Goal: Contribute content: Contribute content

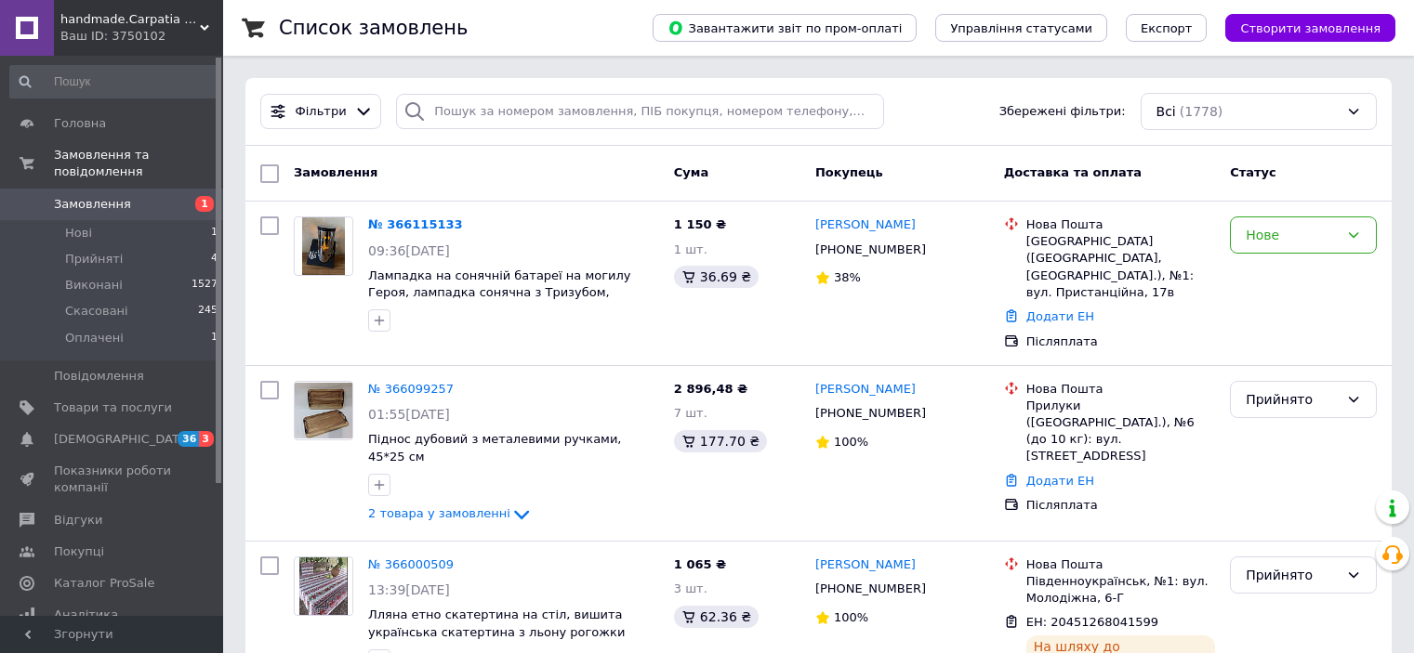
scroll to position [149, 0]
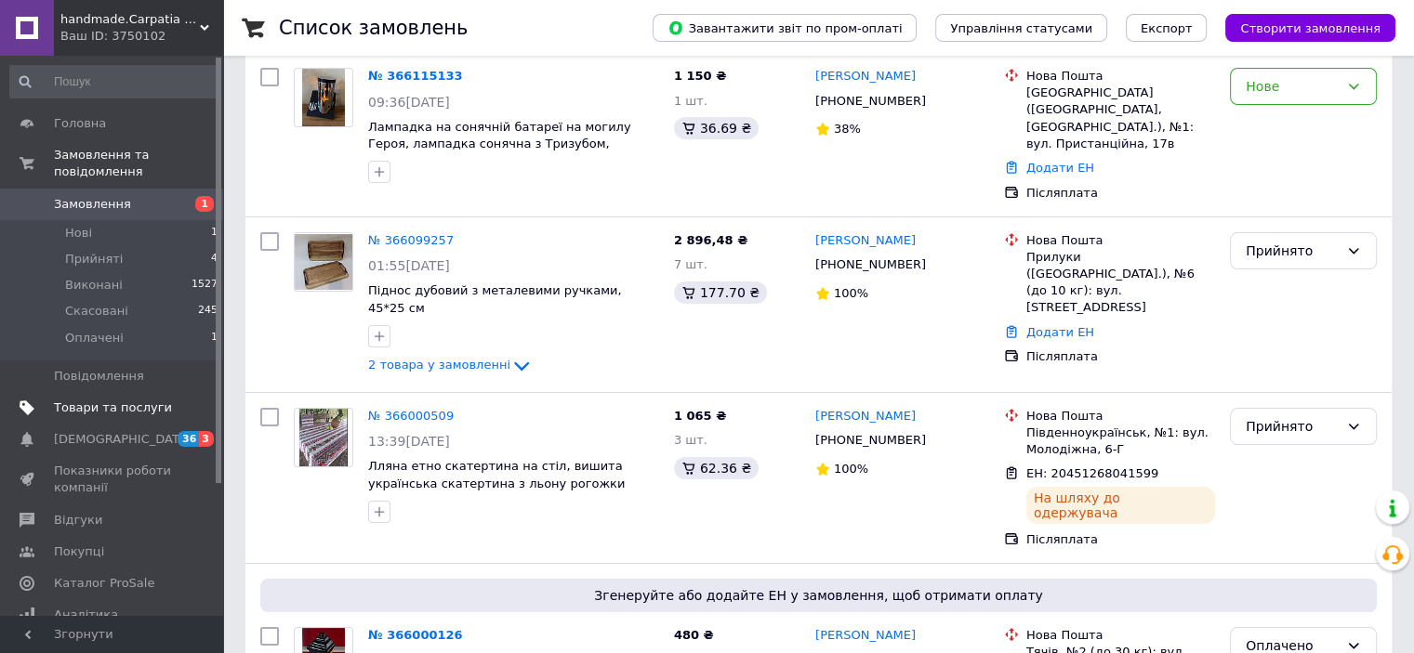
drag, startPoint x: 0, startPoint y: 0, endPoint x: 136, endPoint y: 392, distance: 415.1
click at [136, 400] on span "Товари та послуги" at bounding box center [113, 408] width 118 height 17
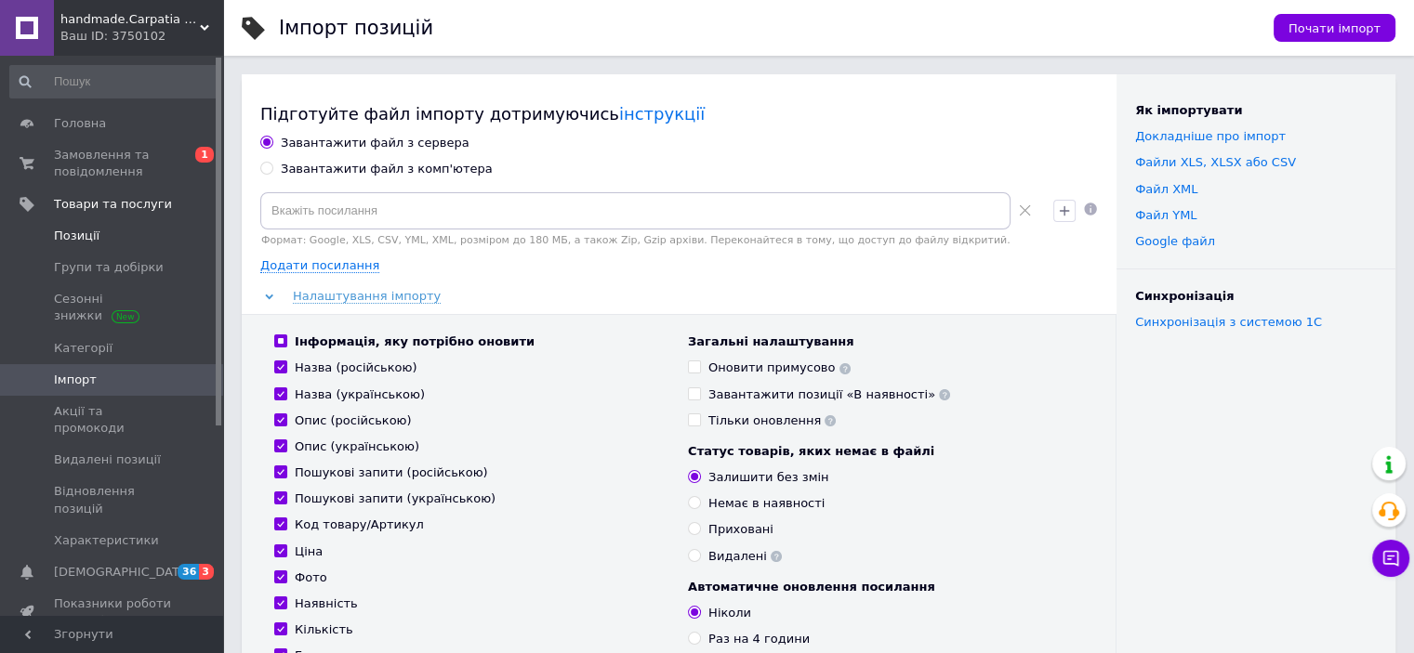
click at [164, 233] on span "Позиції" at bounding box center [113, 236] width 118 height 17
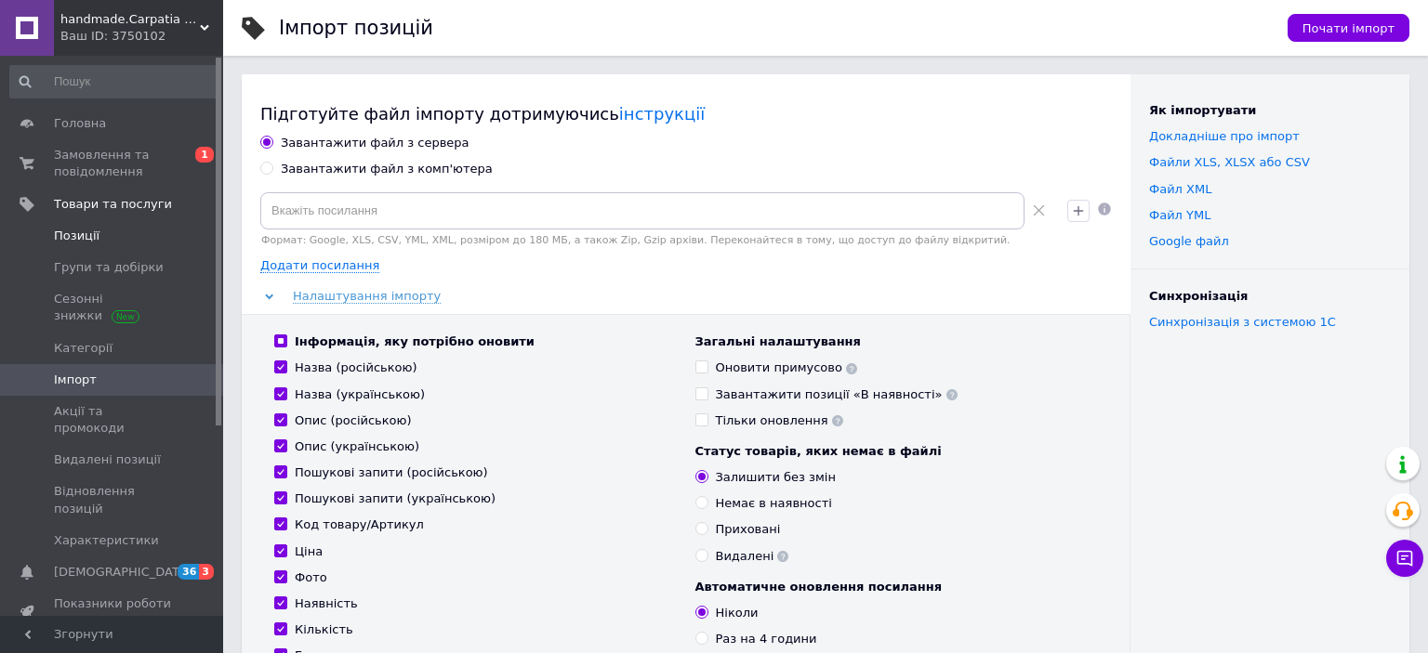
click at [164, 233] on span "Позиції" at bounding box center [113, 236] width 118 height 17
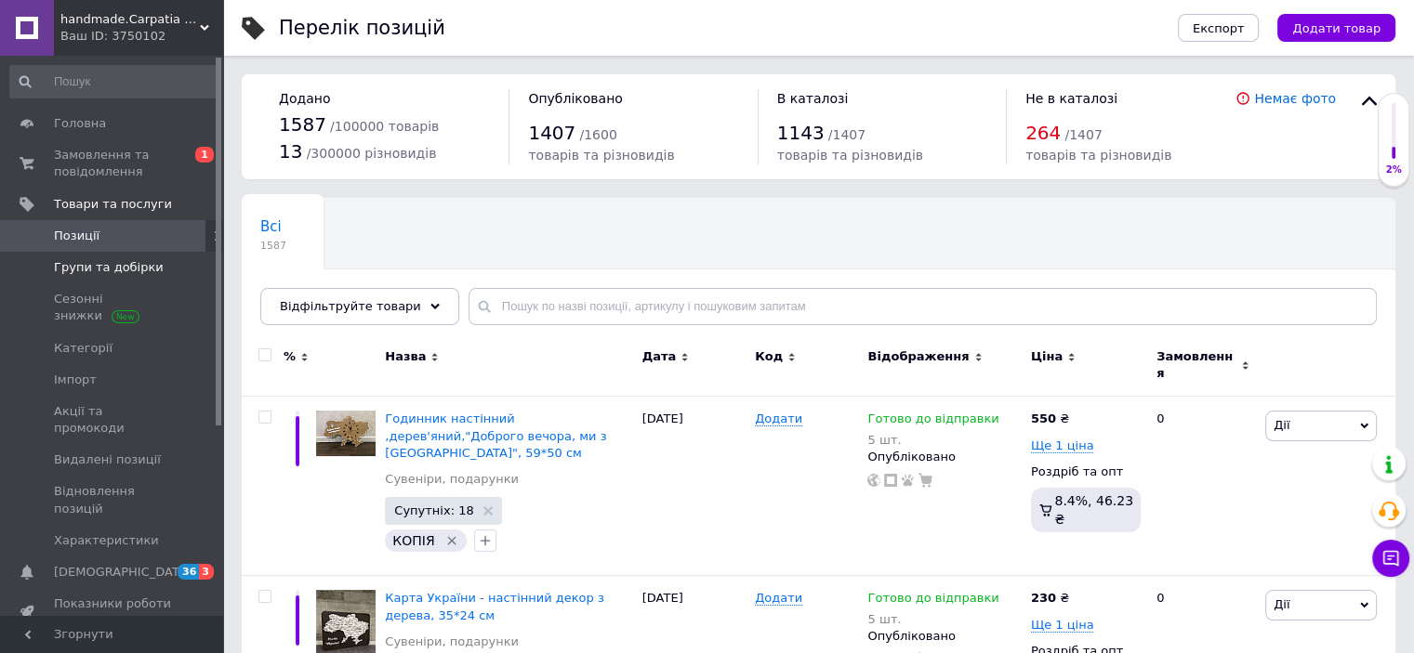
click at [152, 267] on span "Групи та добірки" at bounding box center [113, 267] width 118 height 17
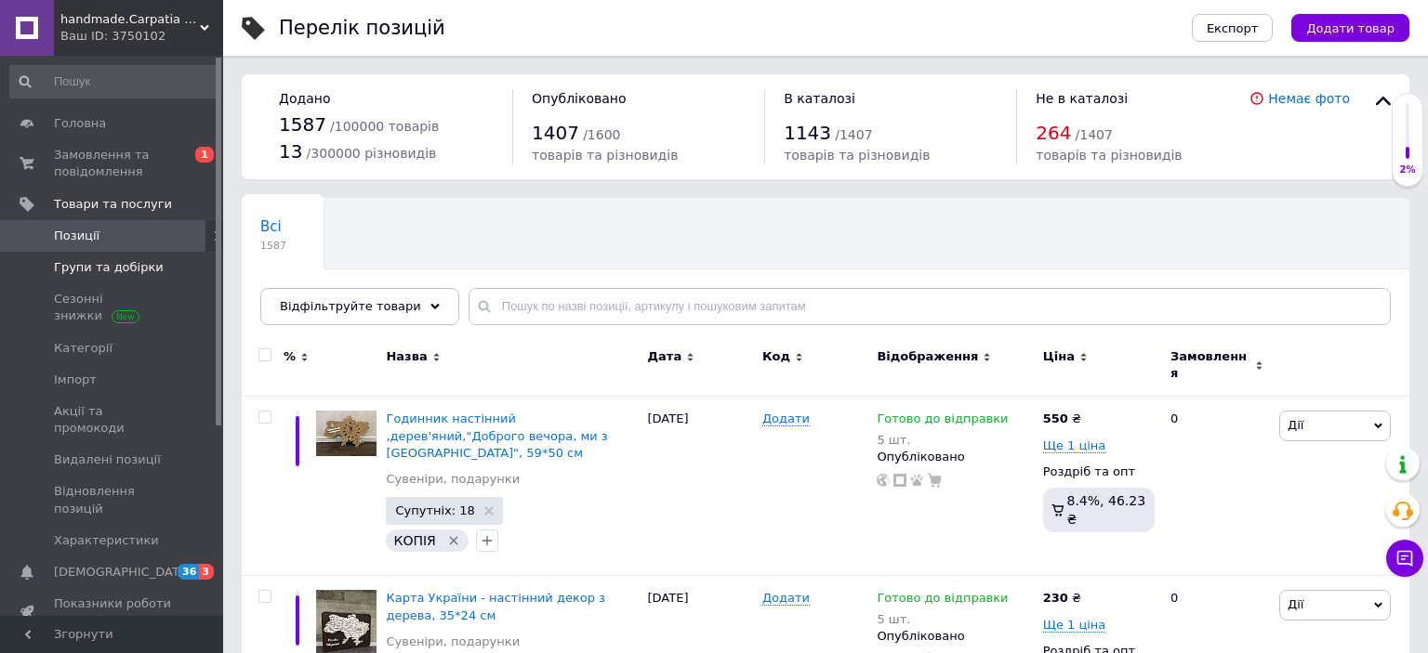
click at [152, 267] on span "Групи та добірки" at bounding box center [113, 267] width 118 height 17
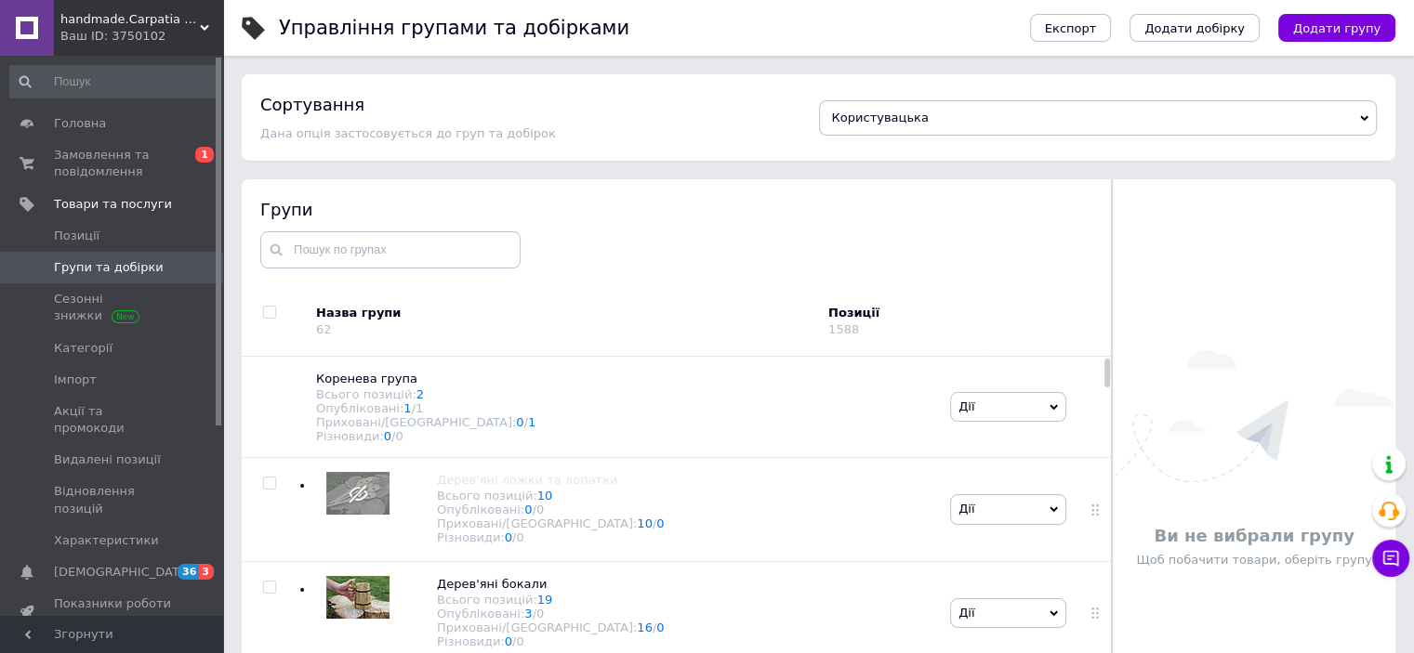
drag, startPoint x: 1108, startPoint y: 371, endPoint x: 1107, endPoint y: 381, distance: 10.3
click at [1111, 381] on div at bounding box center [1111, 459] width 1 height 560
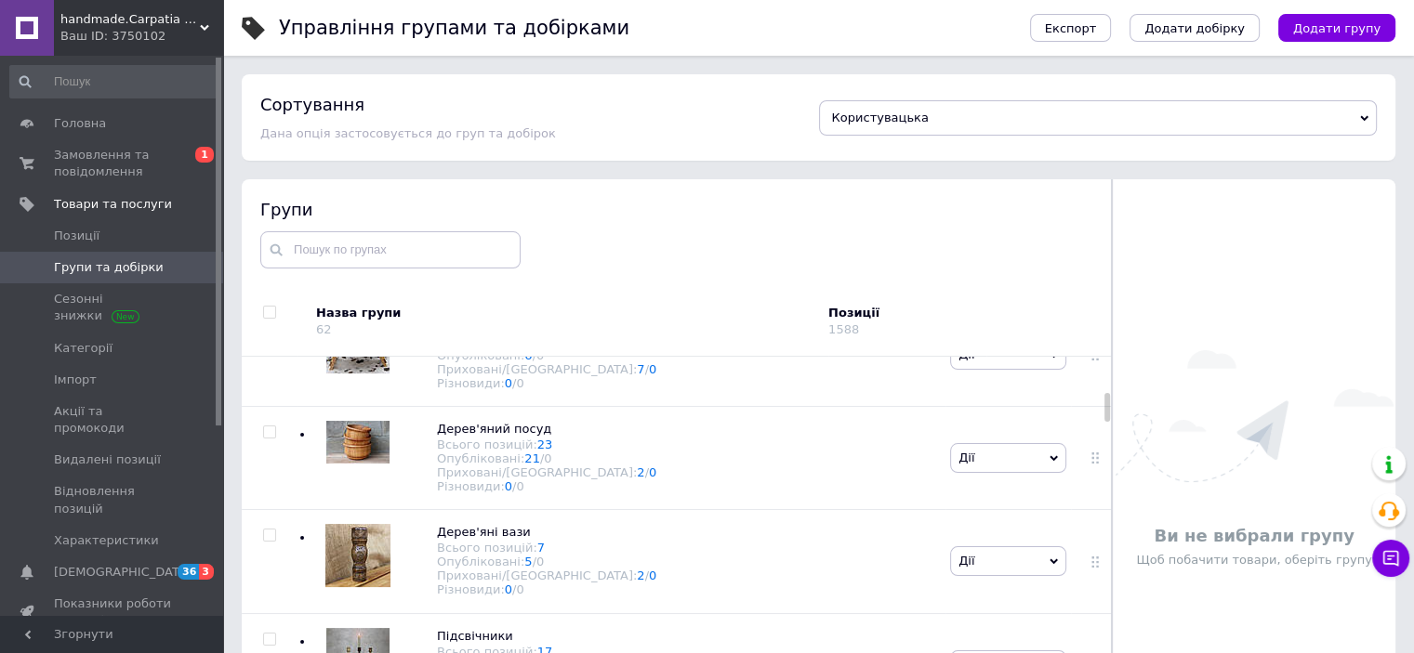
scroll to position [504, 0]
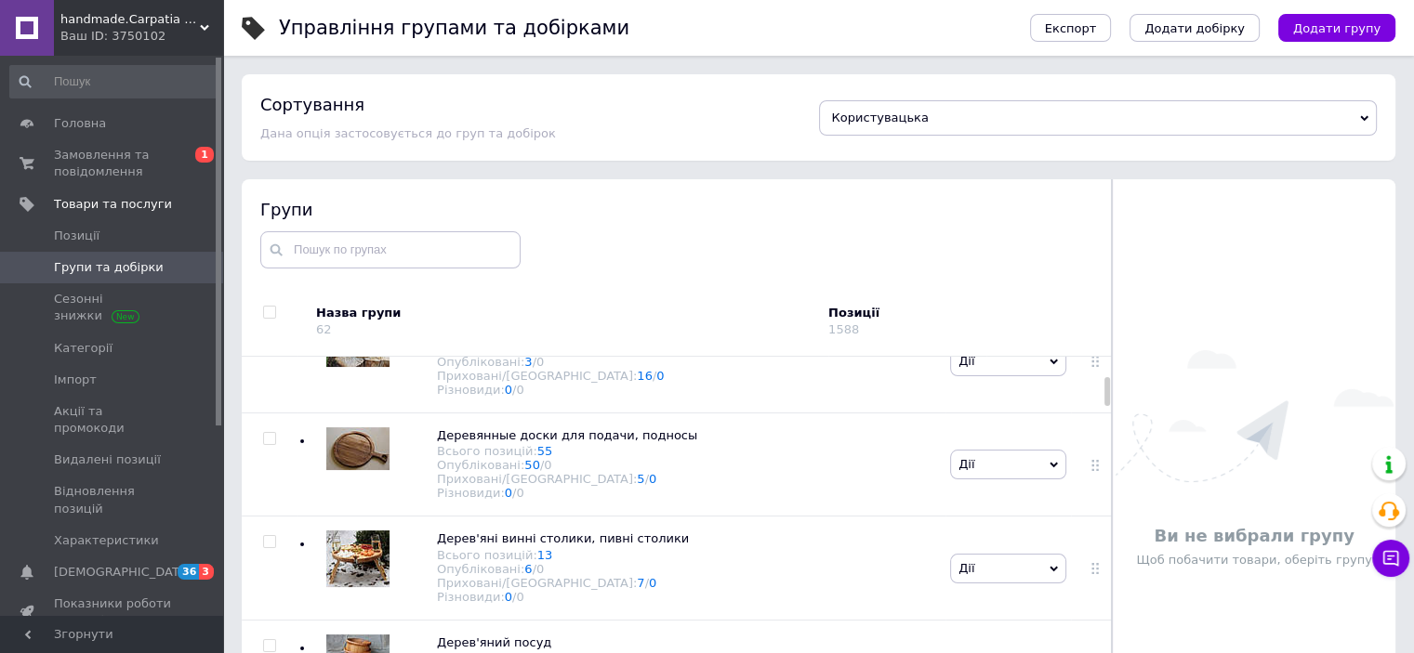
drag, startPoint x: 1104, startPoint y: 376, endPoint x: 1121, endPoint y: 393, distance: 24.3
click at [1121, 393] on div "Групи Назва групи 62 Позиції 1588 Коренева група Всього позицій: 2 Опубліковані…" at bounding box center [819, 459] width 1154 height 560
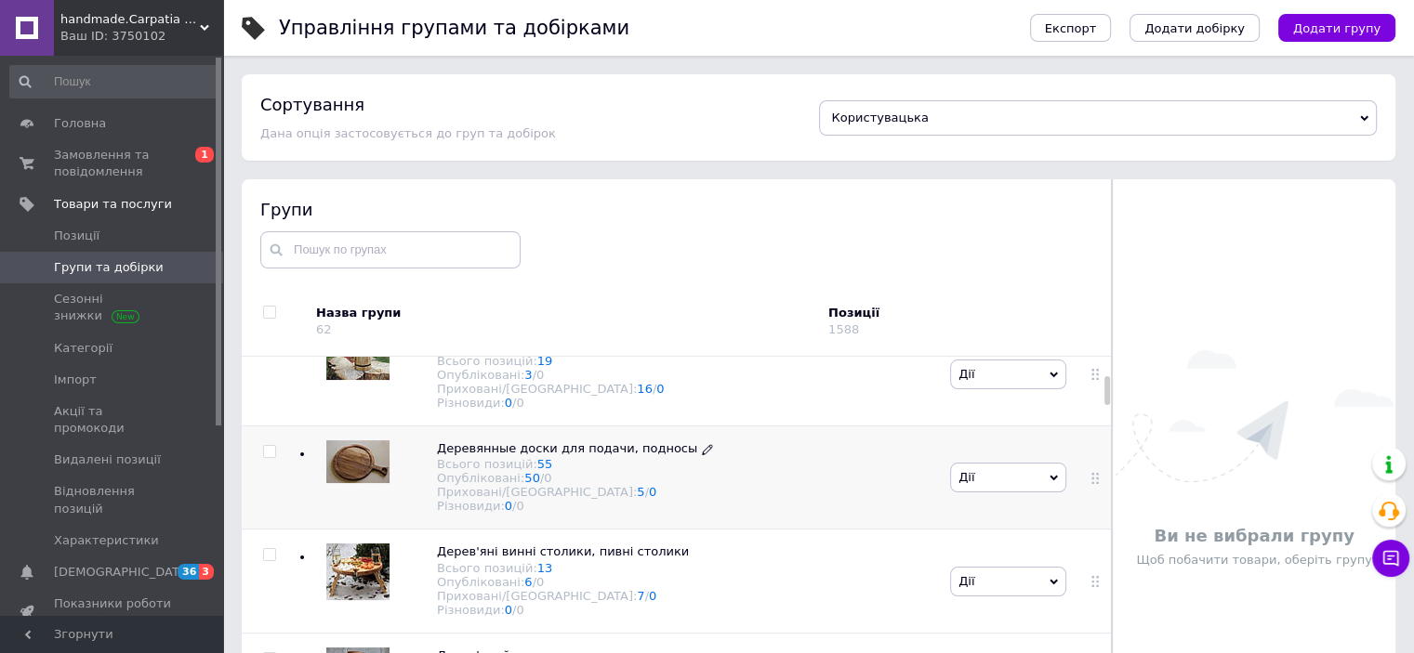
click at [649, 455] on span "Деревянные доски для подачи, подносы" at bounding box center [567, 449] width 260 height 14
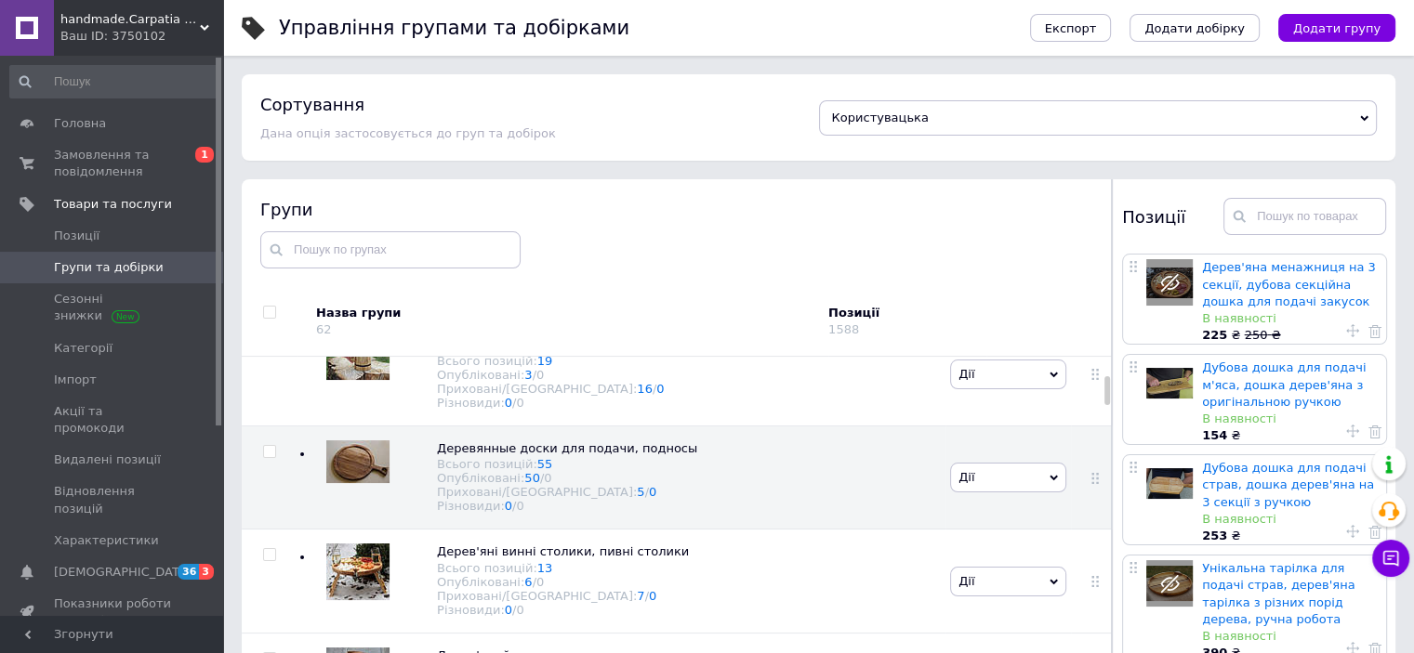
drag, startPoint x: 1392, startPoint y: 308, endPoint x: 1391, endPoint y: 323, distance: 15.8
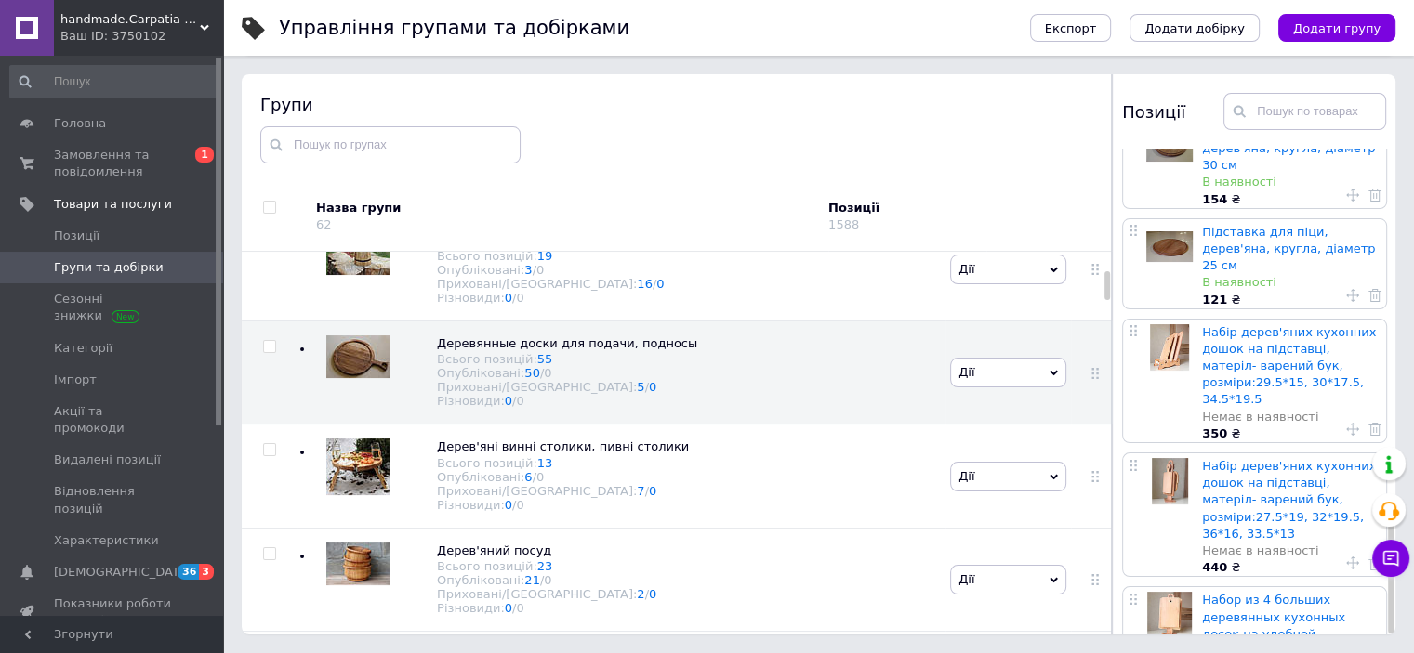
scroll to position [1571, 0]
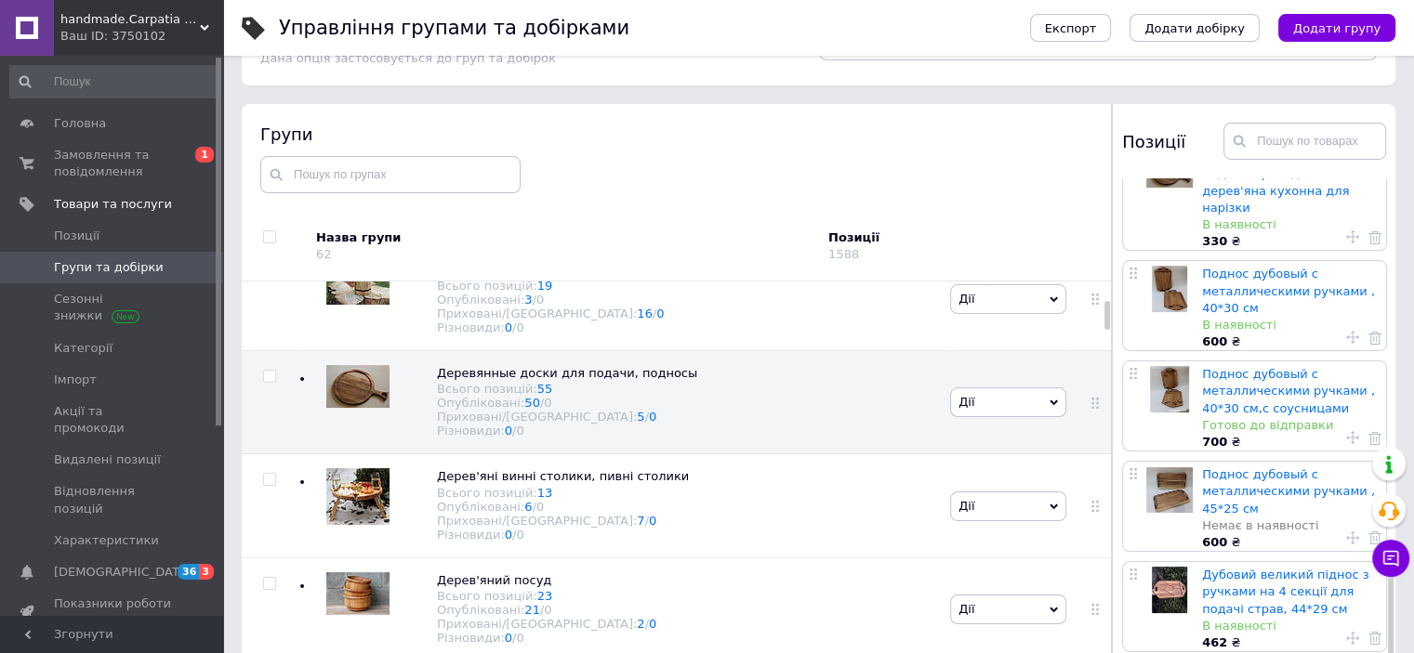
scroll to position [105, 0]
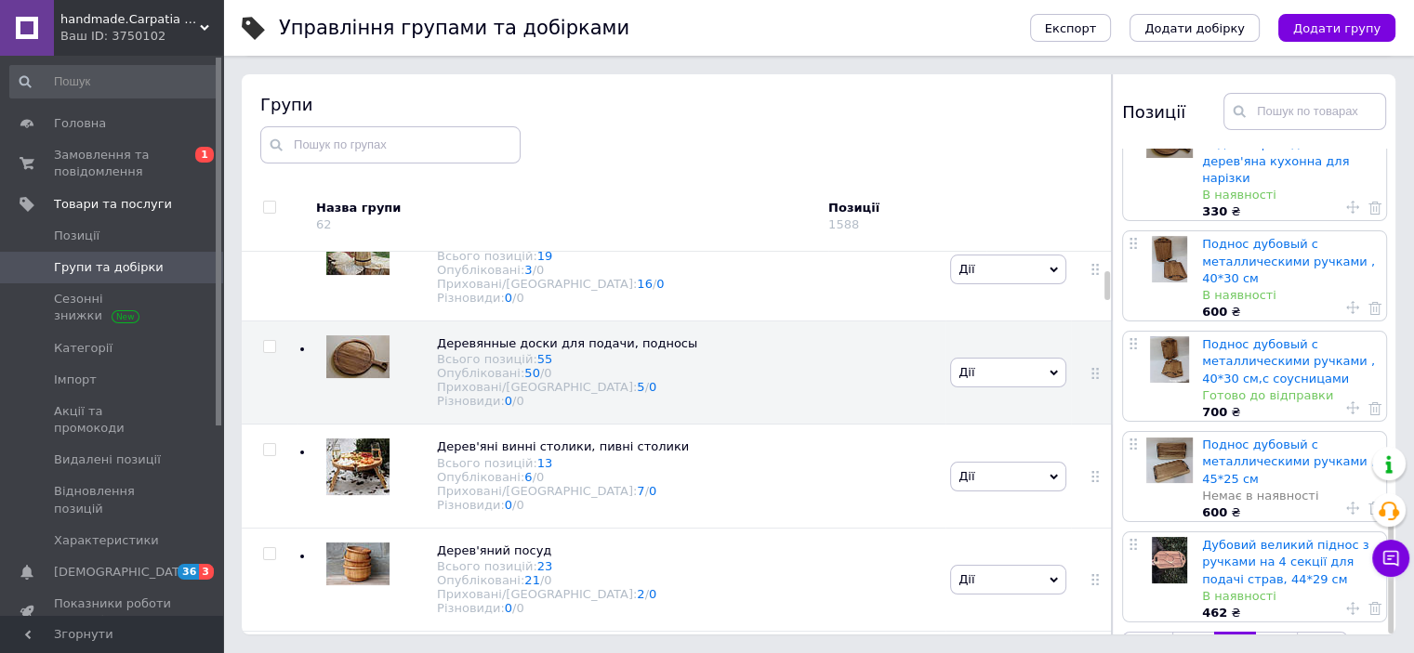
click at [1280, 632] on link "3" at bounding box center [1276, 651] width 41 height 39
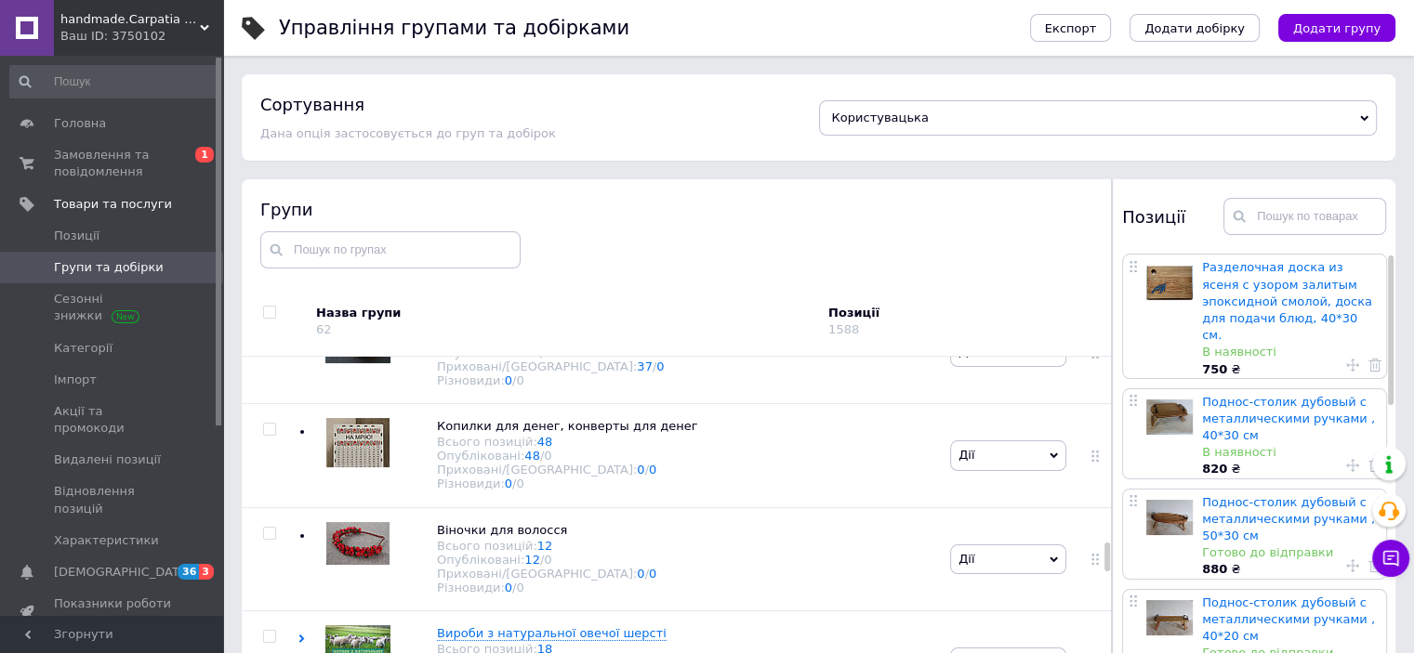
scroll to position [2495, 0]
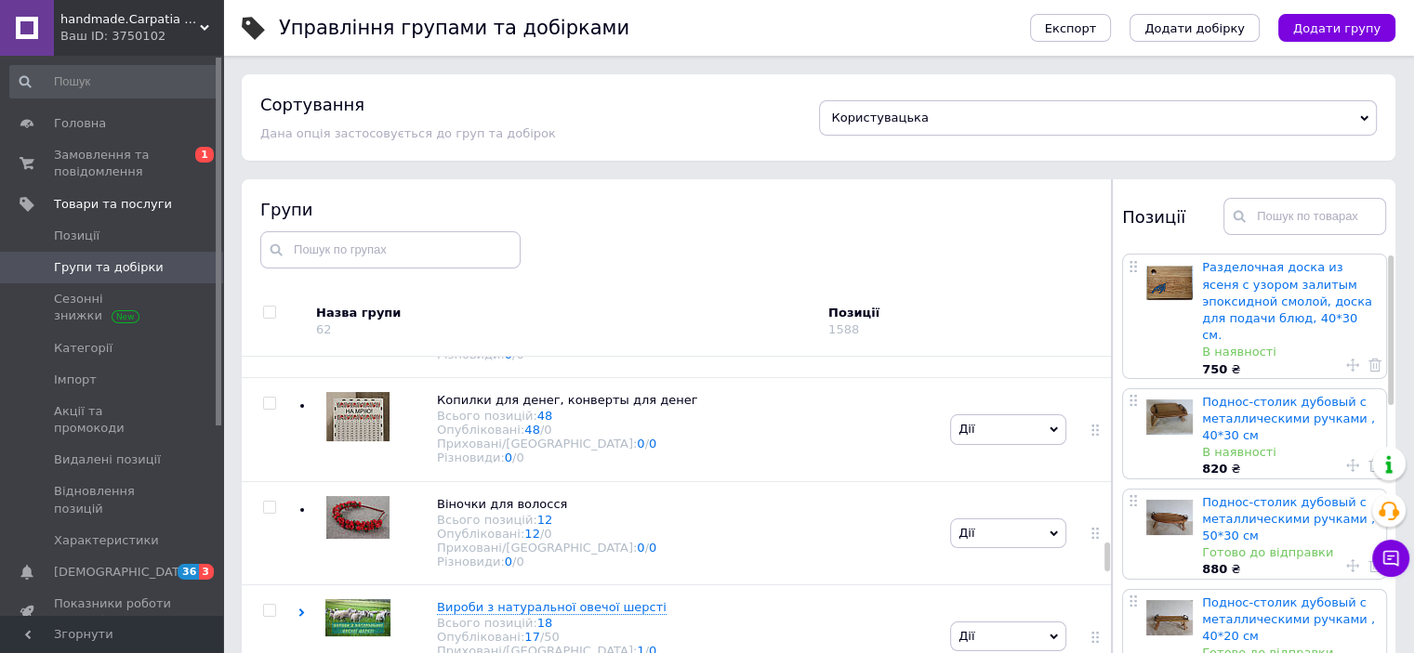
drag, startPoint x: 1104, startPoint y: 393, endPoint x: 1130, endPoint y: 560, distance: 168.4
click at [1130, 560] on div "Групи Назва групи 62 Позиції 1588 Коренева група Всього позицій: 2 Опубліковані…" at bounding box center [819, 459] width 1154 height 560
click at [537, 304] on span "Дерев'яні менажниці" at bounding box center [504, 297] width 135 height 14
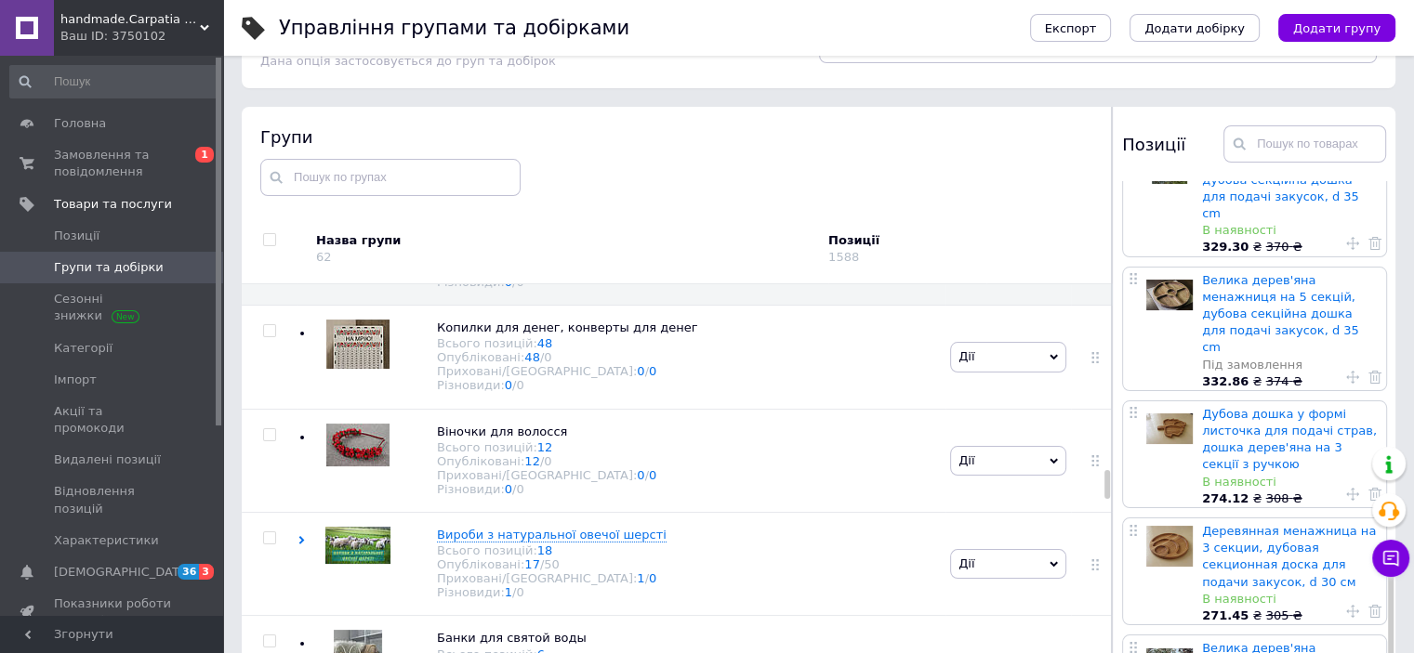
scroll to position [105, 0]
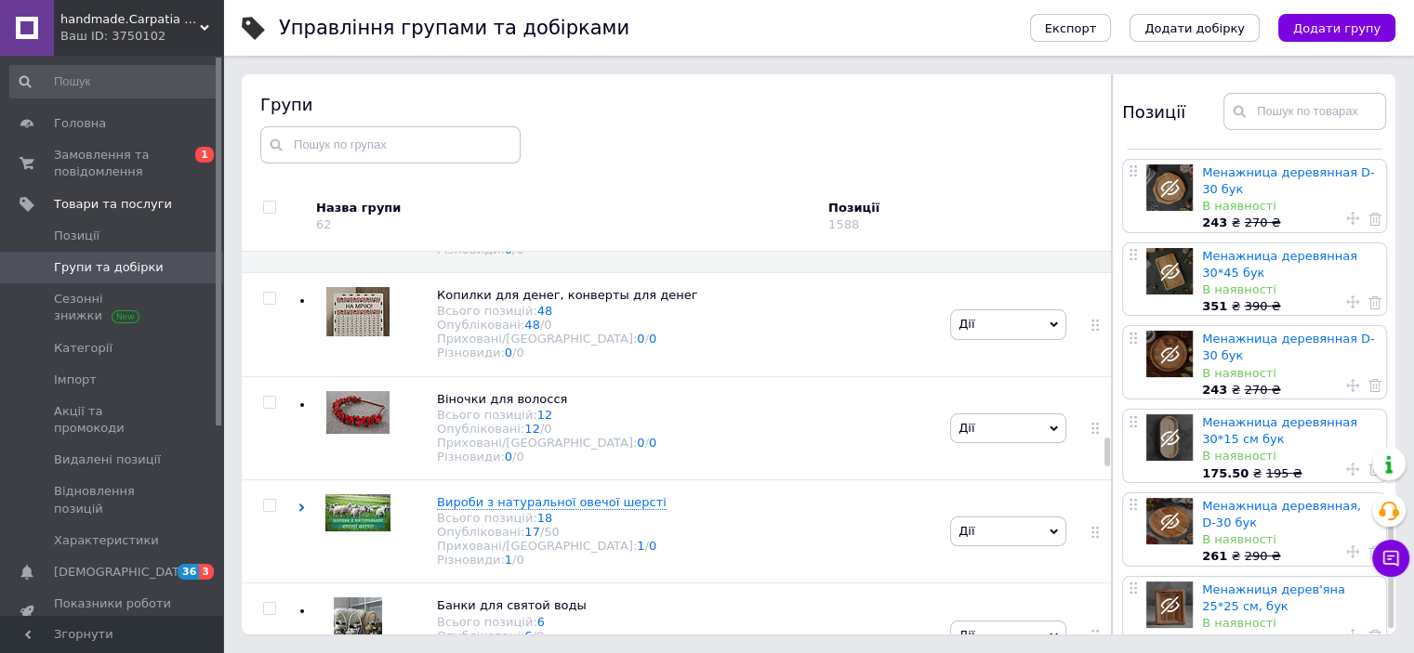
scroll to position [1382, 0]
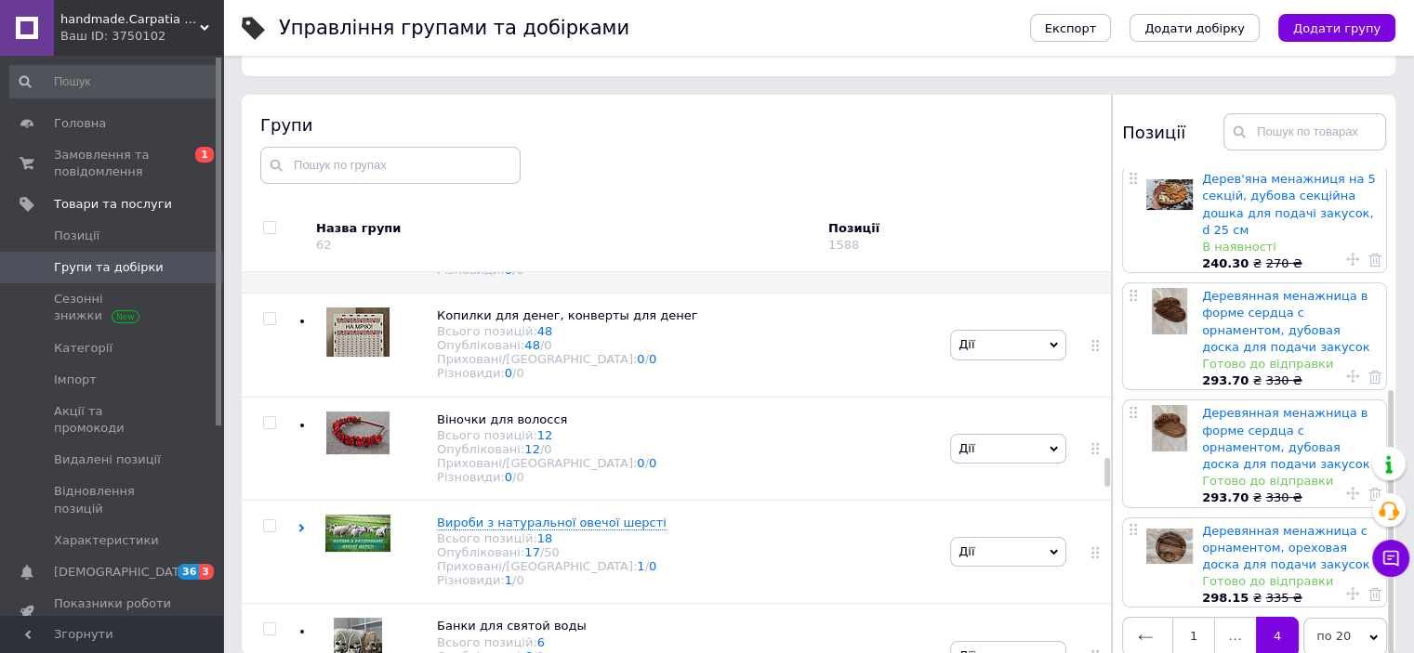
scroll to position [105, 0]
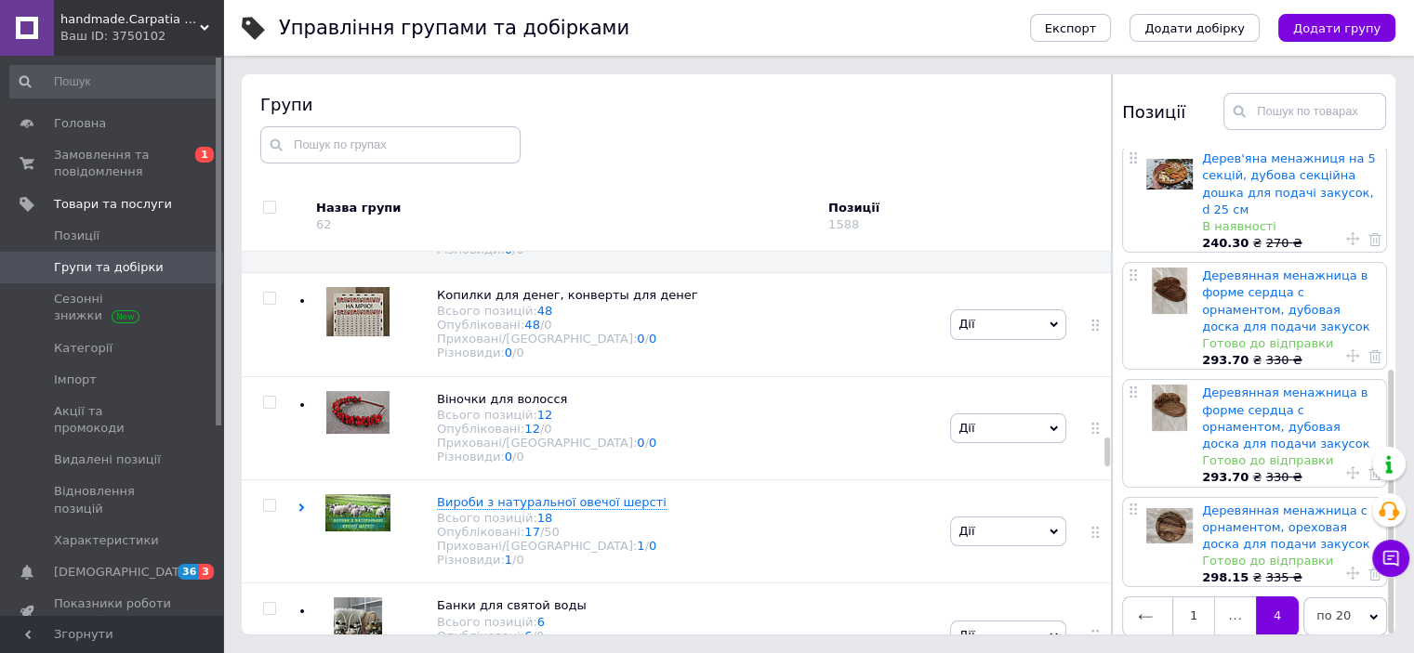
click at [1275, 604] on link "4" at bounding box center [1277, 616] width 43 height 39
click at [1141, 610] on icon at bounding box center [1145, 617] width 15 height 15
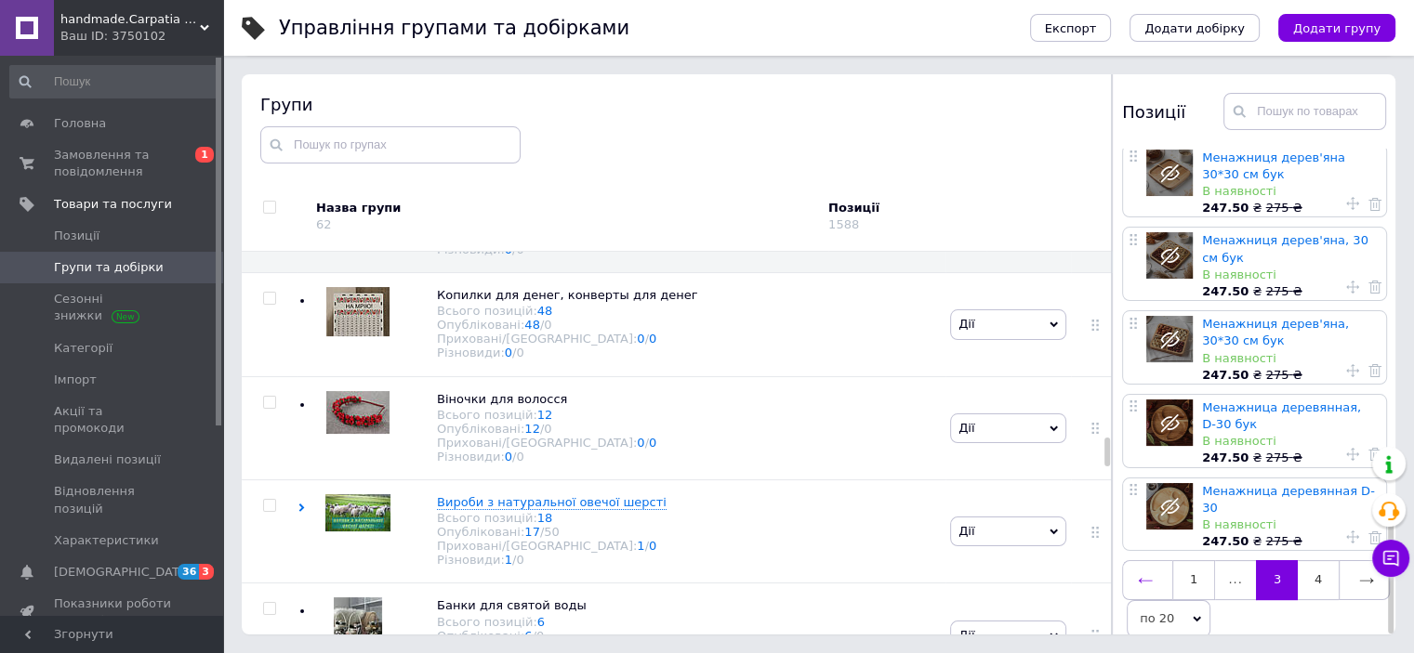
click at [1144, 574] on icon at bounding box center [1145, 581] width 15 height 15
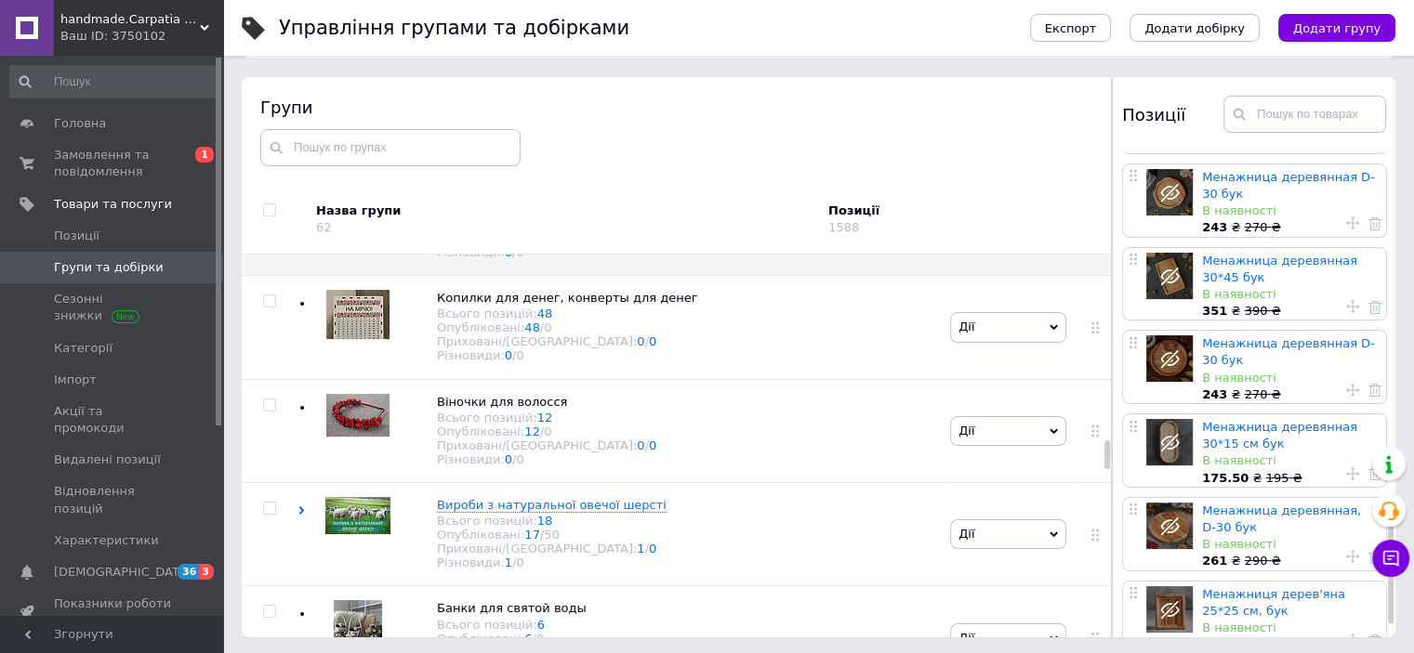
scroll to position [0, 0]
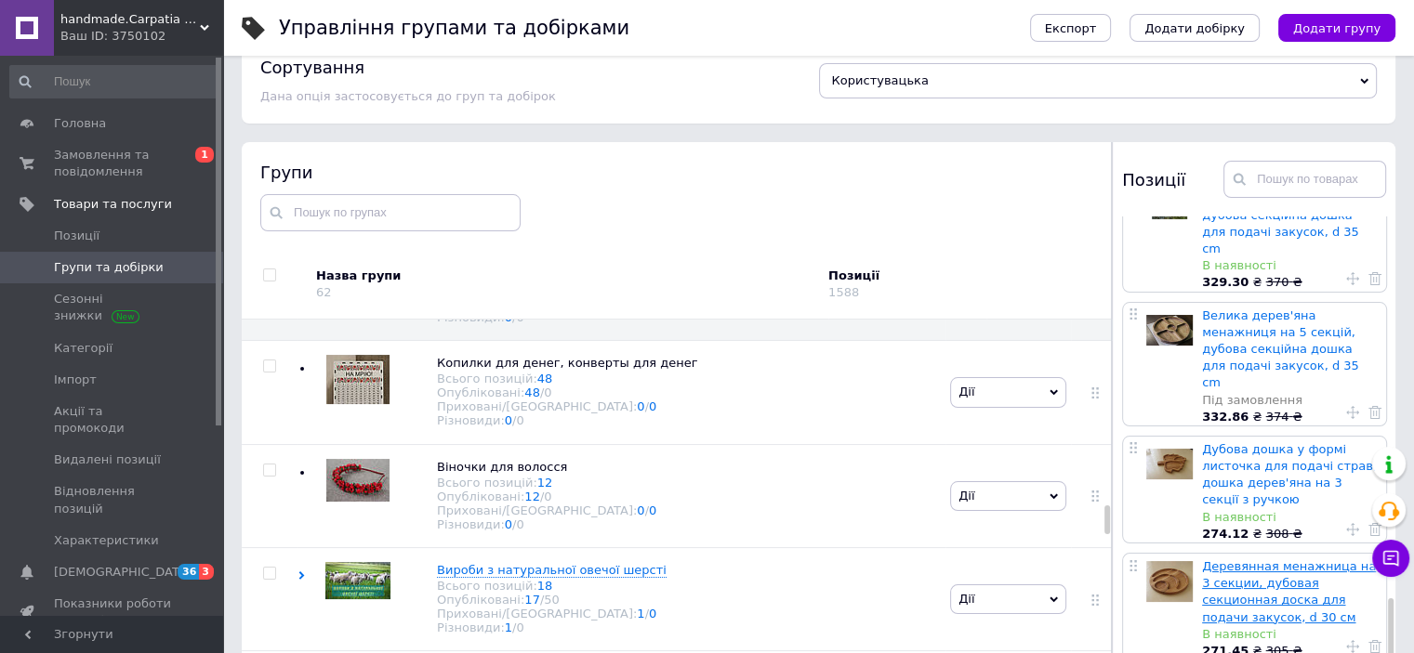
click at [1251, 560] on link "Деревянная менажница на 3 секции, дубовая секционная доска для подачи закусок, …" at bounding box center [1289, 592] width 174 height 65
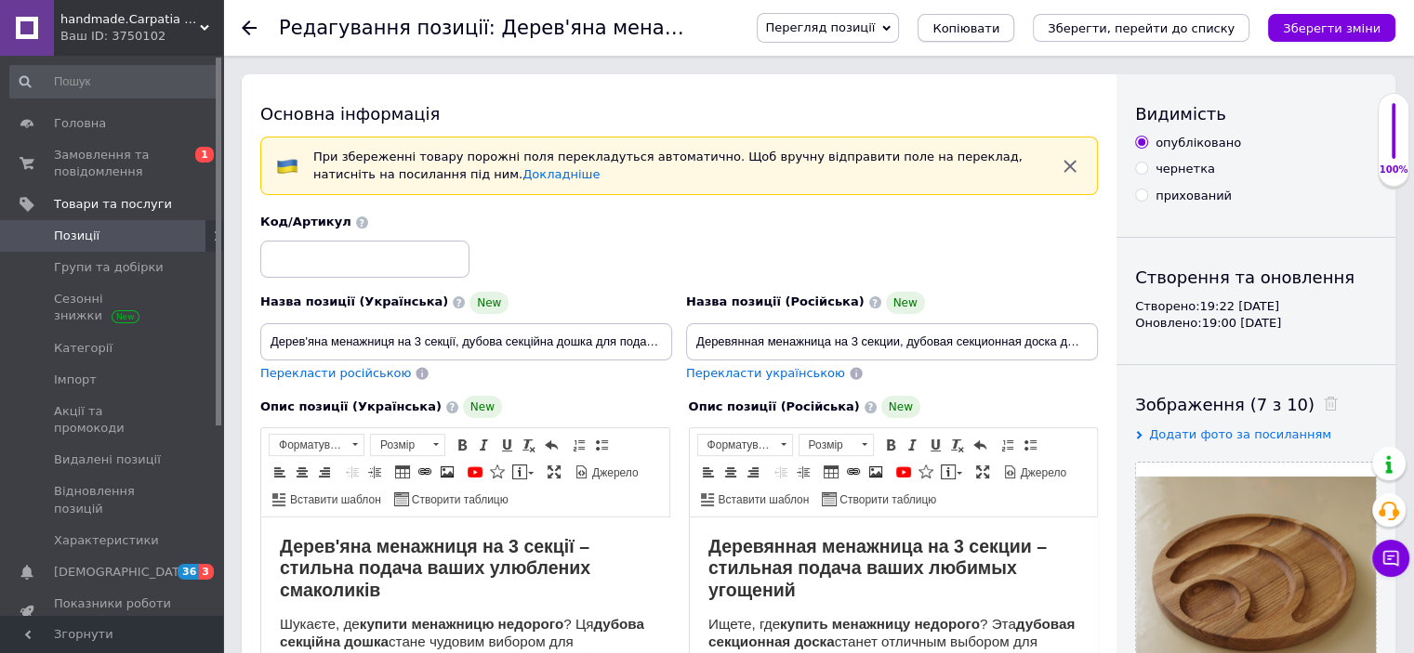
click at [1000, 36] on button "Копіювати" at bounding box center [965, 28] width 97 height 28
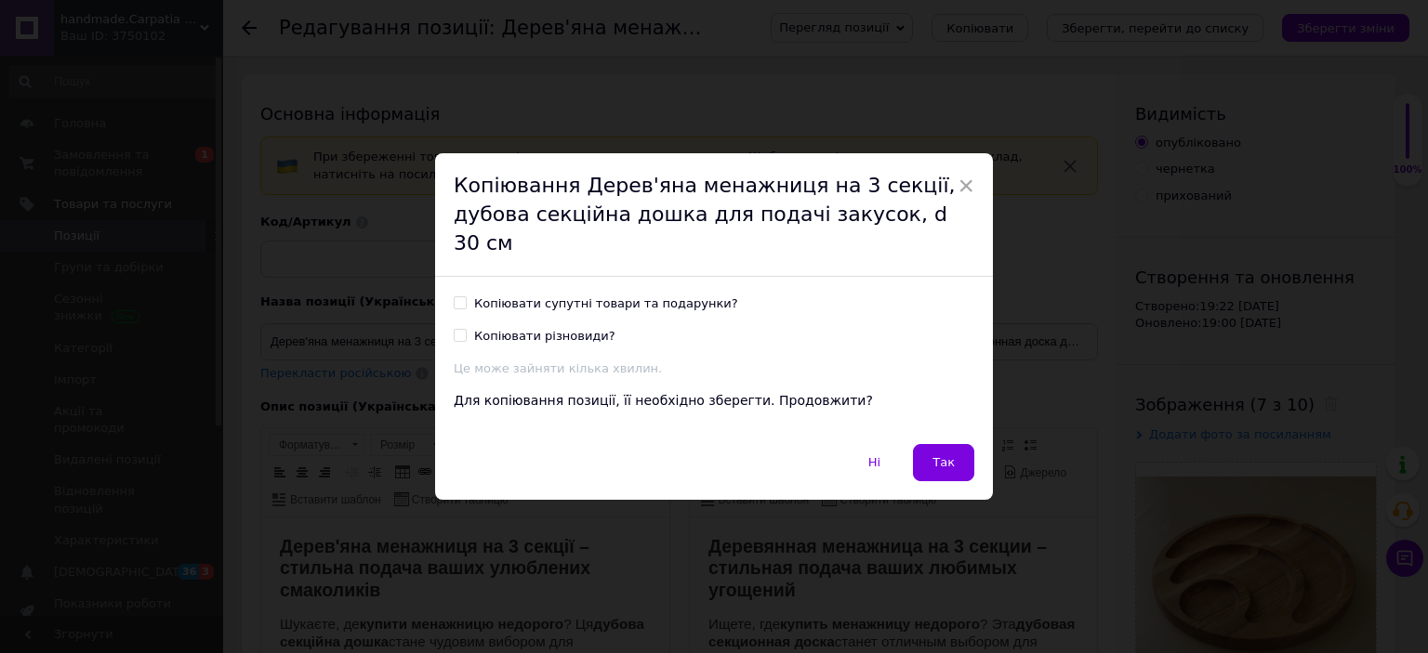
click at [456, 297] on input "Копіювати супутні товари та подарунки?" at bounding box center [460, 303] width 12 height 12
checkbox input "true"
click at [948, 455] on span "Так" at bounding box center [943, 462] width 22 height 14
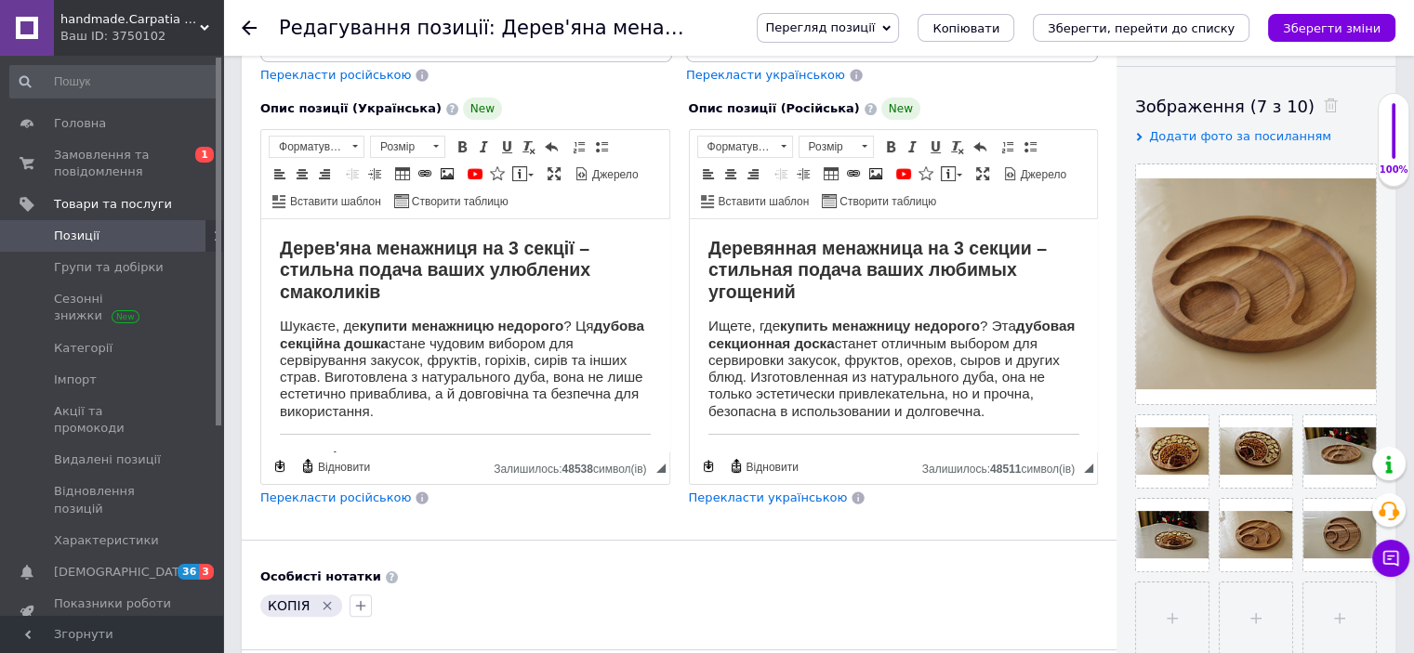
scroll to position [313, 0]
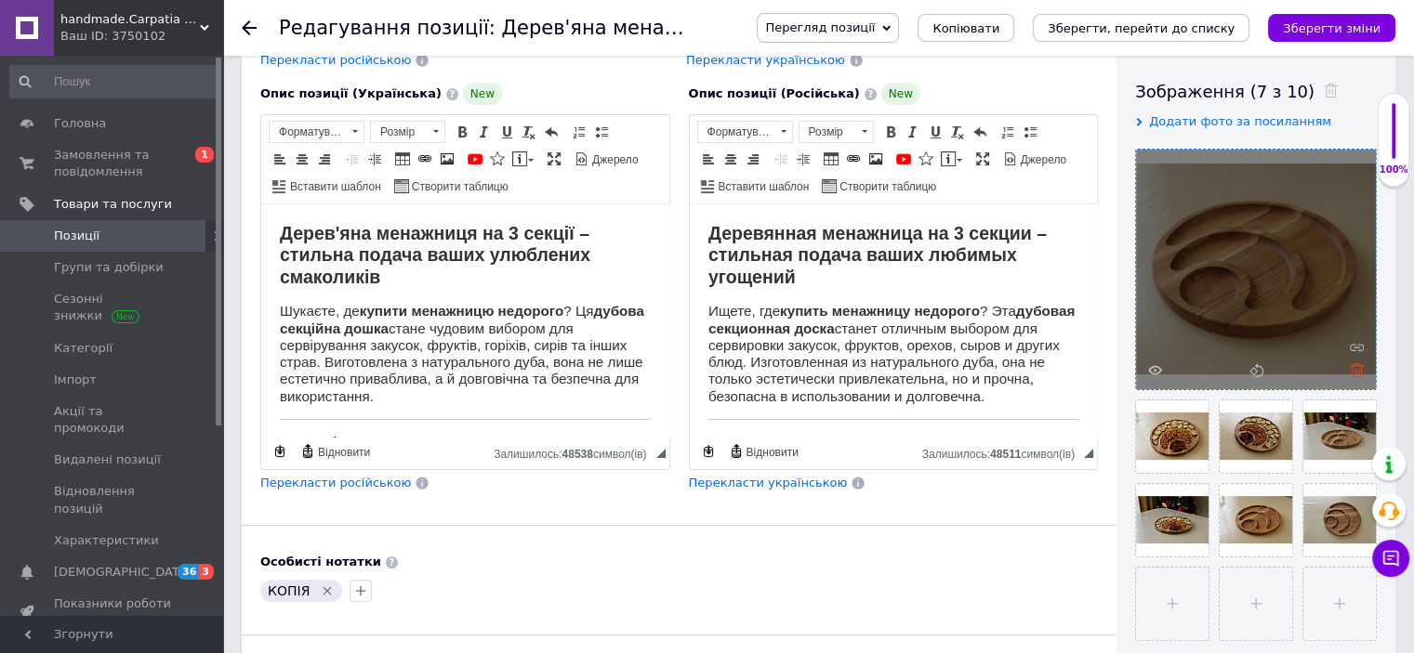
click at [1352, 369] on icon at bounding box center [1357, 370] width 14 height 14
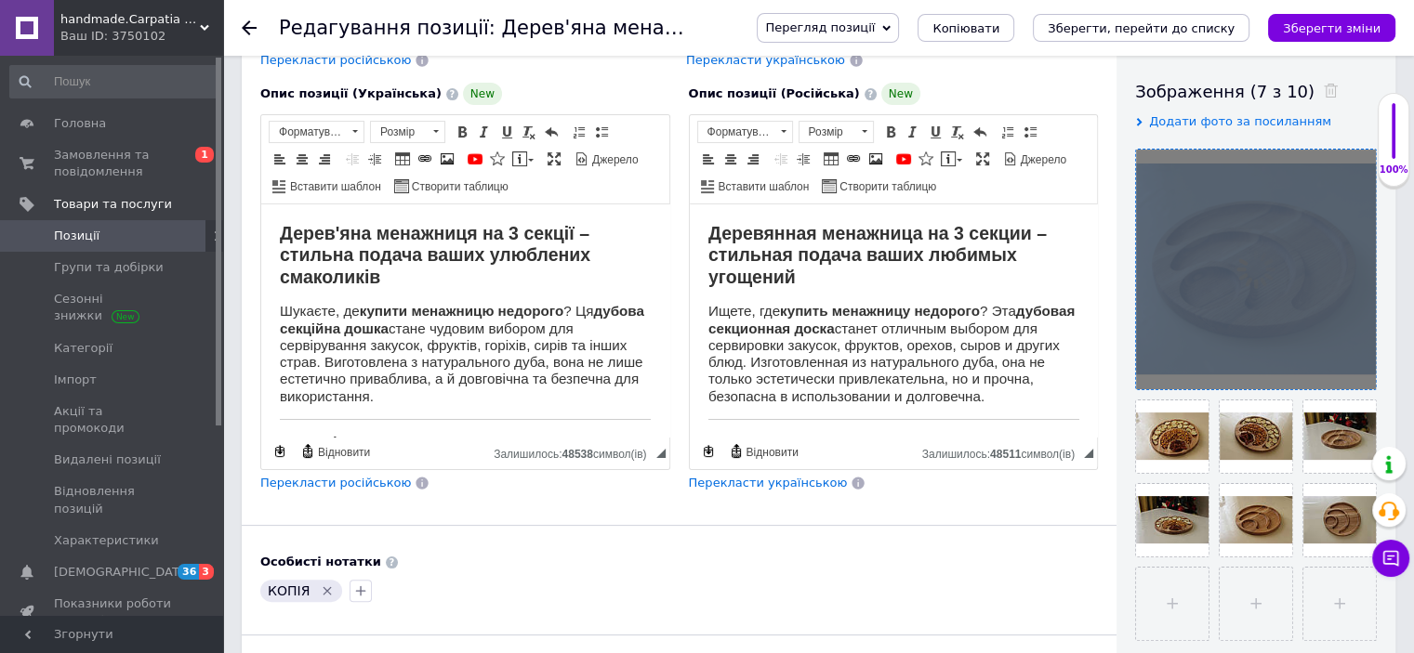
click at [1352, 369] on div at bounding box center [1256, 270] width 240 height 240
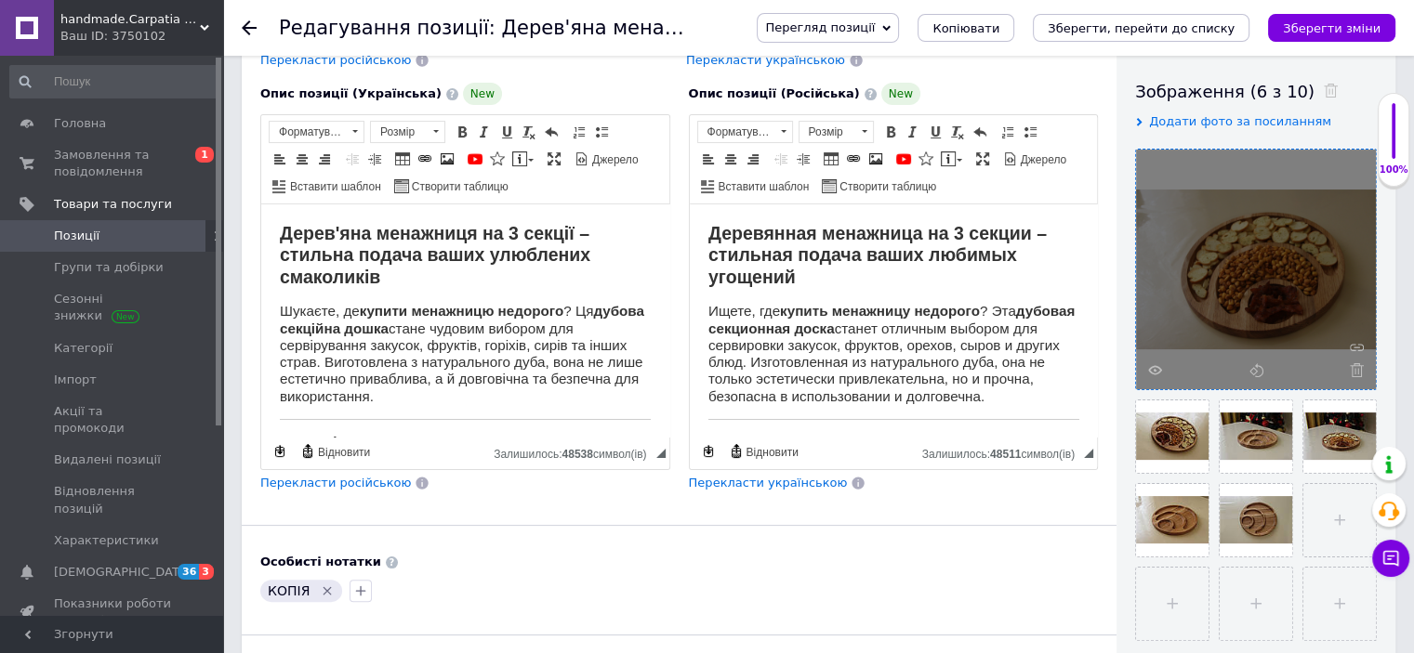
click at [1352, 369] on icon at bounding box center [1357, 370] width 14 height 14
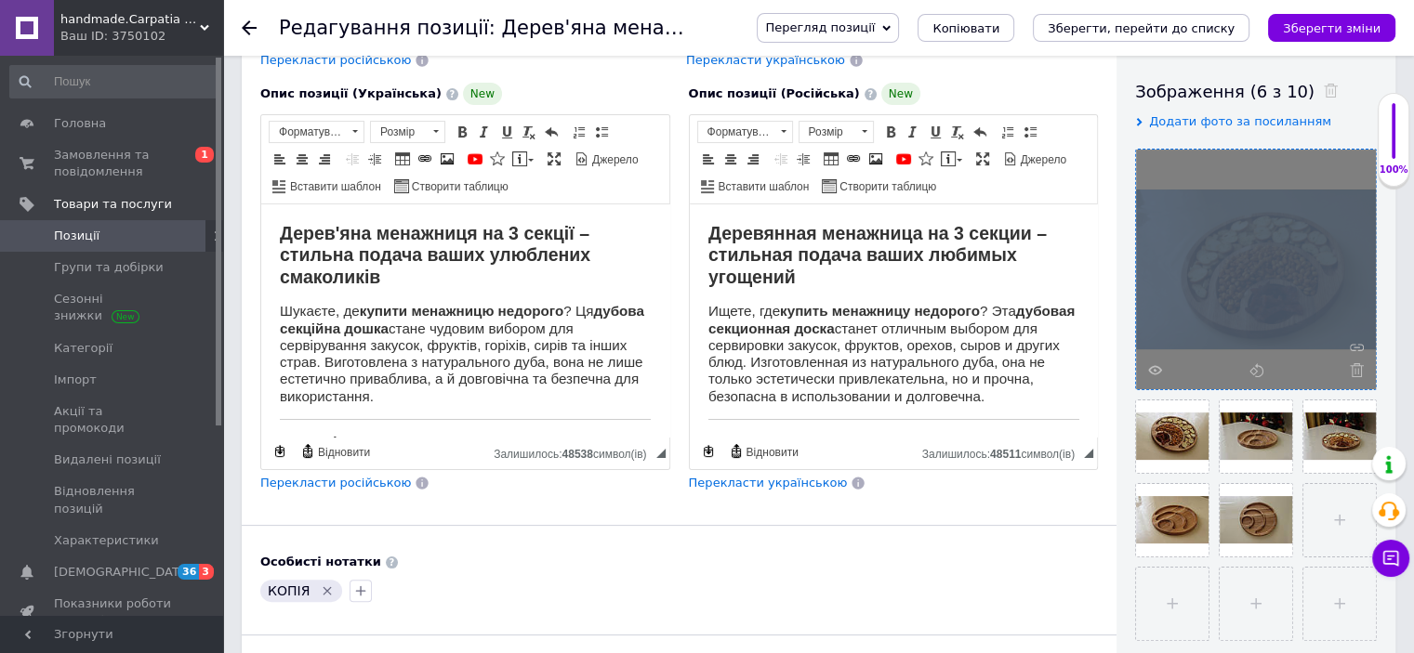
click at [1352, 369] on div at bounding box center [1256, 270] width 240 height 240
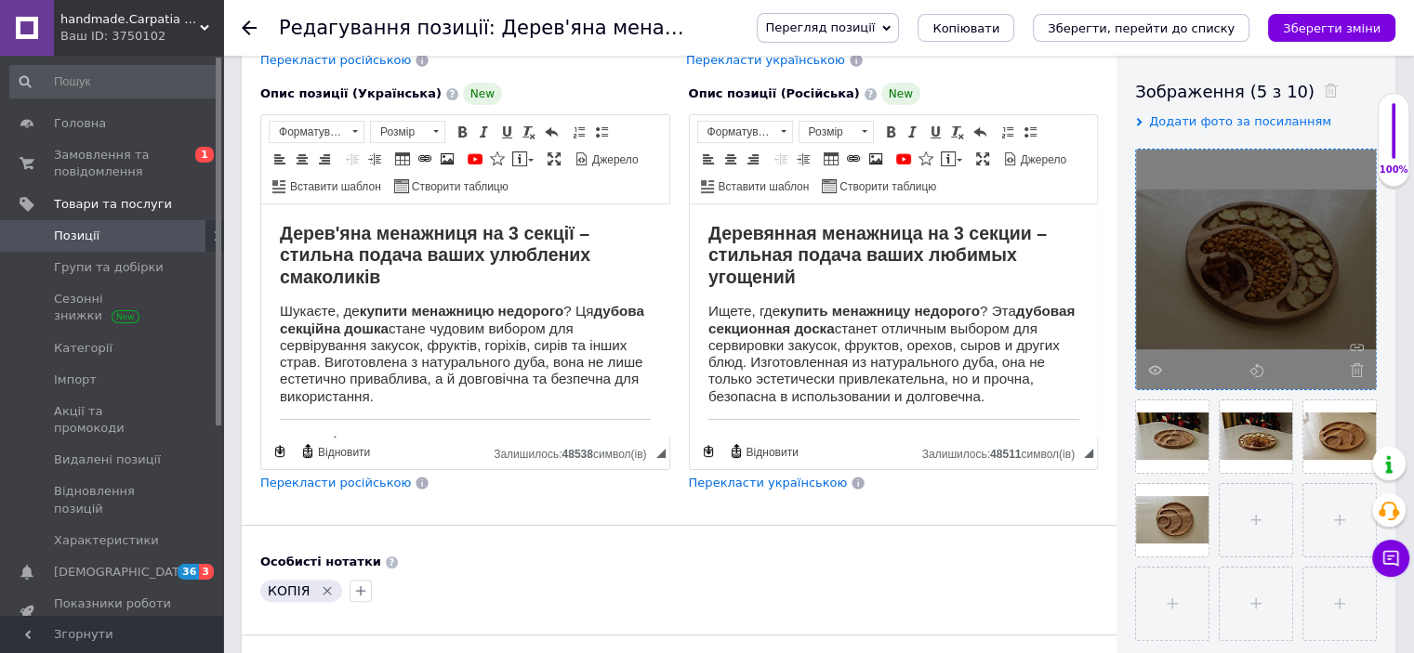
click at [1352, 369] on icon at bounding box center [1357, 370] width 14 height 14
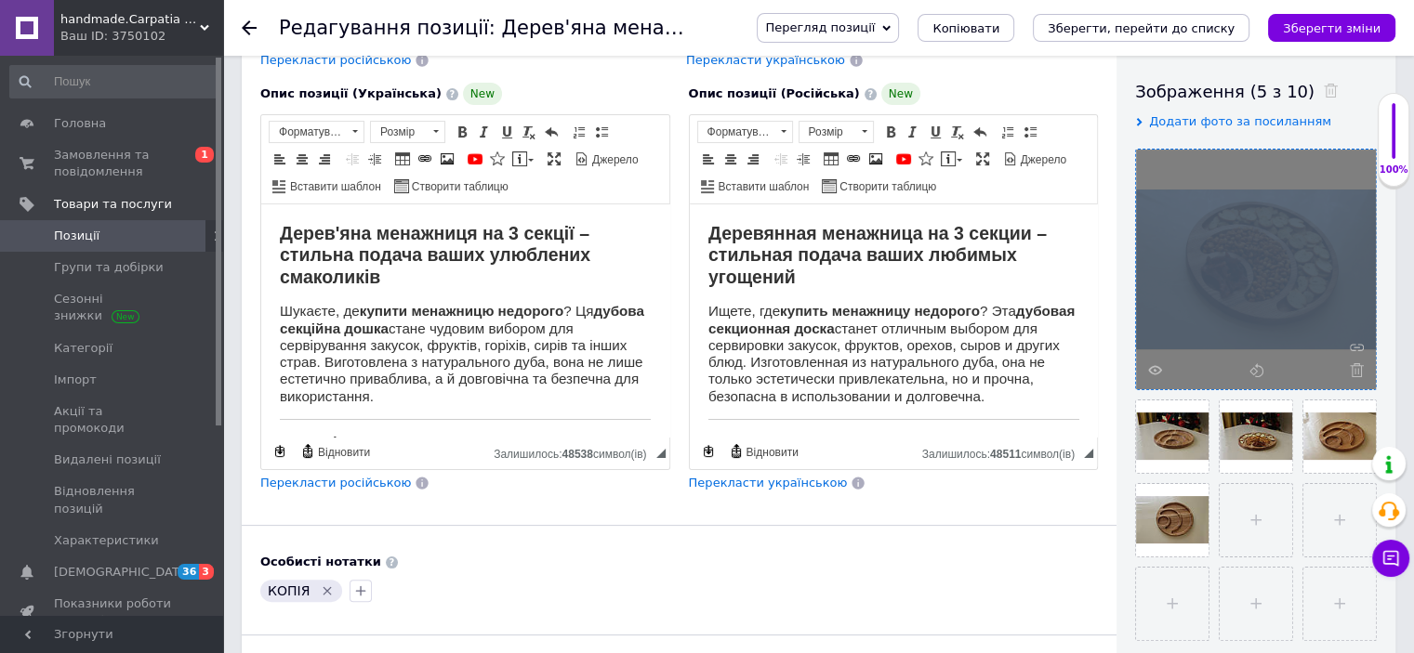
click at [1352, 369] on div at bounding box center [1256, 270] width 240 height 240
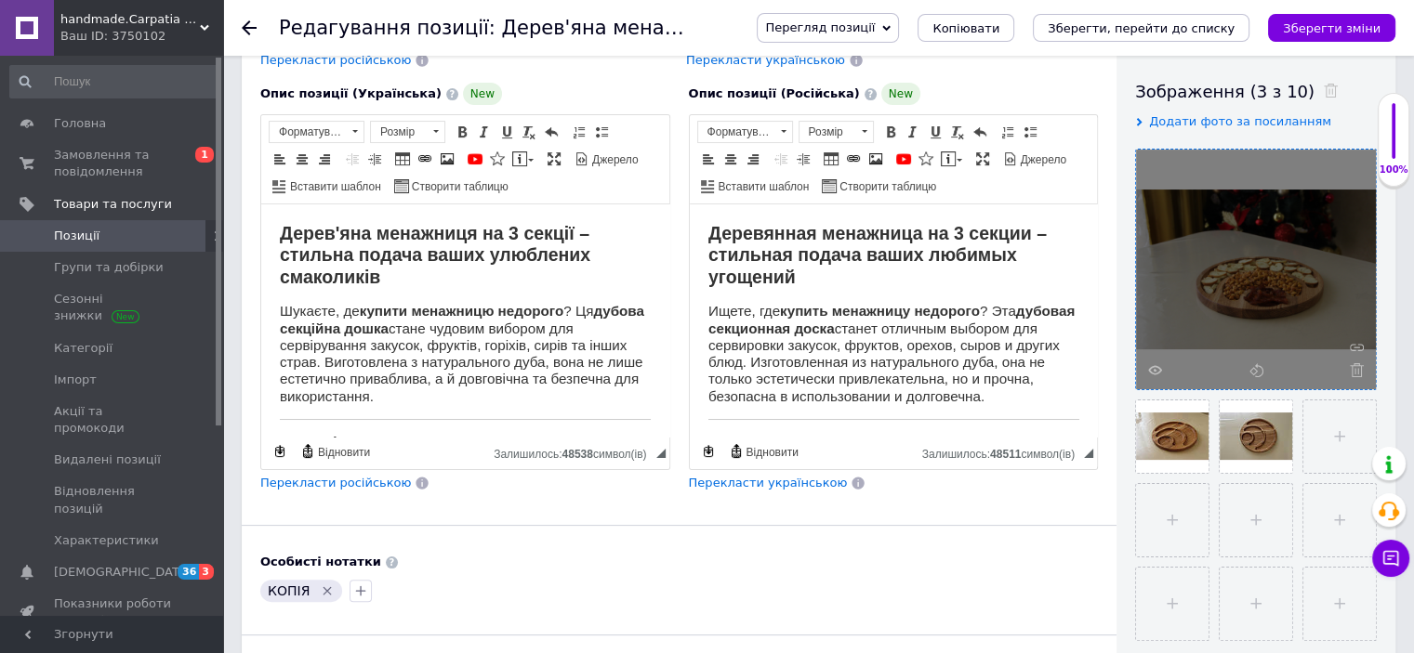
click at [1352, 369] on icon at bounding box center [1357, 370] width 14 height 14
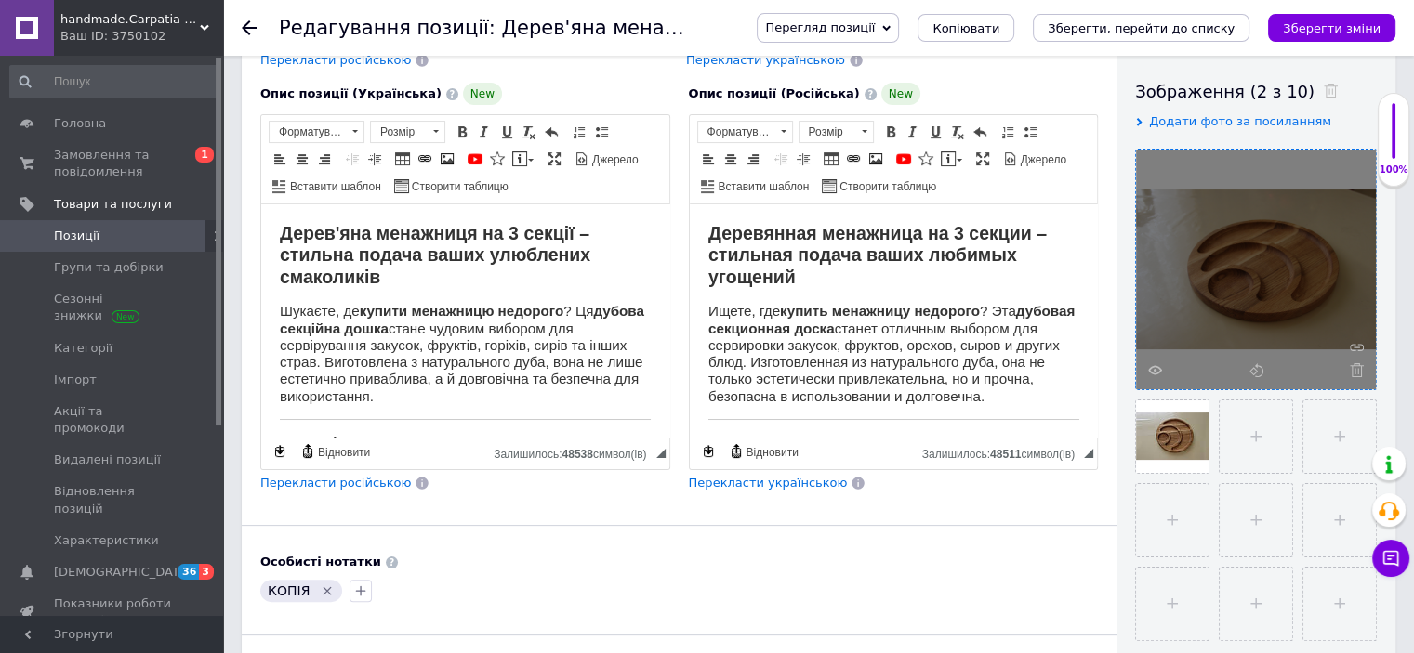
click at [1352, 369] on icon at bounding box center [1357, 370] width 14 height 14
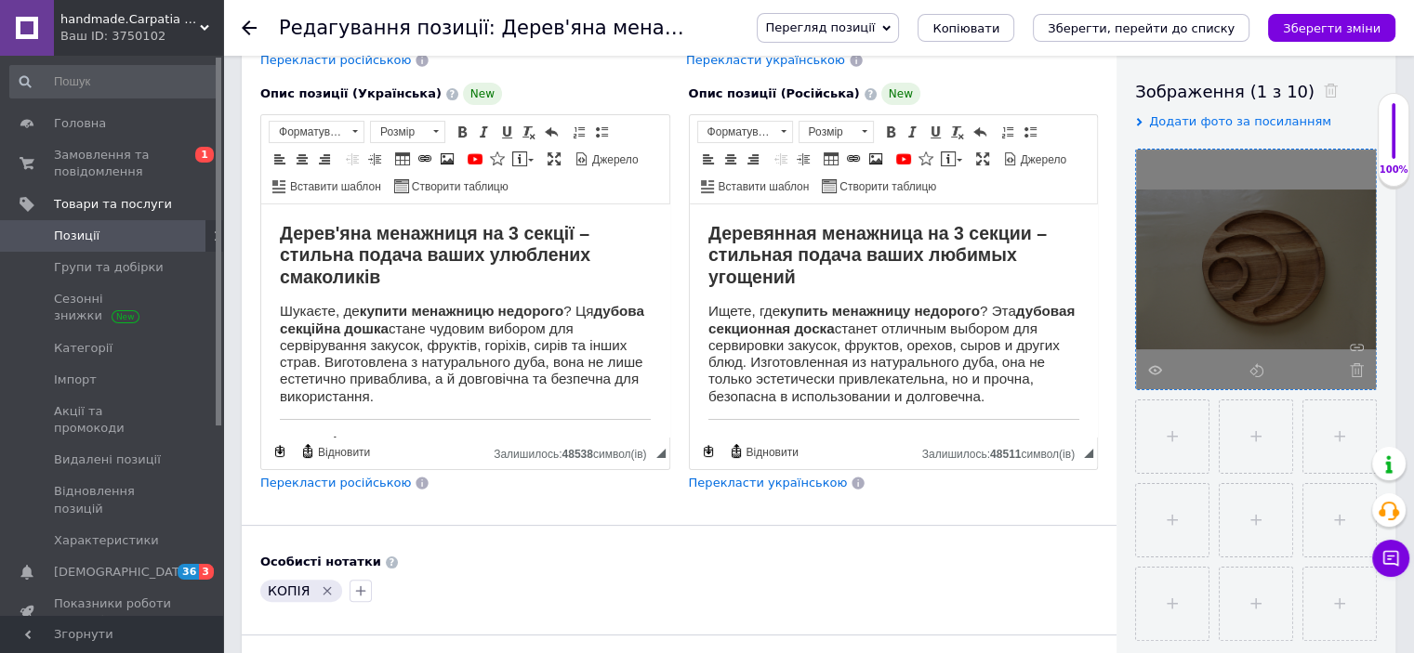
click at [1352, 369] on icon at bounding box center [1357, 370] width 14 height 14
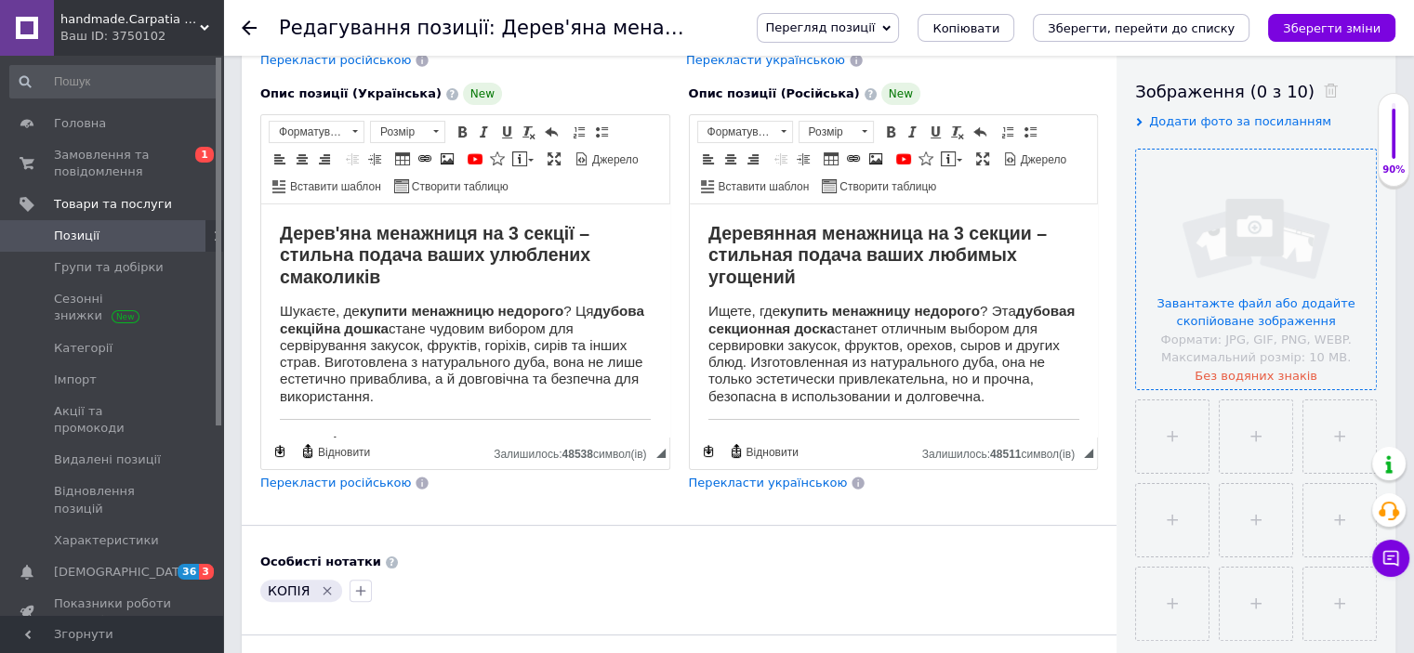
click at [1246, 312] on input "file" at bounding box center [1256, 270] width 240 height 240
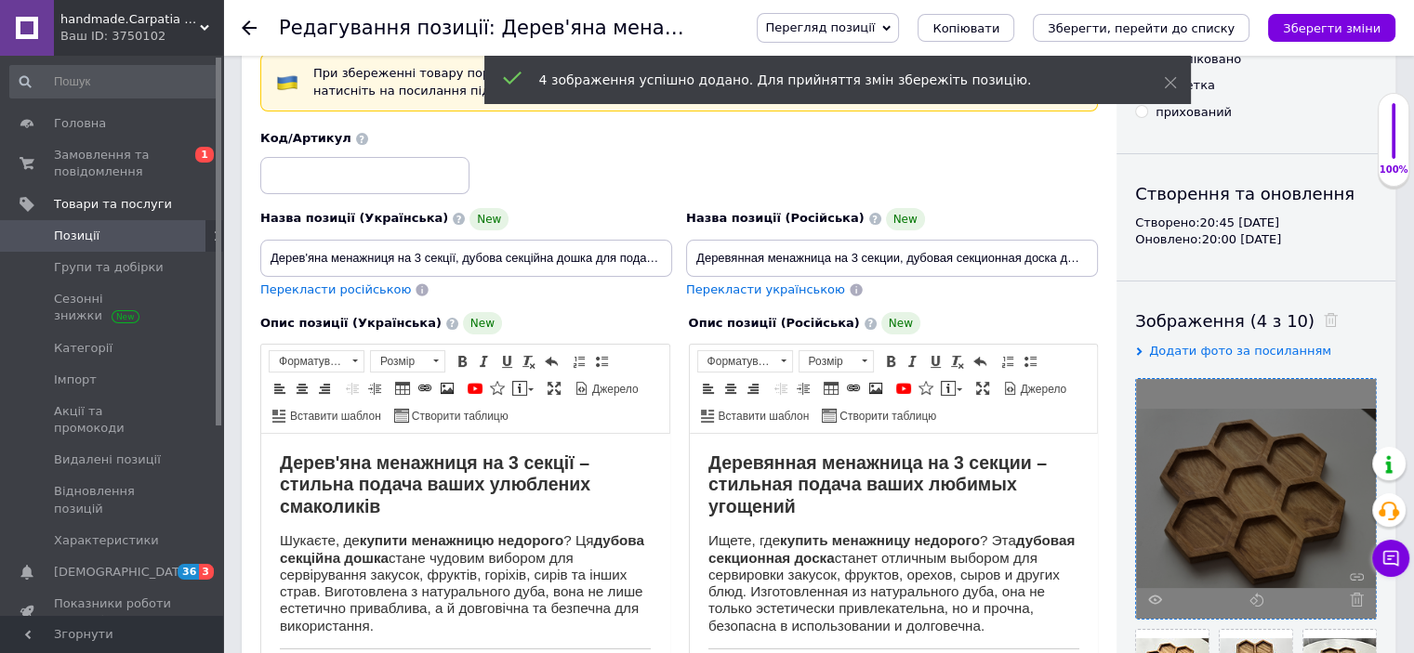
scroll to position [80, 0]
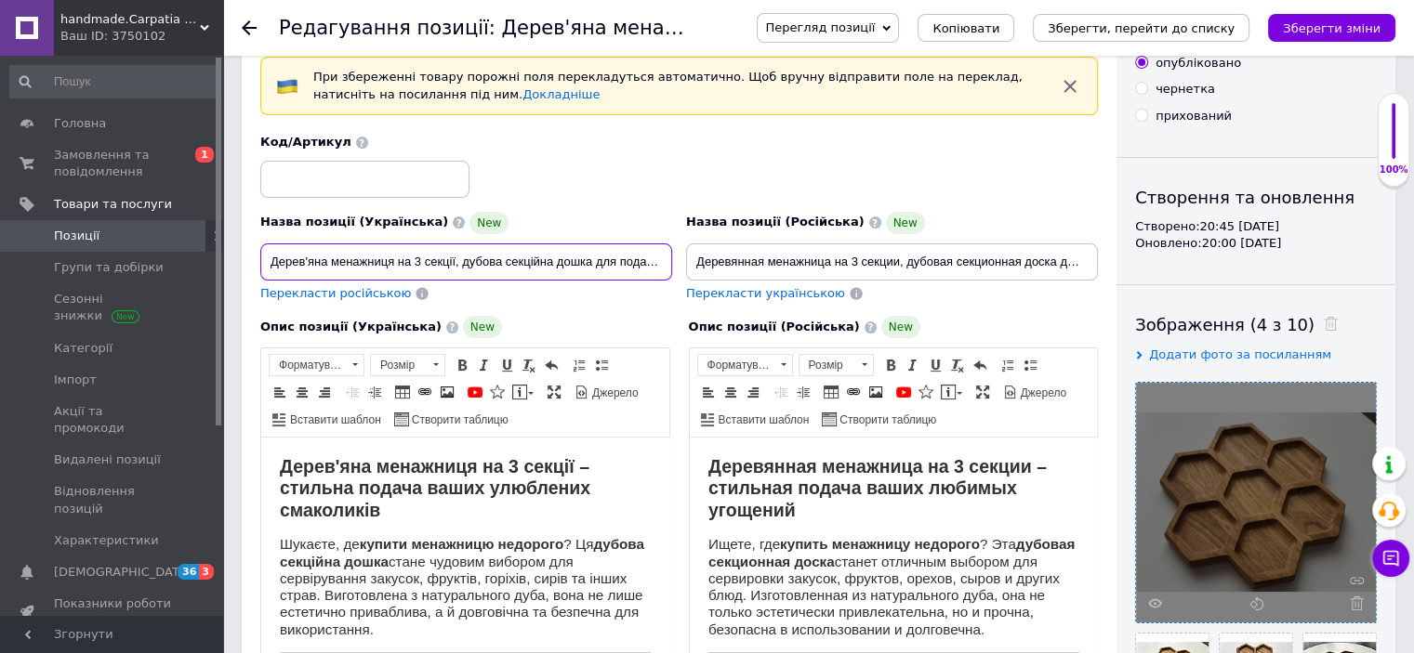
click at [454, 261] on input "Дерев'яна менажниця на 3 секції, дубова секційна дошка для подачі закусок, d 30…" at bounding box center [466, 262] width 412 height 37
type input "Дерев'яна менажниця "Соти", дубова секційна дошка для подачі закусок, d 30 см"
click at [576, 465] on strong "Дерев'яна менажниця на 3 секції – стильна подача ваших улюблених смаколиків" at bounding box center [435, 488] width 310 height 64
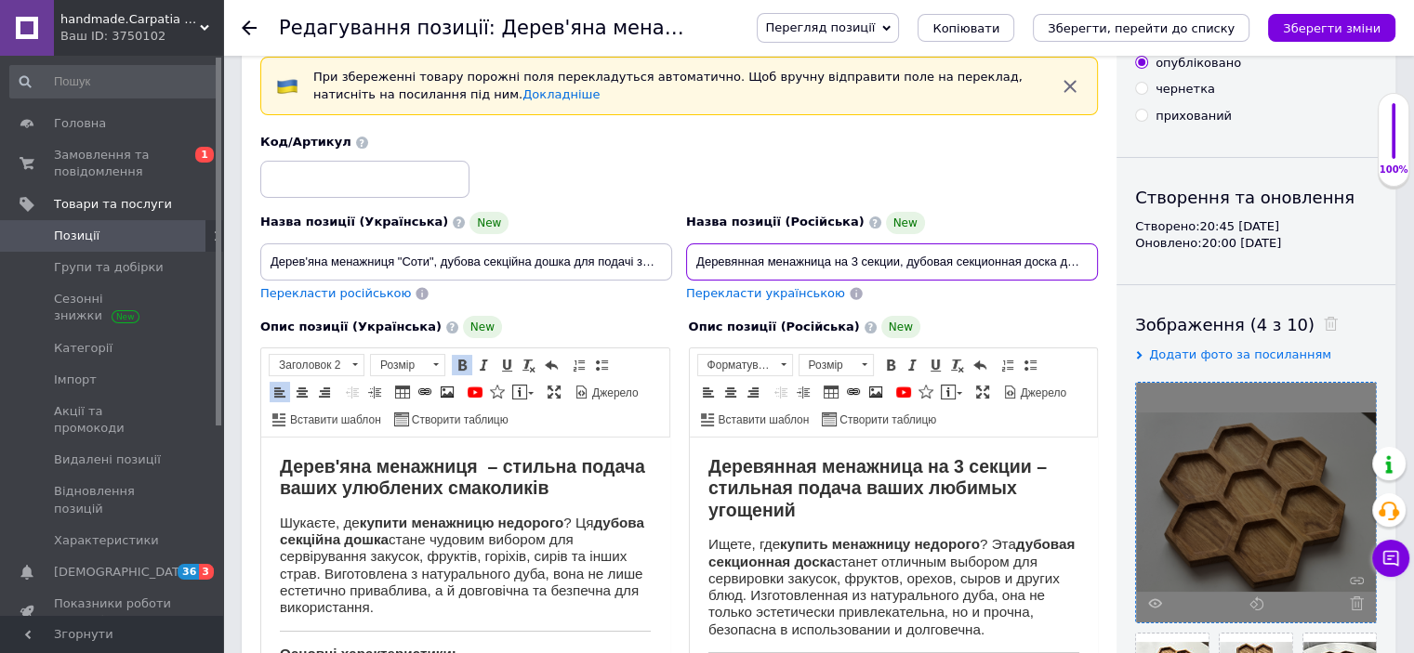
click at [831, 264] on input "Деревянная менажница на 3 секции, дубовая секционная доска для подачи закусок, …" at bounding box center [892, 262] width 412 height 37
click at [1087, 258] on input "Деревянная менажница "Соты" на 3 секции, дубовая секционная доска для подачи за…" at bounding box center [892, 262] width 412 height 37
type input "Деревянная менажница "Соты" на 3 секции, дубовая секционная доска для подачи за…"
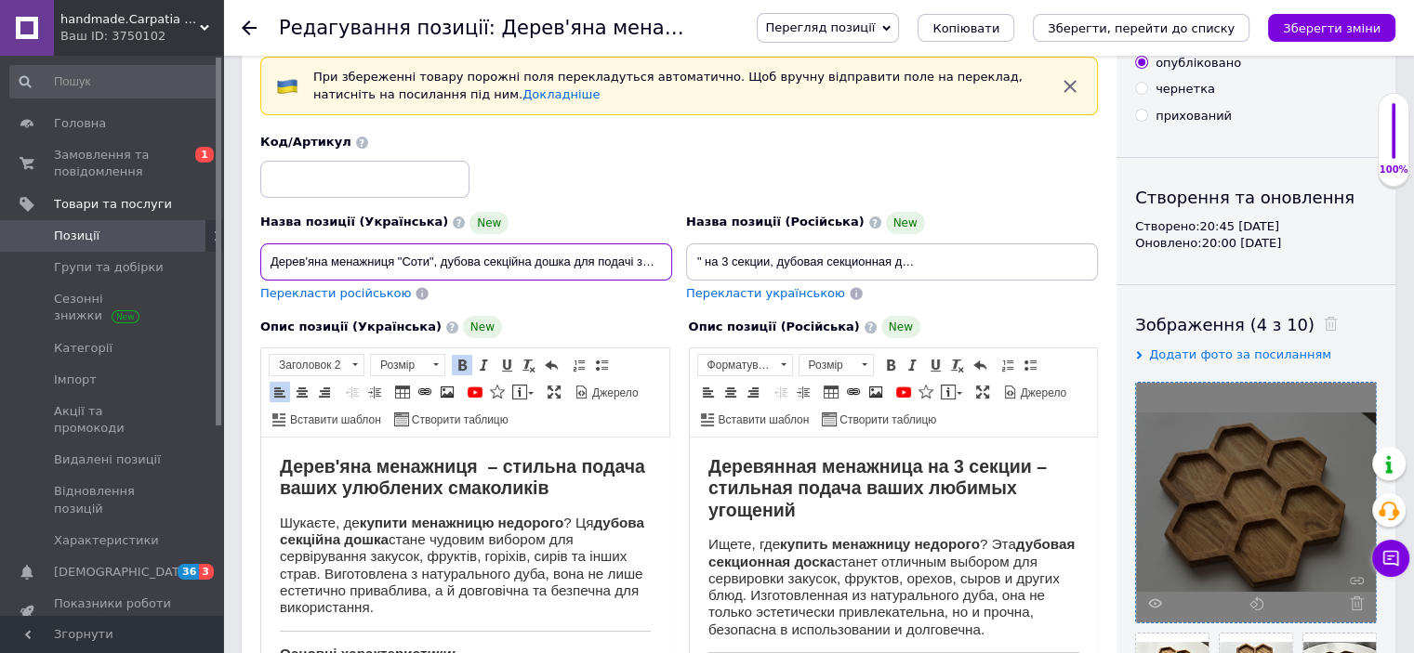
scroll to position [0, 0]
click at [654, 256] on input "Дерев'яна менажниця "Соти", дубова секційна дошка для подачі закусок, d 30 см" at bounding box center [466, 262] width 412 height 37
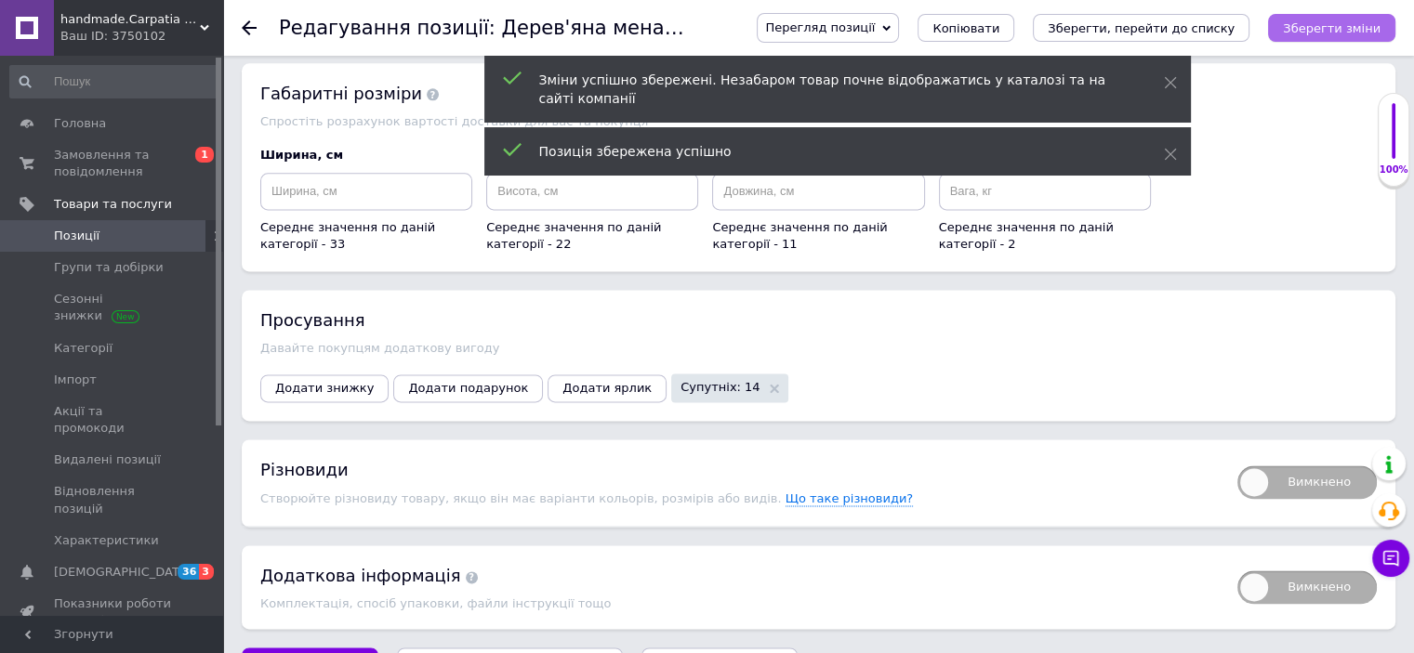
click at [1327, 32] on icon "Зберегти зміни" at bounding box center [1332, 28] width 98 height 14
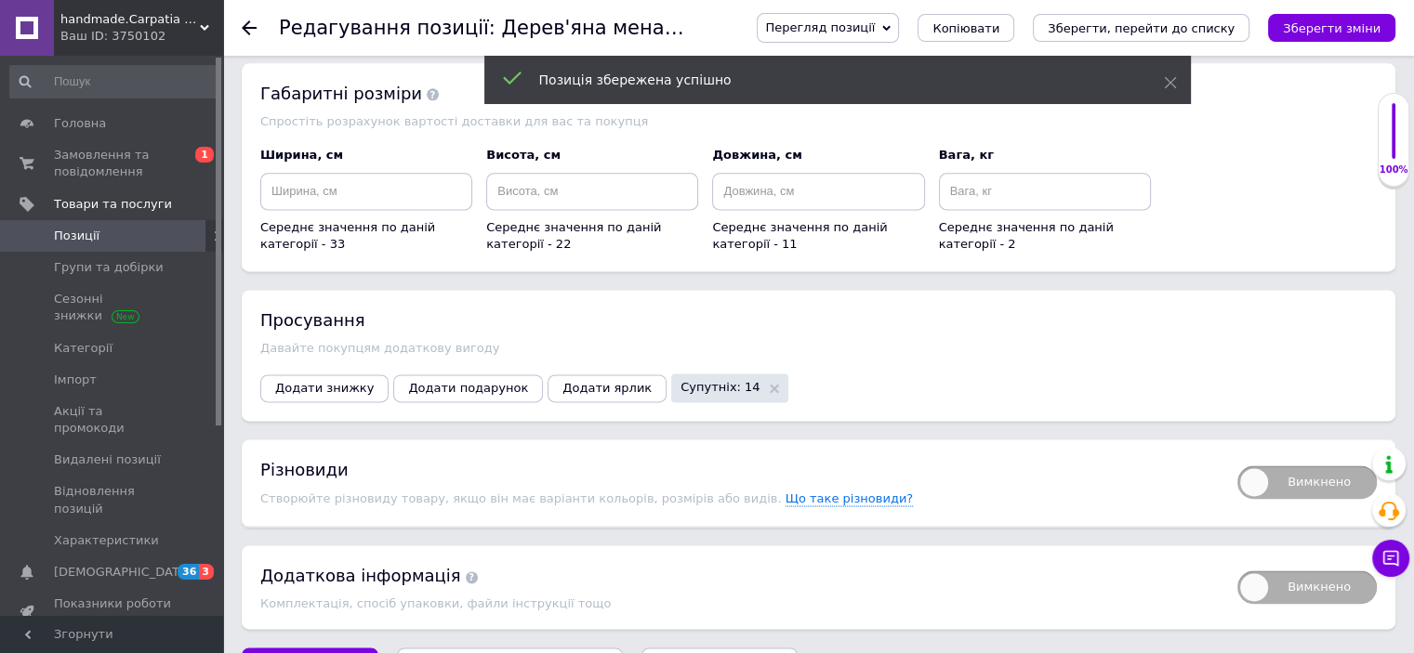
click at [176, 238] on span at bounding box center [197, 236] width 51 height 17
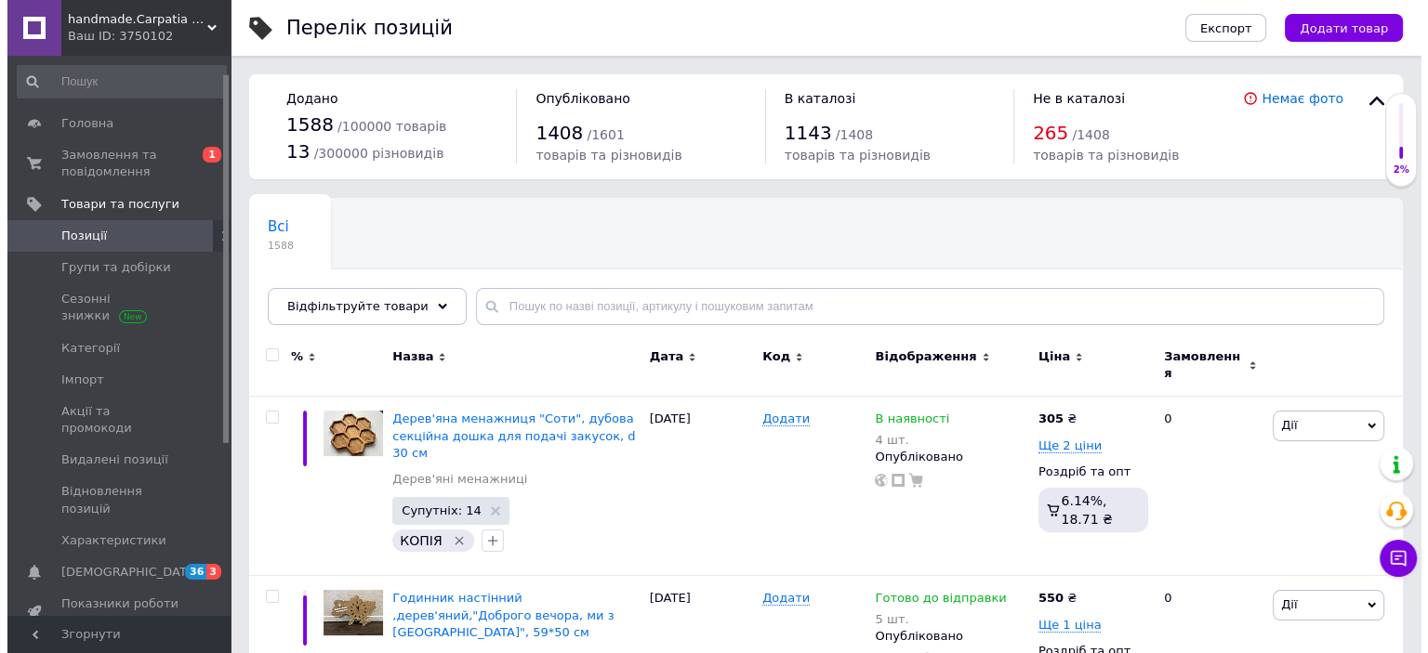
scroll to position [37, 0]
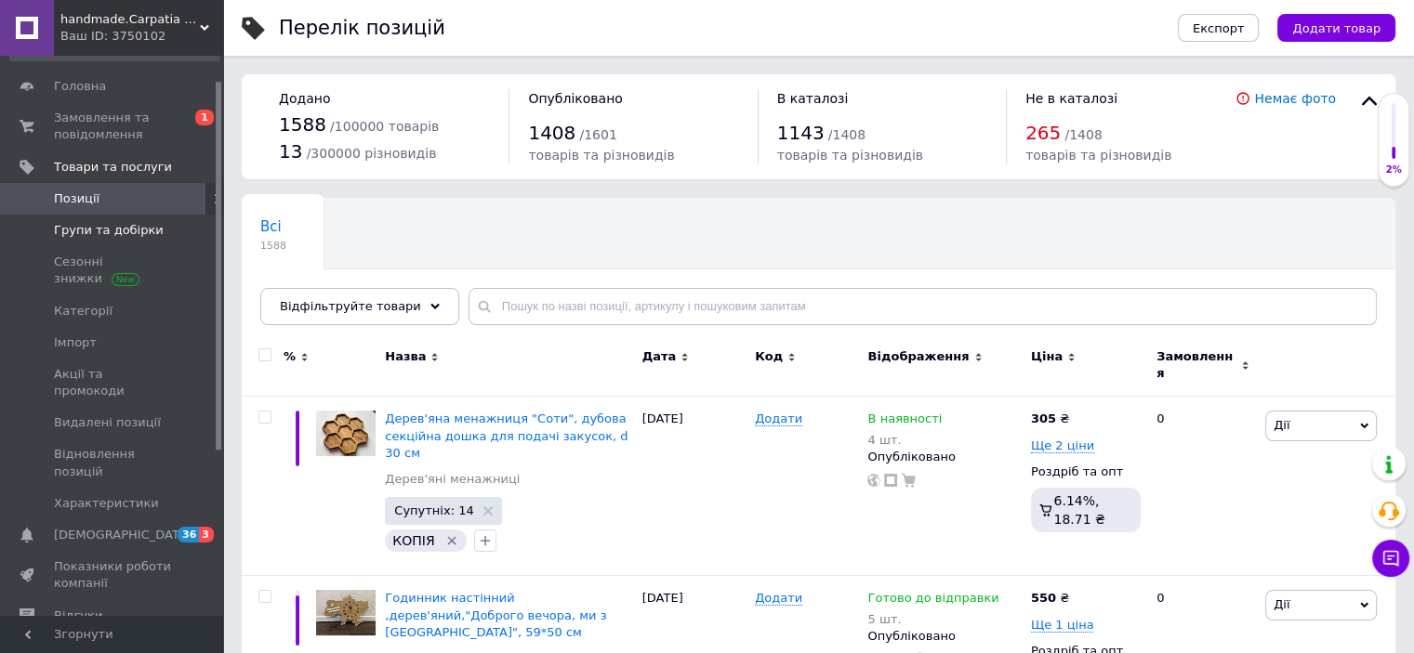
click at [148, 225] on span "Групи та добірки" at bounding box center [109, 230] width 110 height 17
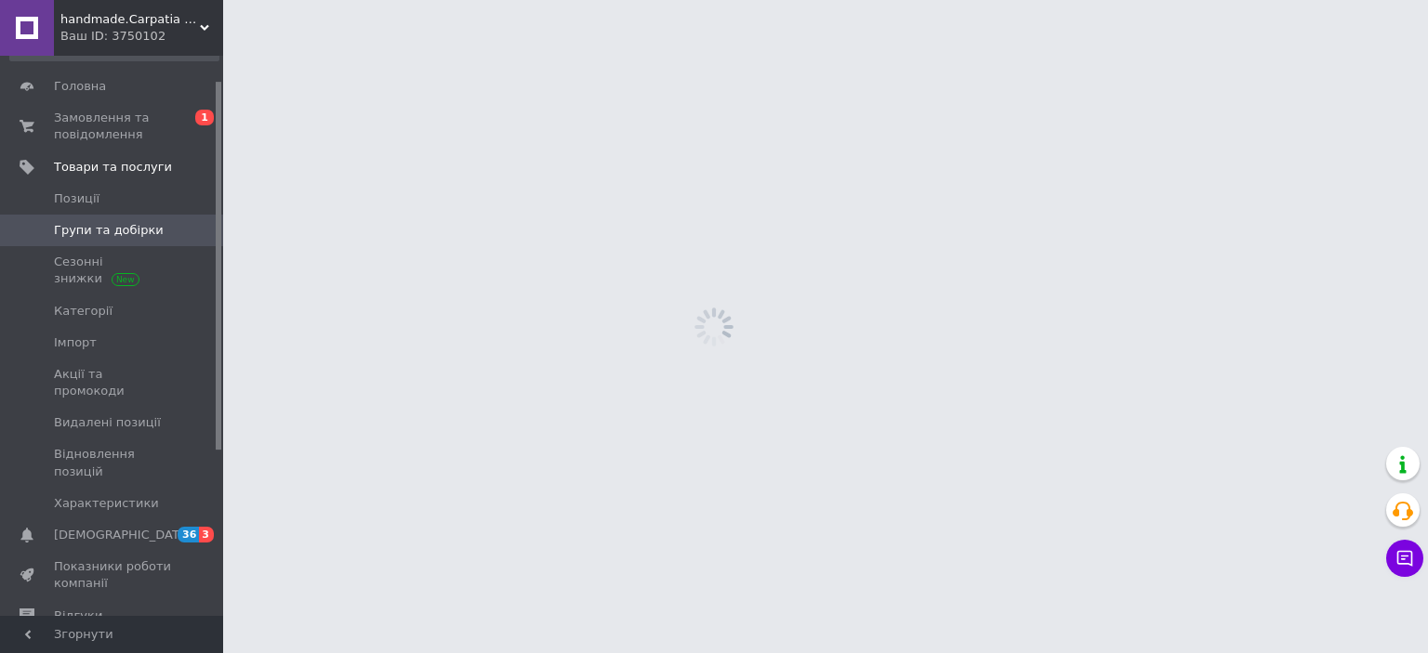
click at [148, 225] on span "Групи та добірки" at bounding box center [109, 230] width 110 height 17
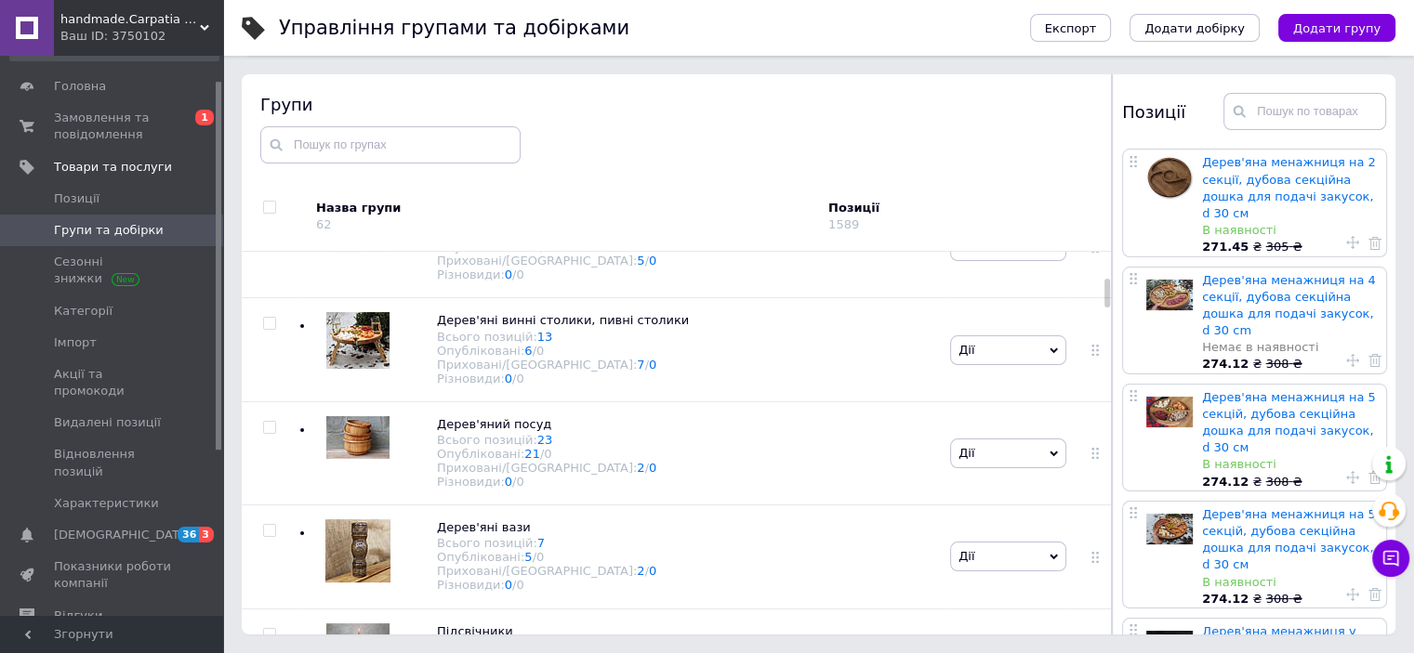
scroll to position [327, 0]
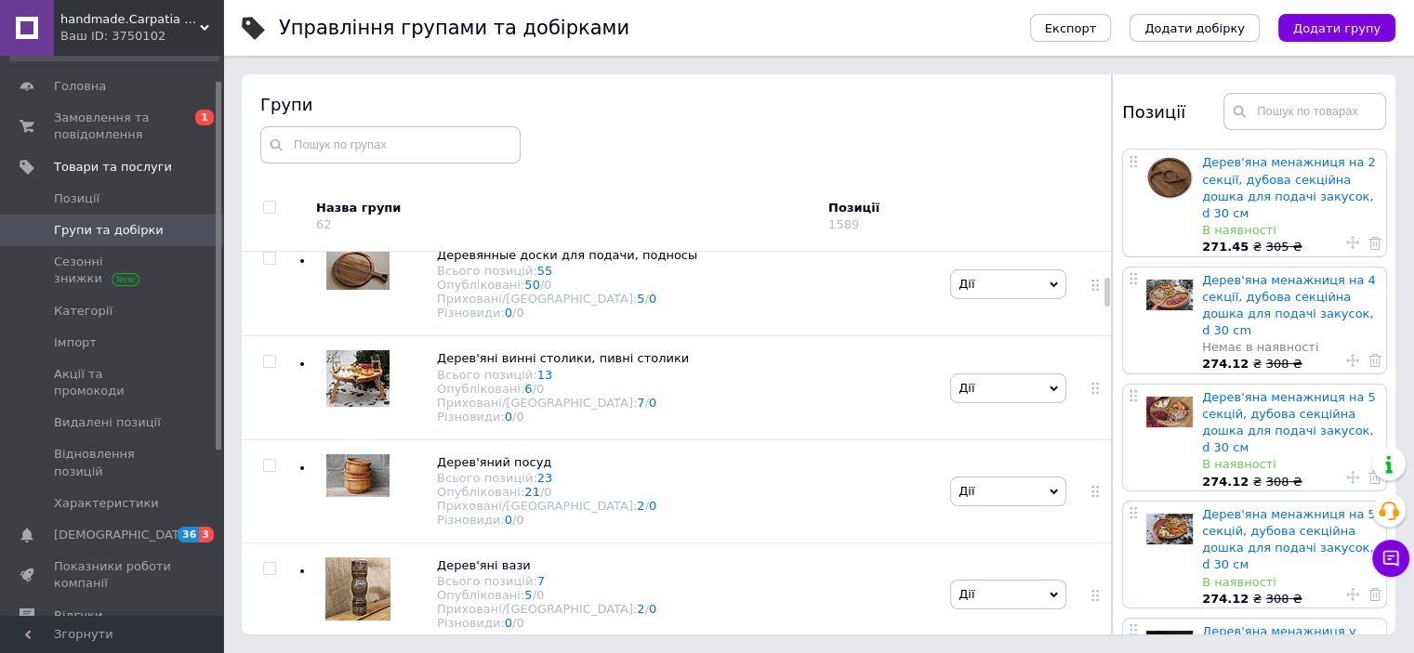
drag, startPoint x: 1105, startPoint y: 445, endPoint x: 1118, endPoint y: 289, distance: 156.7
click at [1118, 289] on div "Групи Назва групи 62 Позиції 1589 Коренева група Всього позицій: 2 Опубліковані…" at bounding box center [819, 354] width 1154 height 560
click at [521, 469] on span "Дерев'яний посуд" at bounding box center [494, 462] width 114 height 14
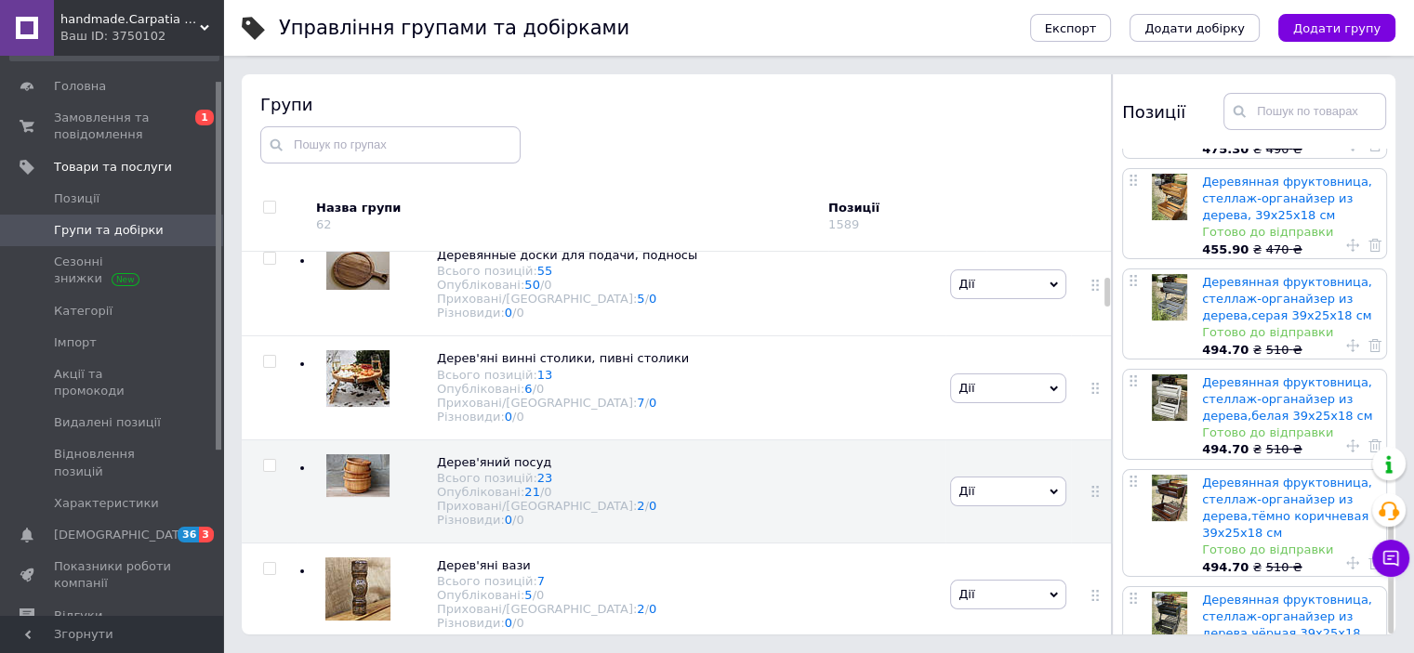
scroll to position [1521, 0]
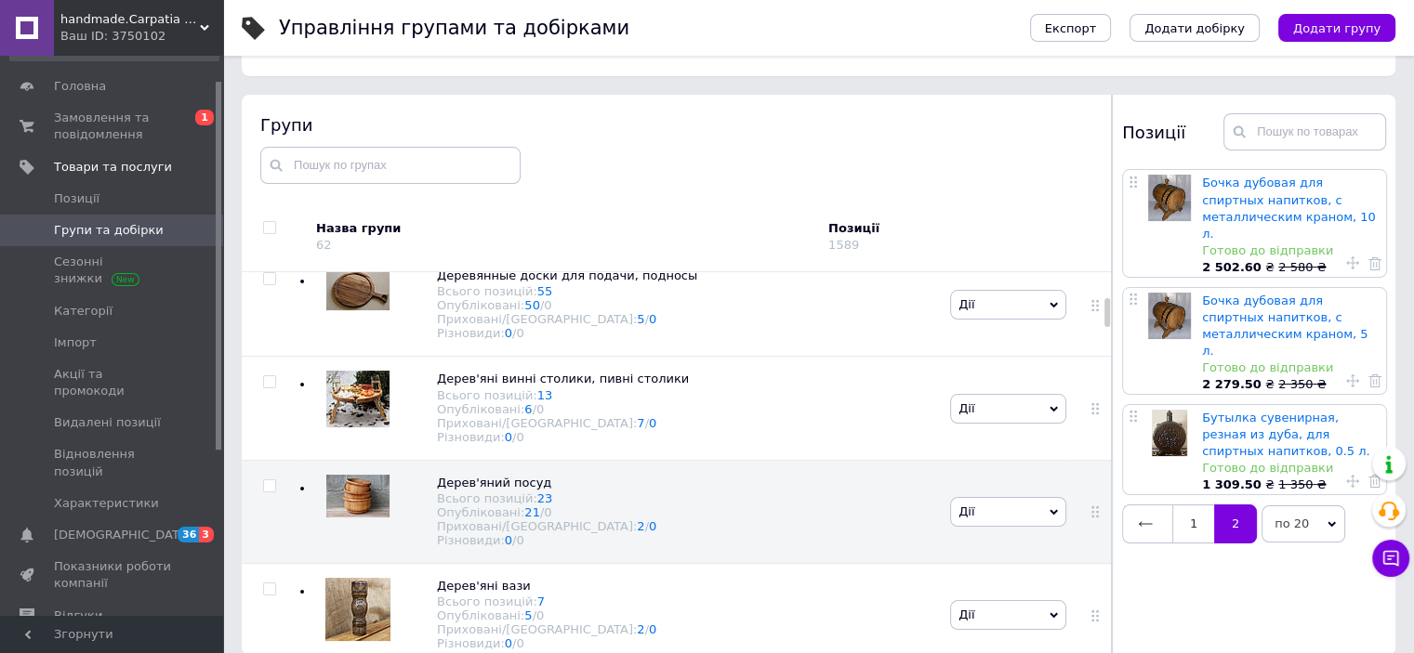
scroll to position [105, 0]
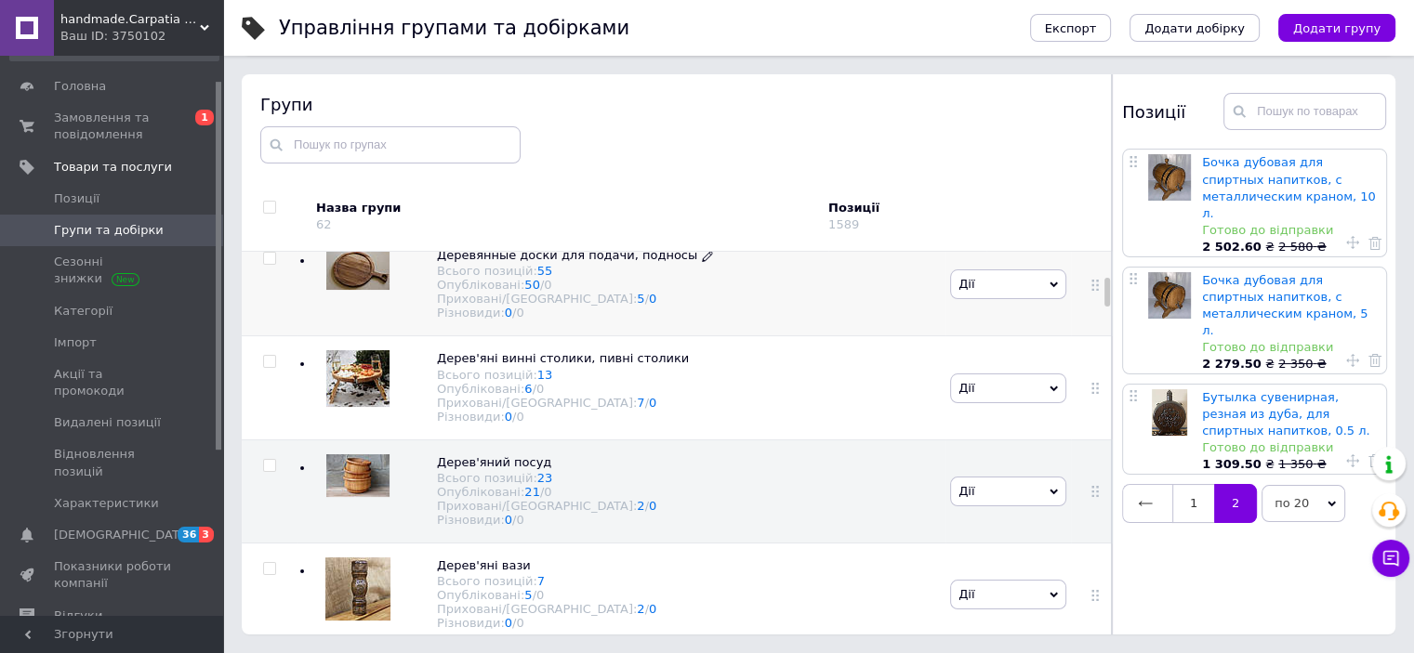
click at [581, 262] on span "Деревянные доски для подачи, подносы" at bounding box center [567, 255] width 260 height 14
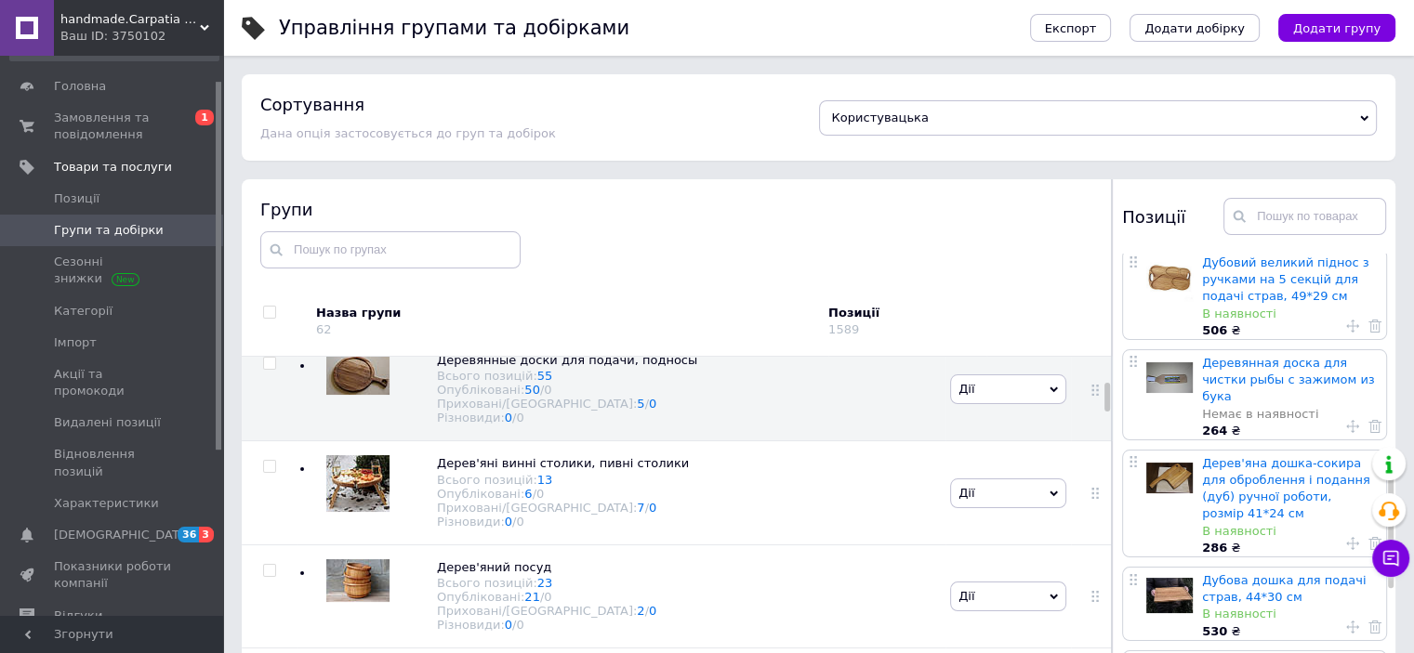
scroll to position [930, 0]
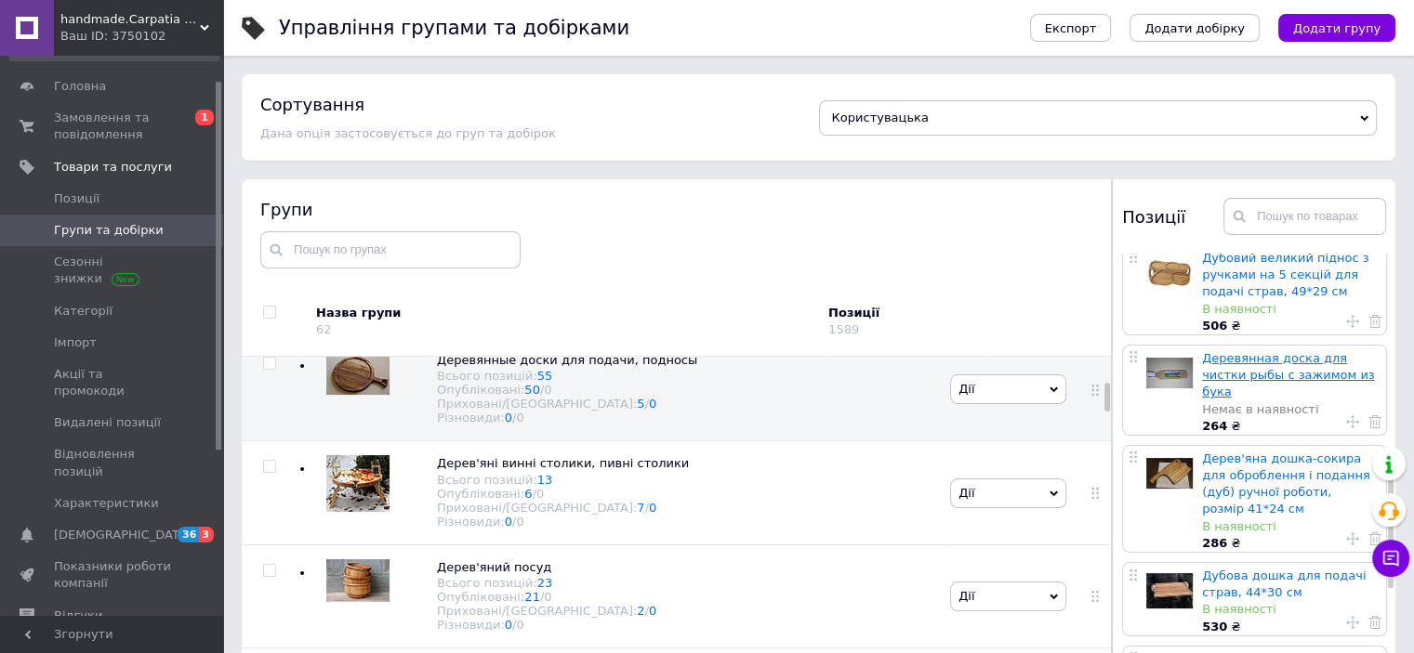
click at [1268, 368] on link "Деревянная доска для чистки рыбы с зажимом из бука" at bounding box center [1288, 374] width 173 height 47
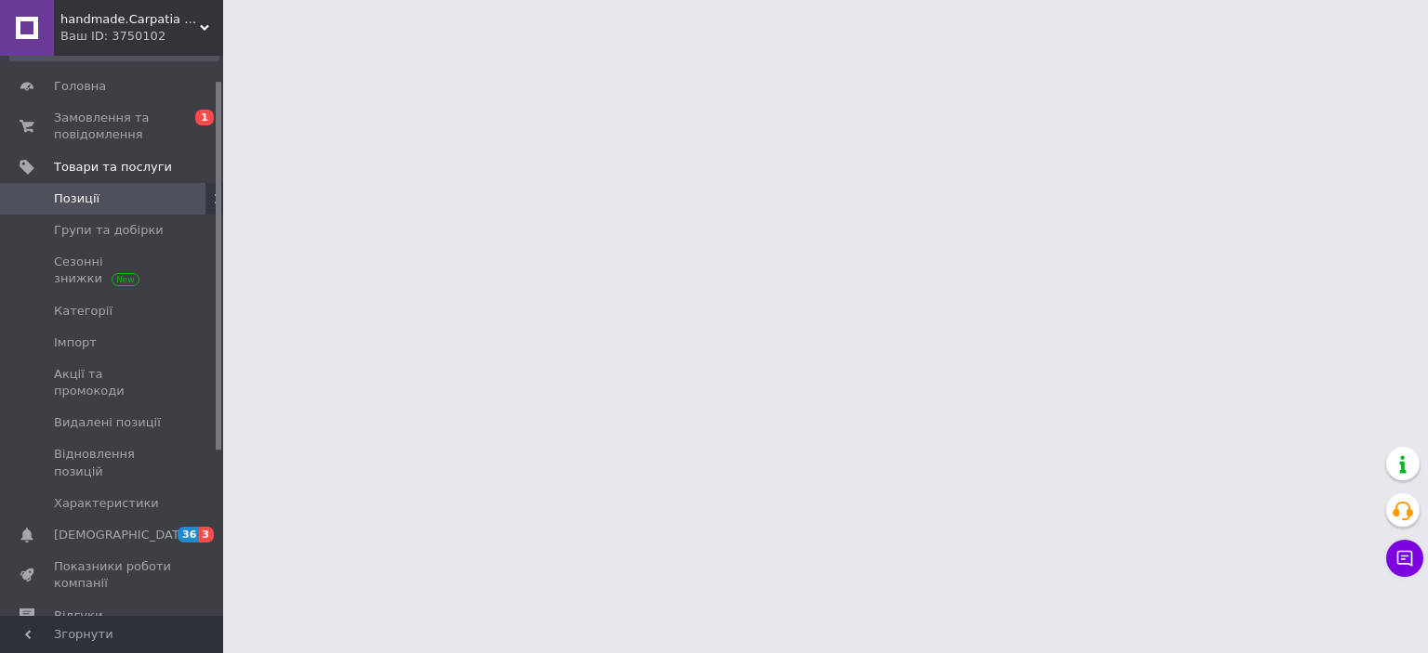
click at [1268, 46] on html "handmade.Carpatia - Майстерня виробів ручної роботи, сувеніри, подарунки, декор…" at bounding box center [714, 23] width 1428 height 46
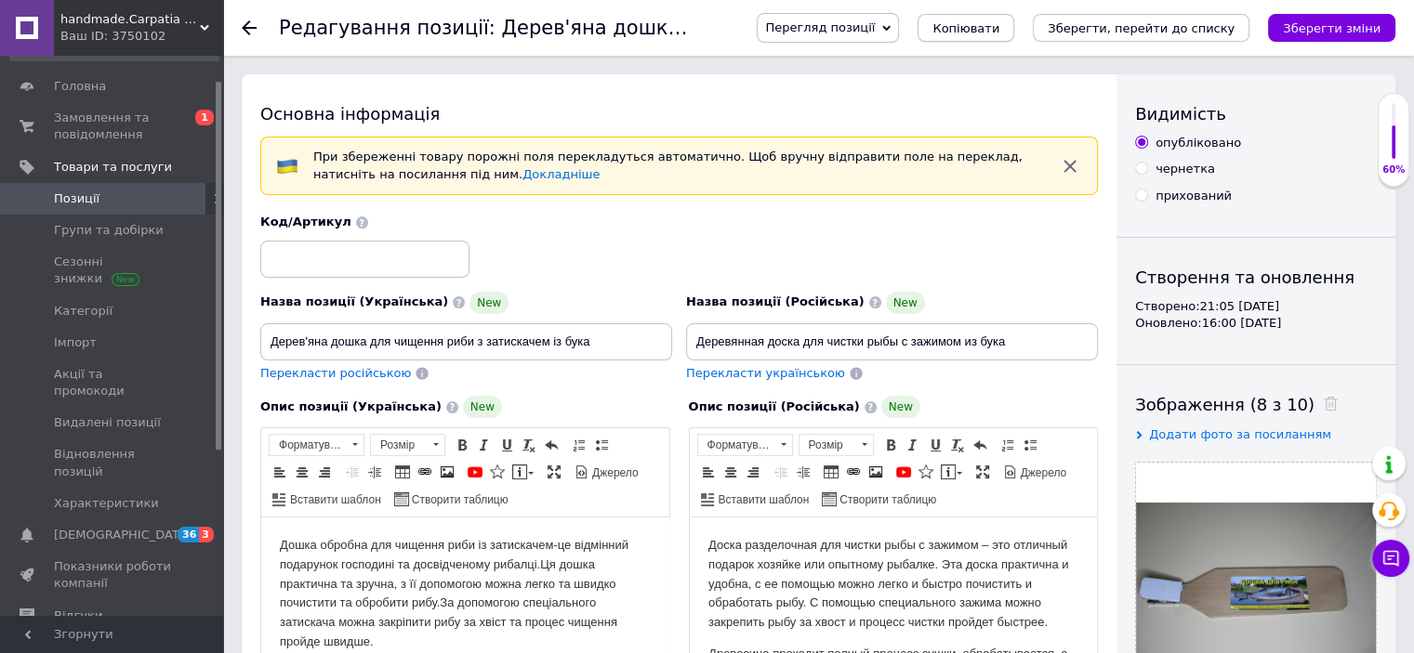
click at [999, 30] on span "Копіювати" at bounding box center [965, 28] width 67 height 14
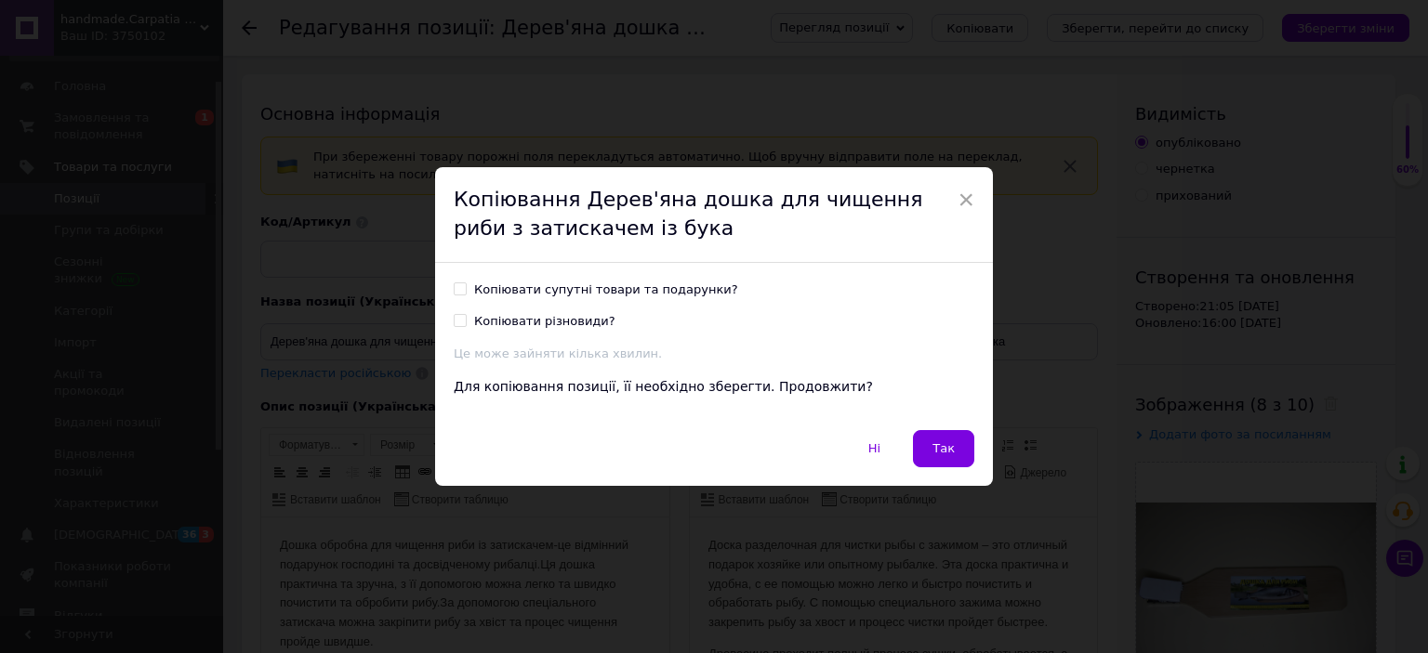
click at [454, 285] on input "Копіювати супутні товари та подарунки?" at bounding box center [460, 289] width 12 height 12
checkbox input "true"
click at [944, 452] on span "Так" at bounding box center [943, 449] width 22 height 14
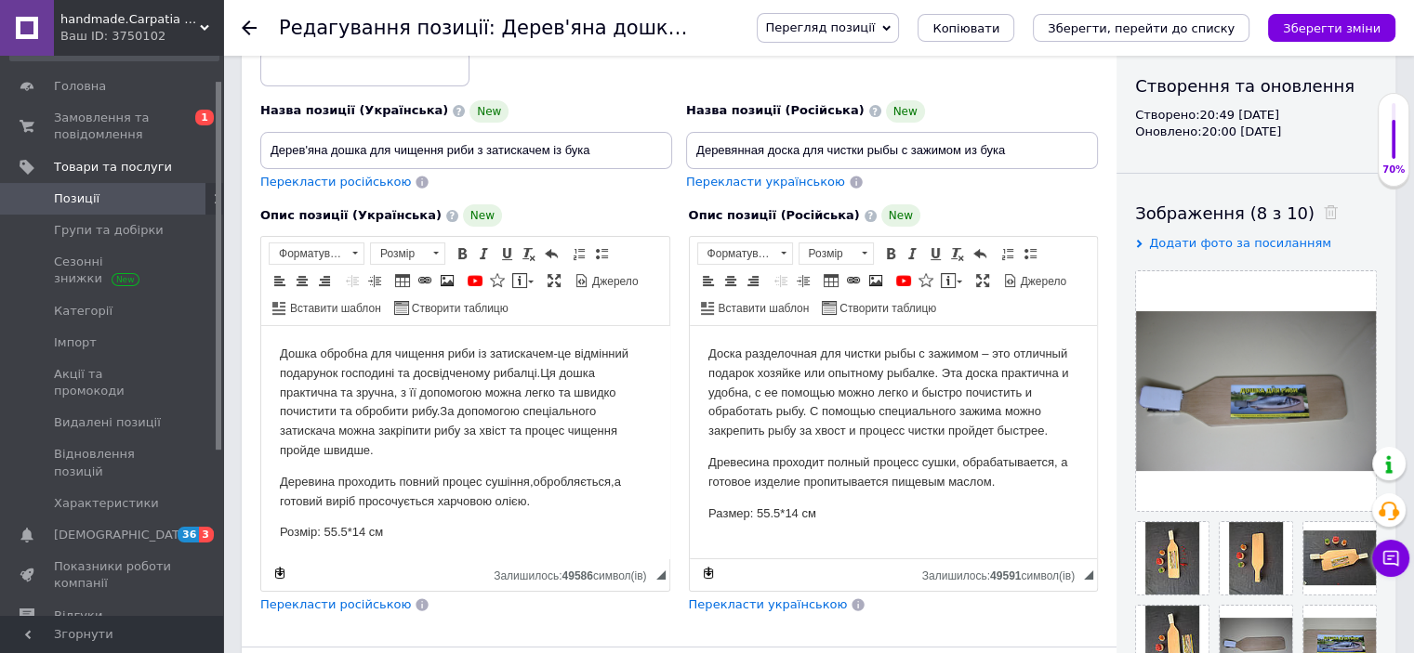
scroll to position [266, 0]
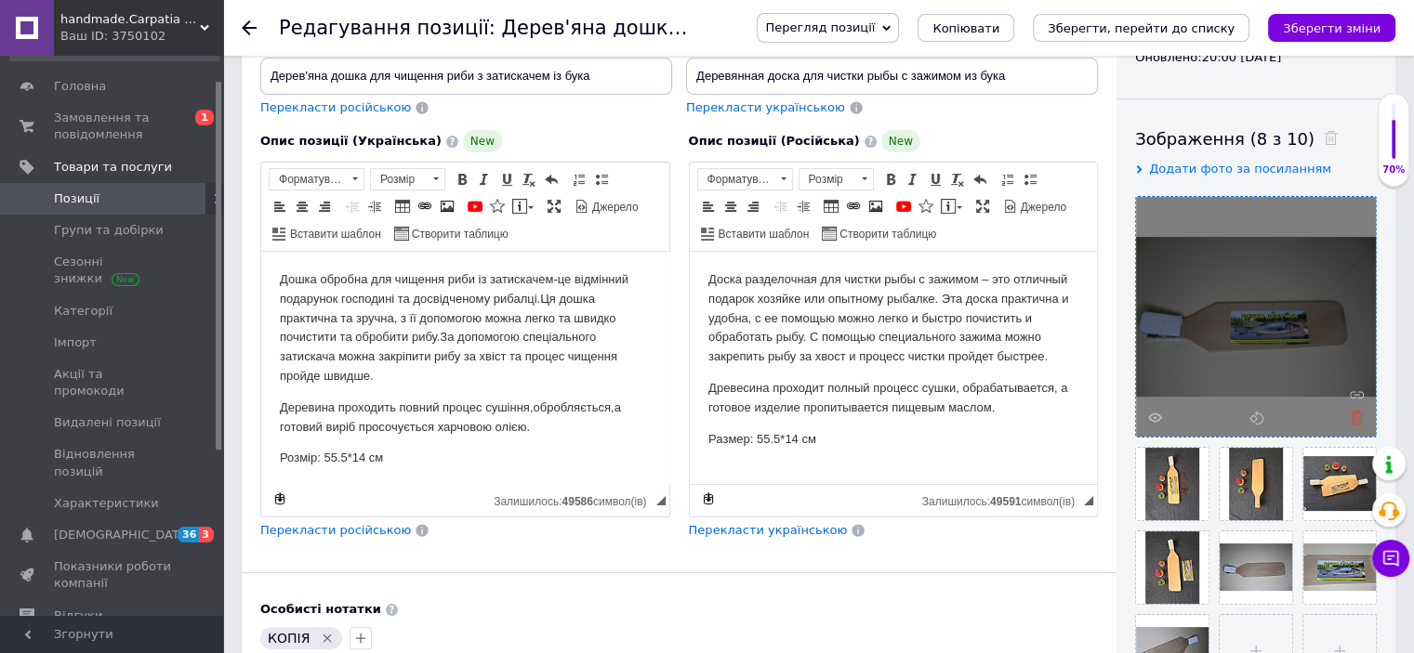
click at [1355, 411] on use at bounding box center [1357, 418] width 14 height 14
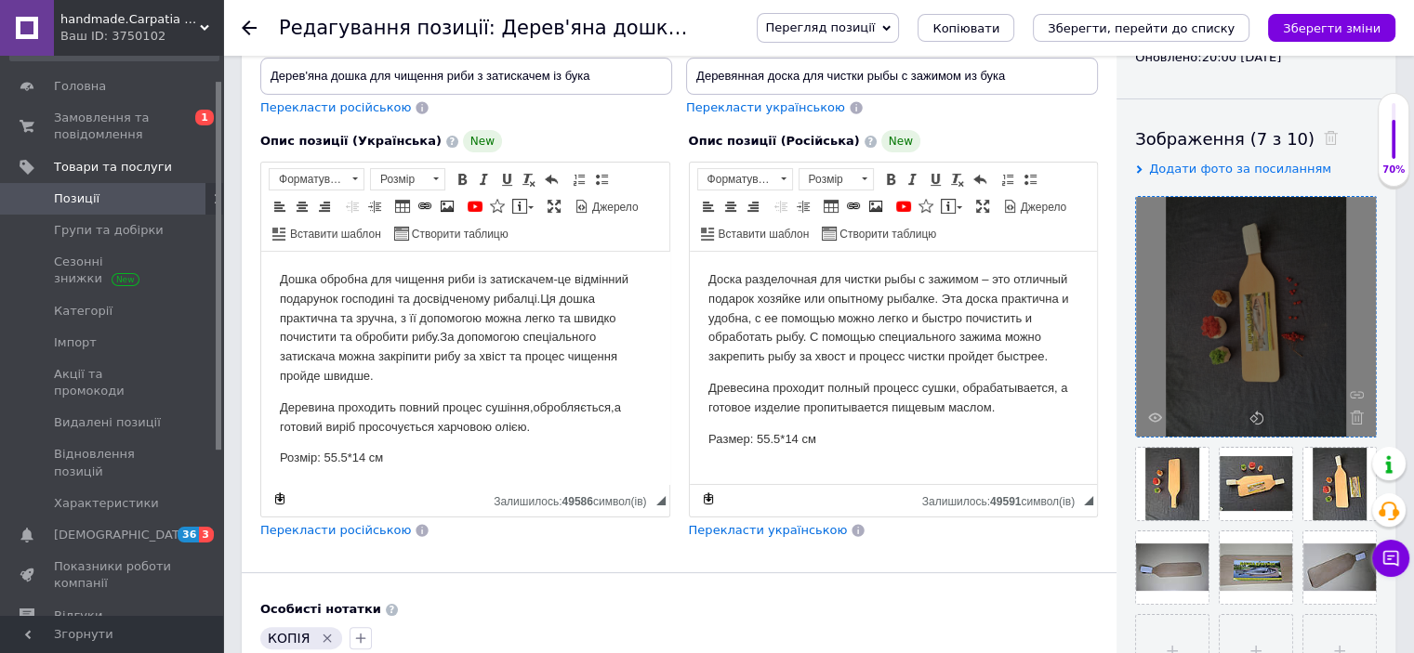
click at [1355, 411] on use at bounding box center [1357, 418] width 14 height 14
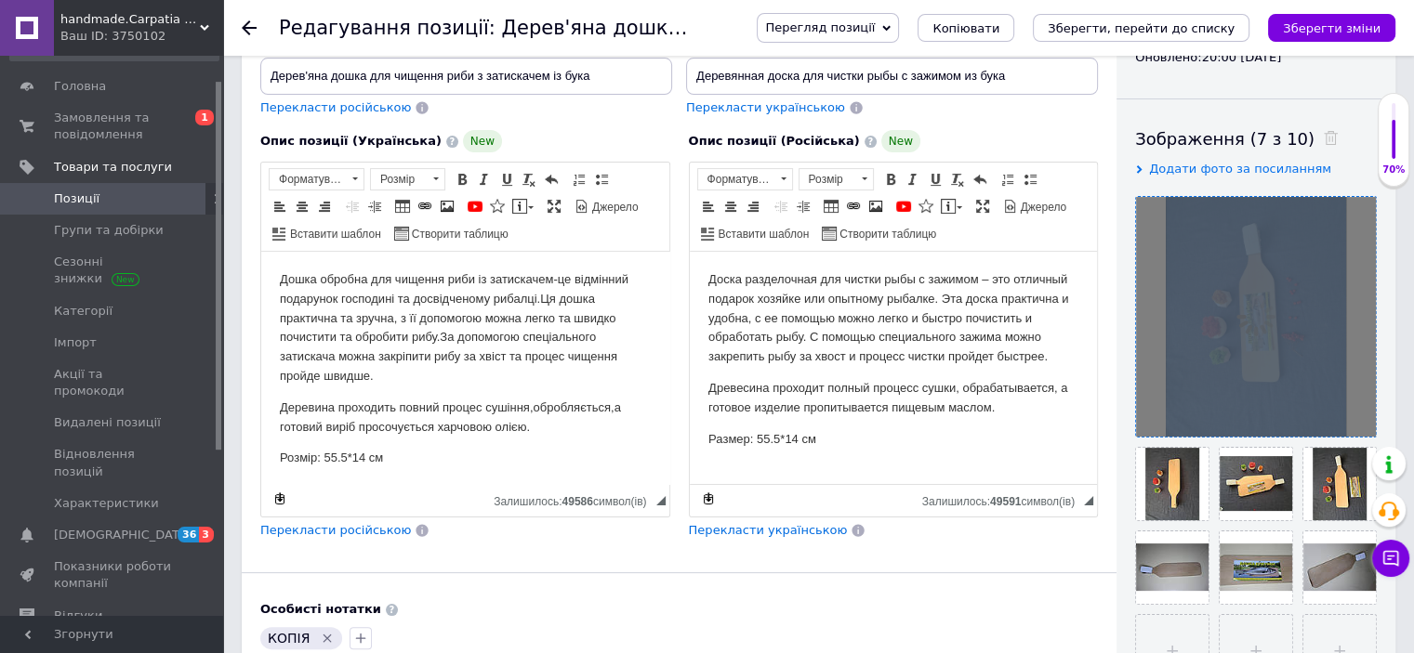
click at [1355, 410] on div at bounding box center [1256, 317] width 240 height 240
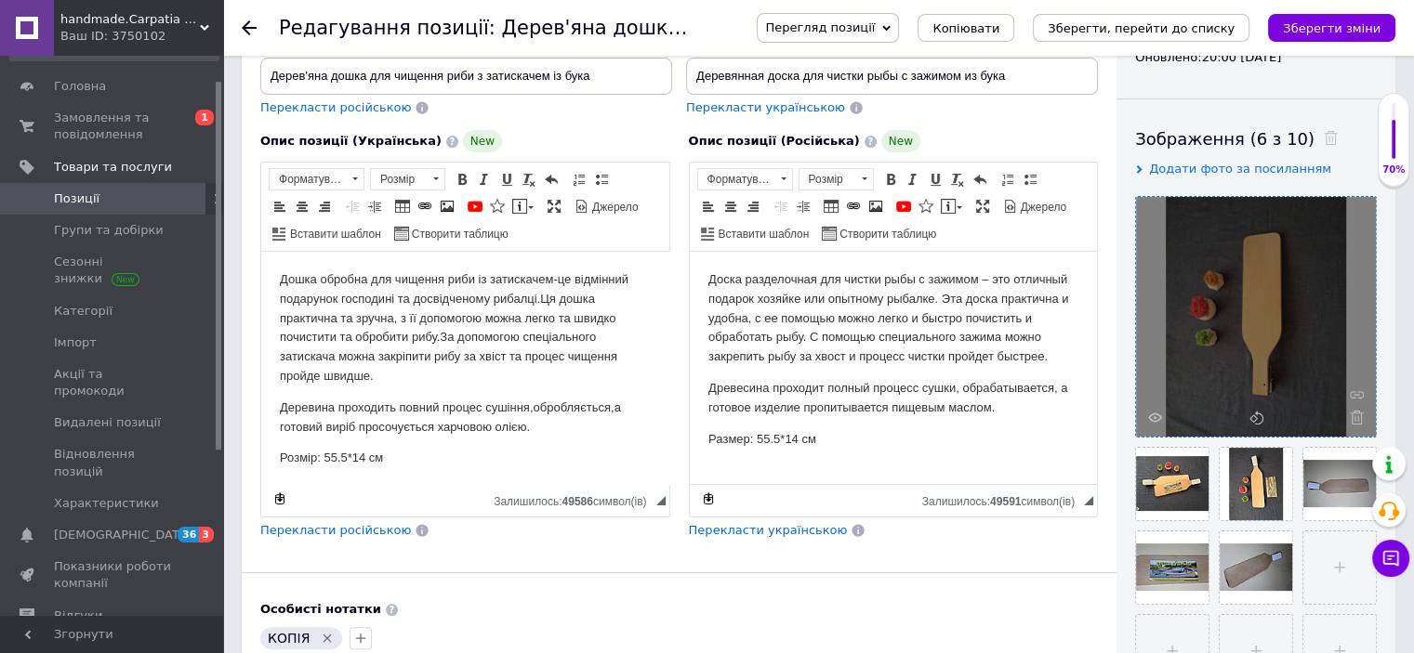
click at [1355, 411] on use at bounding box center [1357, 418] width 14 height 14
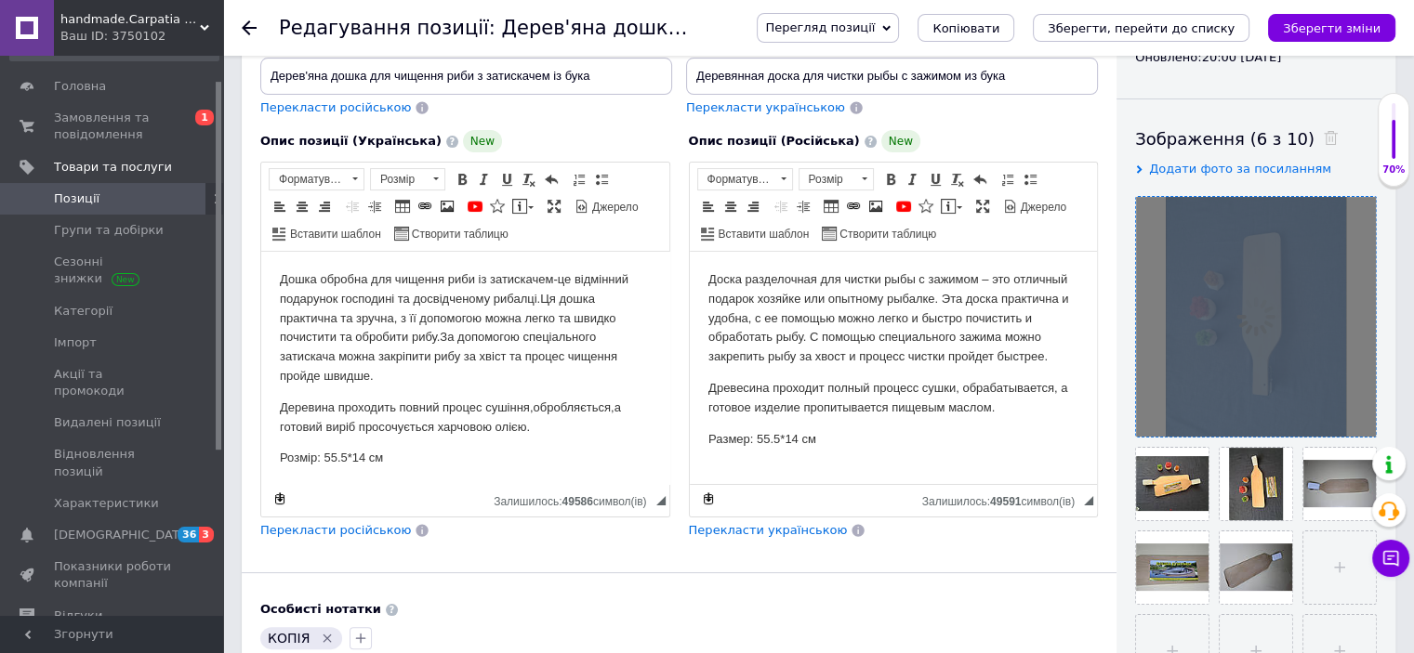
click at [1355, 410] on div at bounding box center [1256, 317] width 240 height 240
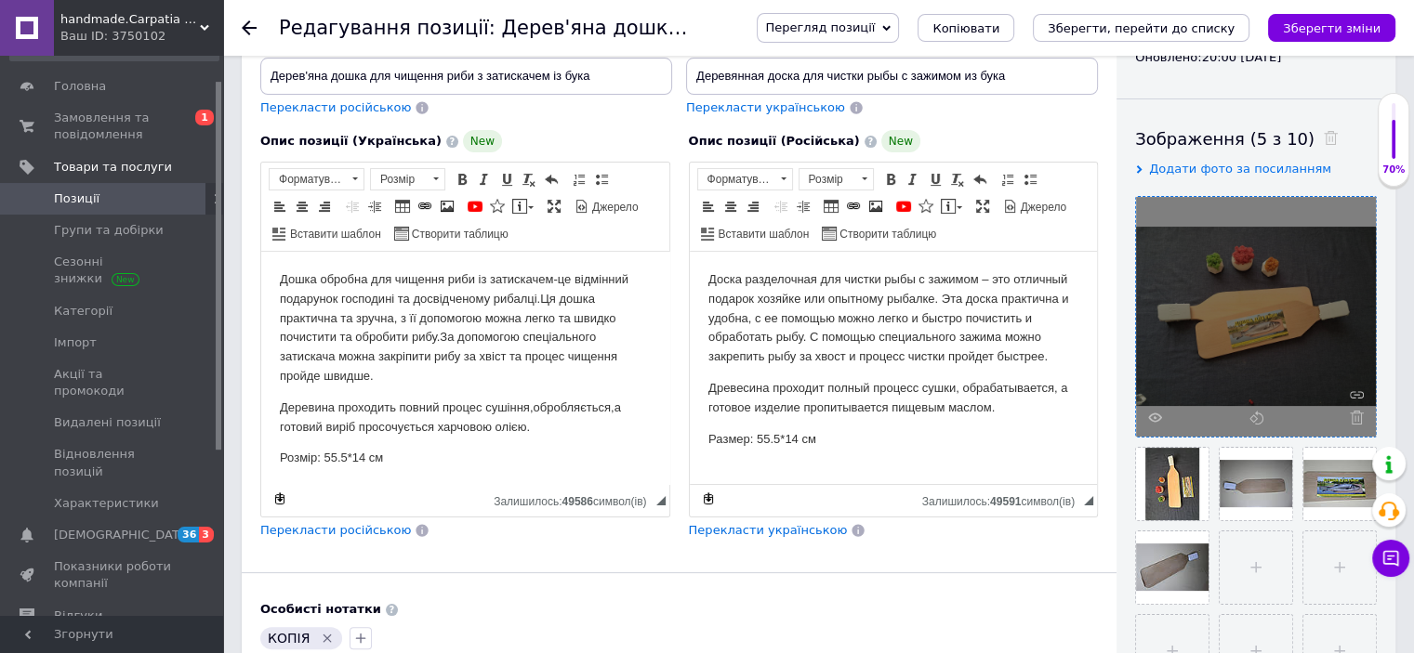
click at [1355, 411] on use at bounding box center [1357, 418] width 14 height 14
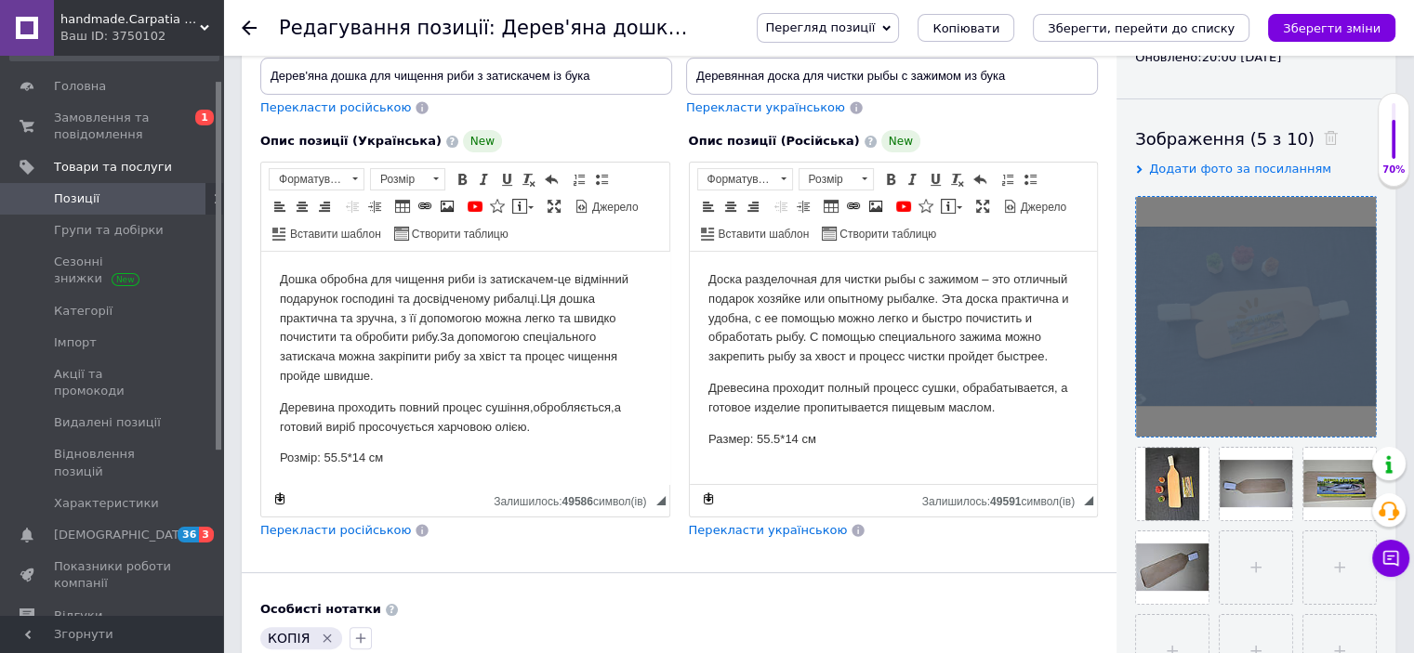
click at [1355, 410] on div at bounding box center [1256, 317] width 240 height 240
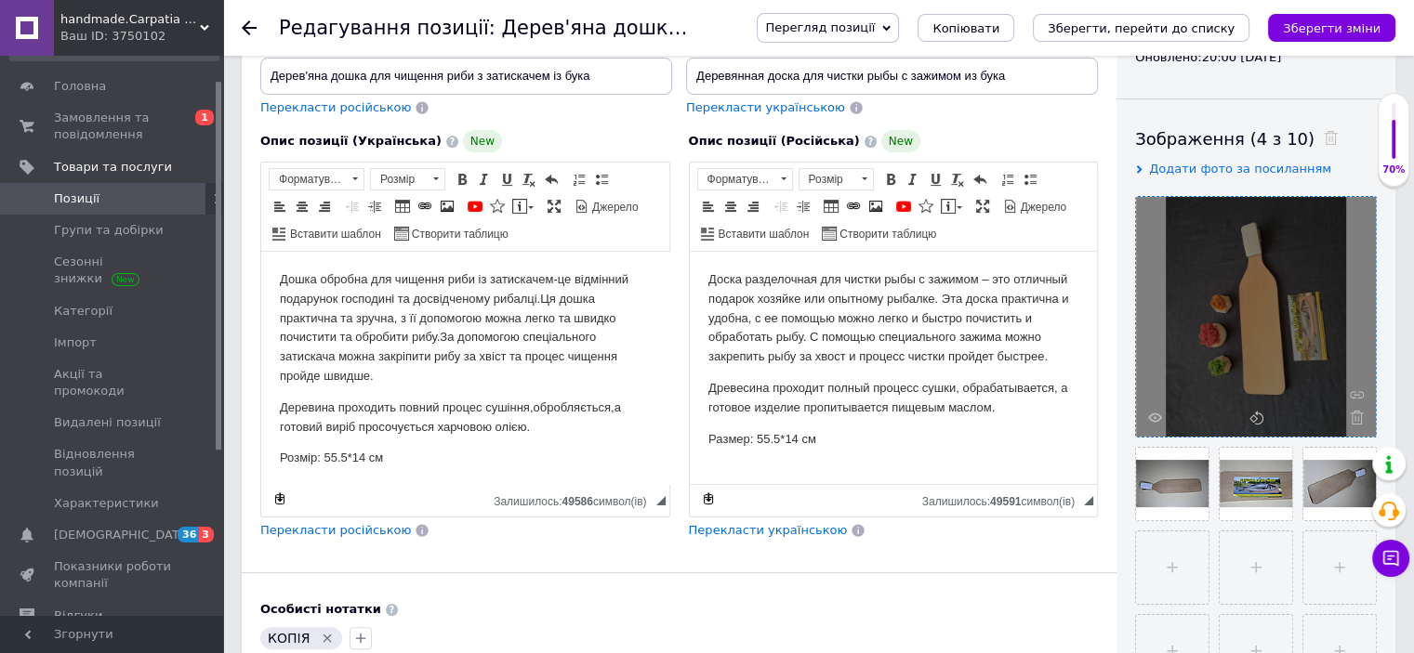
click at [1355, 411] on use at bounding box center [1357, 418] width 14 height 14
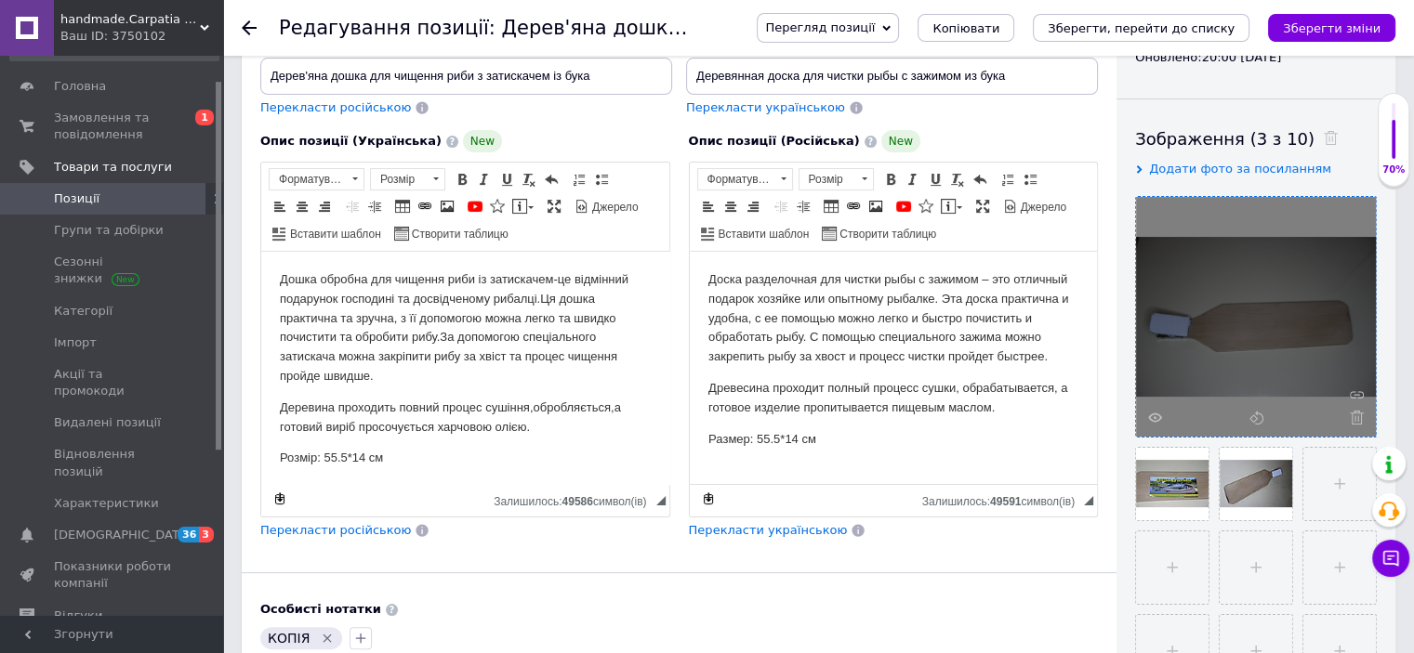
click at [1355, 411] on use at bounding box center [1357, 418] width 14 height 14
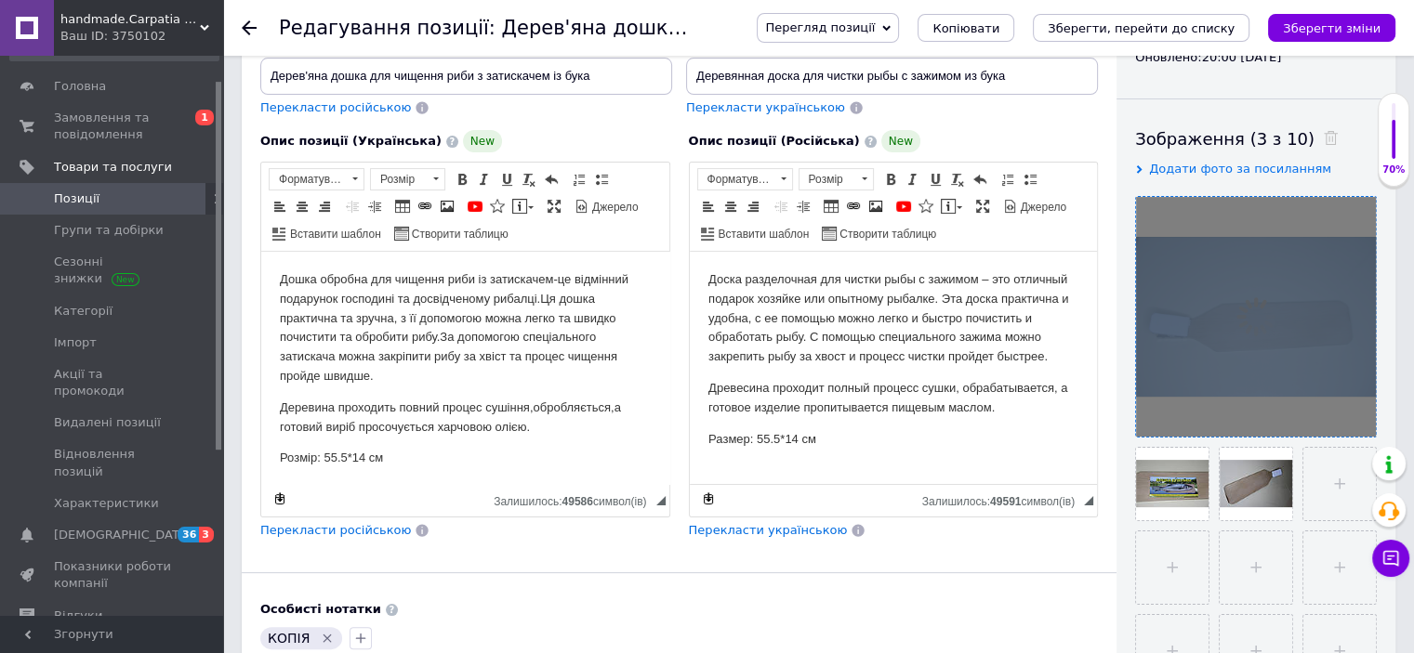
click at [1355, 410] on div at bounding box center [1256, 317] width 240 height 240
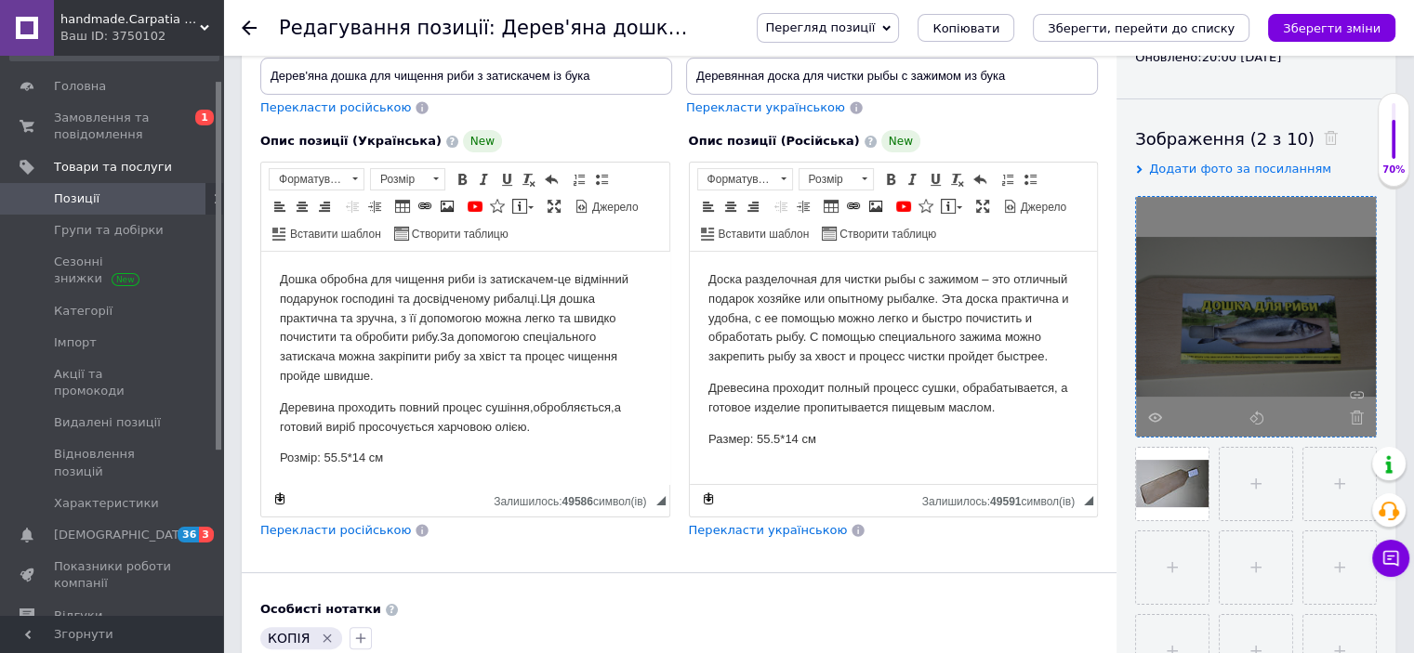
click at [1355, 411] on use at bounding box center [1357, 418] width 14 height 14
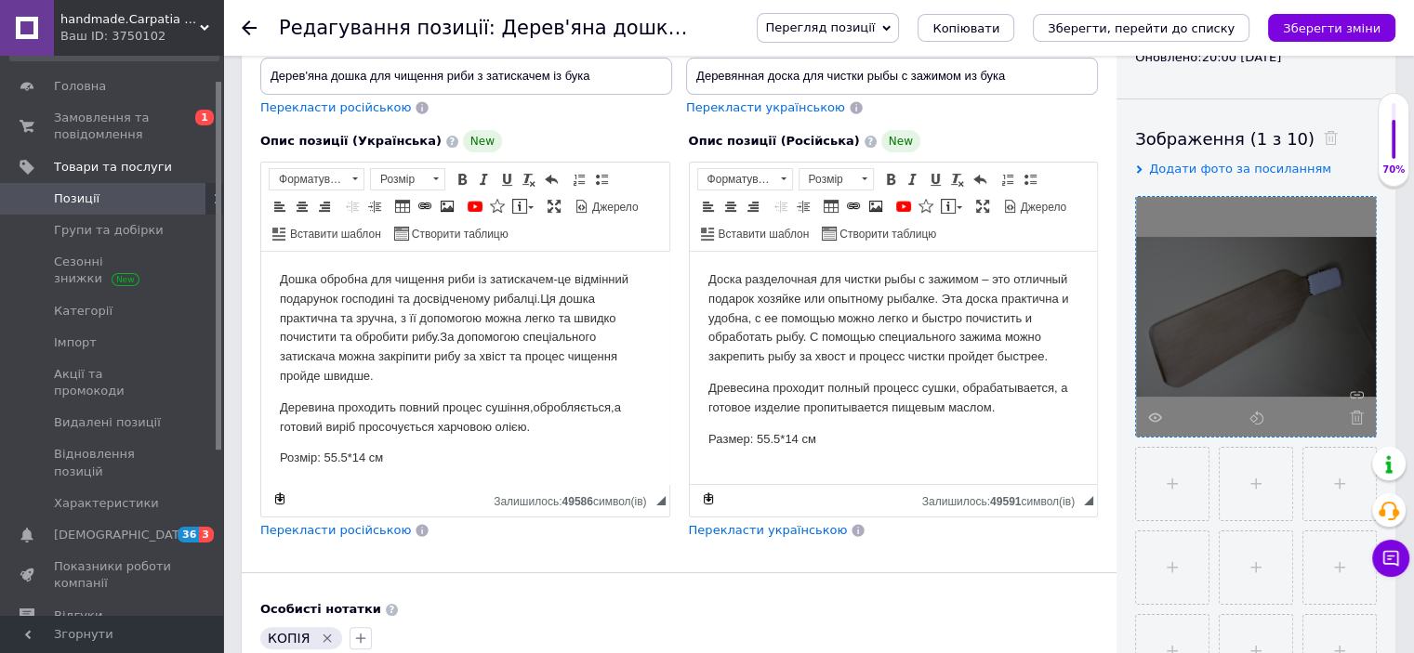
click at [1355, 411] on use at bounding box center [1357, 418] width 14 height 14
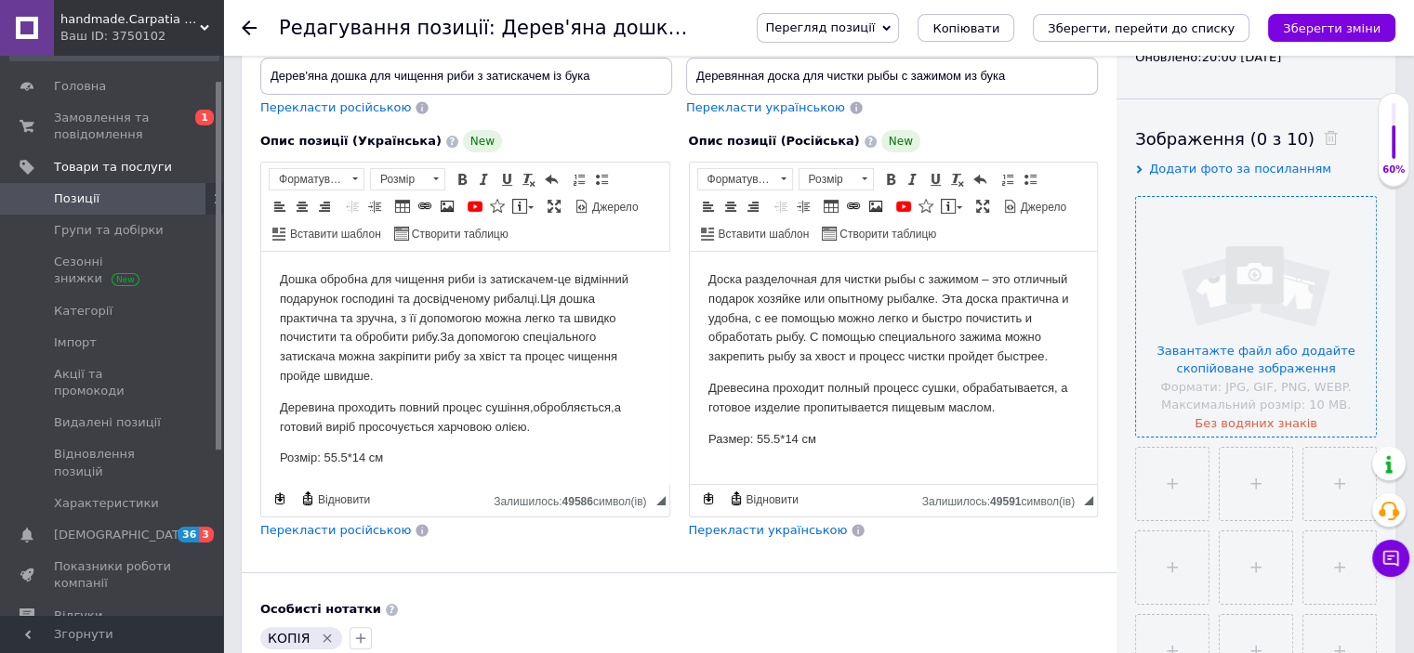
click at [1262, 356] on input "file" at bounding box center [1256, 317] width 240 height 240
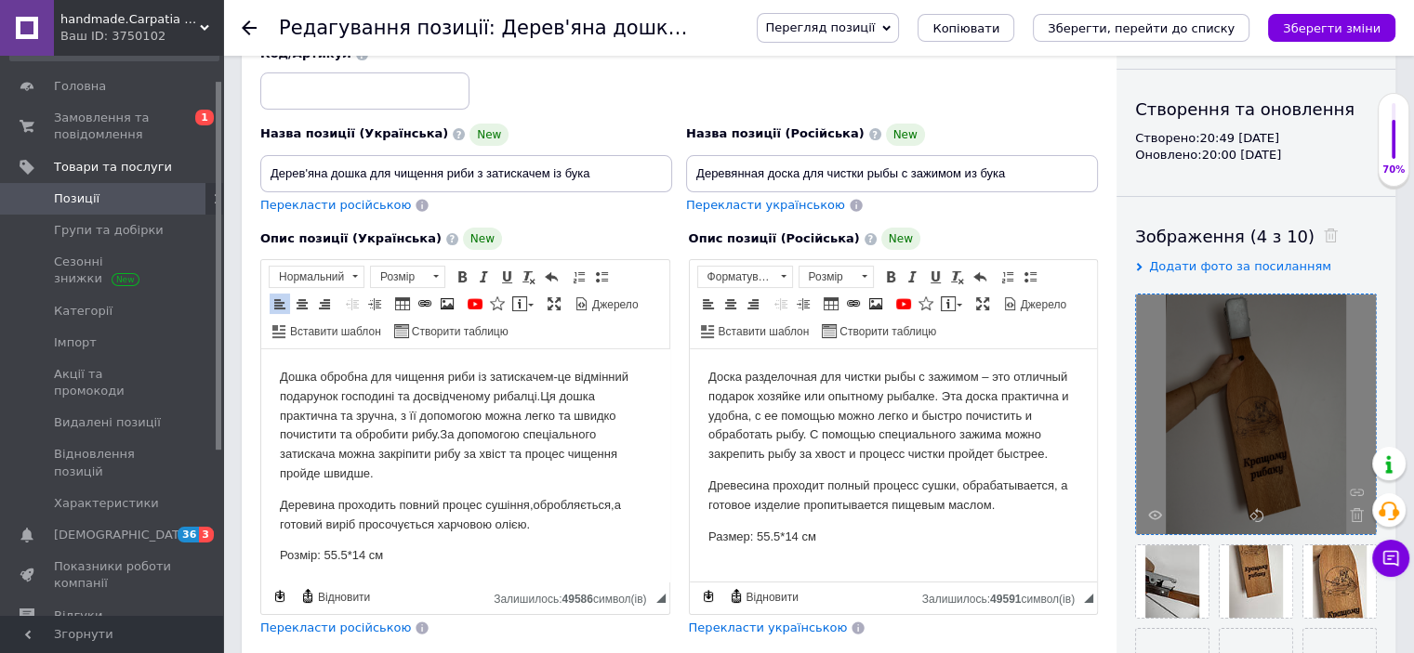
scroll to position [3, 0]
click at [345, 561] on p "Розмір: 55.5*14 см" at bounding box center [465, 554] width 371 height 20
click at [352, 558] on p "Розмір: 60*14 см" at bounding box center [465, 554] width 371 height 20
click at [796, 539] on p "Размер: 55.5*14 см" at bounding box center [892, 538] width 371 height 20
click at [780, 541] on p "Размер: 55.5*15 см" at bounding box center [892, 538] width 371 height 20
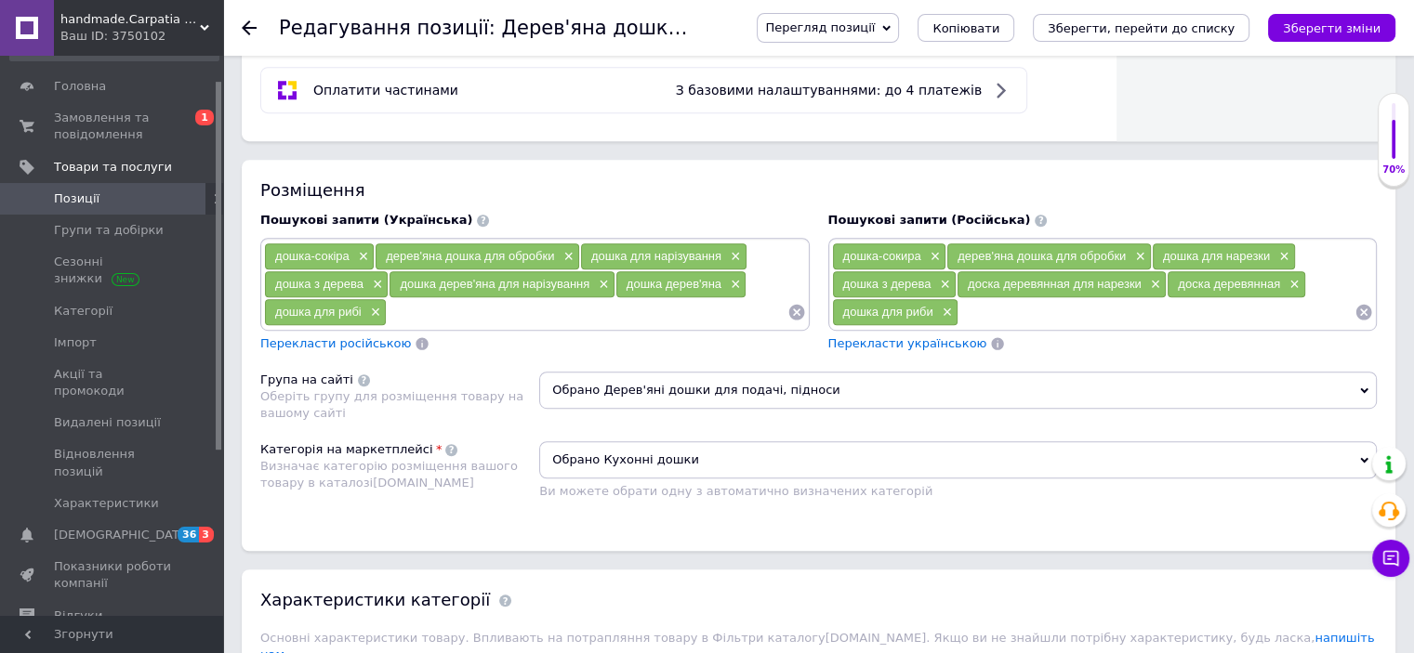
scroll to position [1064, 0]
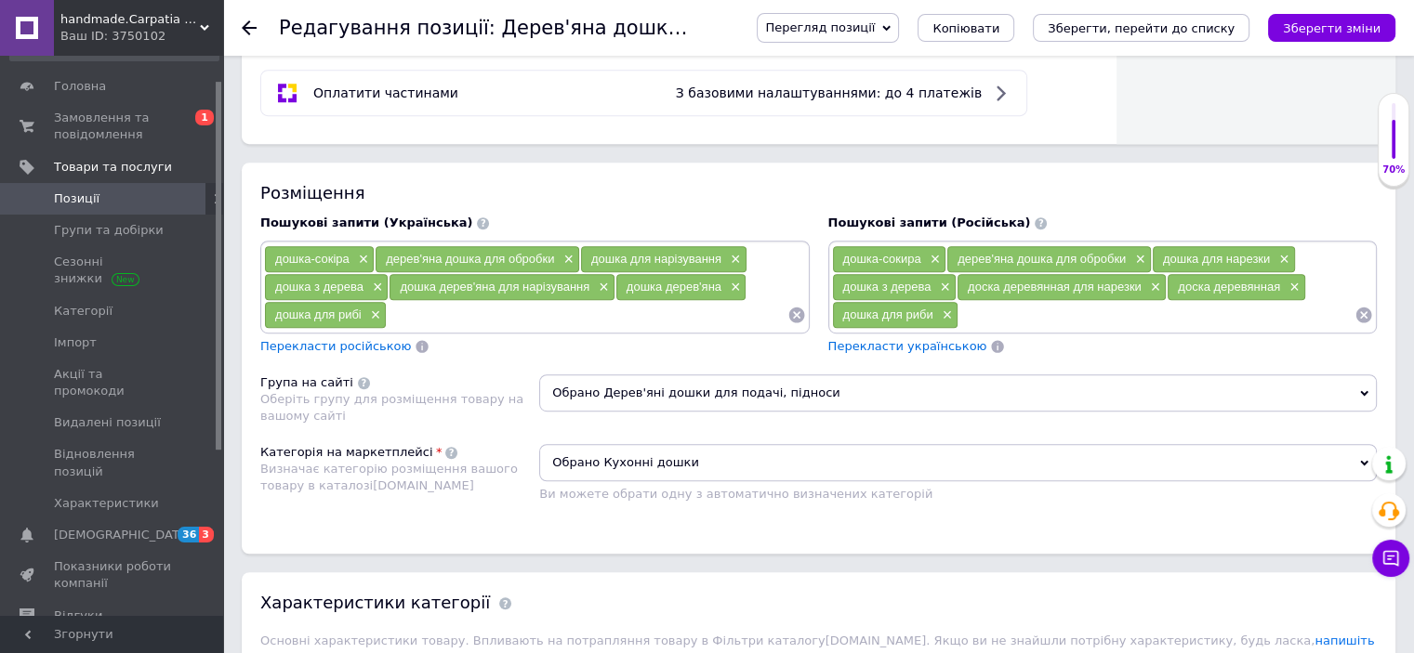
click at [796, 315] on icon at bounding box center [796, 316] width 16 height 16
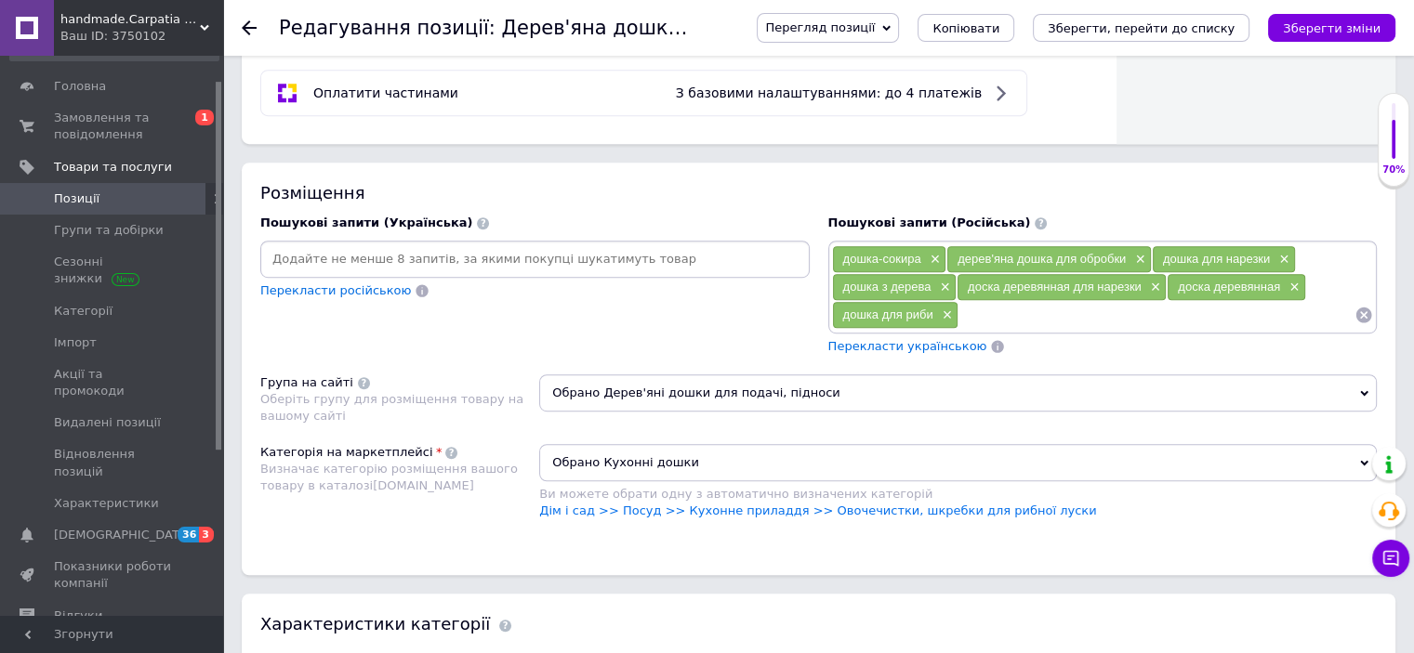
click at [442, 256] on input at bounding box center [535, 259] width 542 height 28
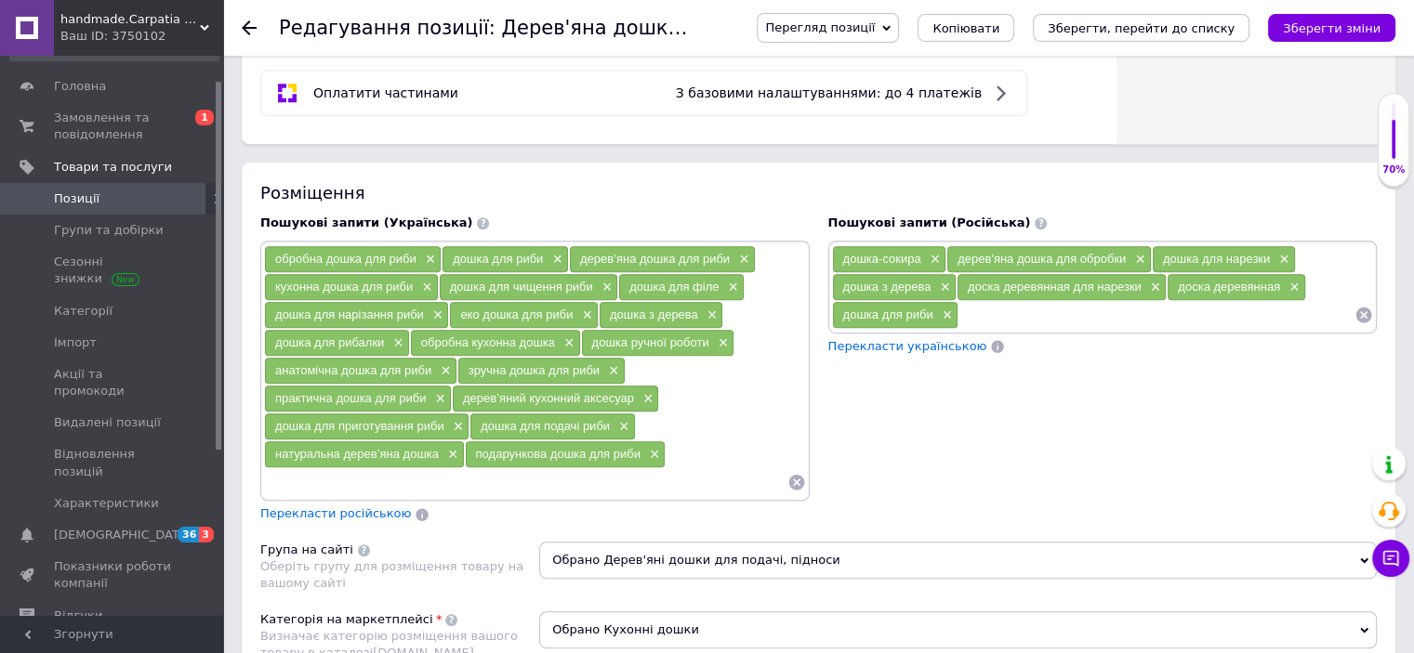
click at [1362, 308] on icon at bounding box center [1363, 315] width 19 height 19
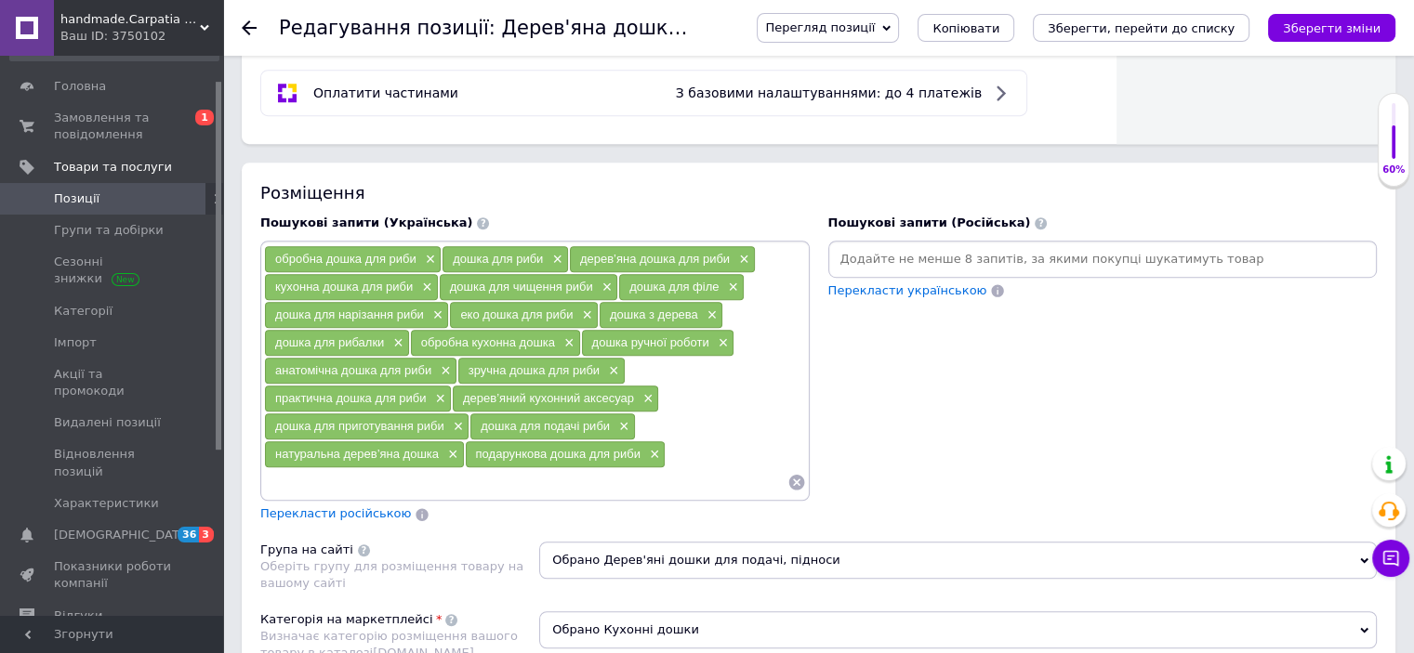
click at [889, 256] on input at bounding box center [1103, 259] width 542 height 28
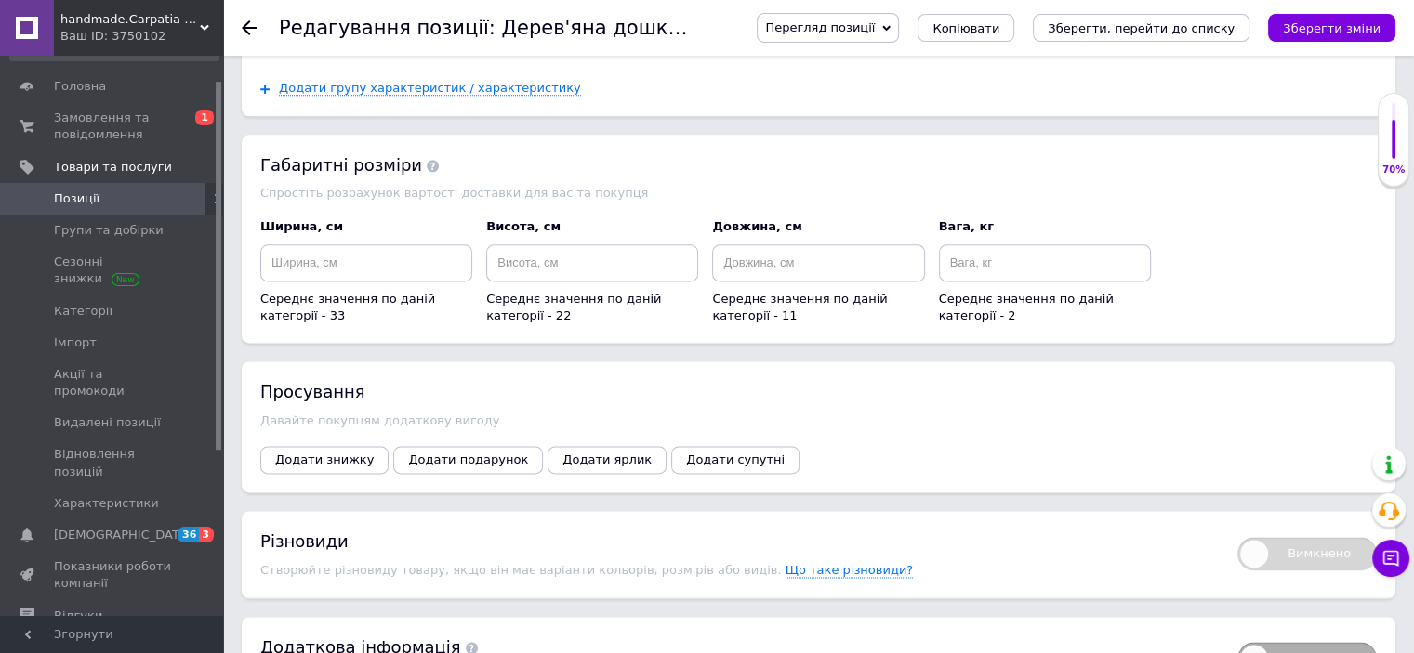
scroll to position [2478, 0]
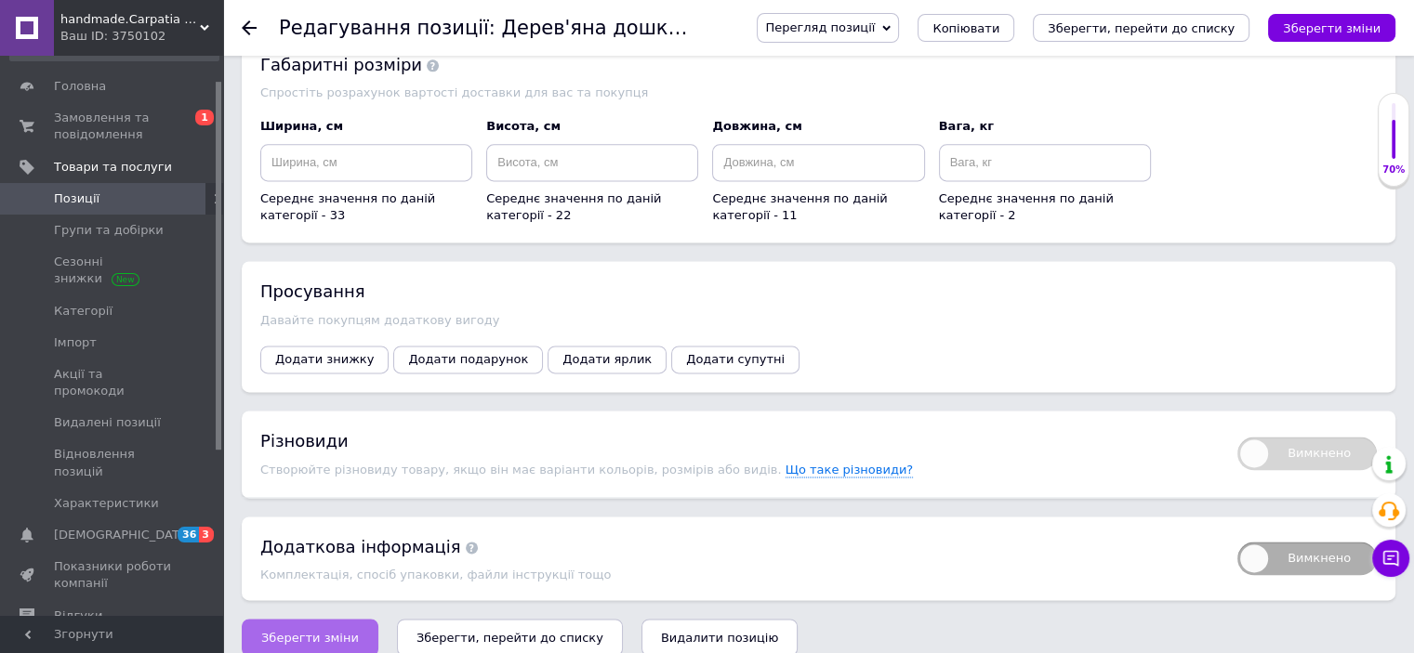
click at [311, 631] on span "Зберегти зміни" at bounding box center [310, 638] width 98 height 14
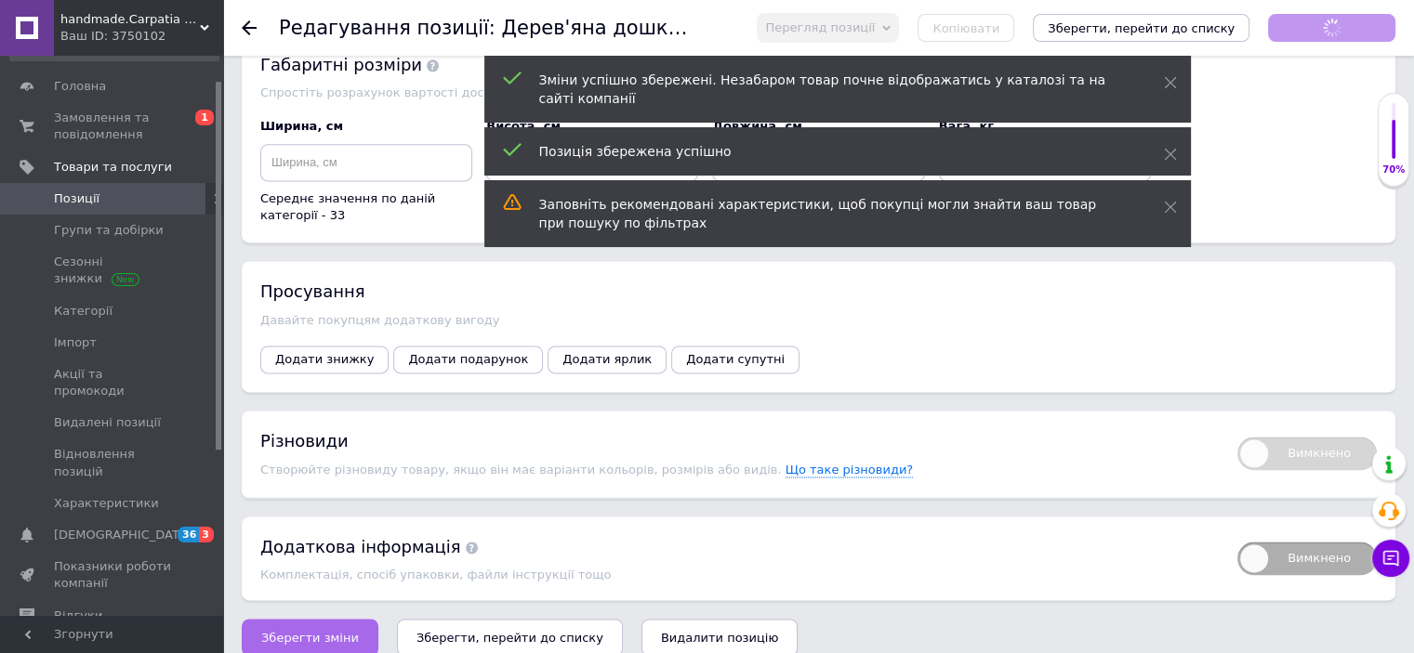
scroll to position [0, 0]
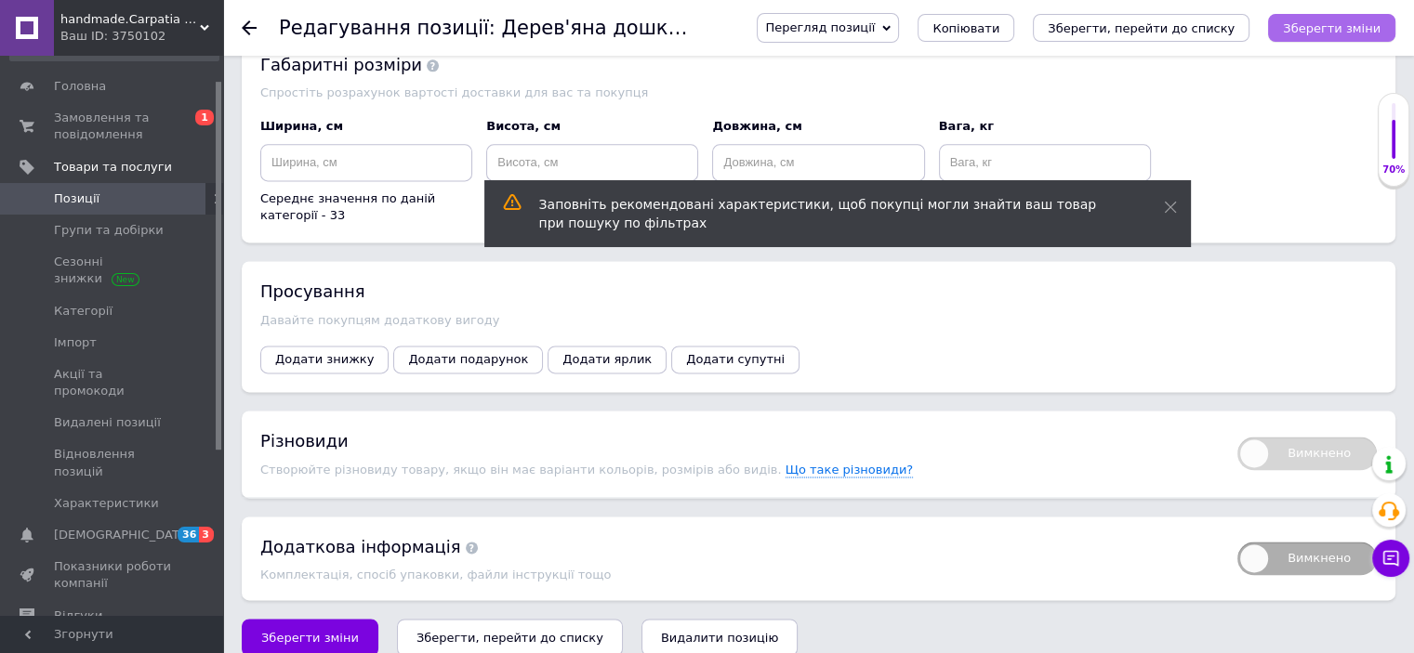
click at [1338, 29] on icon "Зберегти зміни" at bounding box center [1332, 28] width 98 height 14
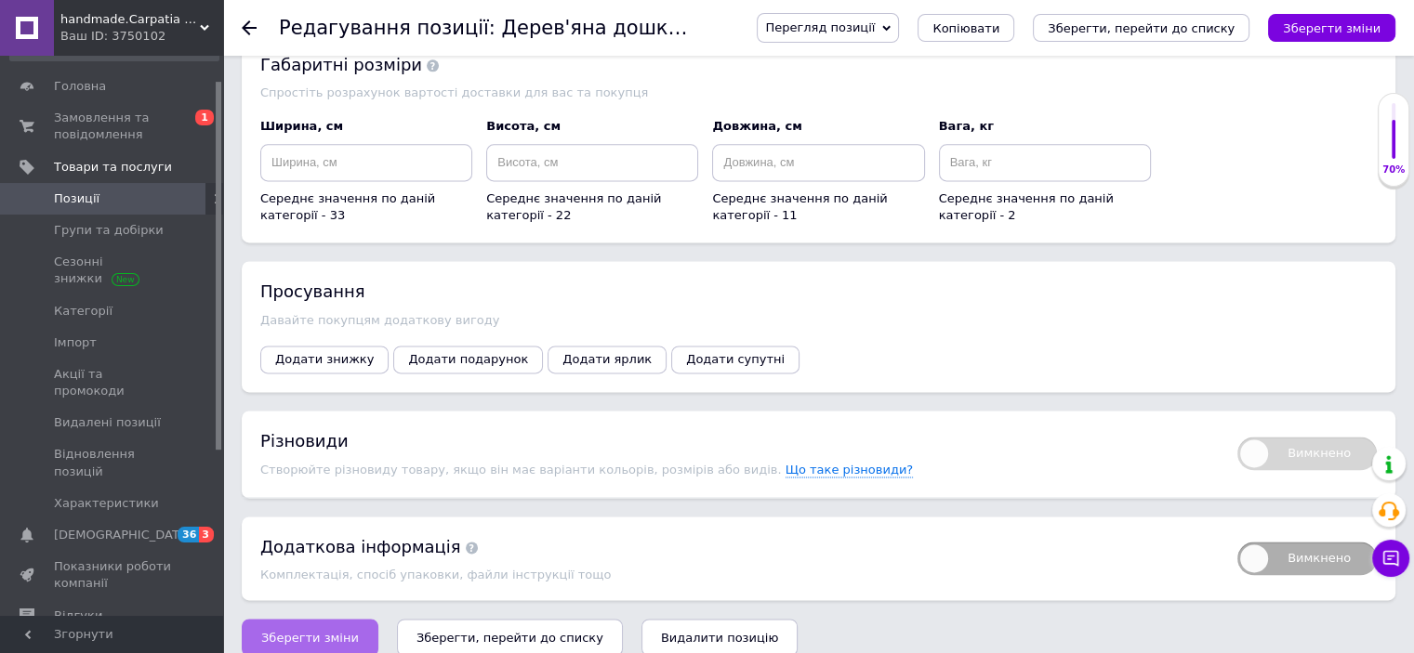
click at [325, 631] on span "Зберегти зміни" at bounding box center [310, 638] width 98 height 14
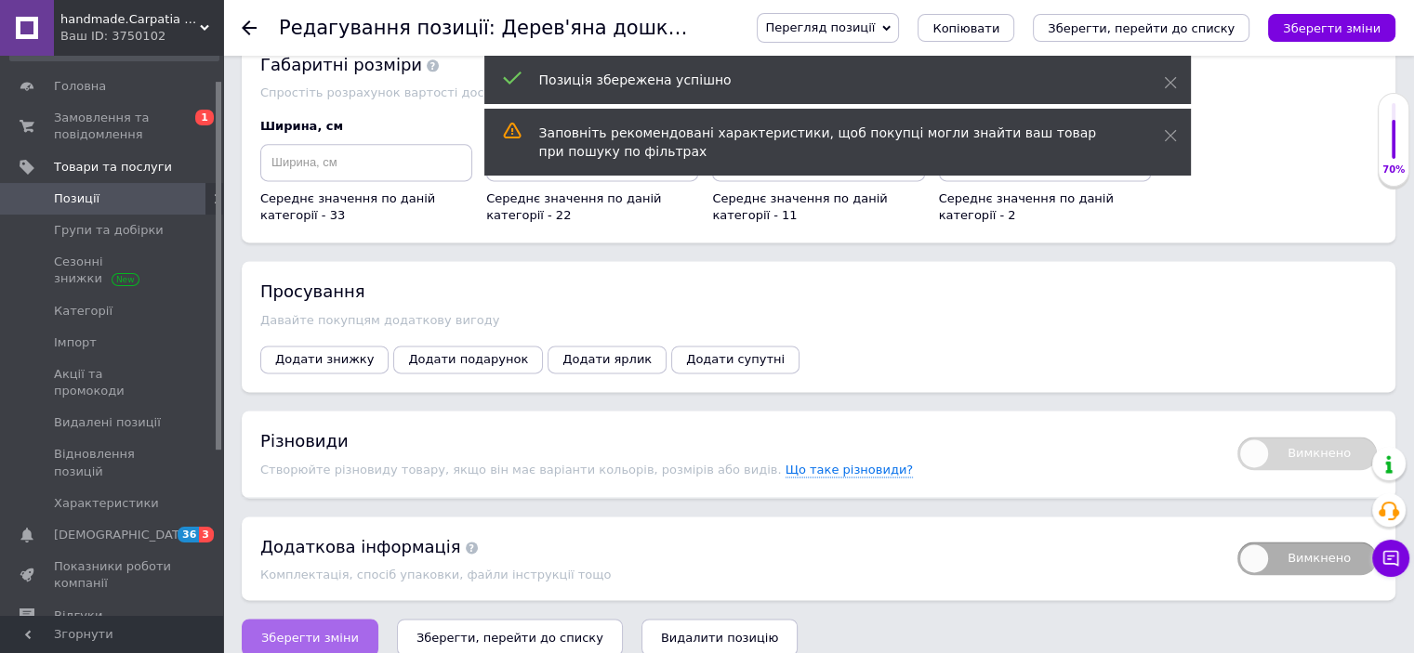
click at [325, 631] on span "Зберегти зміни" at bounding box center [310, 638] width 98 height 14
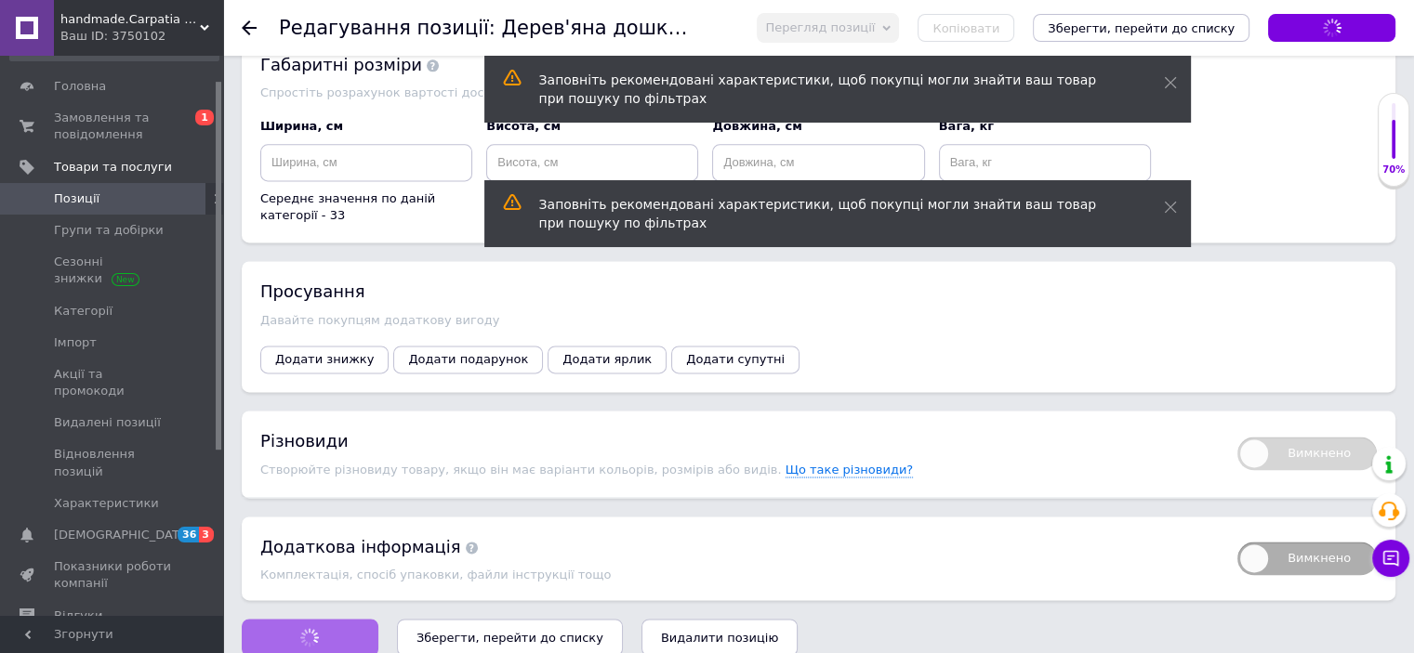
click at [325, 619] on div "Зберегти зміни Зберегти, перейти до списку Видалити позицію" at bounding box center [819, 637] width 1154 height 37
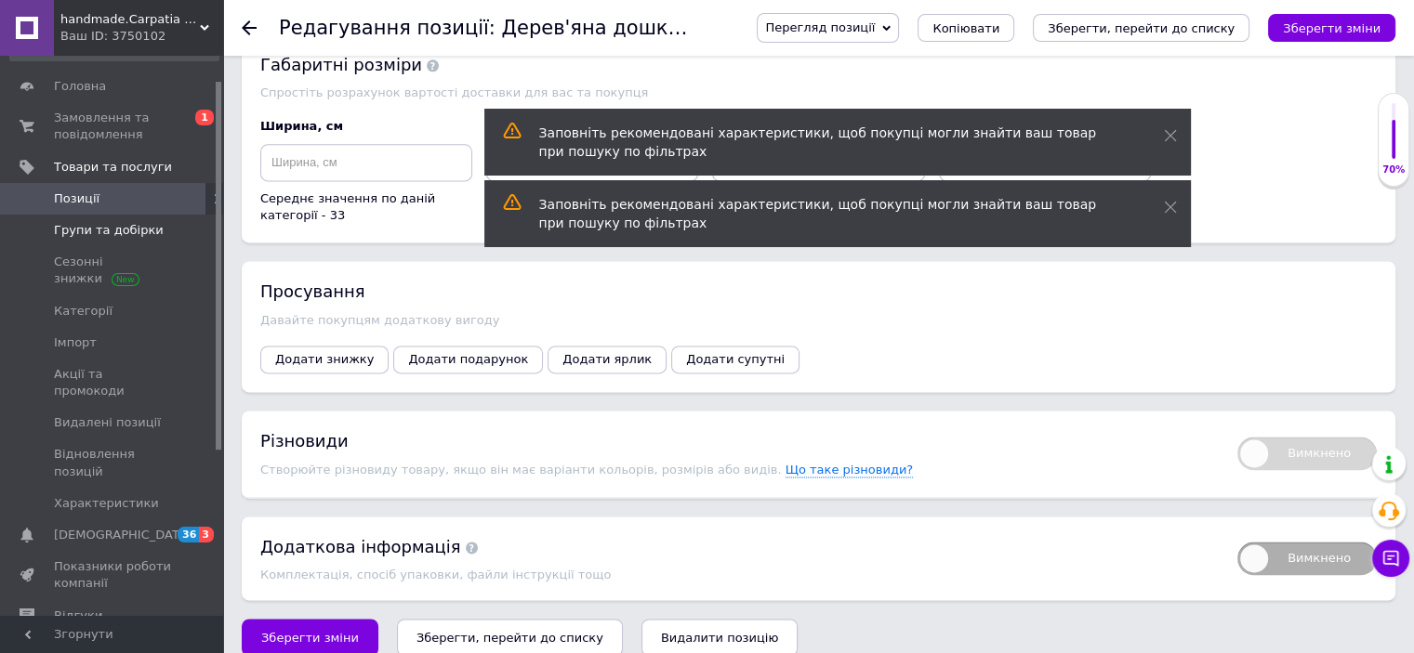
click at [148, 227] on span "Групи та добірки" at bounding box center [109, 230] width 110 height 17
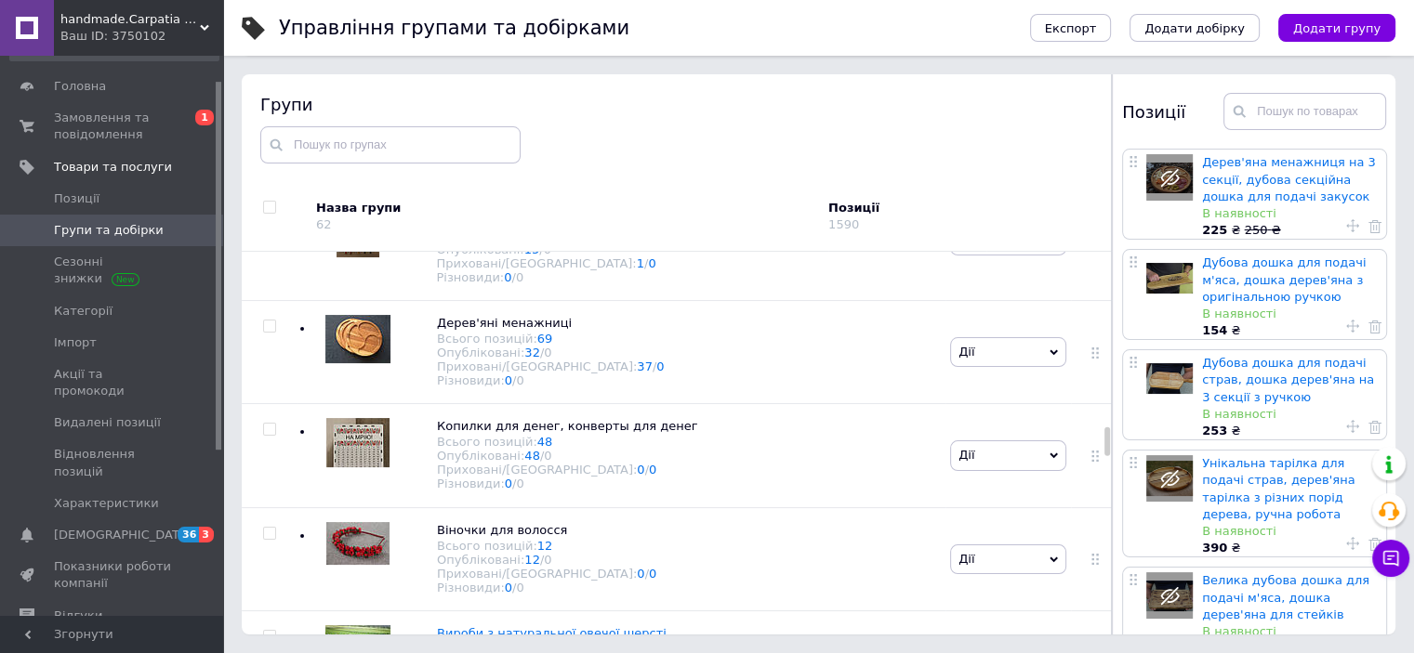
scroll to position [2352, 0]
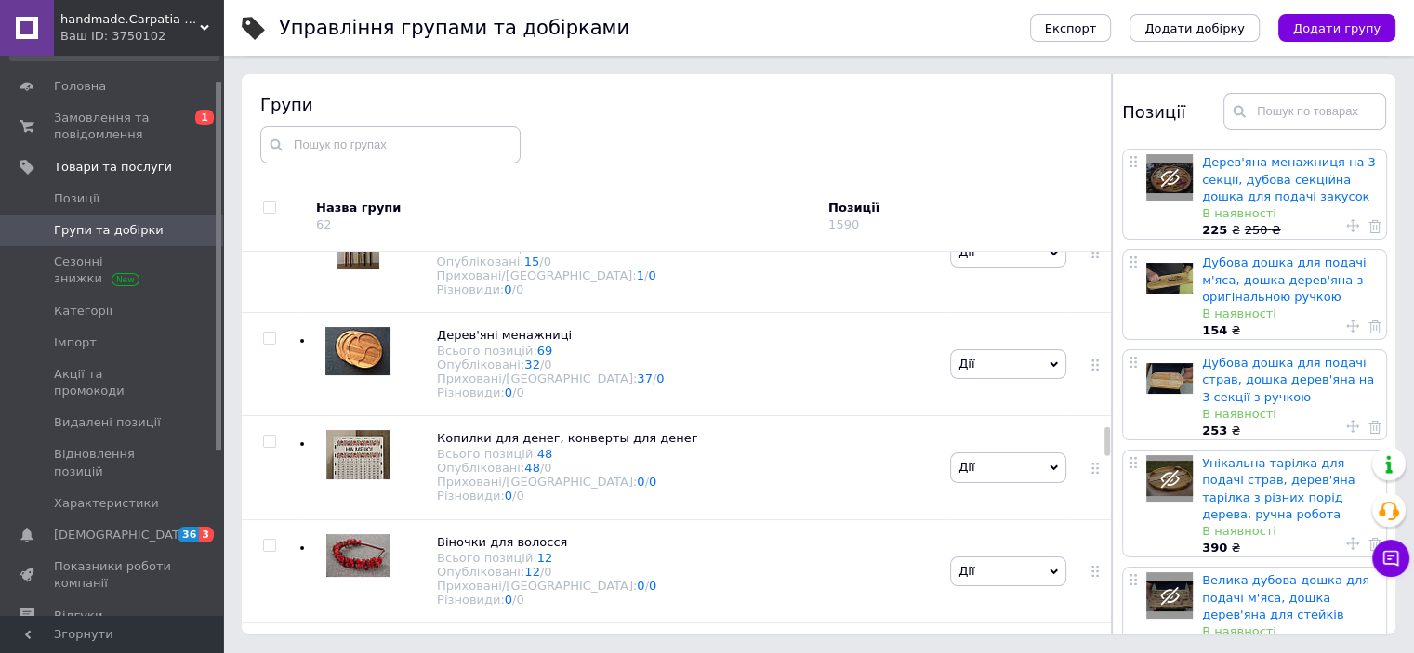
drag, startPoint x: 1104, startPoint y: 278, endPoint x: 1279, endPoint y: 437, distance: 236.2
click at [1279, 437] on div "Групи Назва групи 62 Позиції 1590 Коренева група Всього позицій: 2 Опубліковані…" at bounding box center [819, 354] width 1154 height 560
click at [664, 118] on span "Карпатські чаї та спеції, натуральний трав'яний чай" at bounding box center [605, 111] width 336 height 14
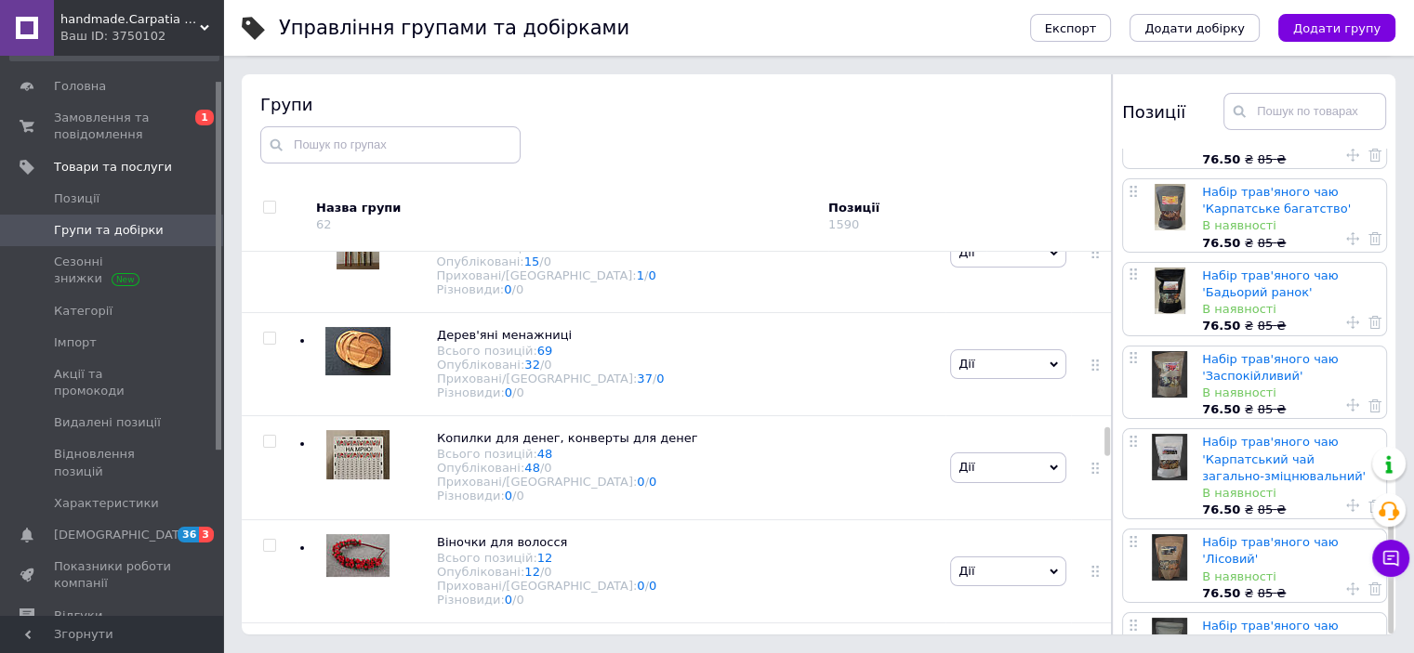
scroll to position [1453, 0]
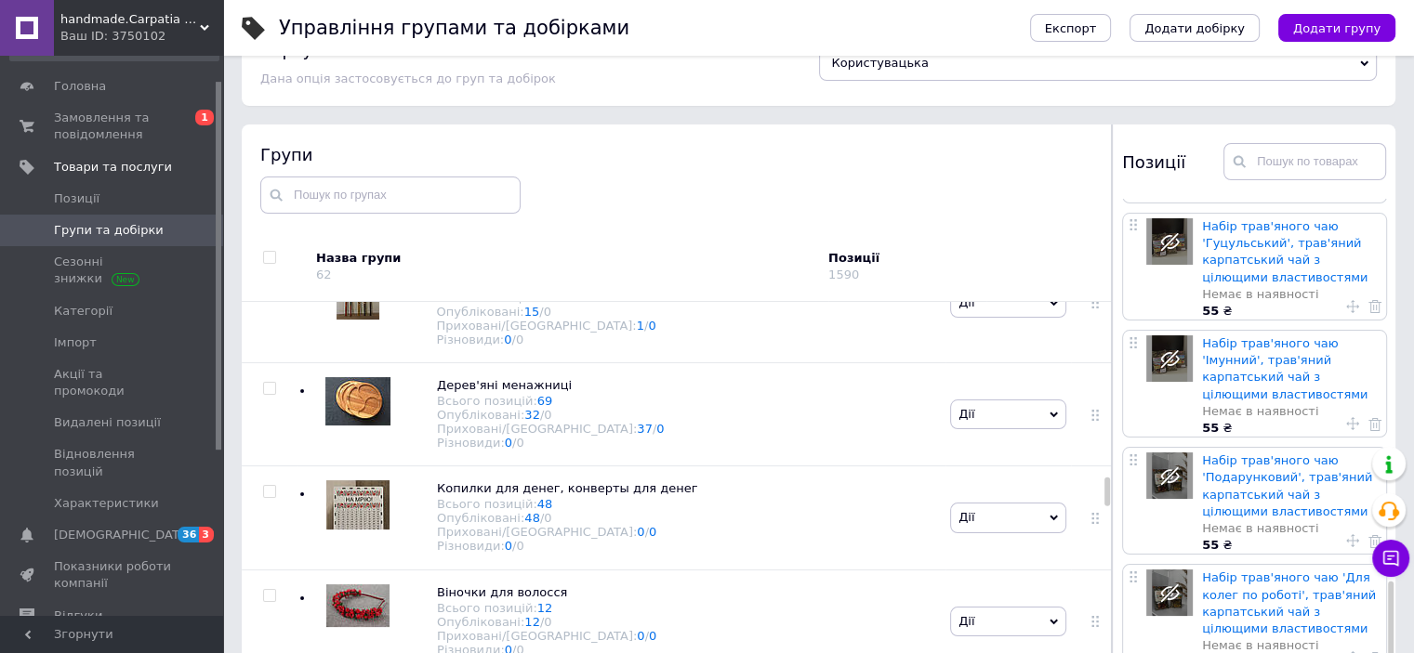
scroll to position [105, 0]
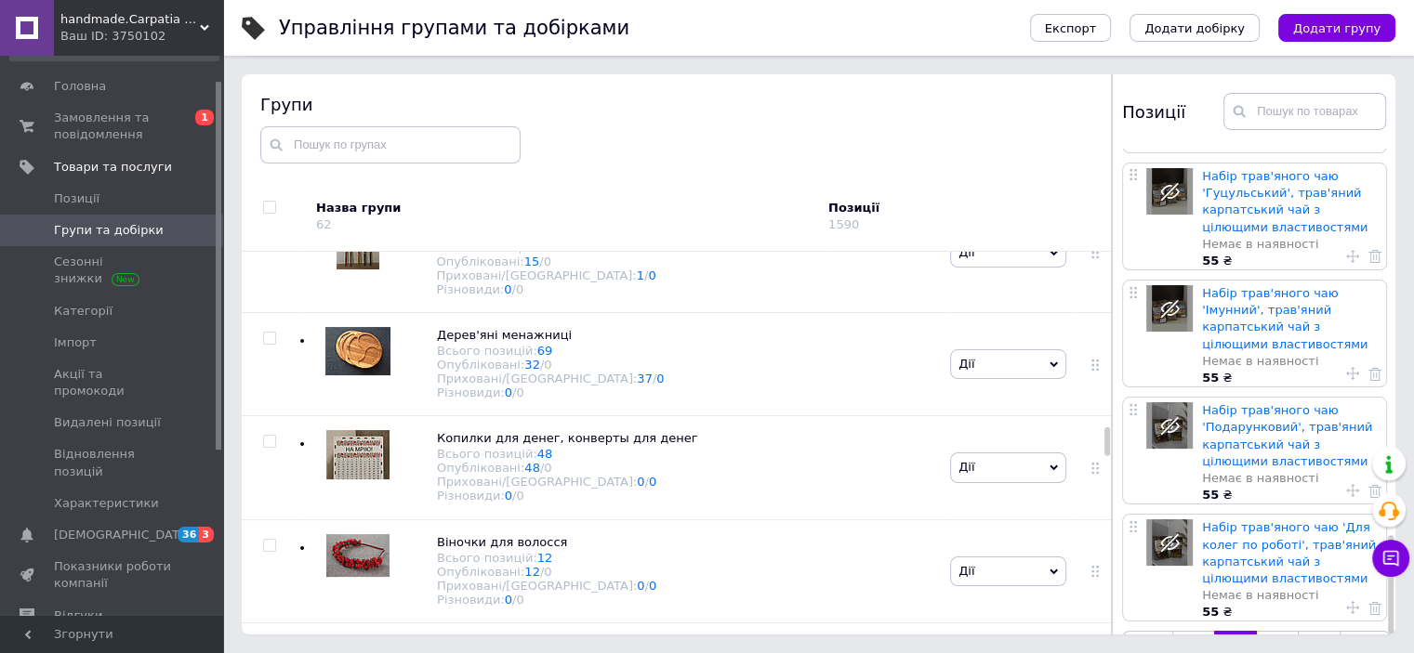
click at [1360, 644] on icon at bounding box center [1367, 651] width 15 height 15
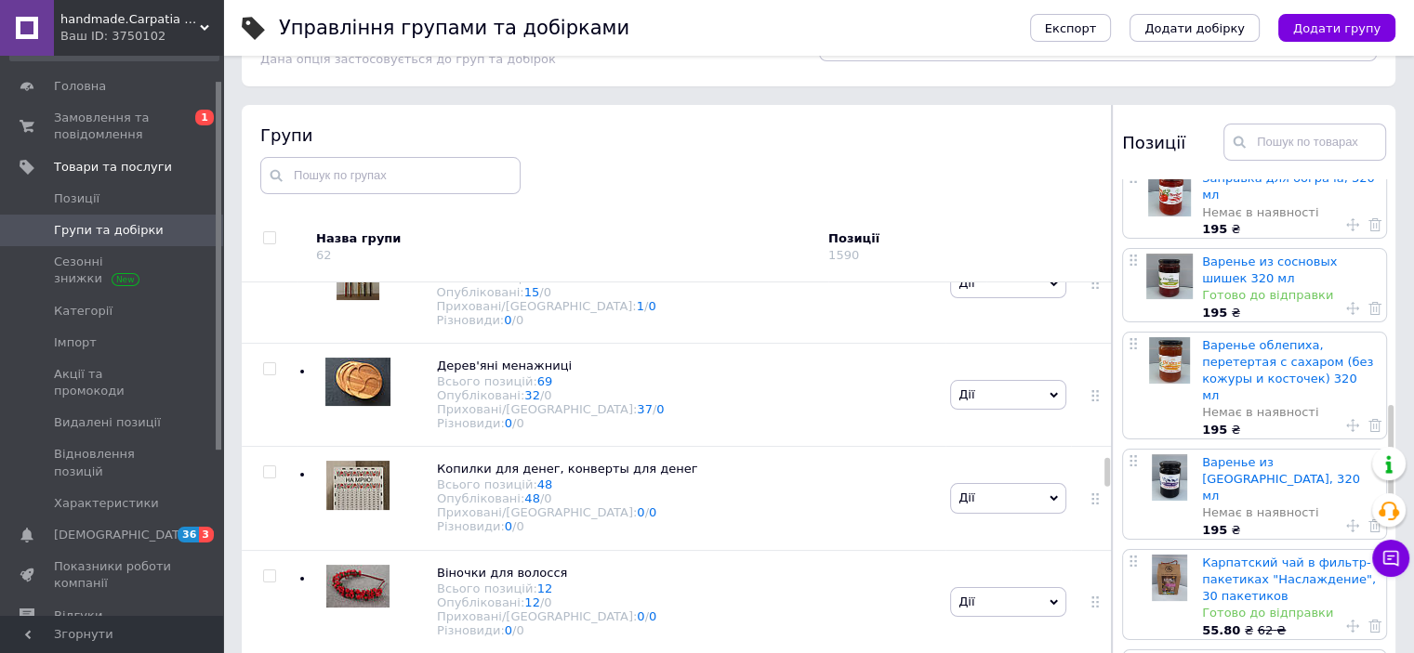
scroll to position [899, 0]
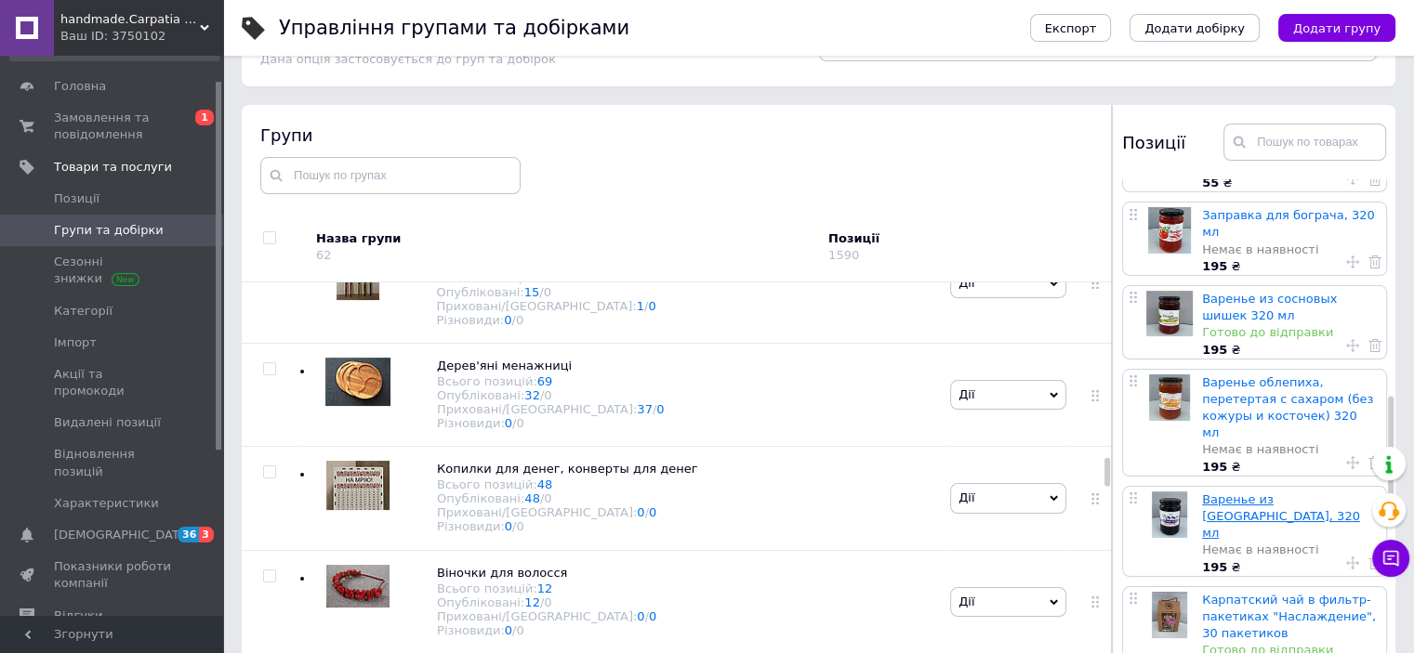
click at [1286, 493] on link "Варенье из [GEOGRAPHIC_DATA], 320 мл" at bounding box center [1281, 516] width 158 height 47
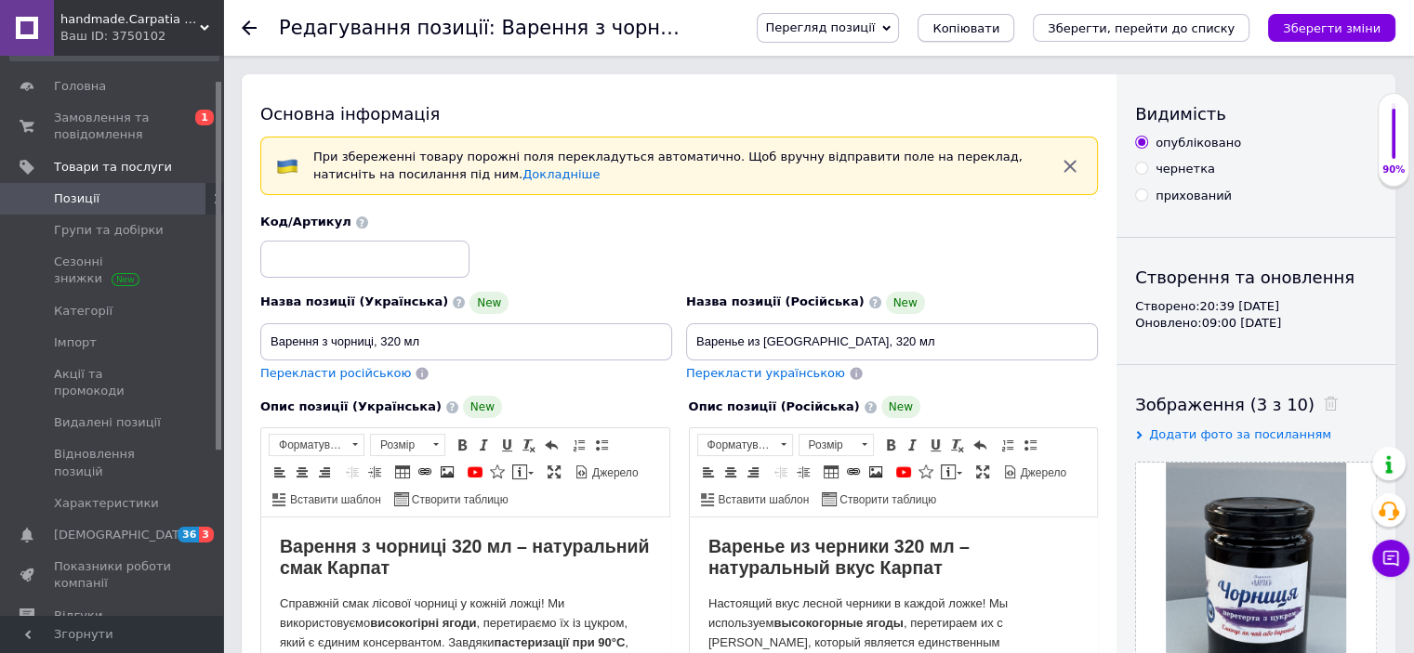
click at [999, 23] on span "Копіювати" at bounding box center [965, 28] width 67 height 14
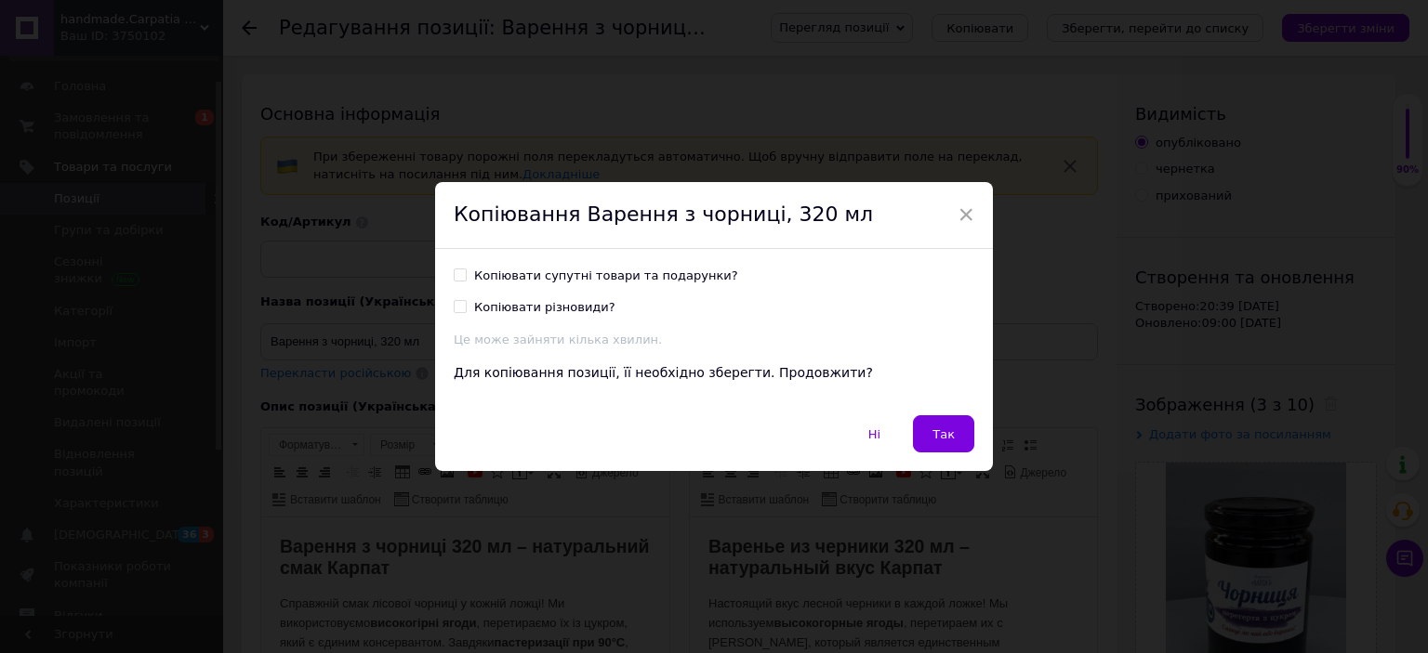
click at [459, 274] on input "Копіювати супутні товари та подарунки?" at bounding box center [460, 275] width 12 height 12
checkbox input "true"
click at [941, 438] on span "Так" at bounding box center [943, 435] width 22 height 14
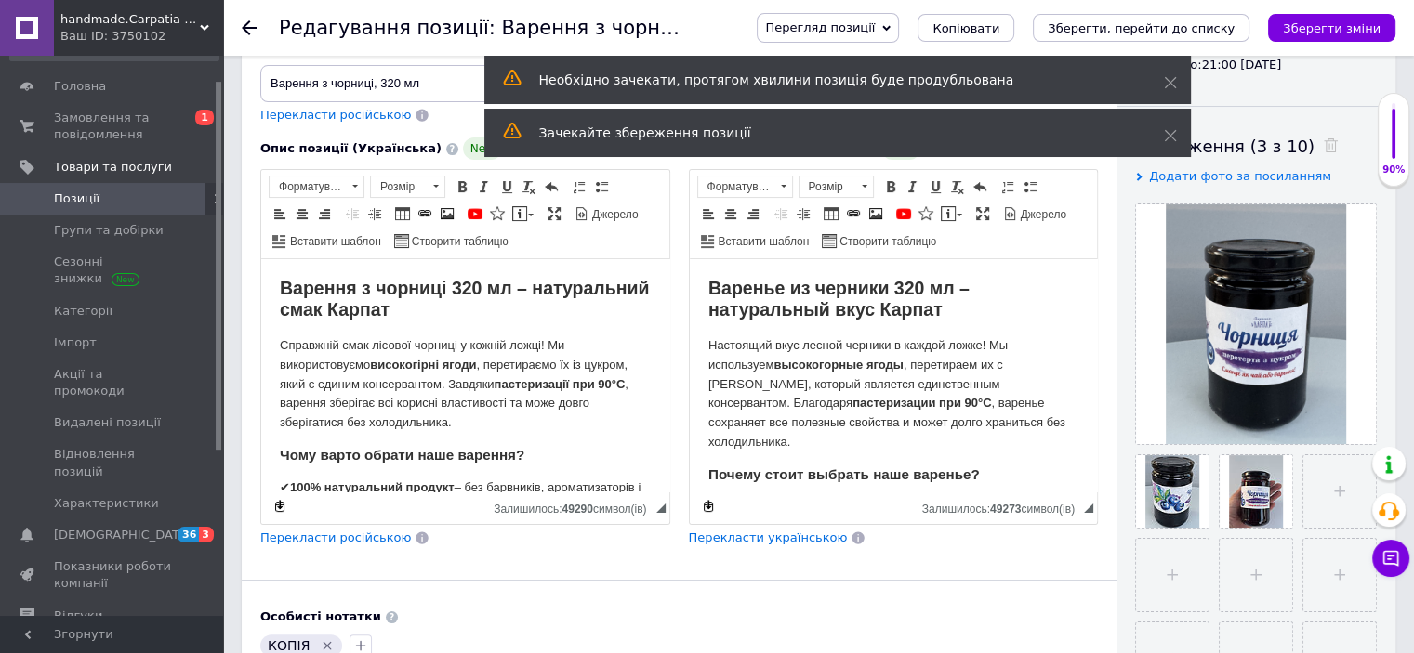
scroll to position [284, 0]
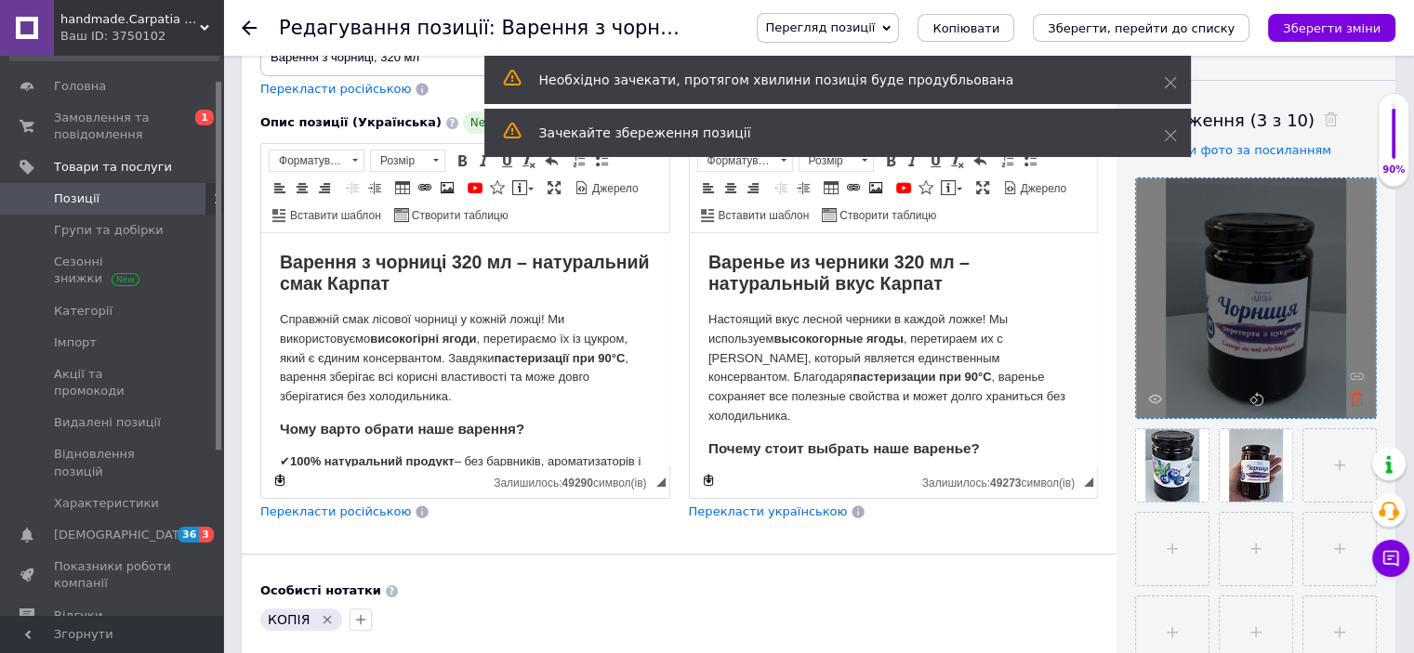
click at [1354, 402] on icon at bounding box center [1357, 399] width 14 height 14
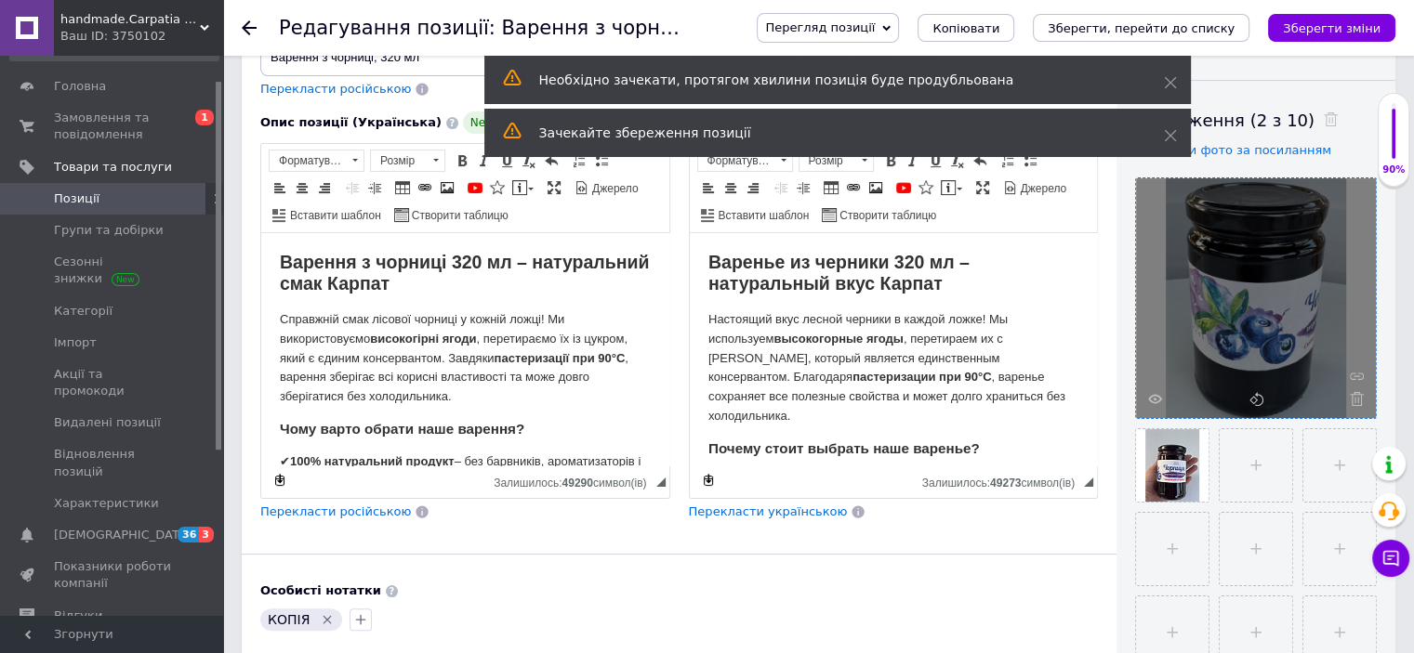
click at [1354, 402] on icon at bounding box center [1357, 399] width 14 height 14
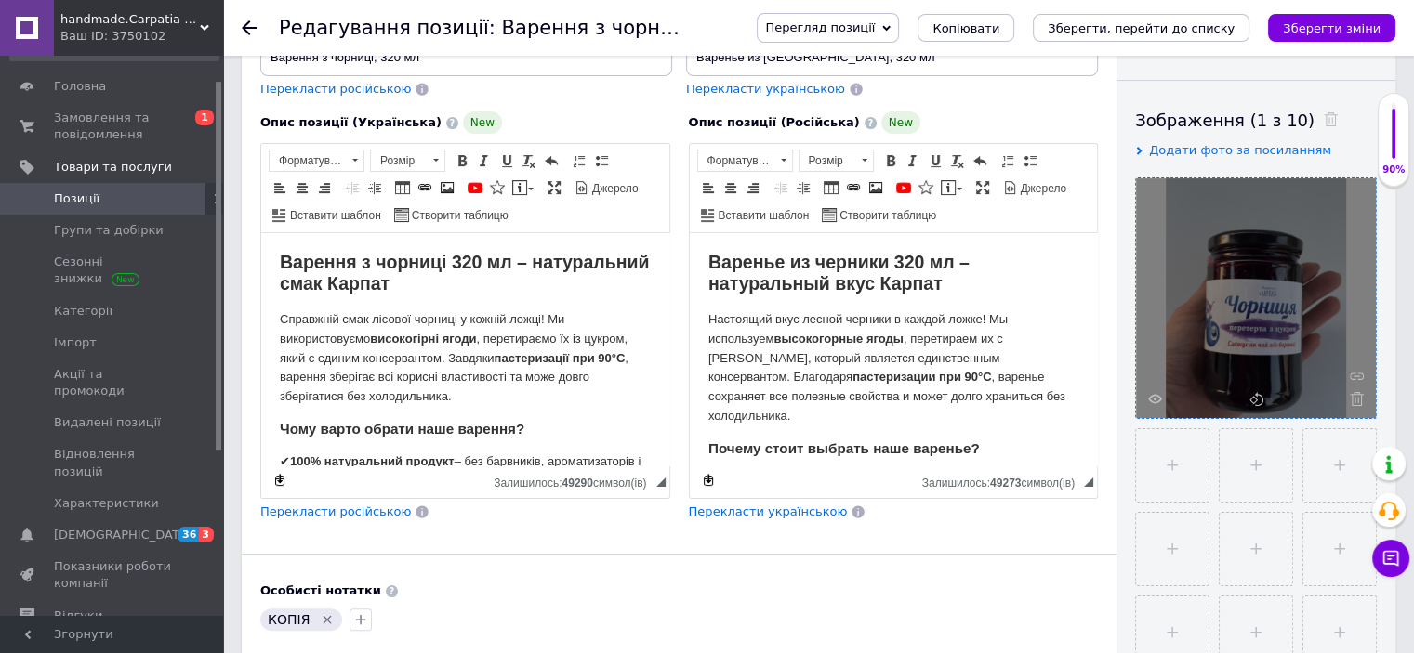
click at [1354, 402] on icon at bounding box center [1357, 399] width 14 height 14
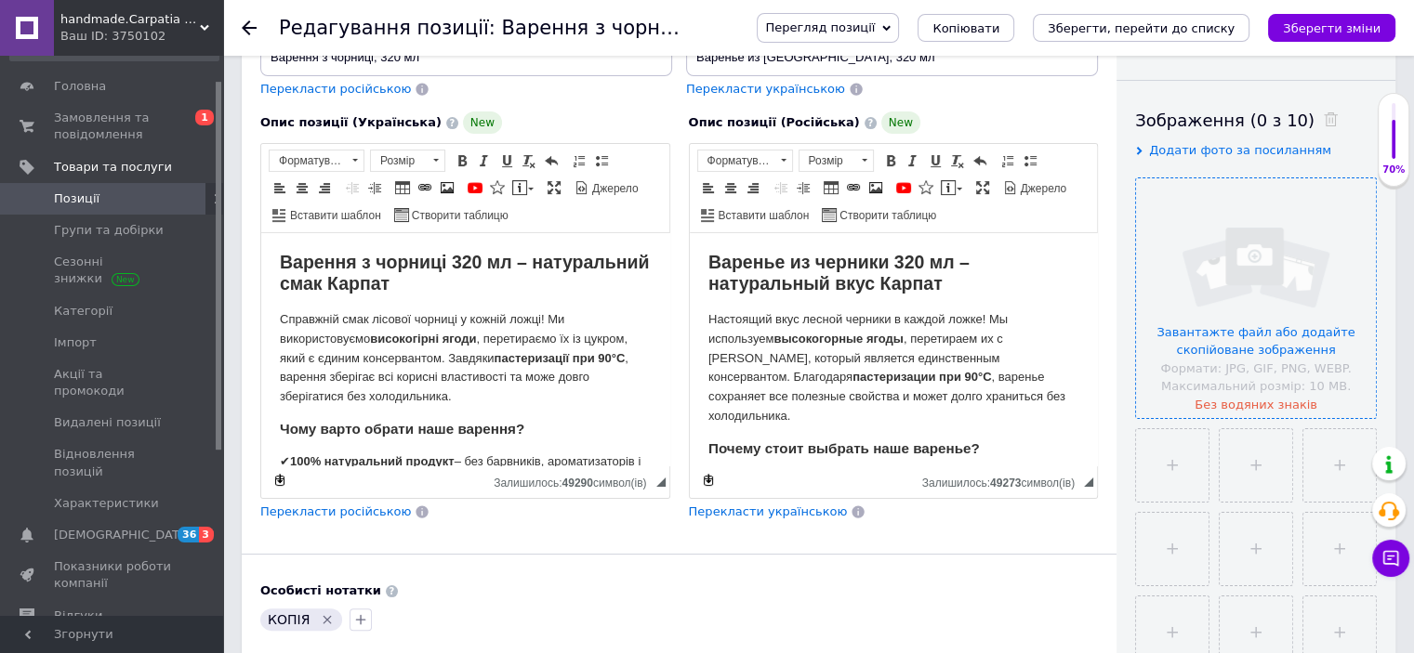
click at [1258, 336] on input "file" at bounding box center [1256, 298] width 240 height 240
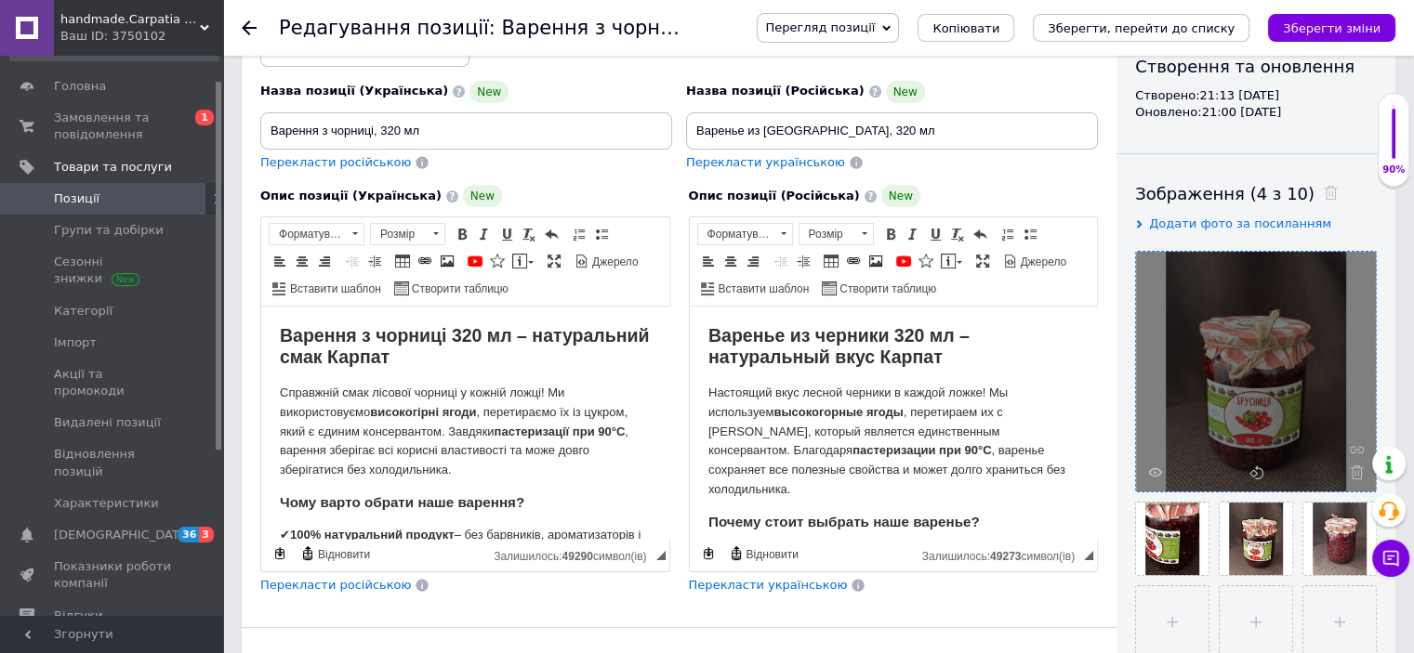
scroll to position [241, 0]
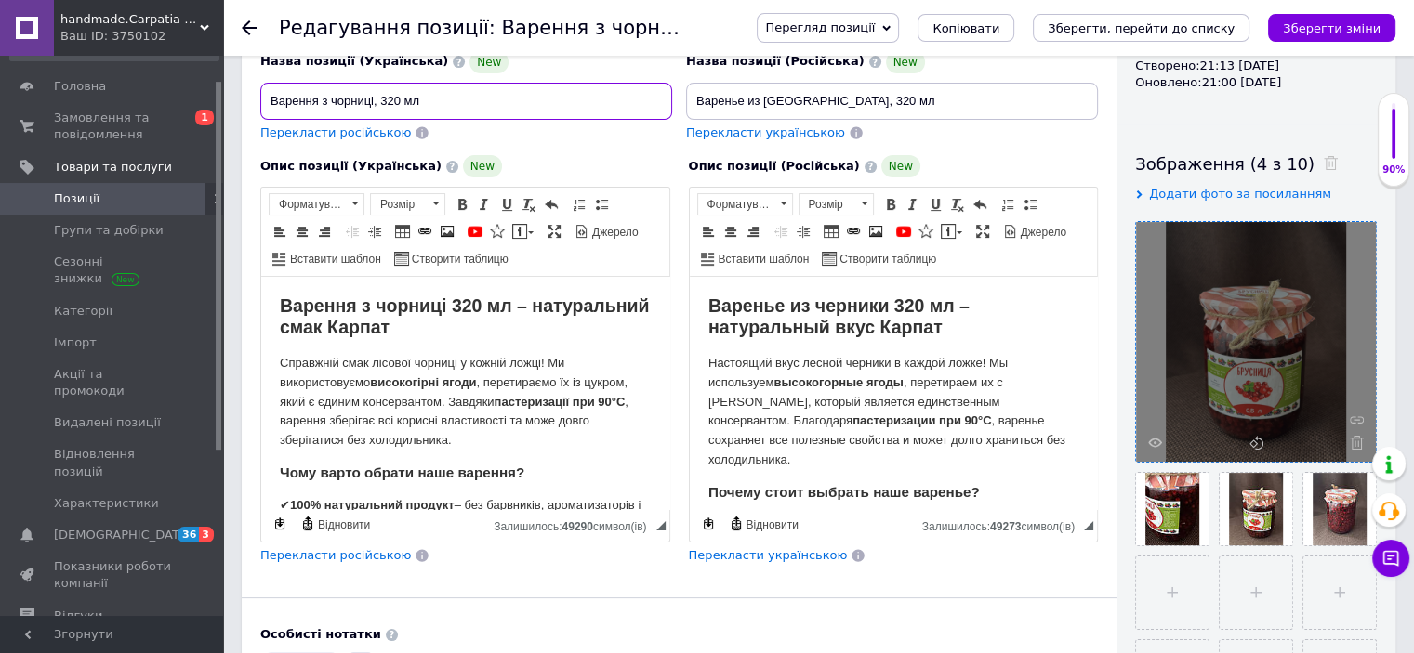
click at [357, 101] on input "Варення з чорниці, 320 мл" at bounding box center [466, 101] width 412 height 37
type input "Варення з брусниці, 320 мл"
click at [788, 99] on input "Варенье из [GEOGRAPHIC_DATA], 320 мл" at bounding box center [892, 101] width 412 height 37
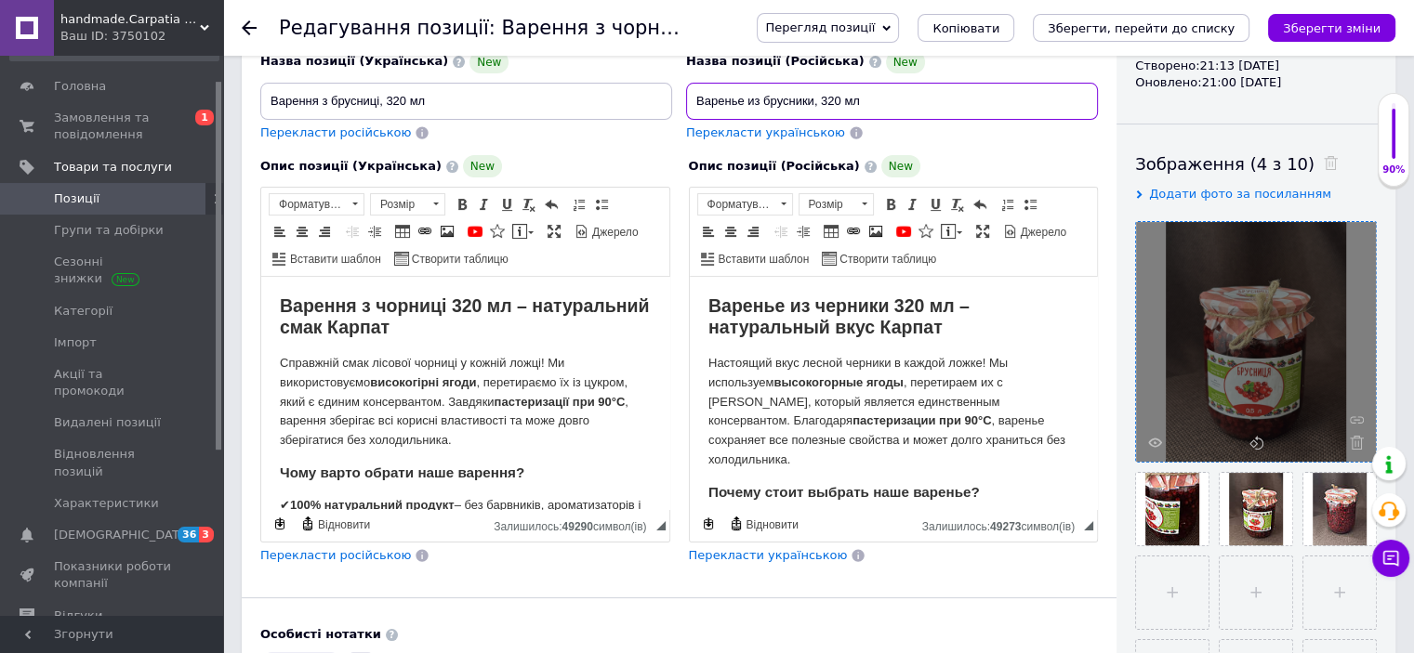
type input "Варенье из брусники, 320 мл"
click at [864, 365] on p "Настоящий вкус лесной черники в каждой ложке! Мы используем высокогорные ягоды …" at bounding box center [892, 412] width 371 height 116
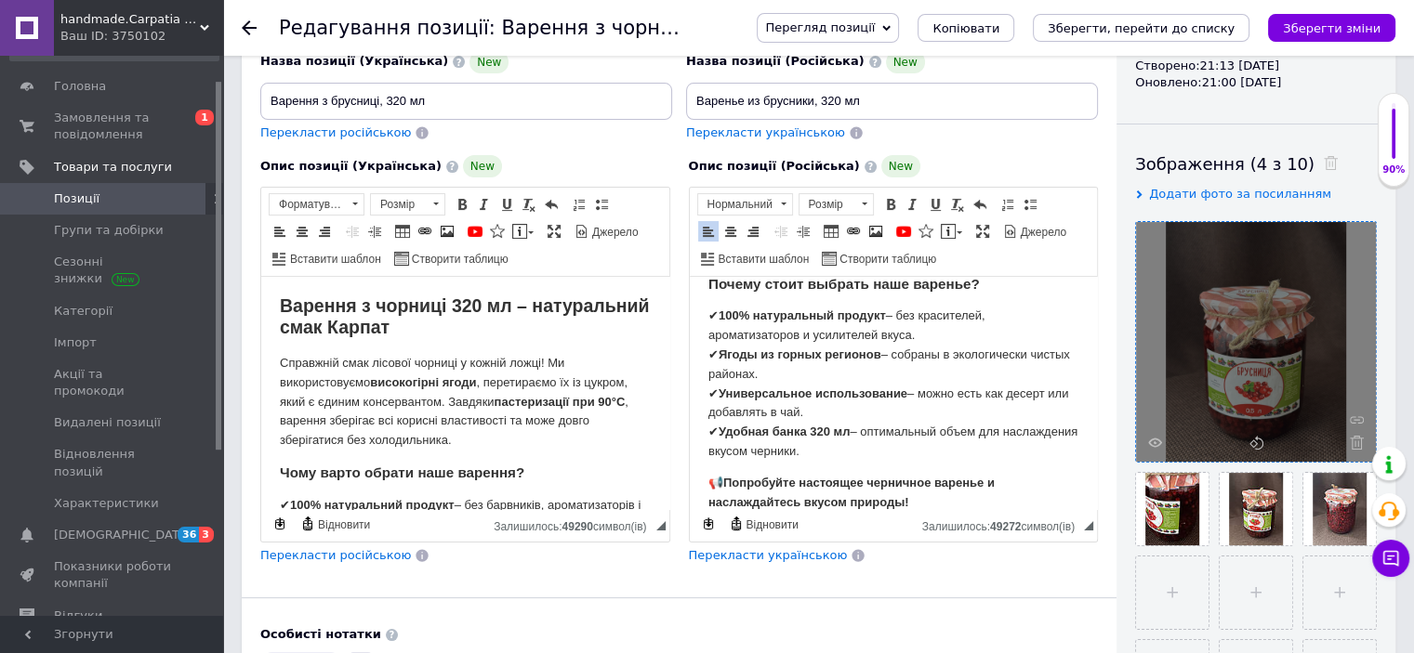
scroll to position [210, 0]
drag, startPoint x: 1088, startPoint y: 369, endPoint x: 1793, endPoint y: 741, distance: 796.7
click at [824, 423] on strong "Удобная банка 320 мл" at bounding box center [783, 430] width 131 height 14
click at [848, 430] on p "✔ 100% натуральный продукт – без красителей, ароматизаторов и усилителей вкуса.…" at bounding box center [892, 382] width 371 height 154
click at [891, 474] on strong "Попробуйте настоящее черничное варенье и наслаждайтесь вкусом природы!" at bounding box center [850, 490] width 286 height 33
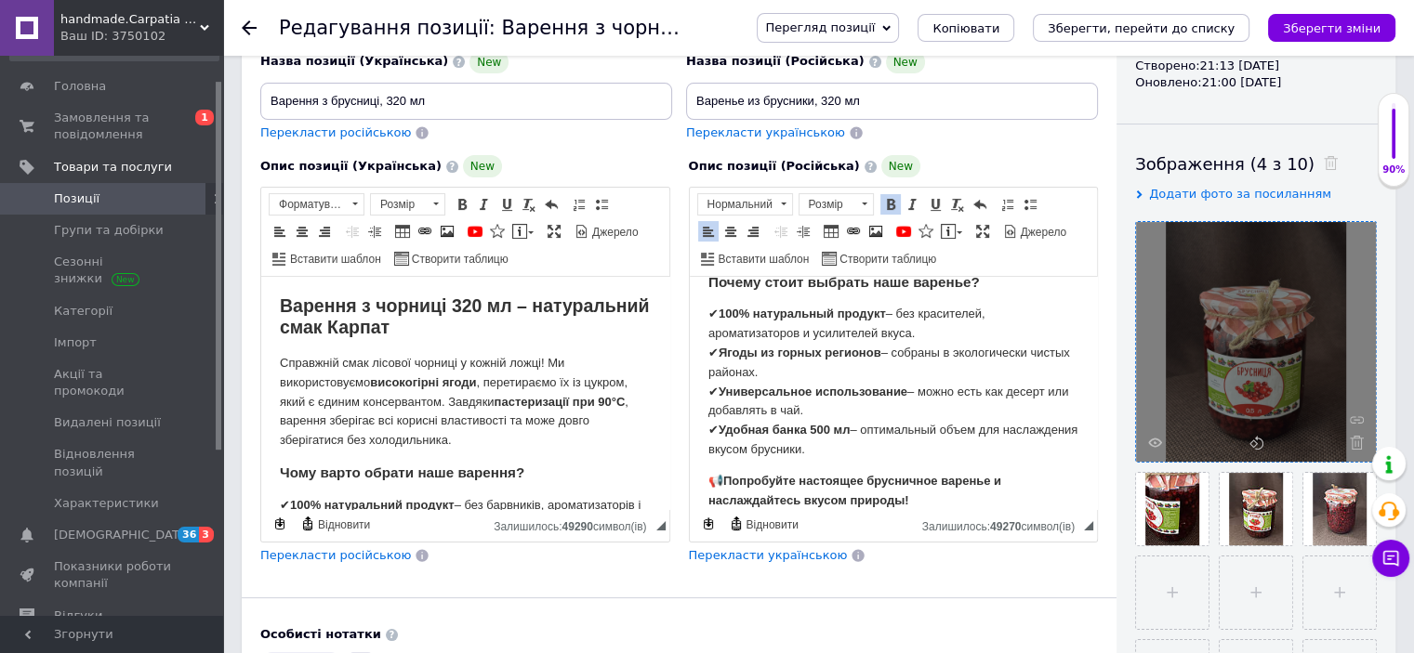
click at [406, 307] on strong "Варення з чорниці 320 мл – натуральний смак Карпат" at bounding box center [464, 317] width 369 height 42
click at [483, 308] on strong "Варення з брусниці 320 мл – натуральний смак Карпат" at bounding box center [408, 317] width 257 height 42
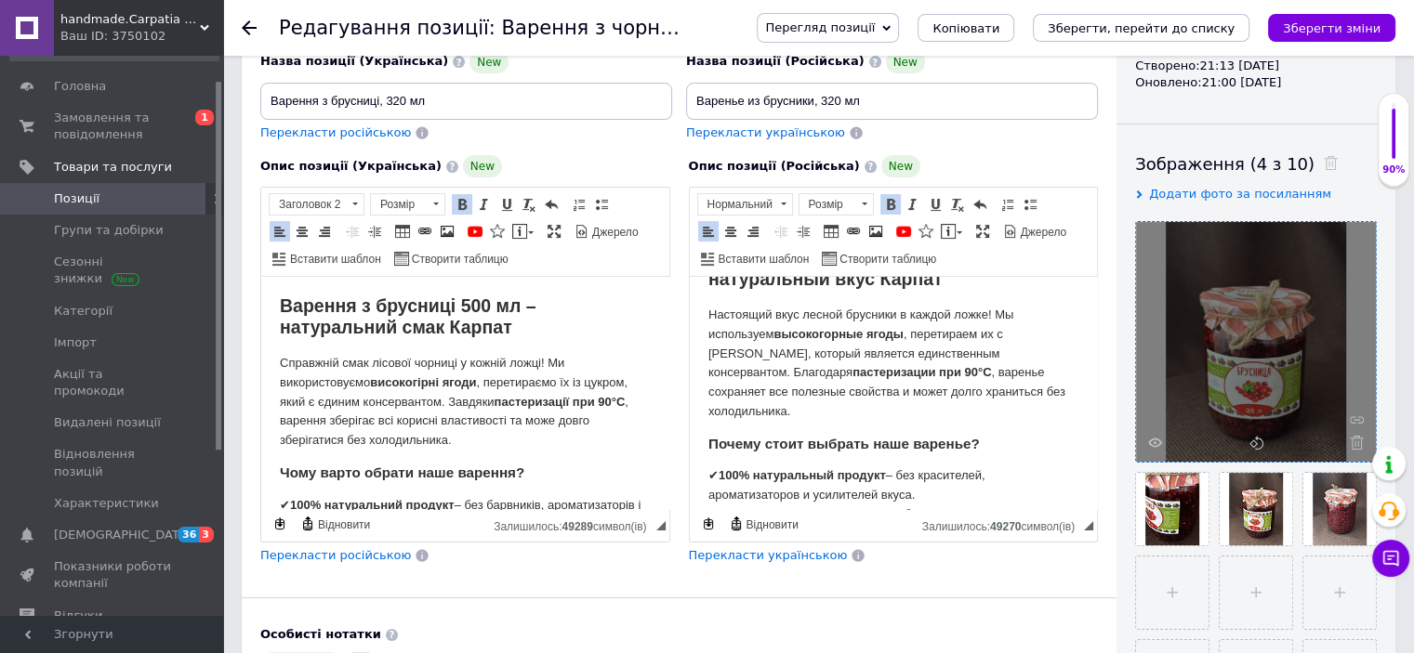
scroll to position [0, 0]
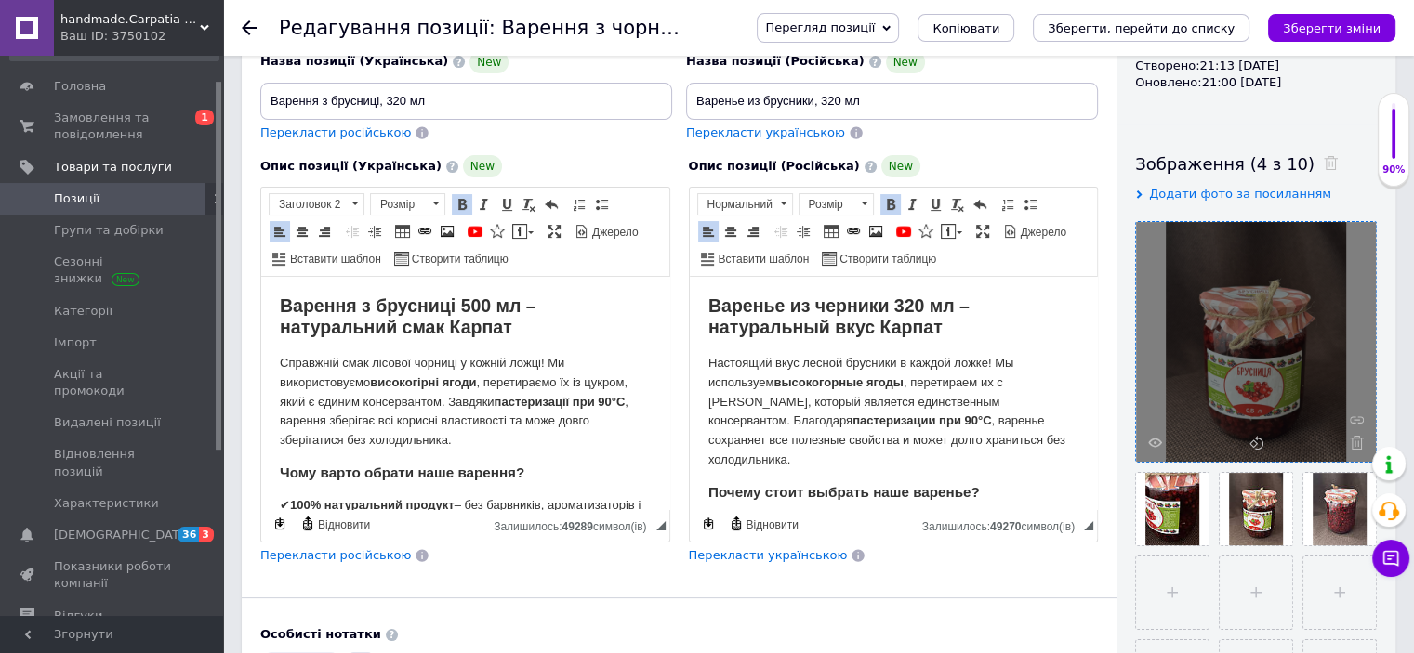
drag, startPoint x: 1086, startPoint y: 431, endPoint x: 1786, endPoint y: 602, distance: 720.5
click at [910, 308] on strong "Варенье из черники 320 мл – натуральный вкус Карпат" at bounding box center [837, 317] width 261 height 42
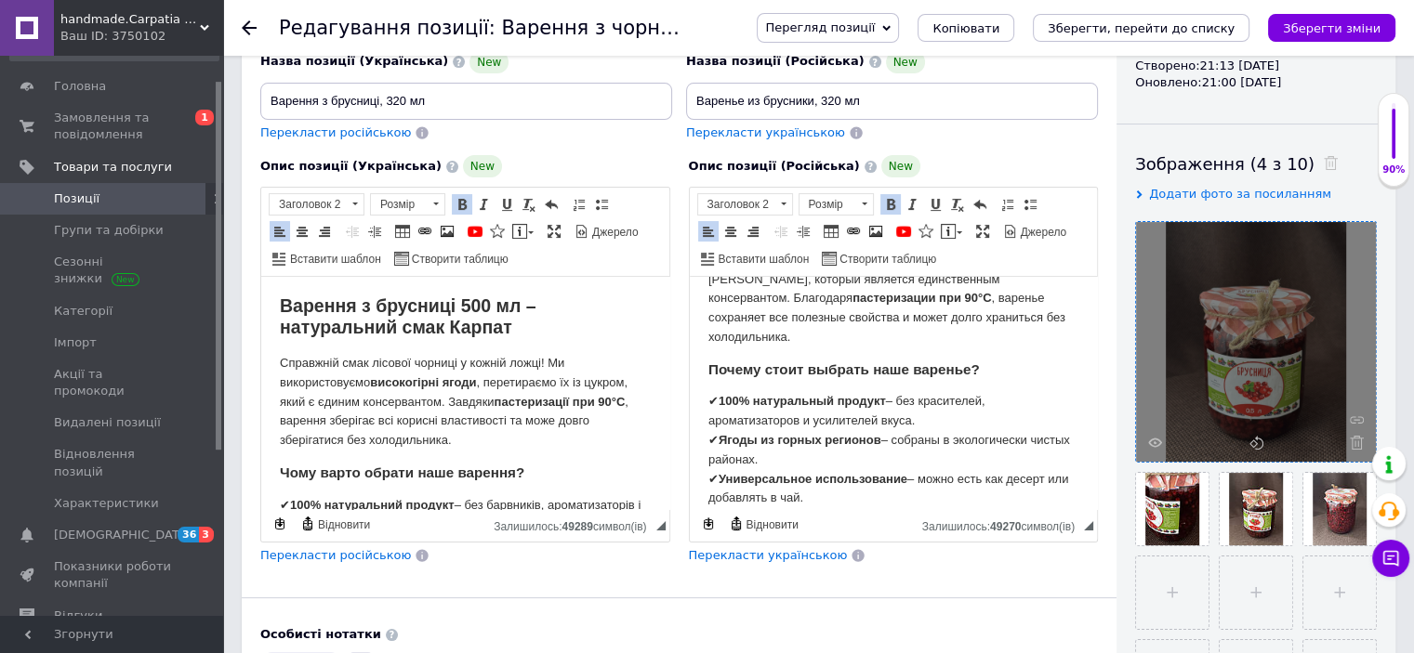
scroll to position [138, 0]
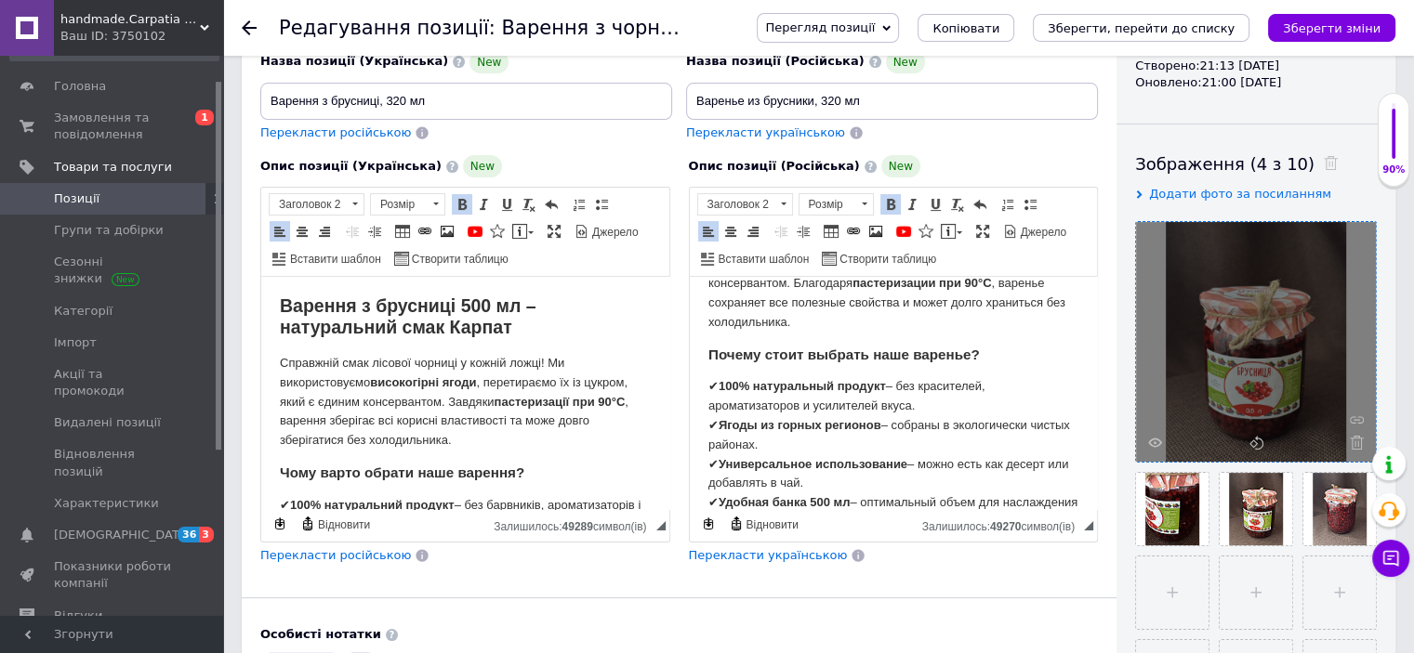
click at [433, 364] on p "Справжній смак лісової чорниці у кожній ложці! Ми використовуємо високогірні яг…" at bounding box center [465, 402] width 371 height 97
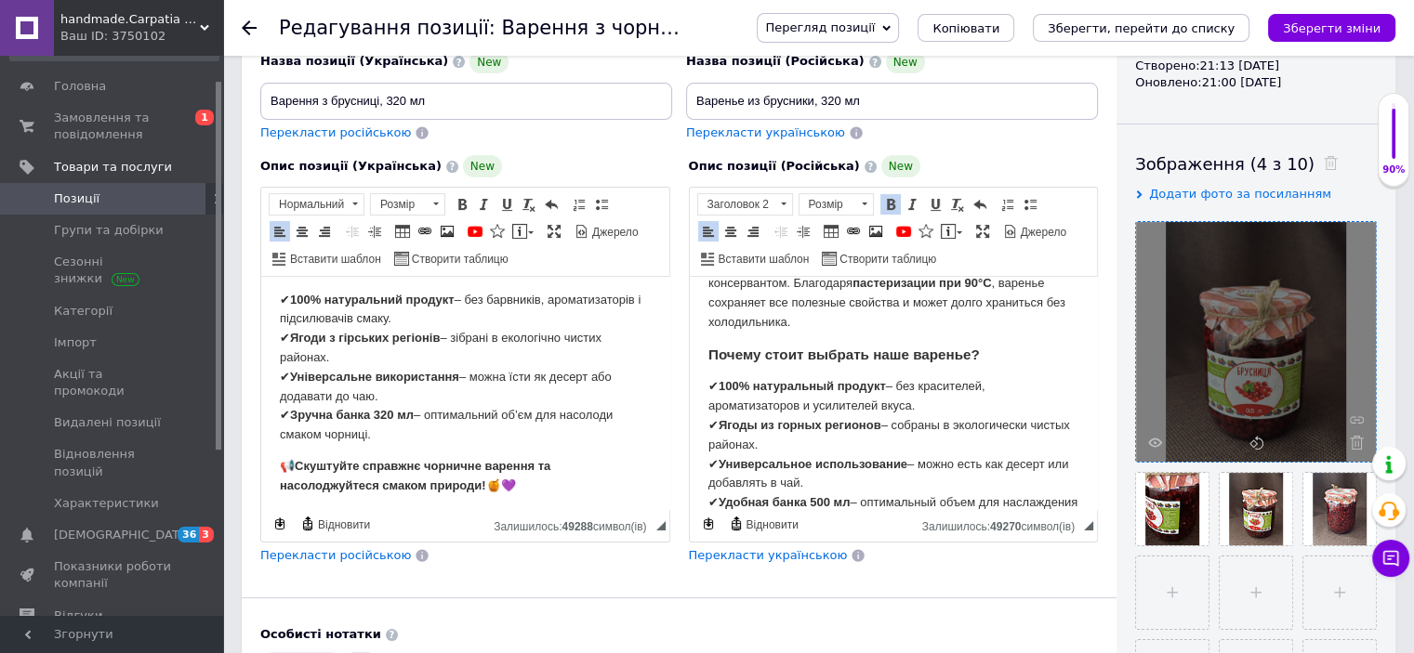
scroll to position [210, 0]
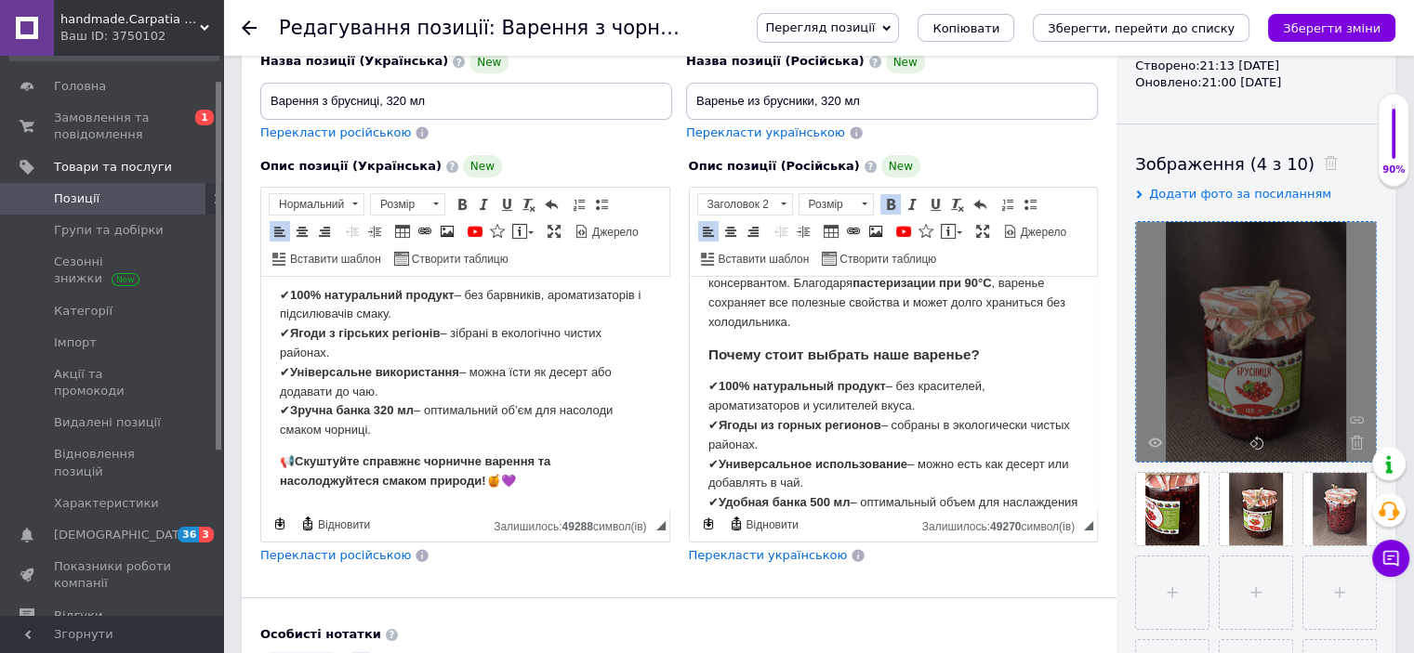
click at [388, 412] on strong "Зручна банка 320 мл" at bounding box center [352, 410] width 124 height 14
click at [448, 462] on strong "Скуштуйте справжнє чорничне варення та насолоджуйтеся смаком природи!" at bounding box center [415, 471] width 270 height 33
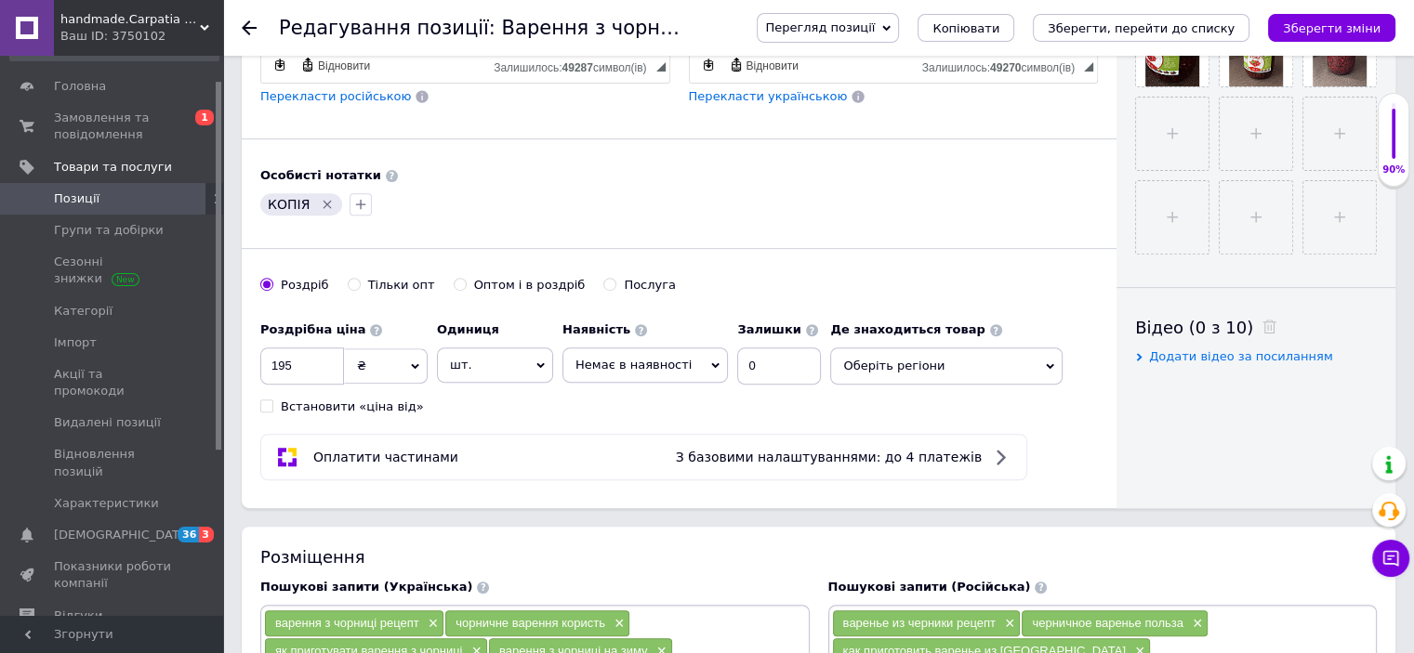
scroll to position [706, 0]
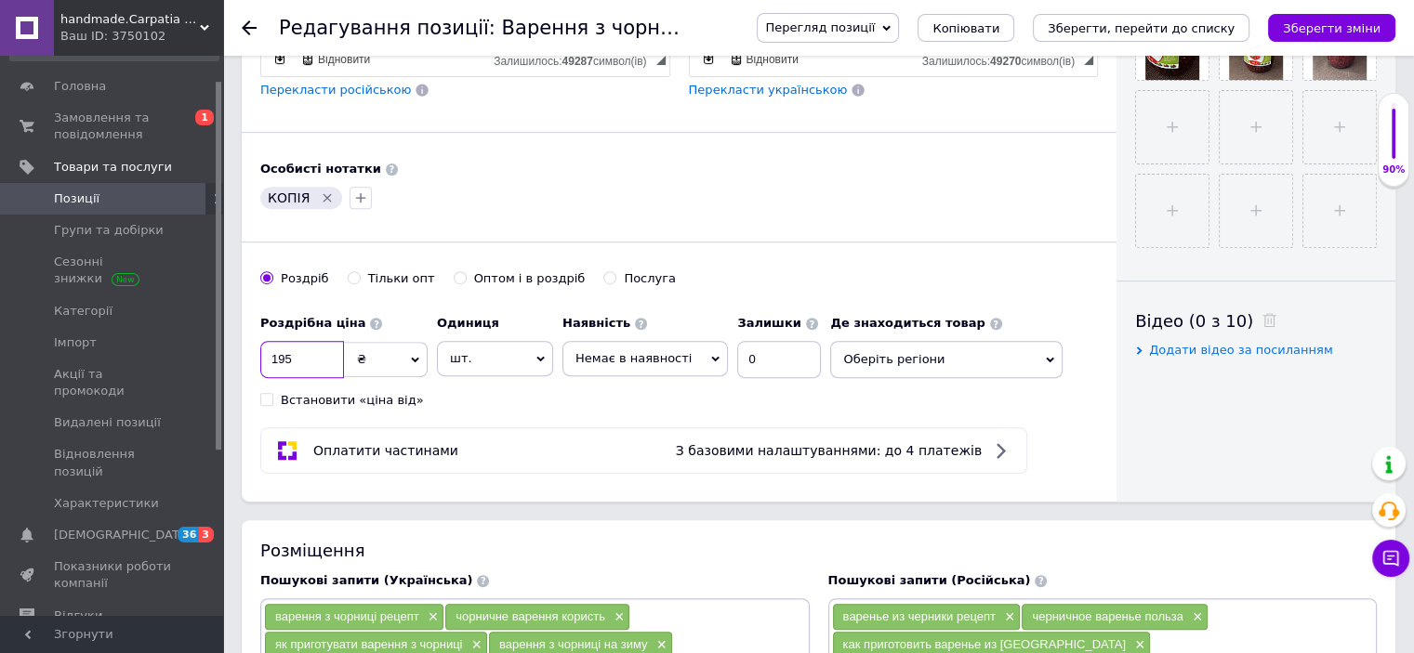
click at [295, 354] on input "195" at bounding box center [302, 359] width 84 height 37
type input "1"
type input "200"
click at [454, 274] on input "Оптом і в роздріб" at bounding box center [460, 277] width 12 height 12
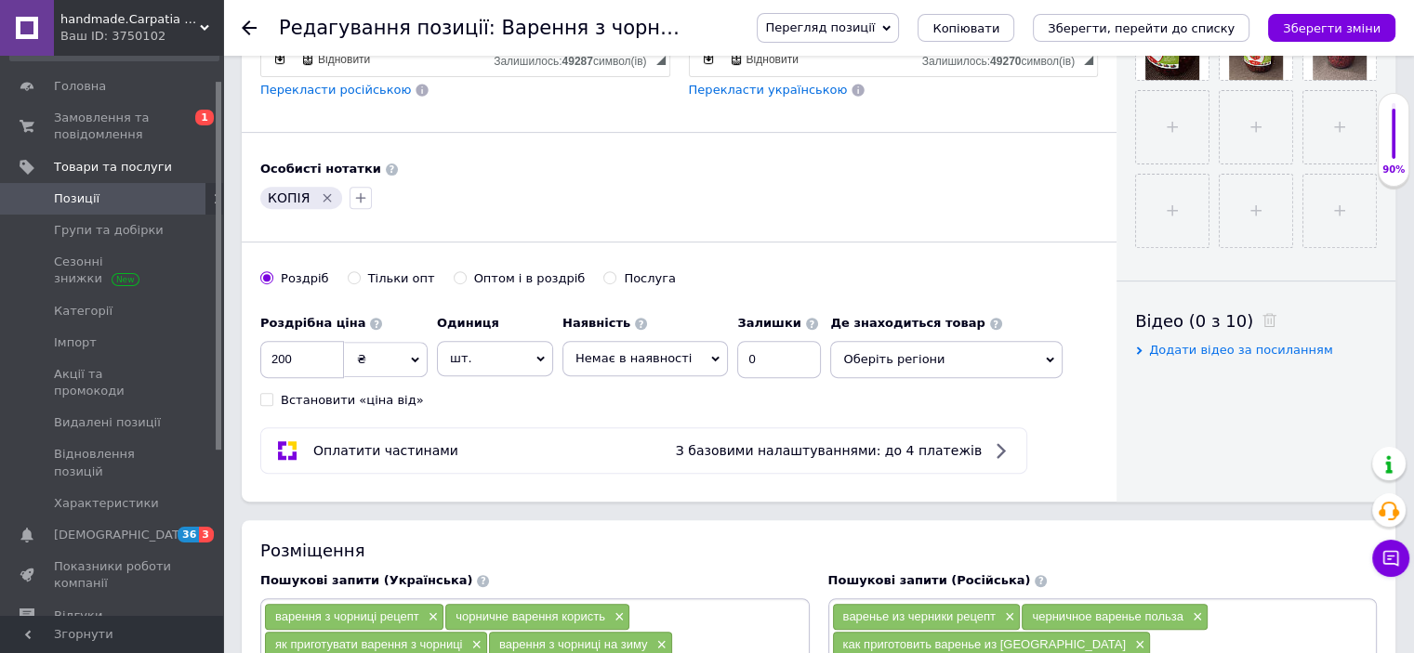
radio input "true"
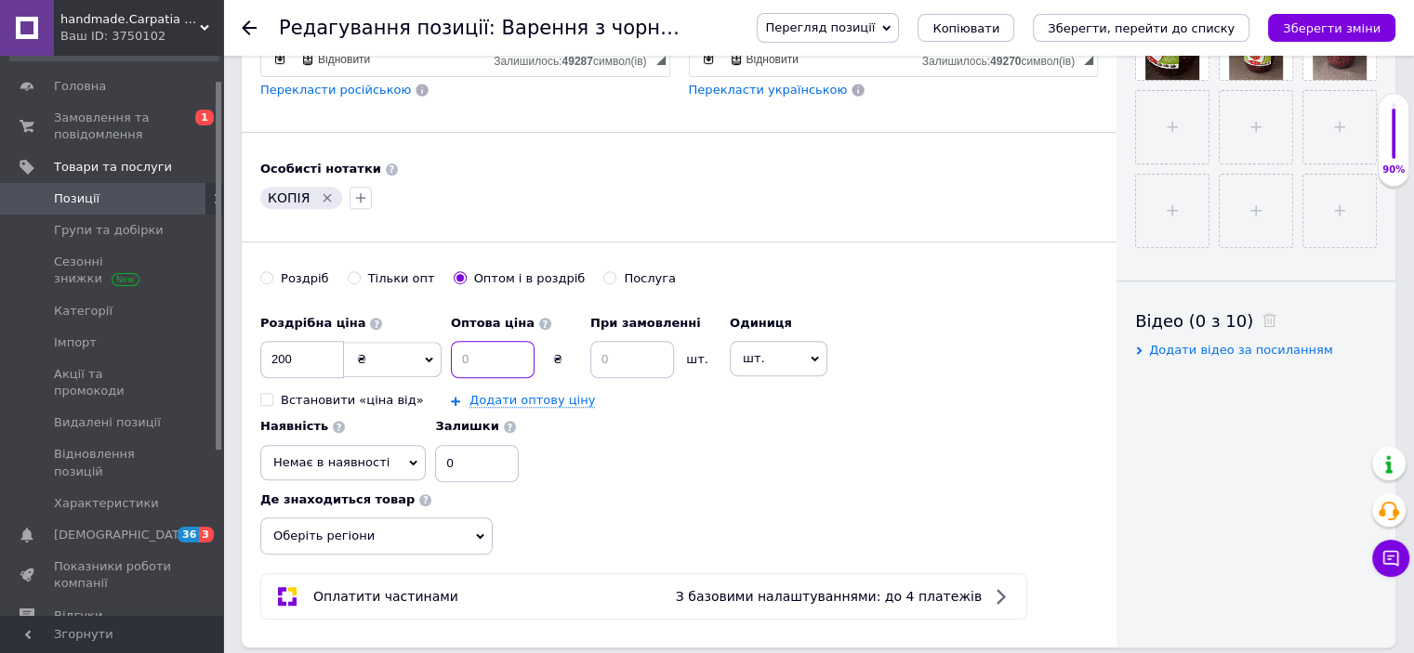
click at [476, 356] on input at bounding box center [493, 359] width 84 height 37
type input "190"
click at [608, 350] on input at bounding box center [632, 359] width 84 height 37
type input "3"
click at [426, 445] on span "Немає в наявності" at bounding box center [342, 462] width 165 height 35
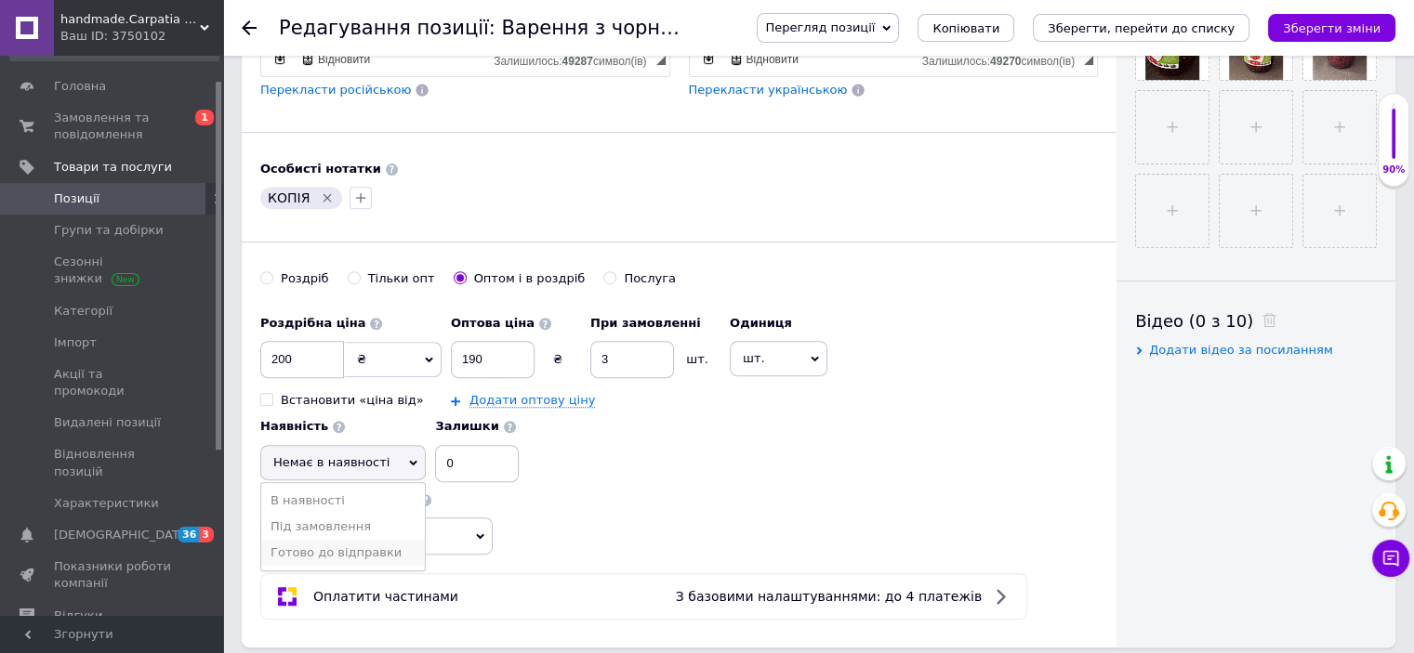
click at [425, 540] on li "Готово до відправки" at bounding box center [343, 553] width 164 height 26
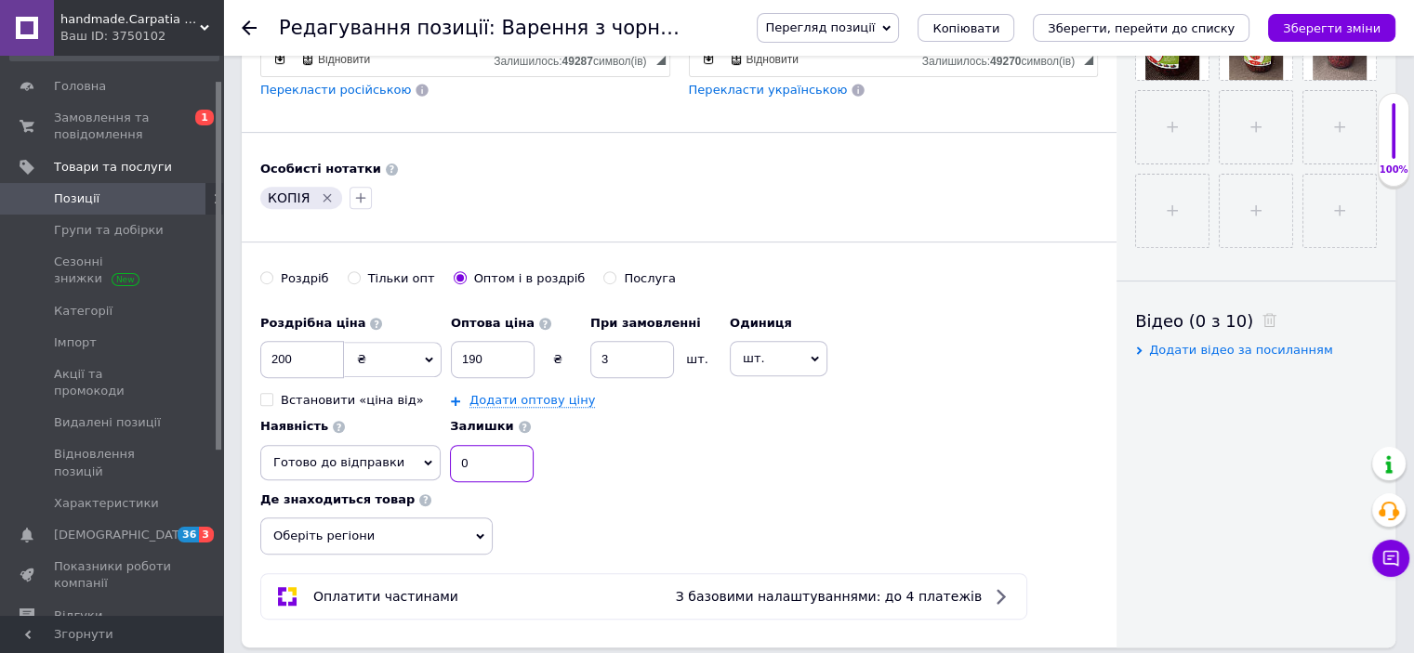
click at [458, 462] on input "0" at bounding box center [492, 463] width 84 height 37
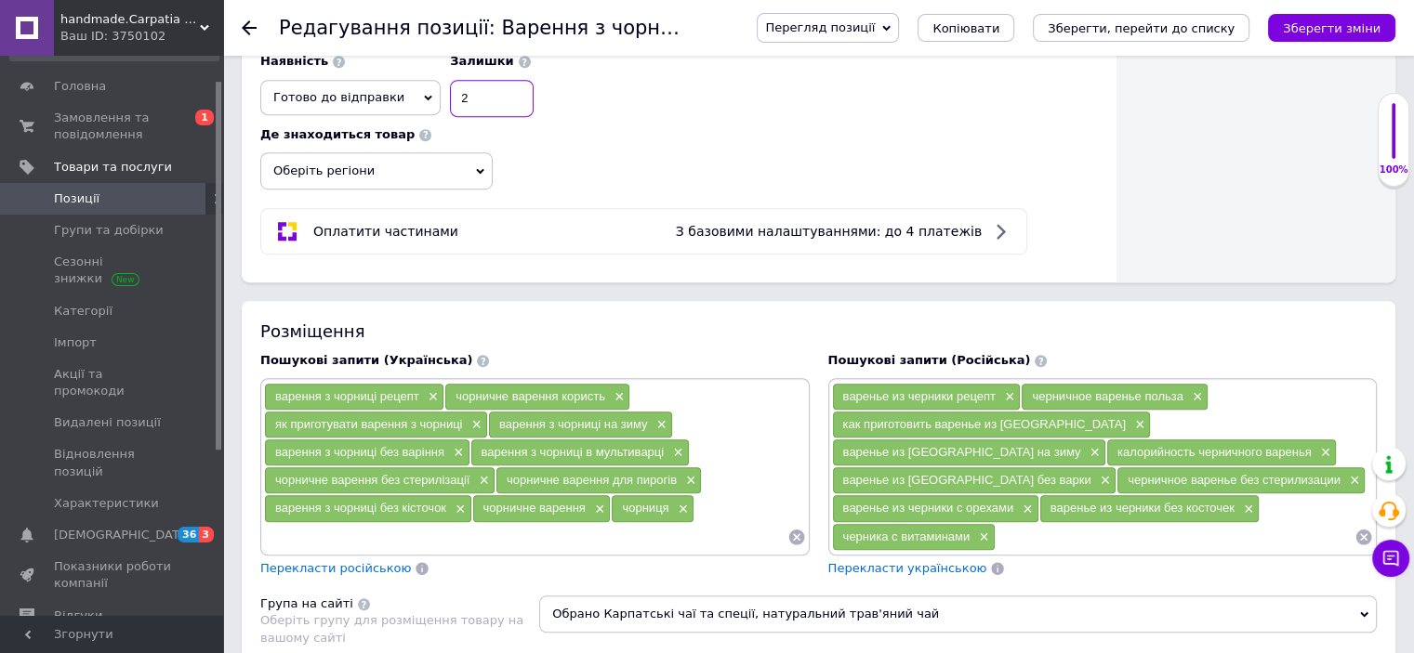
scroll to position [1082, 0]
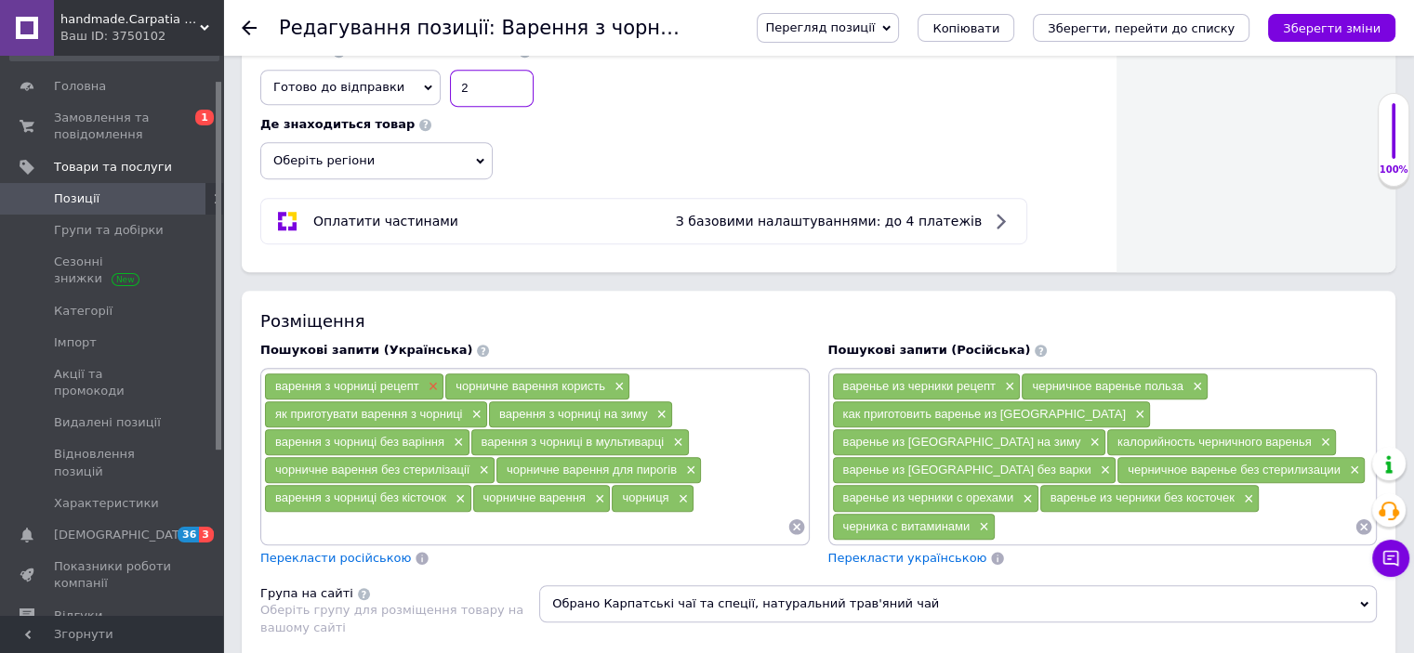
type input "2"
click at [431, 379] on span "×" at bounding box center [431, 387] width 15 height 16
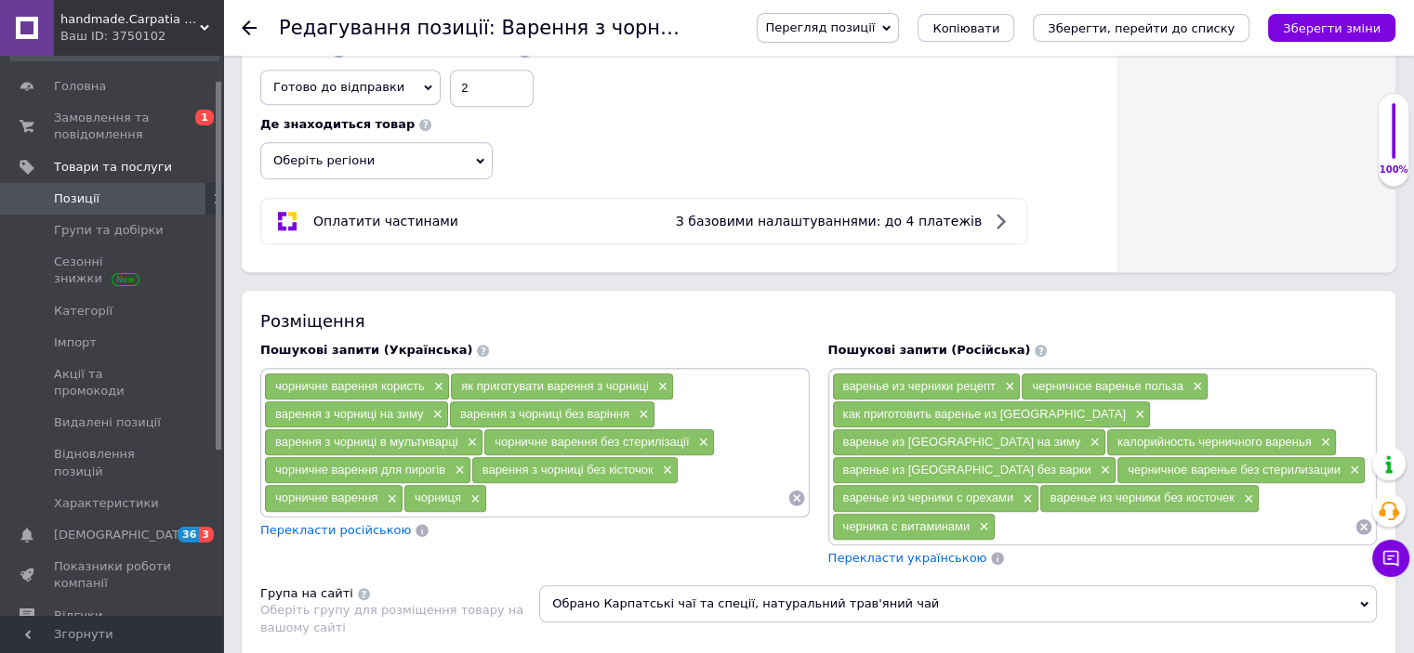
click at [514, 492] on input at bounding box center [637, 498] width 300 height 28
type input "варення з брусниці рецепт"
click at [651, 494] on input "варення з брусниці рецепт" at bounding box center [637, 498] width 300 height 28
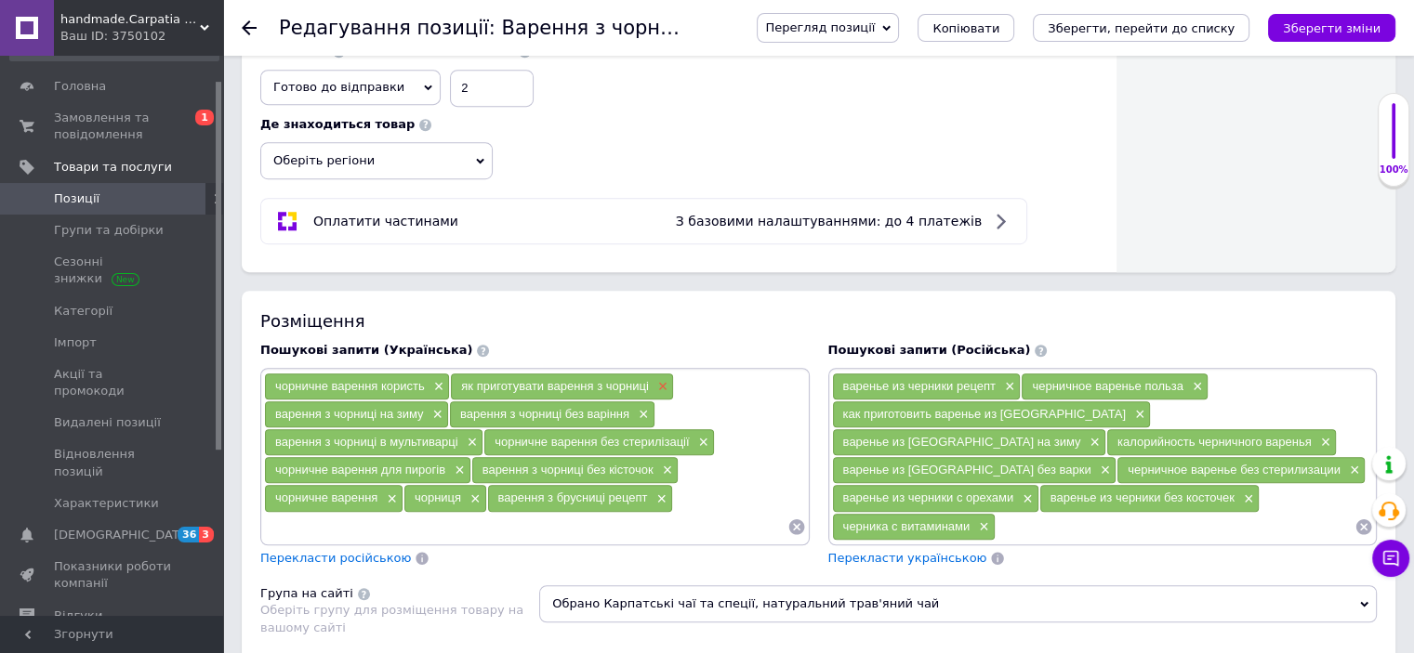
click at [662, 379] on span "×" at bounding box center [660, 387] width 15 height 16
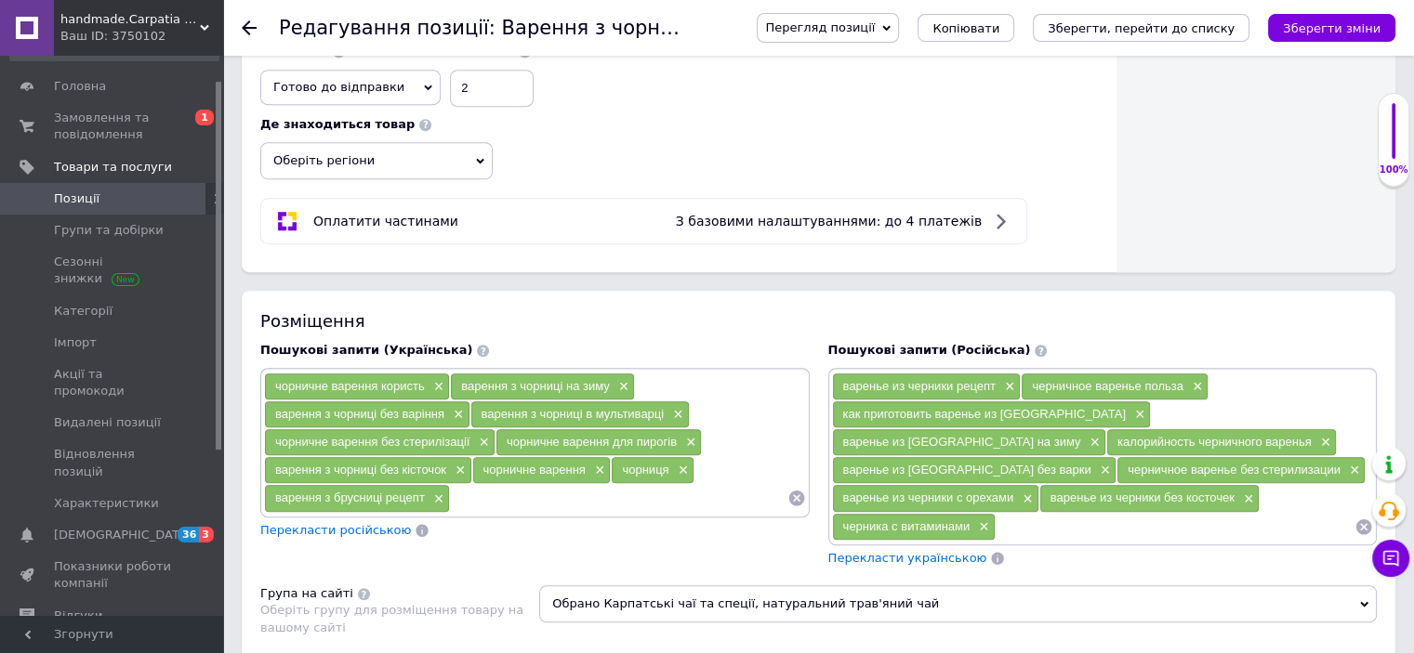
click at [472, 500] on input at bounding box center [618, 498] width 336 height 28
type input "варення з брусниці на зиму"
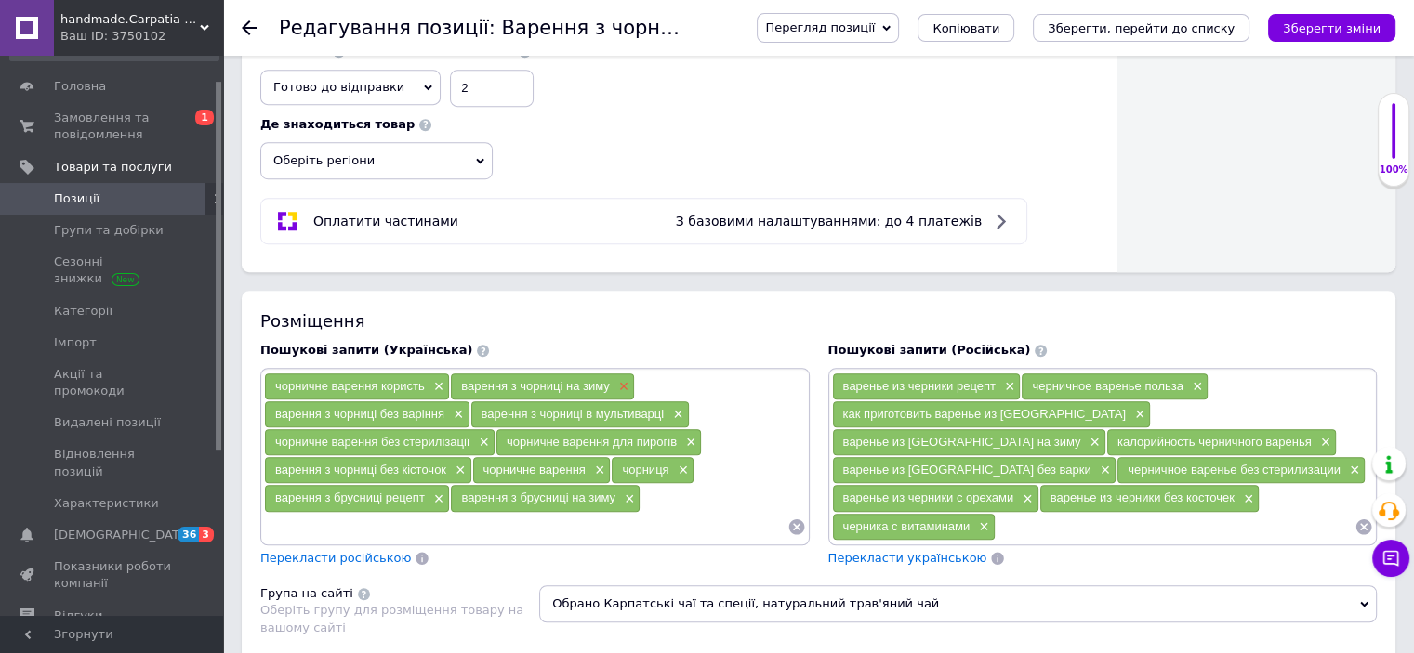
click at [617, 379] on span "×" at bounding box center [621, 387] width 15 height 16
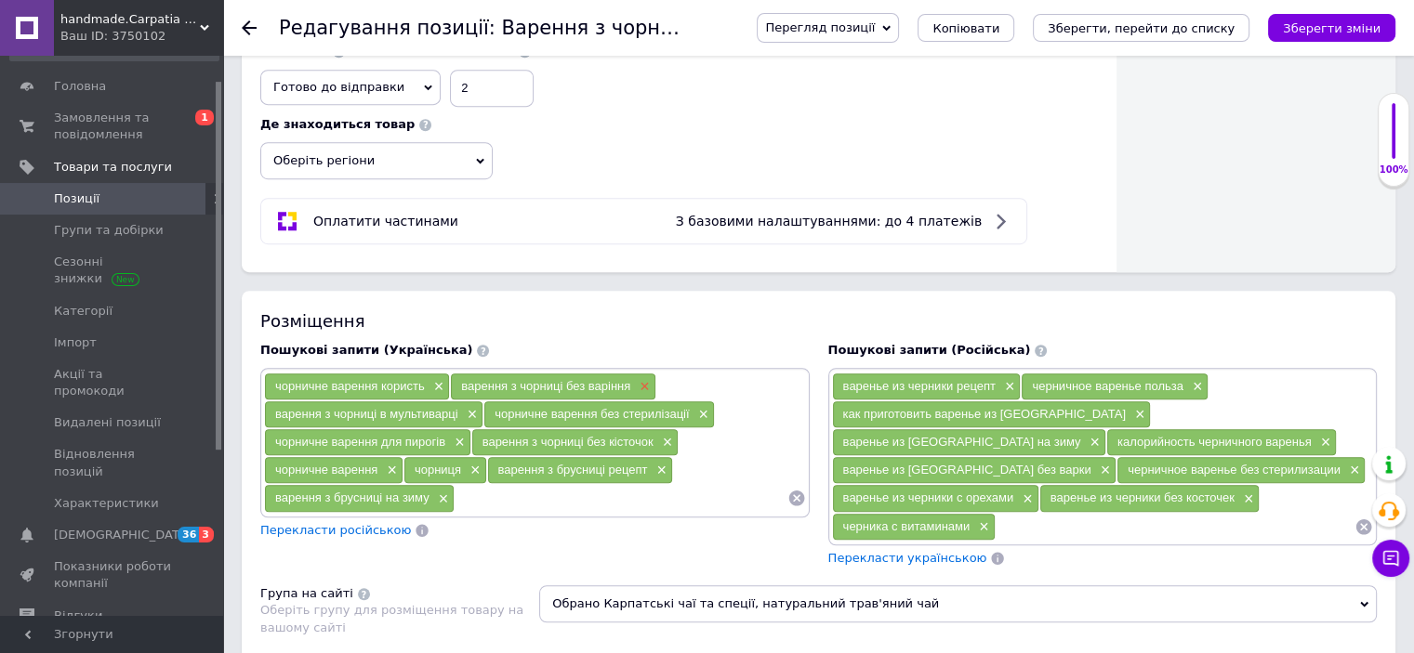
click at [644, 379] on span "×" at bounding box center [642, 387] width 15 height 16
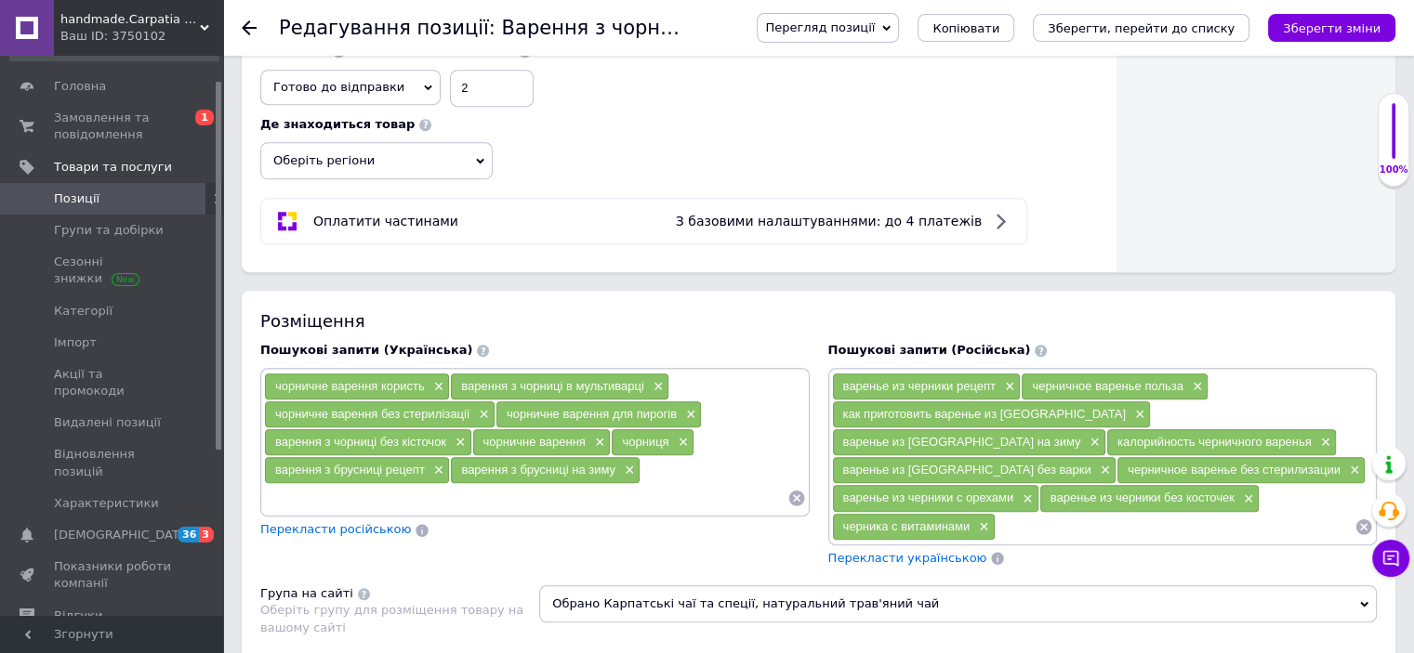
click at [505, 491] on input at bounding box center [525, 498] width 523 height 28
type input "варення з брусниці без варіння"
click at [654, 379] on span "×" at bounding box center [656, 387] width 15 height 16
click at [419, 494] on input at bounding box center [525, 498] width 523 height 28
type input "брусничне варення"
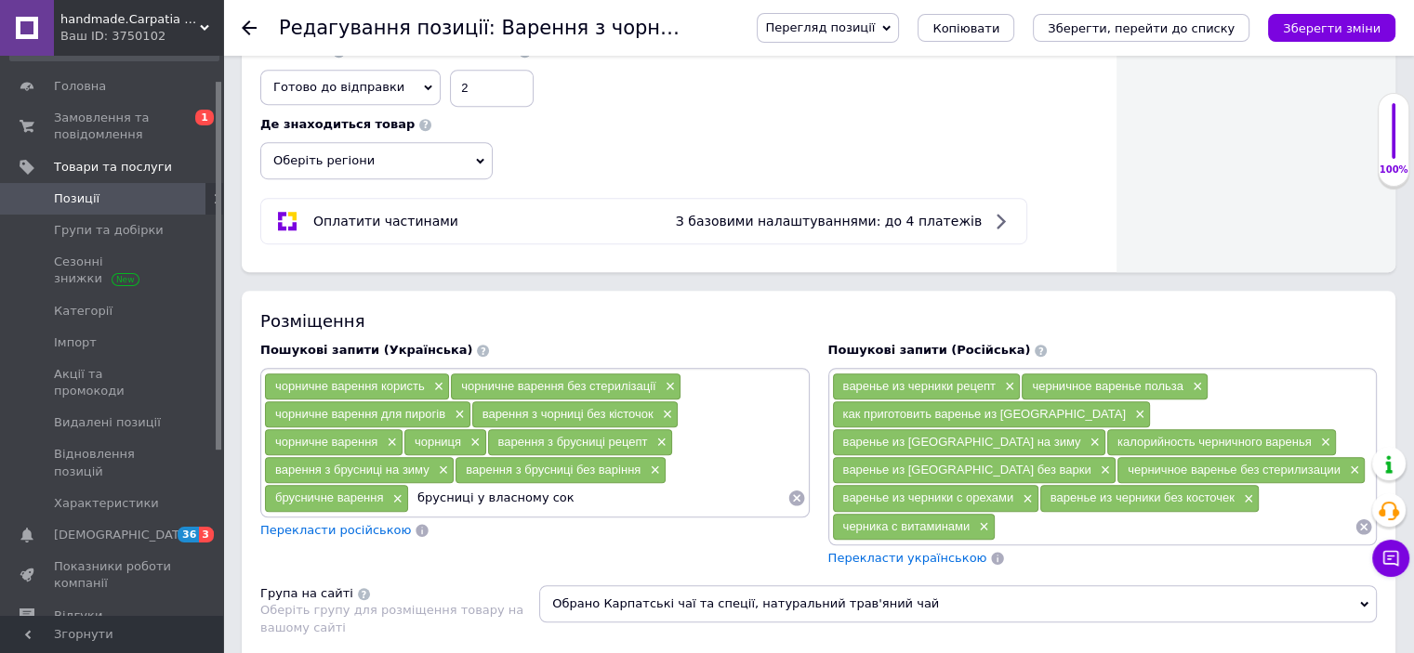
type input "брусниці у власному соку"
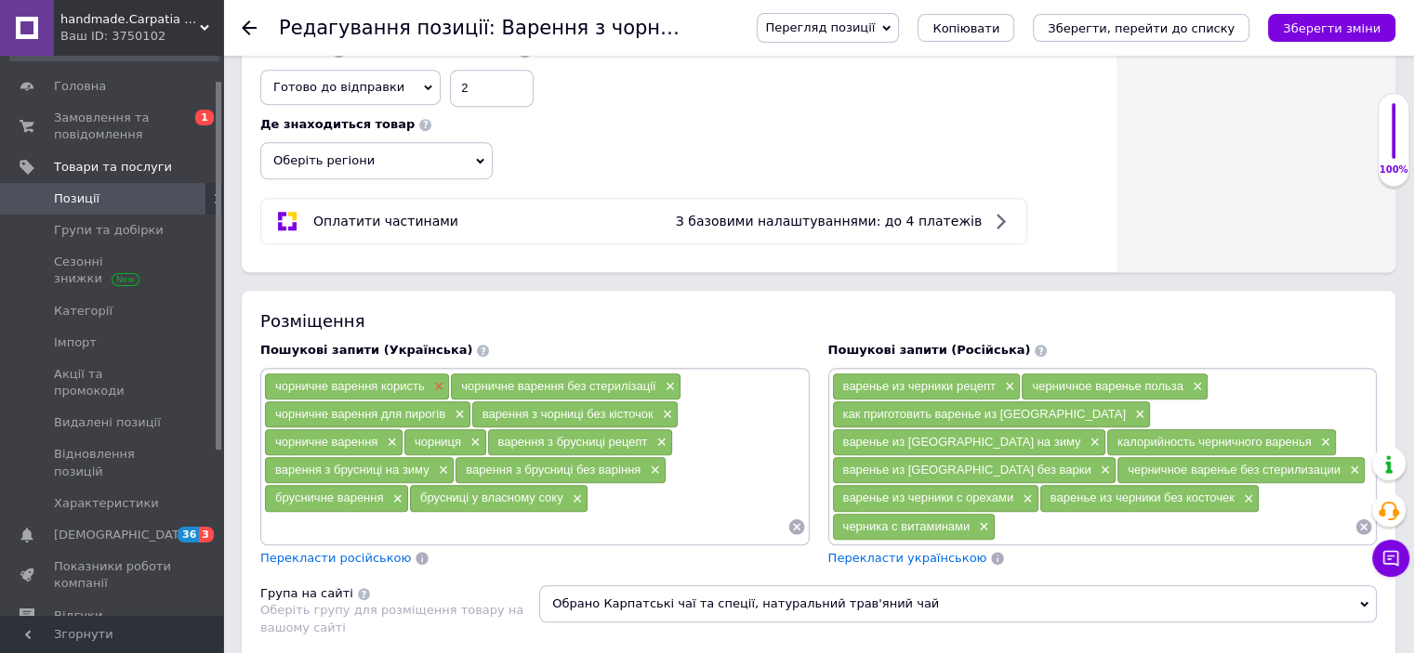
click at [438, 379] on span "×" at bounding box center [436, 387] width 15 height 16
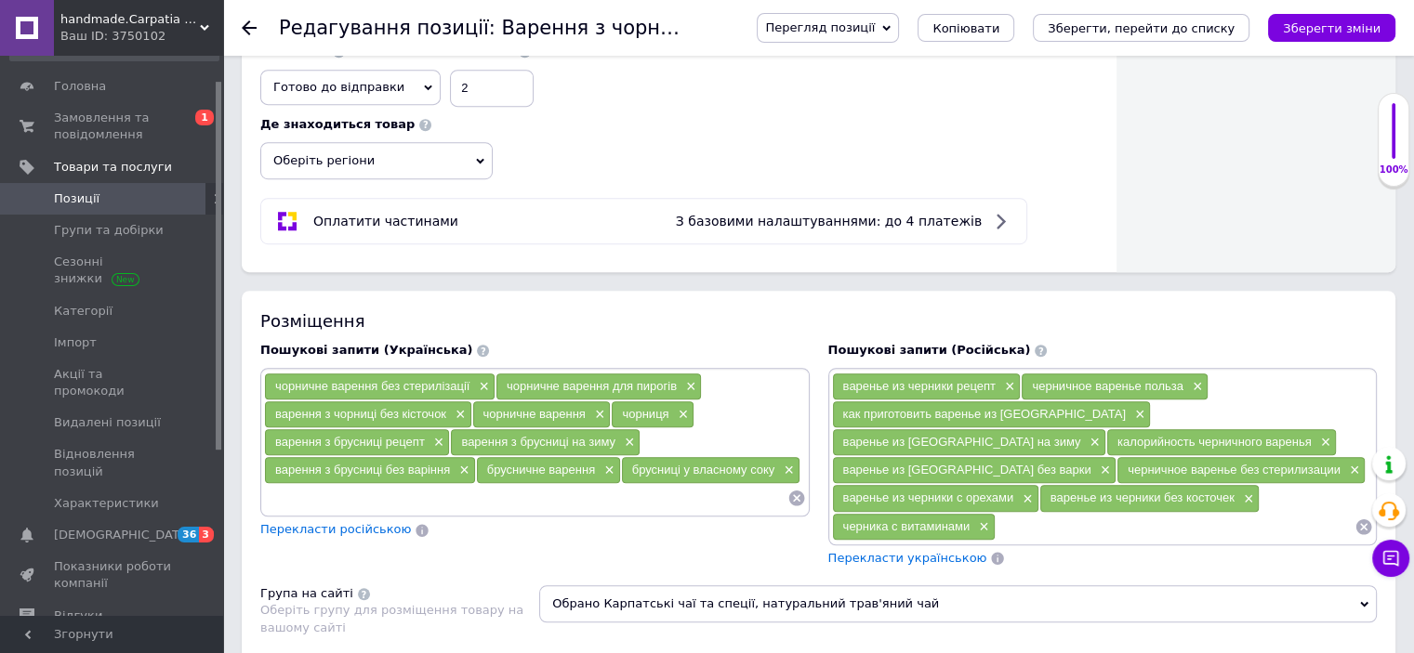
click at [379, 490] on input at bounding box center [525, 498] width 523 height 28
type input "брусничне варення користь"
click at [483, 380] on span "×" at bounding box center [481, 387] width 15 height 16
click at [415, 486] on input at bounding box center [525, 498] width 523 height 28
type input "брусничне варення без стерилізації"
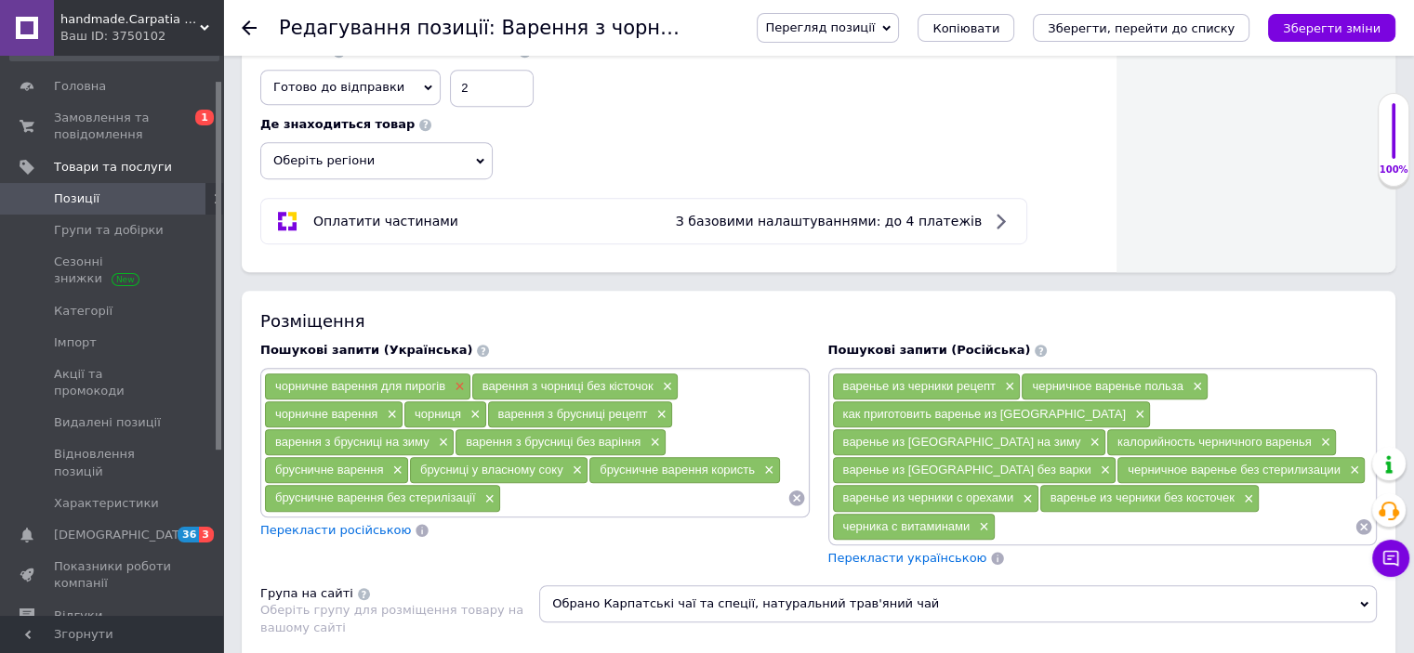
click at [457, 379] on span "×" at bounding box center [457, 387] width 15 height 16
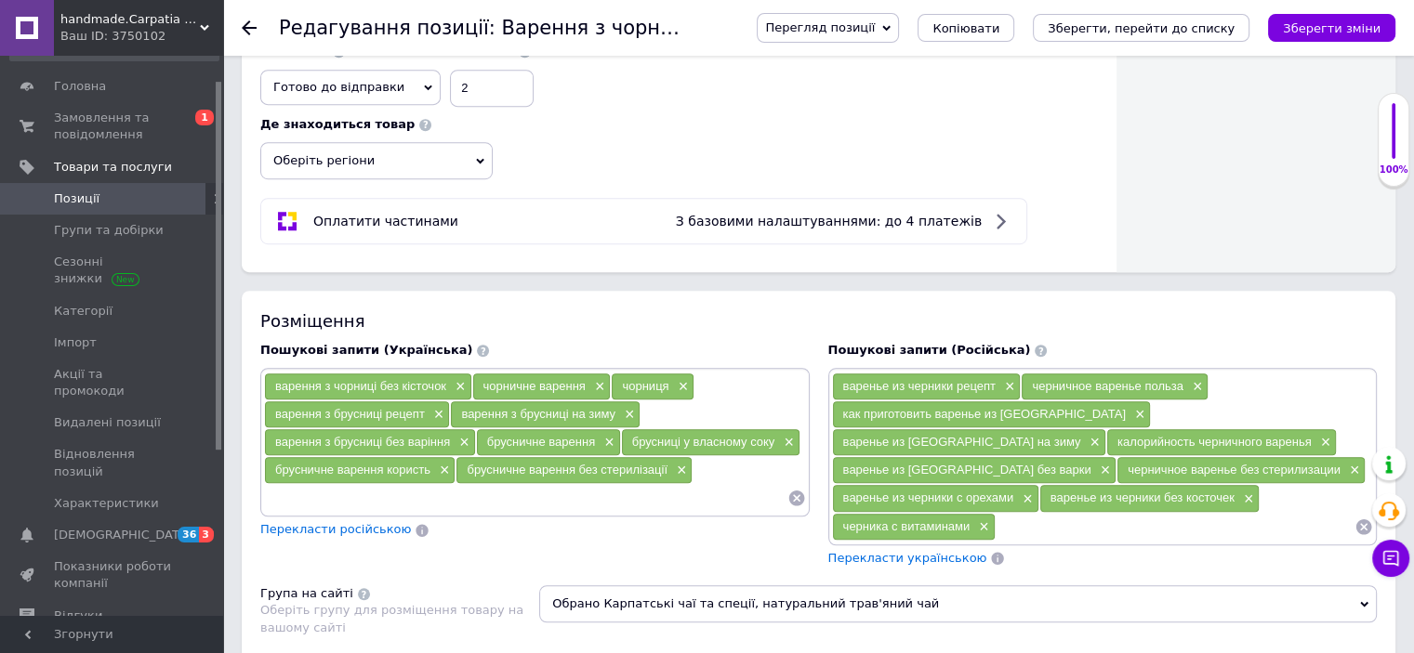
click at [457, 379] on span "×" at bounding box center [458, 387] width 15 height 16
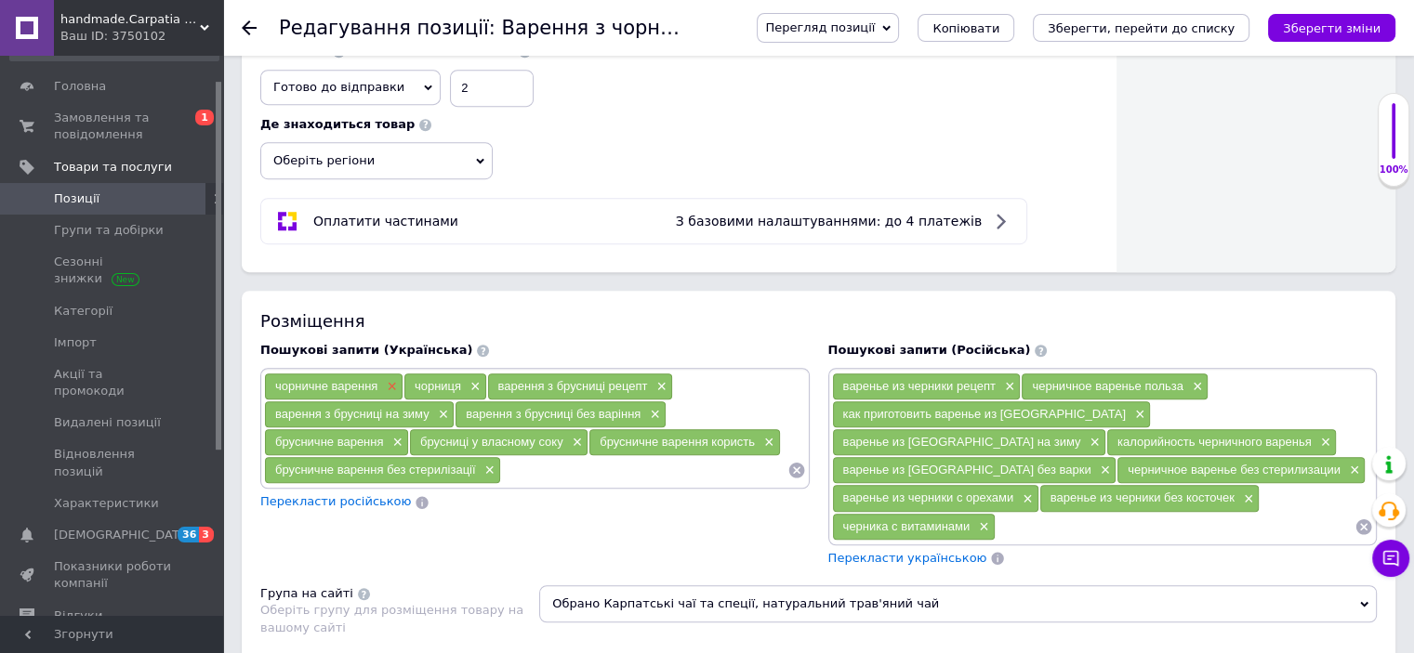
click at [382, 383] on span "×" at bounding box center [389, 387] width 15 height 16
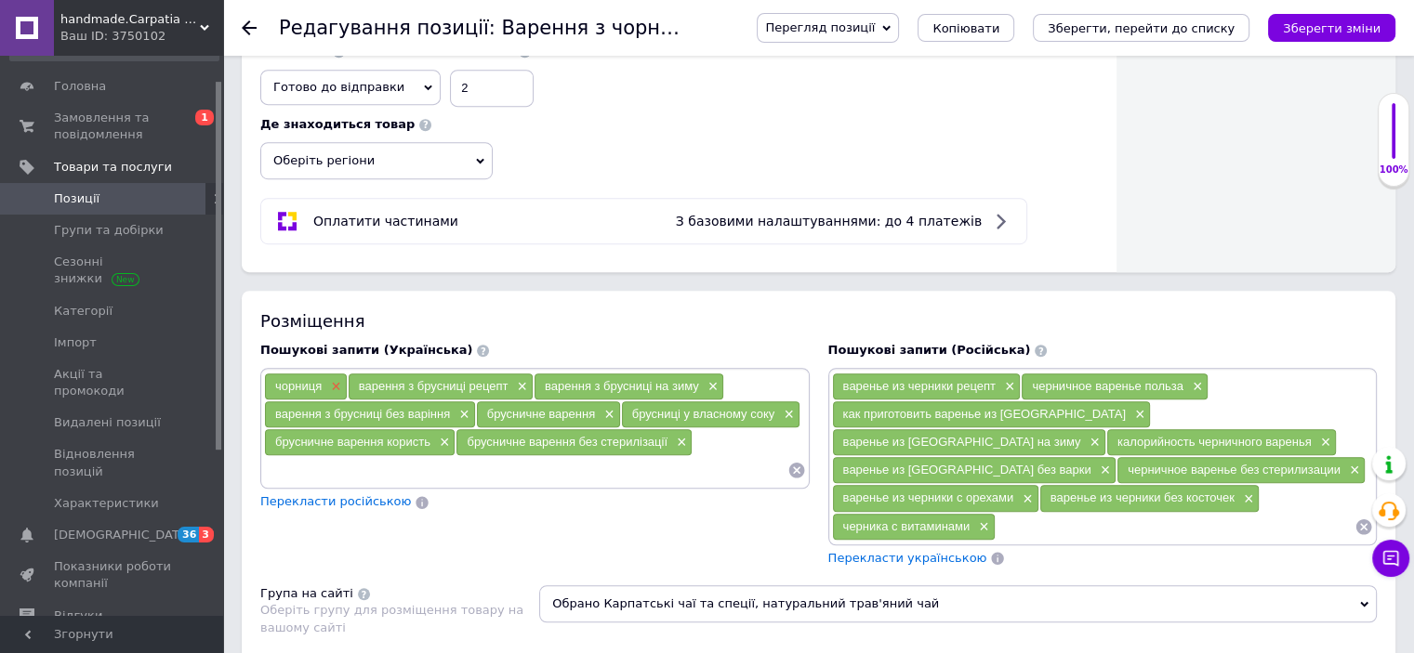
click at [333, 379] on span "×" at bounding box center [333, 387] width 15 height 16
click at [343, 460] on input at bounding box center [525, 470] width 523 height 28
type input "брусниця"
click at [996, 521] on input at bounding box center [1175, 527] width 359 height 28
type input "варенье из брусники"
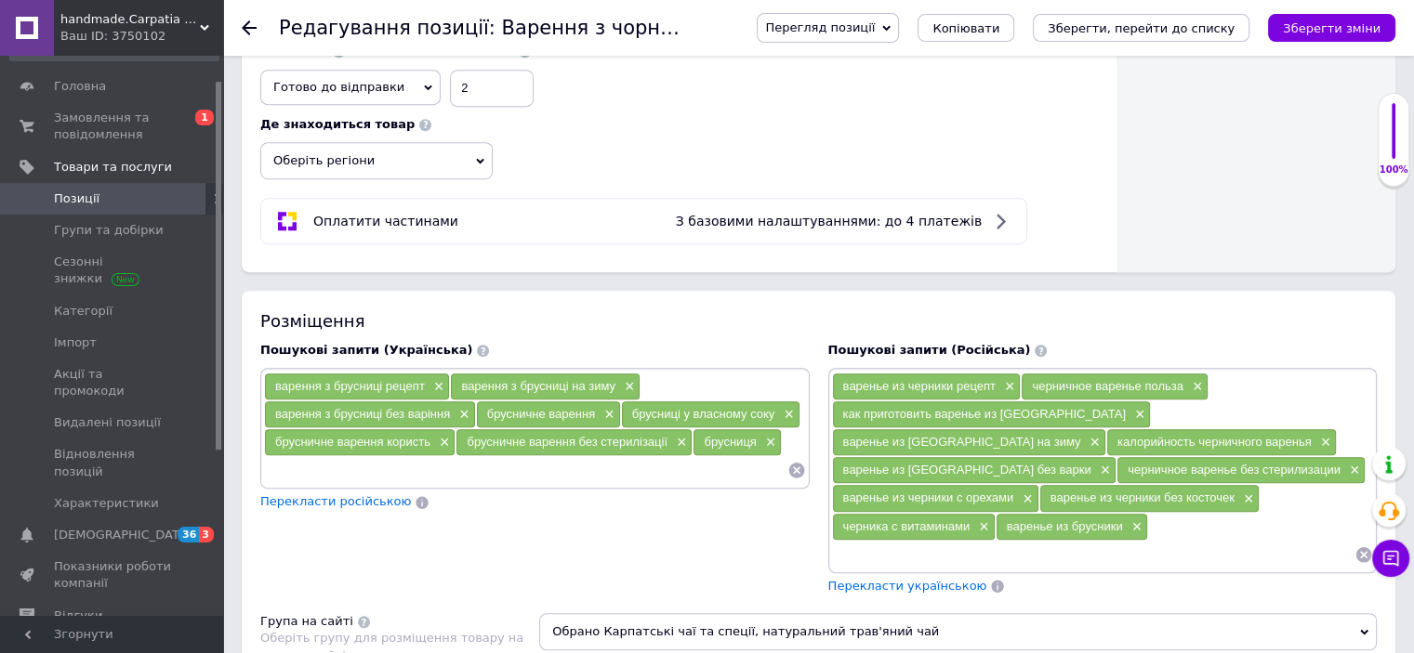
click at [316, 471] on input at bounding box center [525, 470] width 523 height 28
type input "гогодзи"
type input "варення з гогодзів"
click at [1003, 379] on span "×" at bounding box center [1007, 387] width 15 height 16
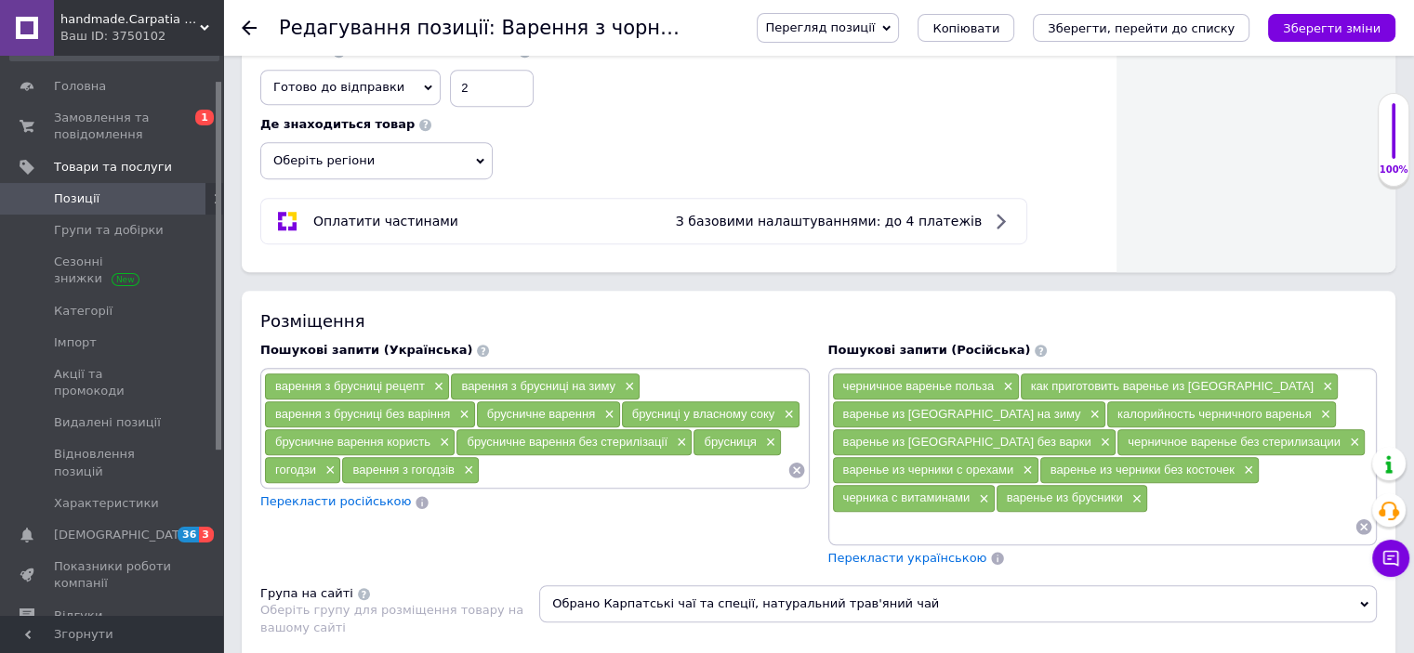
click at [871, 522] on input at bounding box center [1093, 527] width 523 height 28
type input "варенье из брусники рецепт"
click at [1005, 379] on span "×" at bounding box center [1005, 387] width 15 height 16
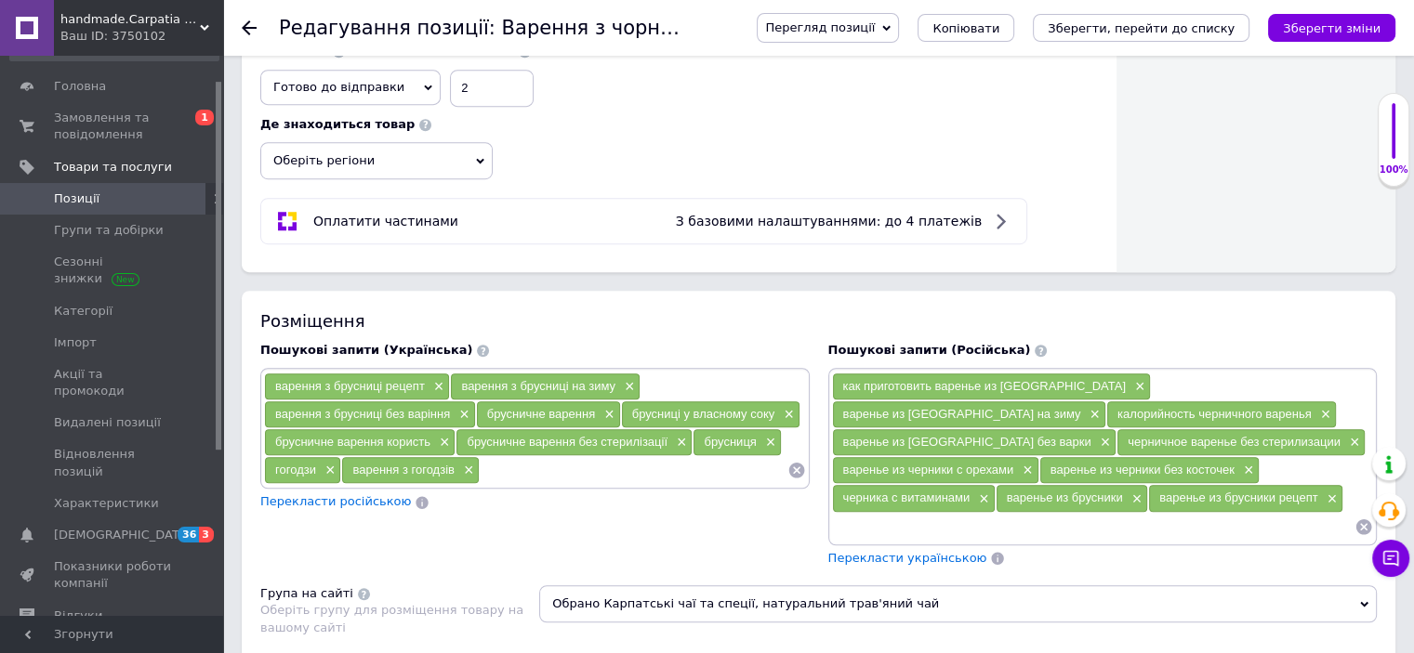
click at [1032, 513] on input at bounding box center [1093, 527] width 523 height 28
type input "брусничное [PERSON_NAME]"
click at [1130, 379] on span "×" at bounding box center [1137, 387] width 15 height 16
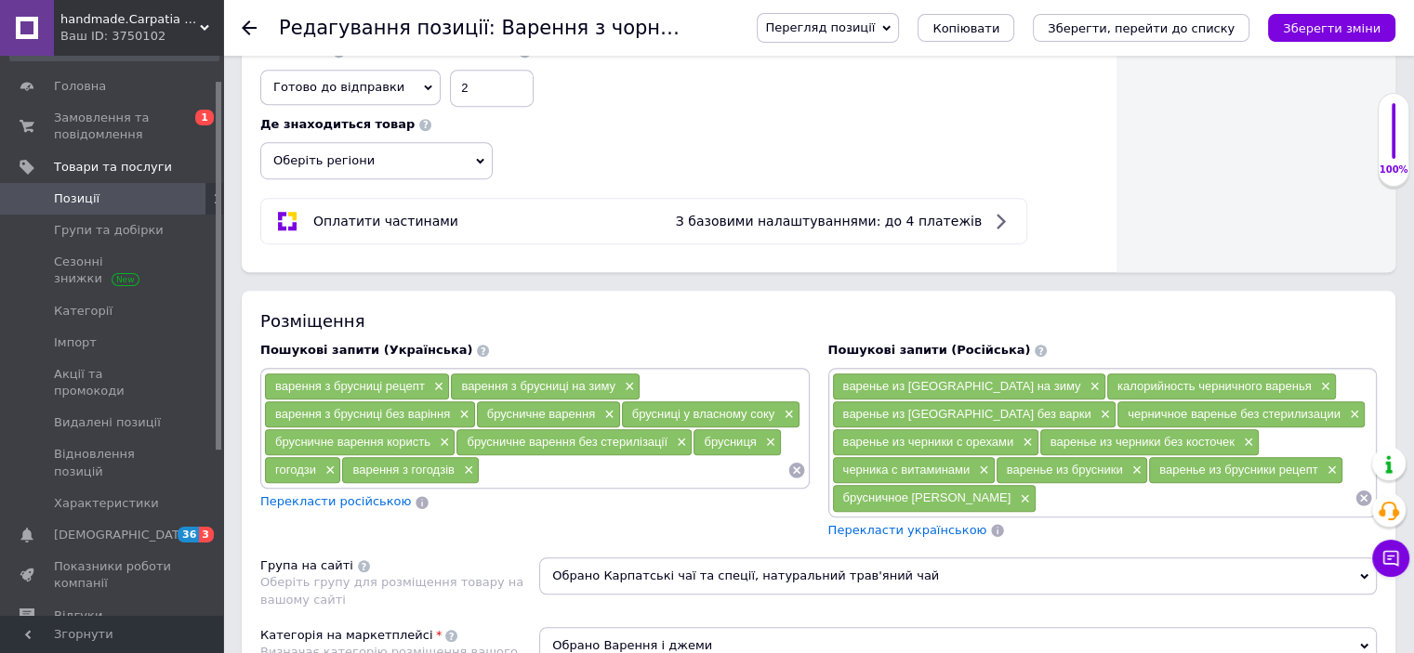
click at [1036, 490] on input at bounding box center [1195, 498] width 318 height 28
type input "варенье из брусники на зиму"
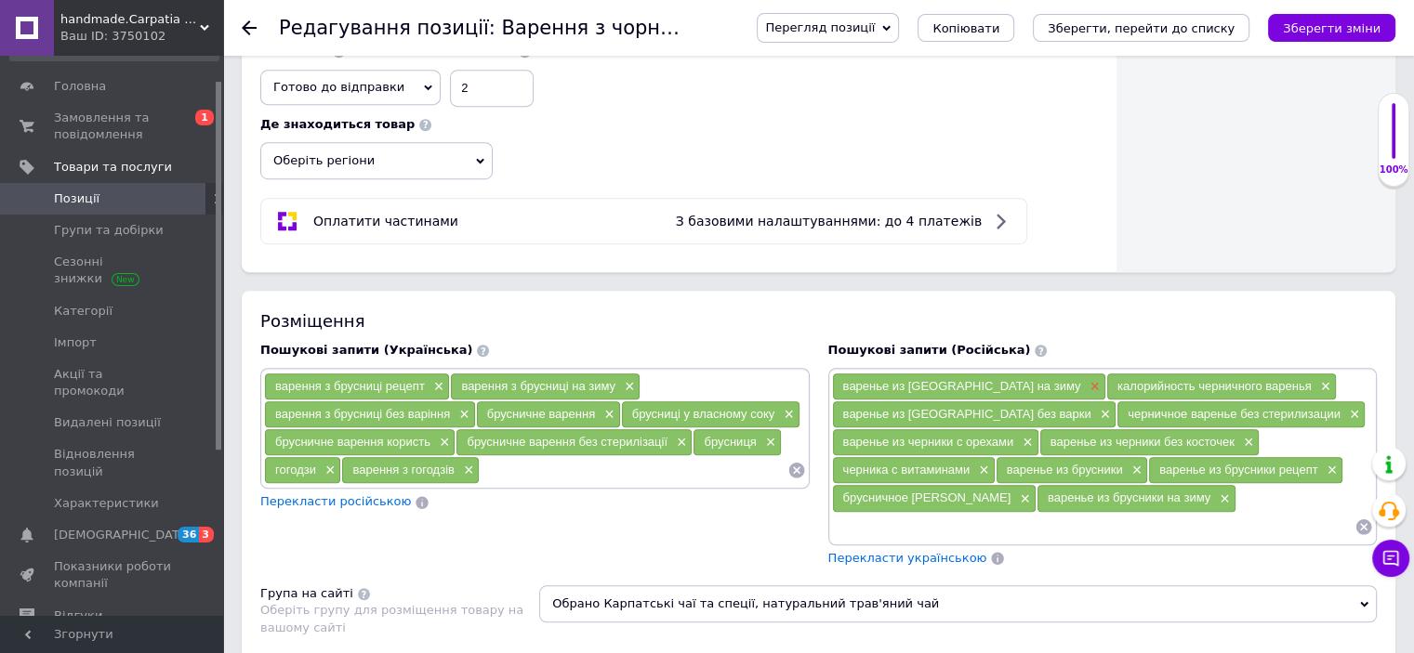
click at [1085, 379] on span "×" at bounding box center [1092, 387] width 15 height 16
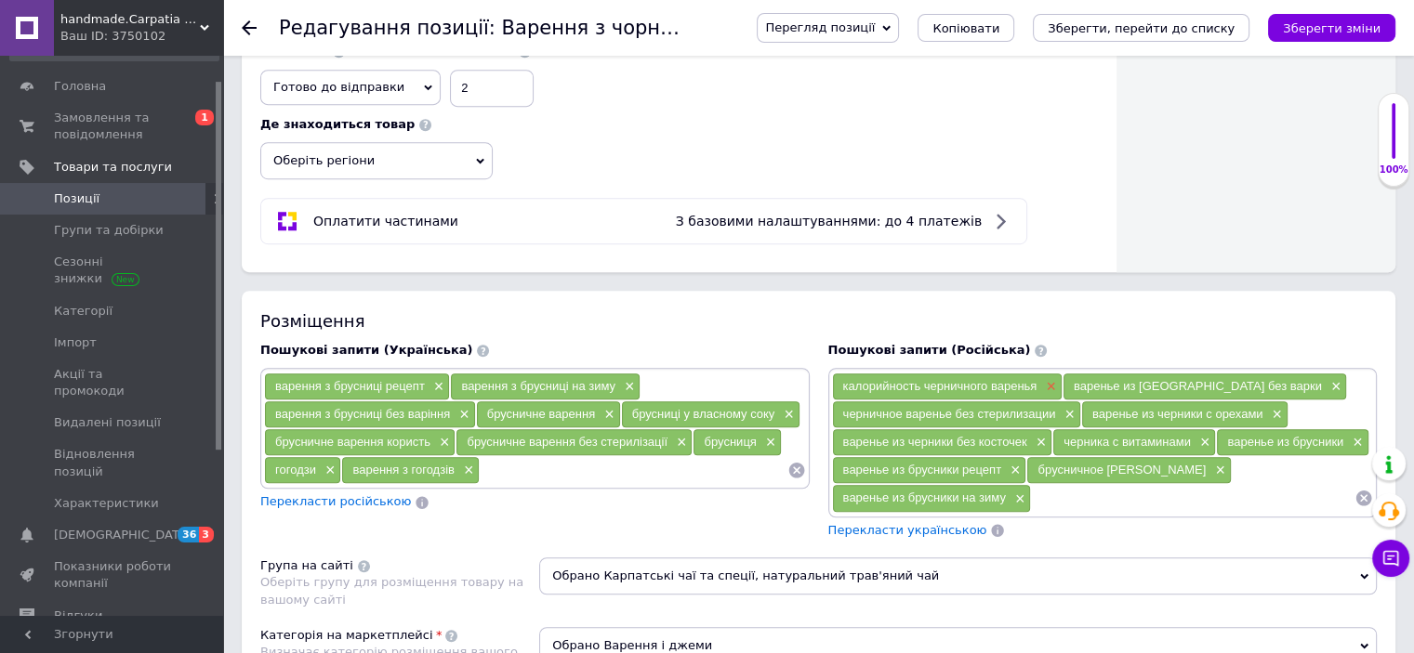
click at [1046, 380] on span "×" at bounding box center [1048, 387] width 15 height 16
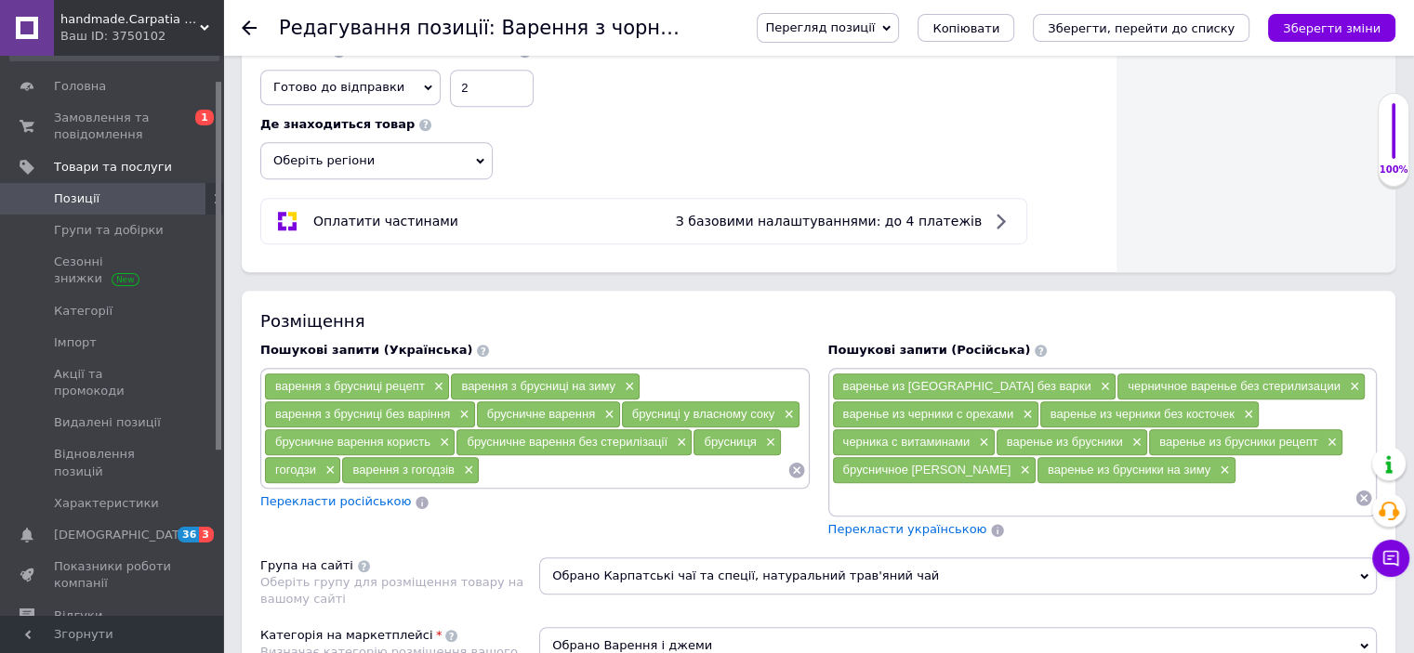
click at [970, 486] on input at bounding box center [1093, 498] width 523 height 28
type input "калорийность брусничного варенья"
click at [1096, 379] on span "×" at bounding box center [1103, 387] width 15 height 16
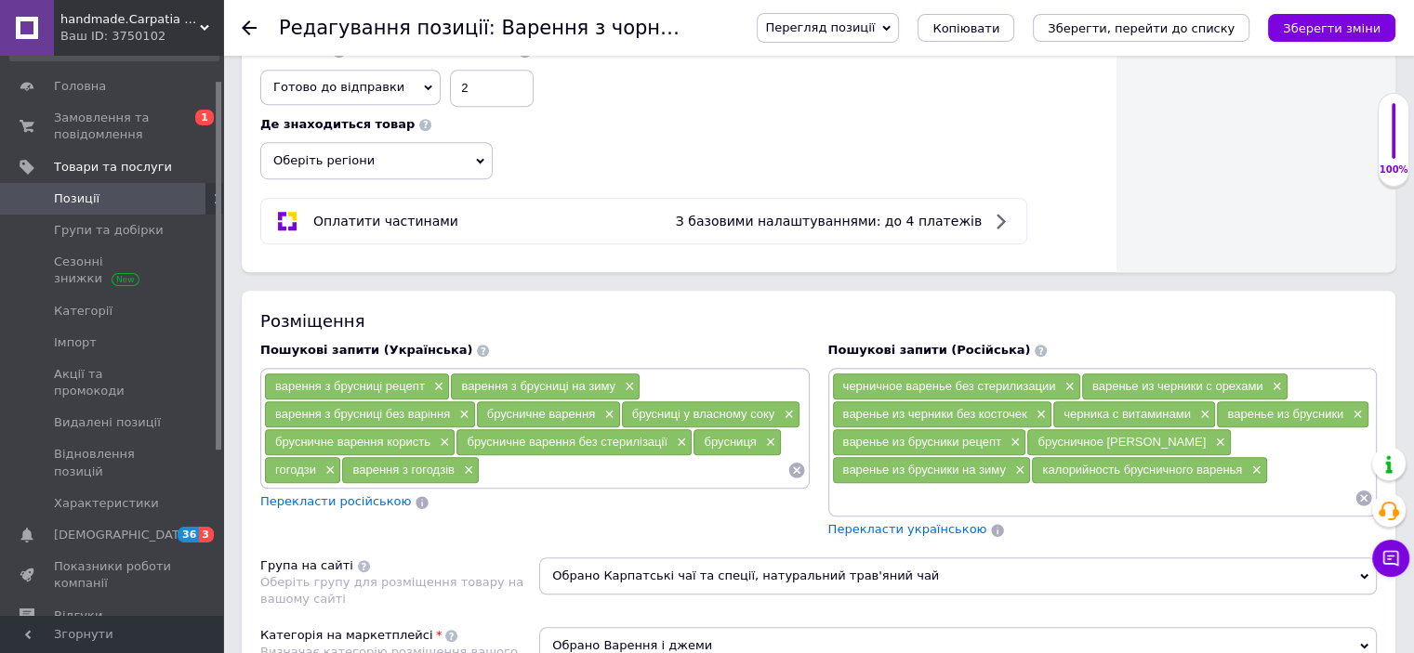
click at [917, 489] on input at bounding box center [1093, 498] width 523 height 28
type input "варенье из брусники без варки"
click at [1067, 379] on span "×" at bounding box center [1067, 387] width 15 height 16
click at [968, 494] on input at bounding box center [1093, 498] width 523 height 28
type input "брусничної варенье без стерилизации"
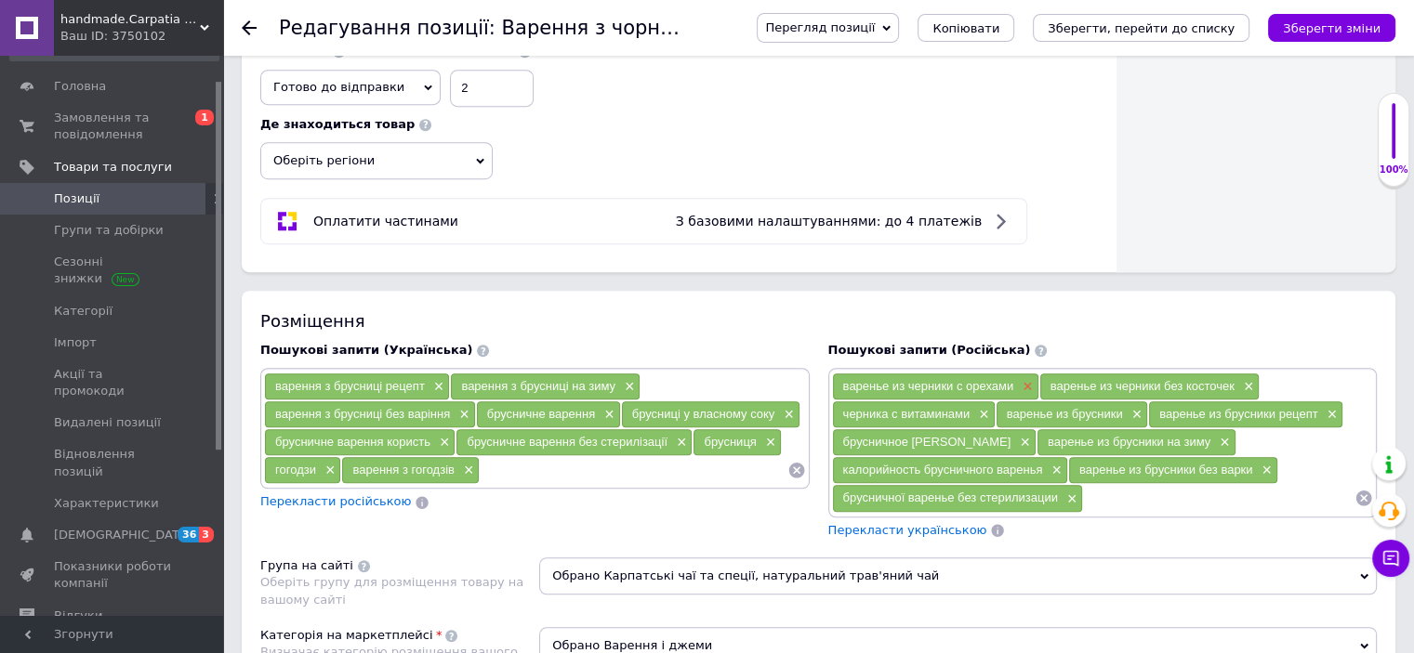
click at [1024, 380] on span "×" at bounding box center [1025, 387] width 15 height 16
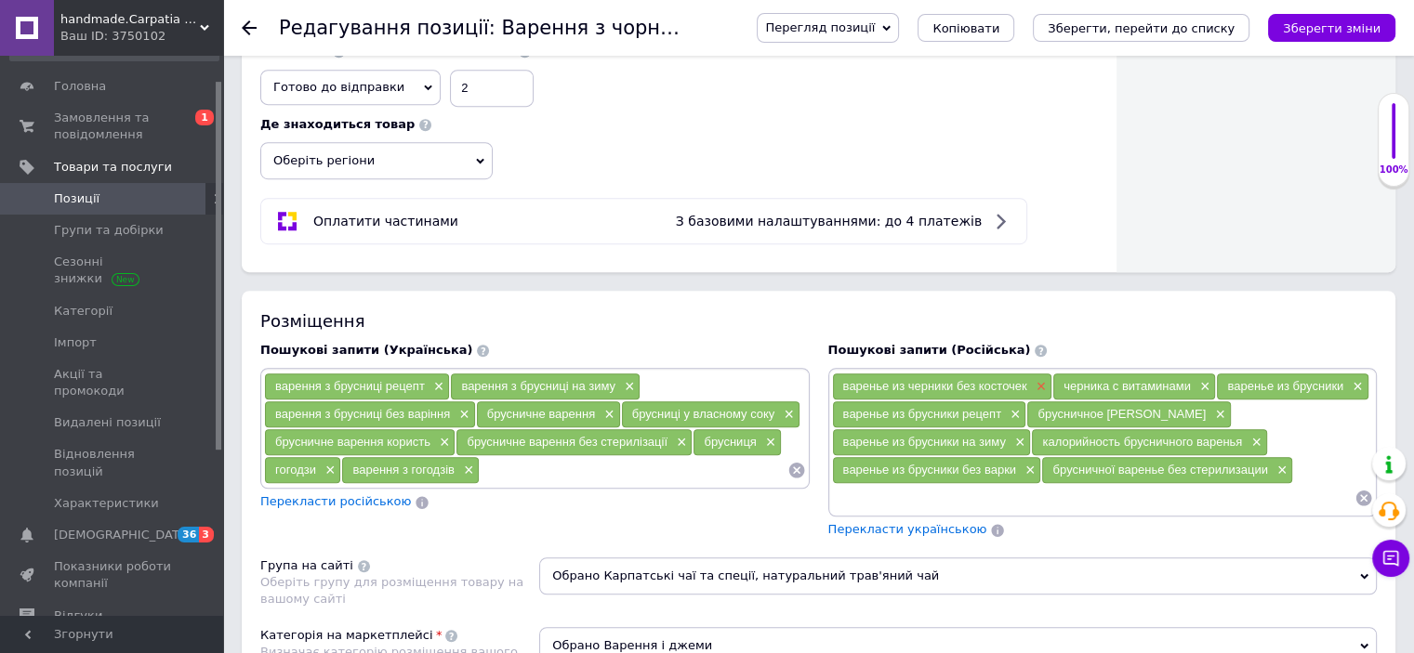
click at [1034, 379] on span "×" at bounding box center [1039, 387] width 15 height 16
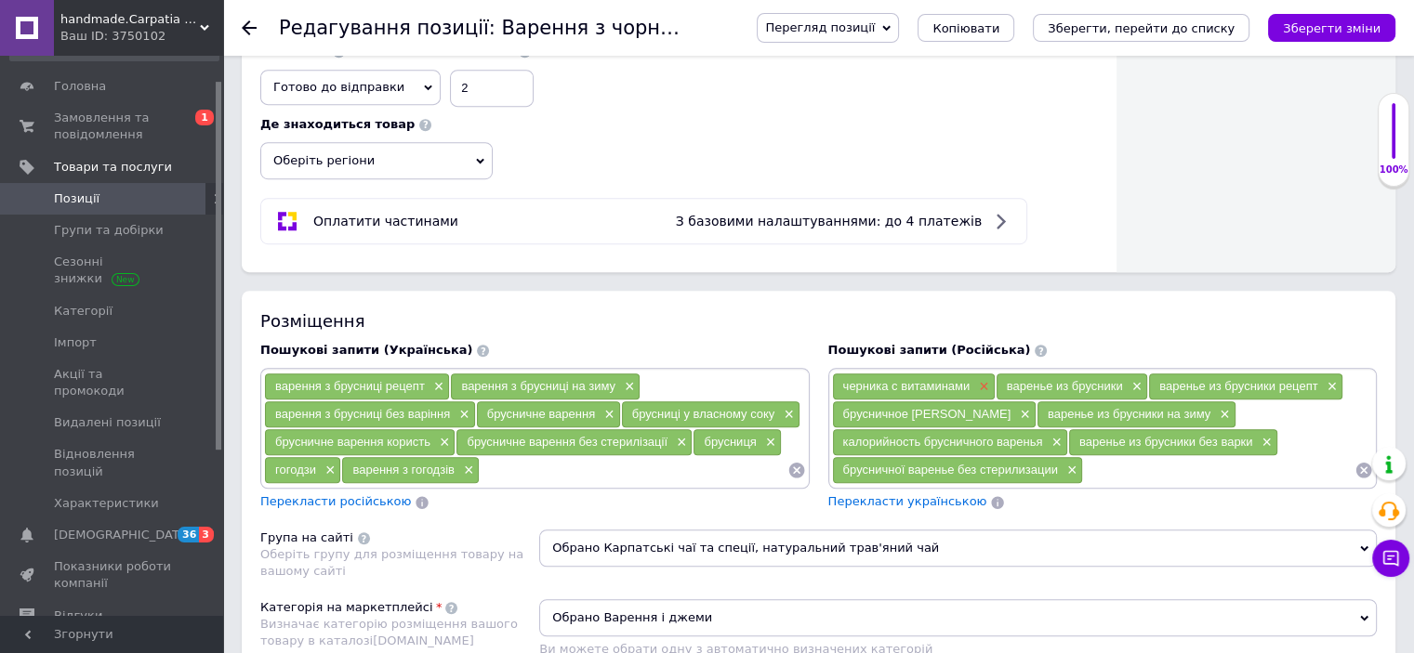
click at [976, 379] on span "×" at bounding box center [981, 387] width 15 height 16
click at [1083, 456] on input at bounding box center [1218, 470] width 271 height 28
type input "брусника с витаминами"
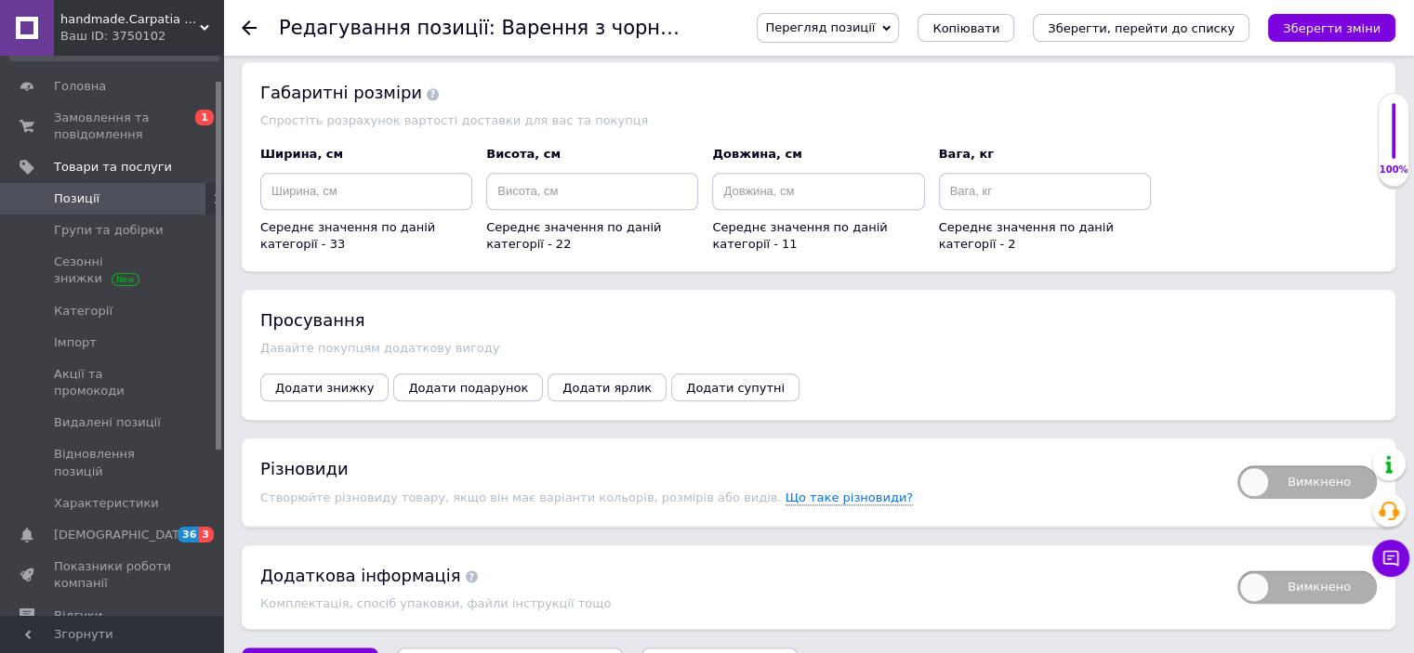
scroll to position [2149, 0]
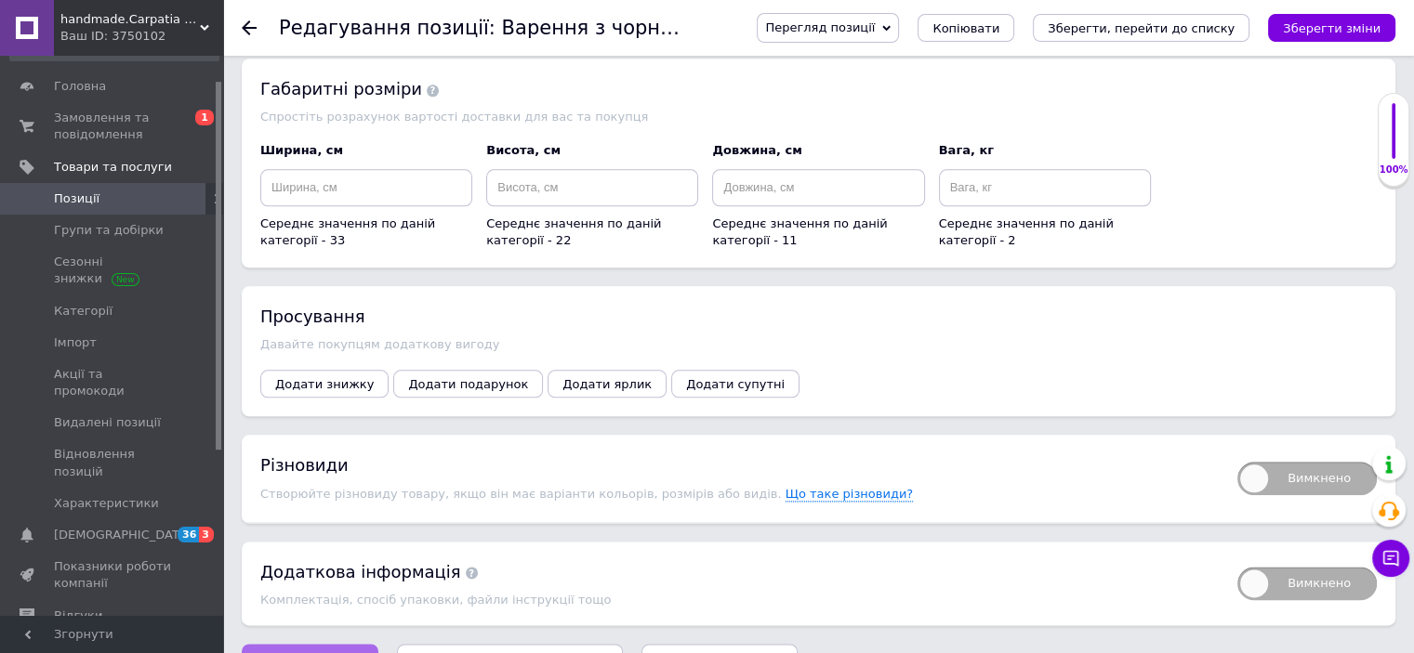
click at [322, 644] on button "Зберегти зміни" at bounding box center [310, 662] width 137 height 37
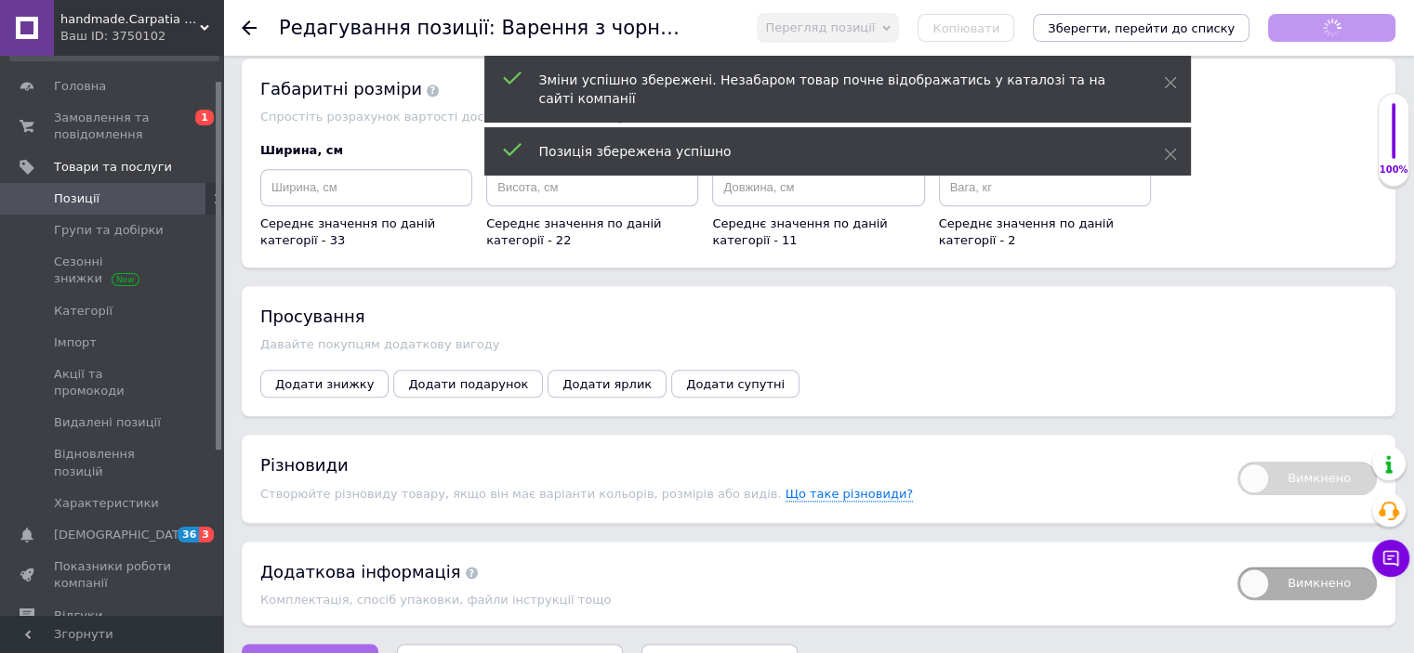
scroll to position [112, 0]
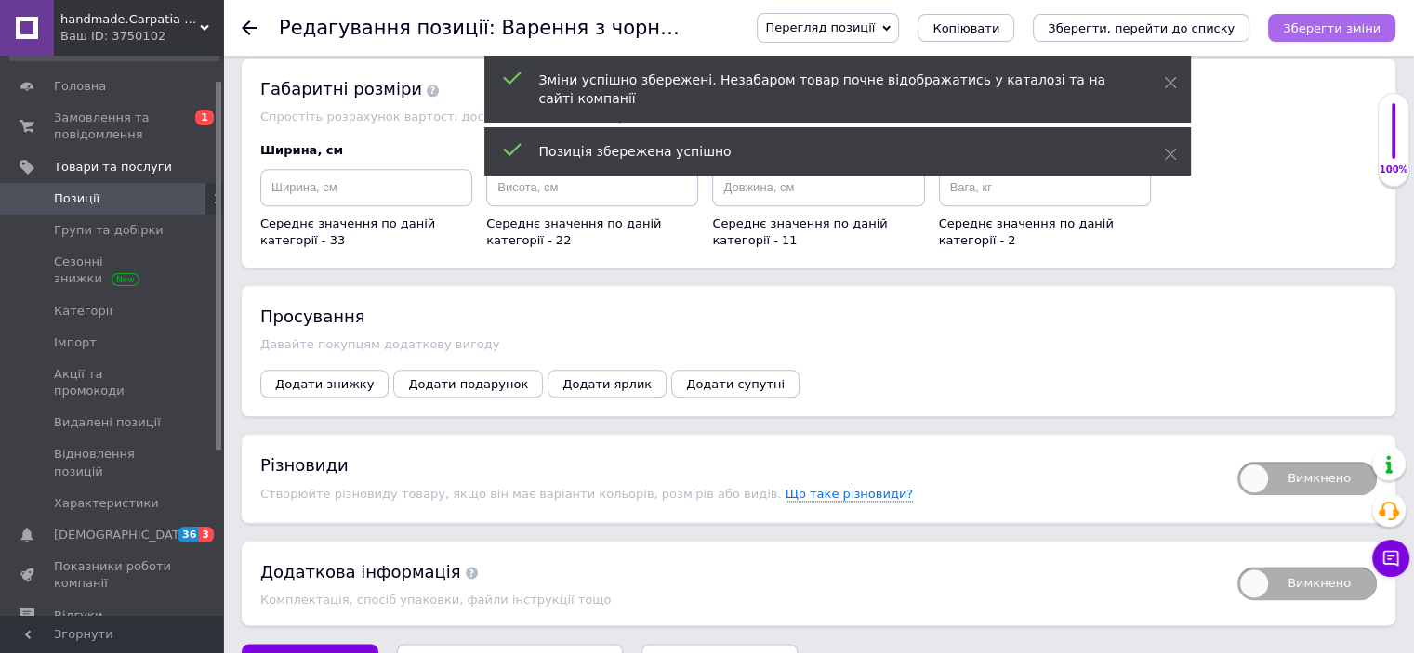
click at [1356, 29] on icon "Зберегти зміни" at bounding box center [1332, 28] width 98 height 14
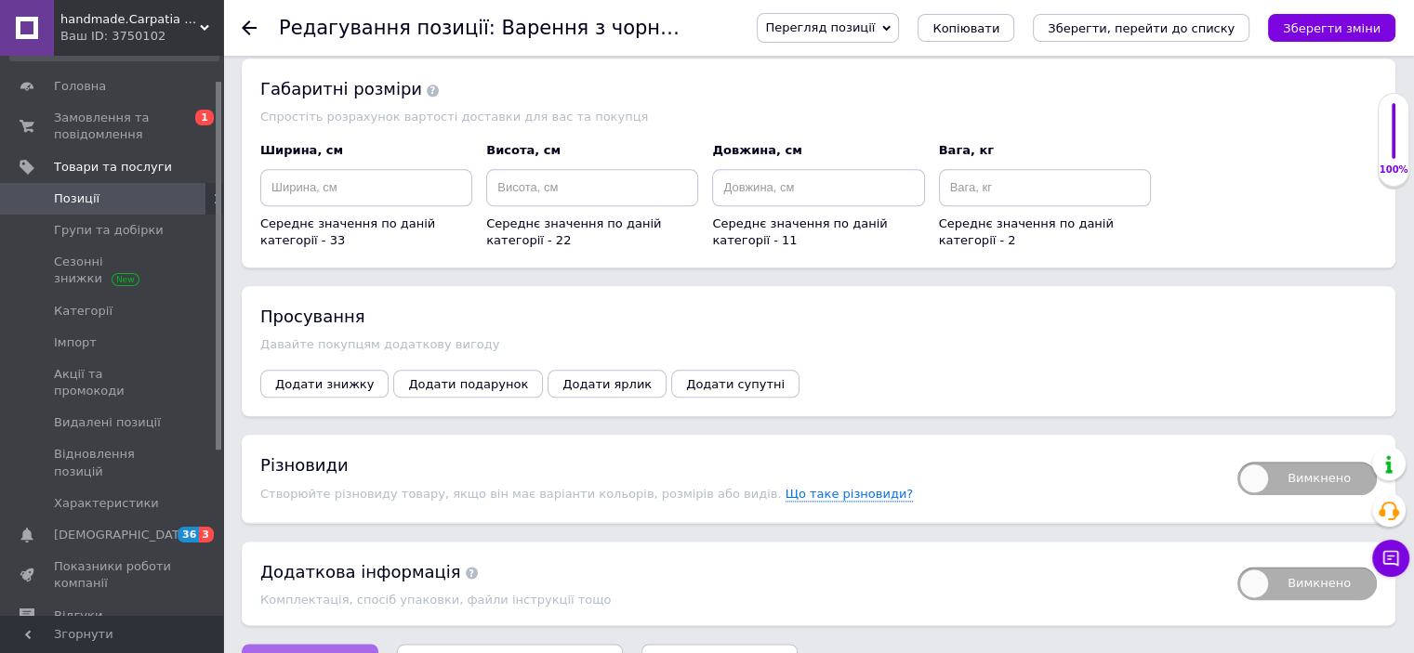
click at [303, 653] on span "Зберегти зміни" at bounding box center [310, 662] width 98 height 14
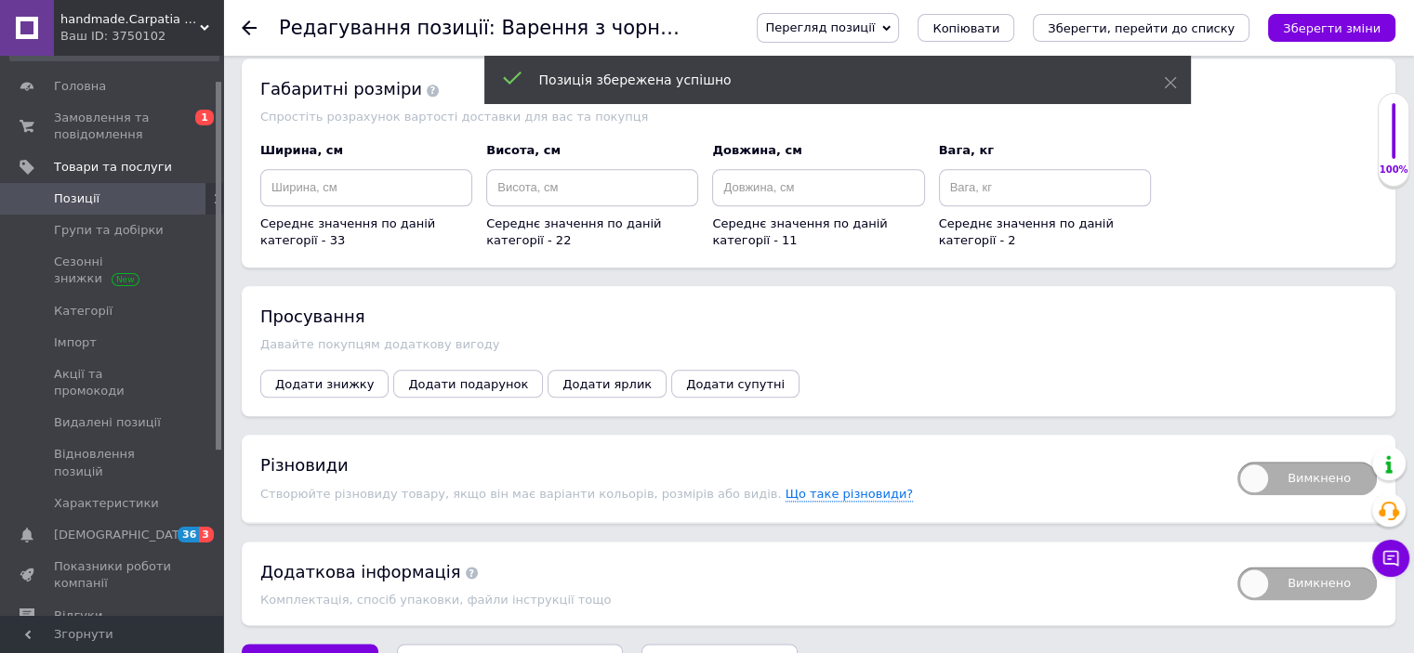
click at [162, 202] on span "Позиції" at bounding box center [113, 199] width 118 height 17
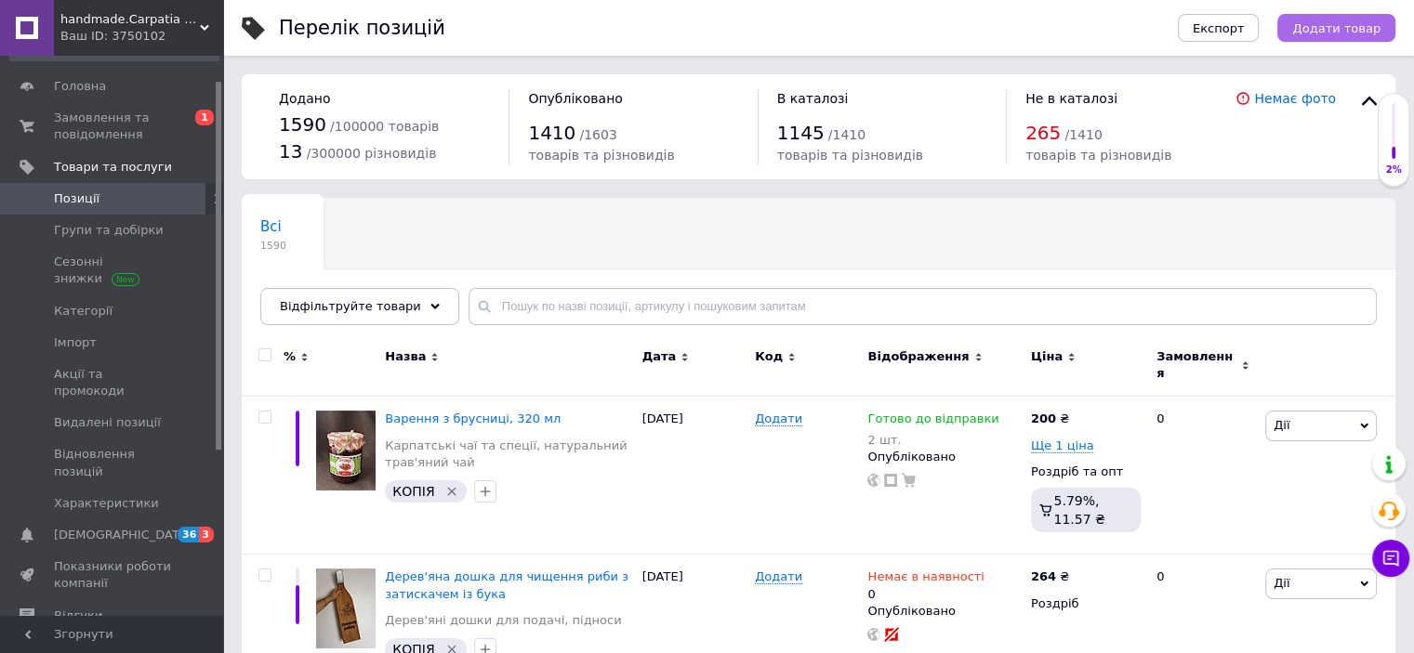
click at [1354, 23] on span "Додати товар" at bounding box center [1336, 28] width 88 height 14
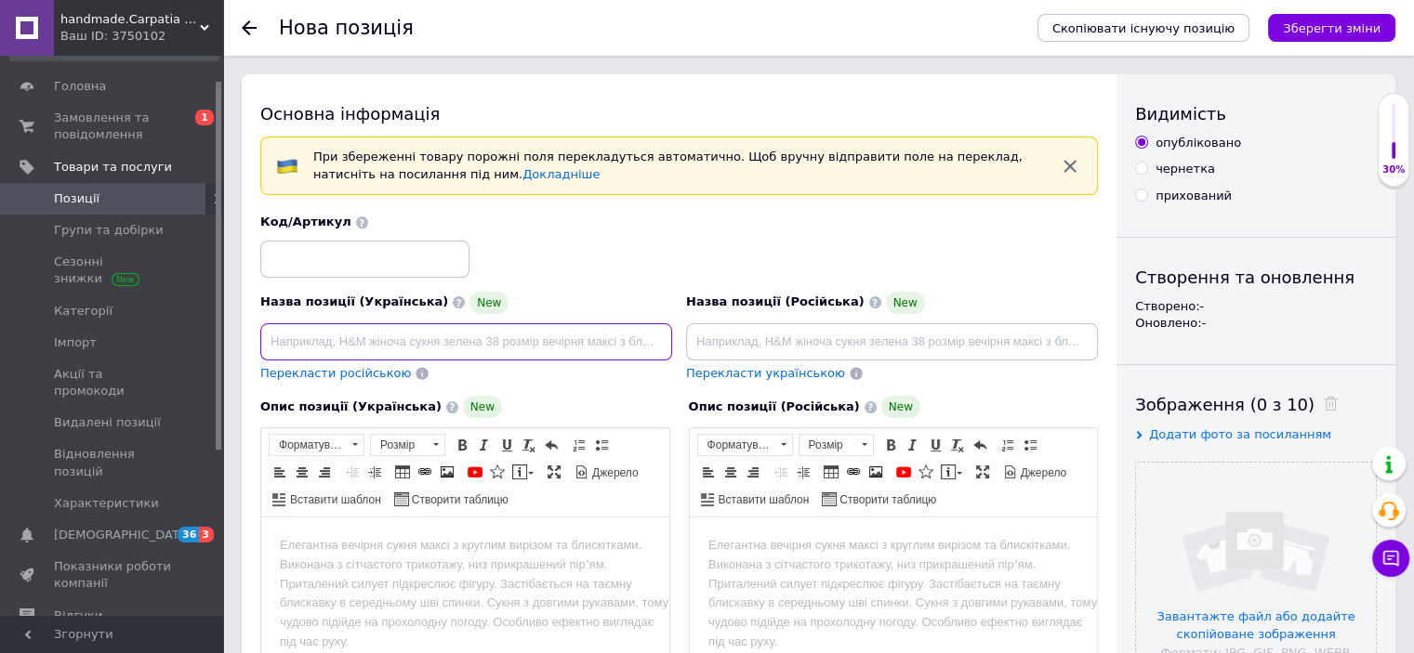
click at [353, 338] on input at bounding box center [466, 341] width 412 height 37
click at [418, 344] on input "Подарунковий набір:сироп від кашлю,м'ятно-лимонний" at bounding box center [466, 341] width 412 height 37
click at [490, 341] on input "Подарунковий набір:сиропи від кашлю,м'ятно-лимонний" at bounding box center [466, 341] width 412 height 37
click at [486, 341] on input "Подарунковий набір:сиропи від кашлюім'ятно-лимонний" at bounding box center [466, 341] width 412 height 37
click at [595, 345] on input "Подарунковий набір:сиропи від кашлю ім'ятно-лимонний" at bounding box center [466, 341] width 412 height 37
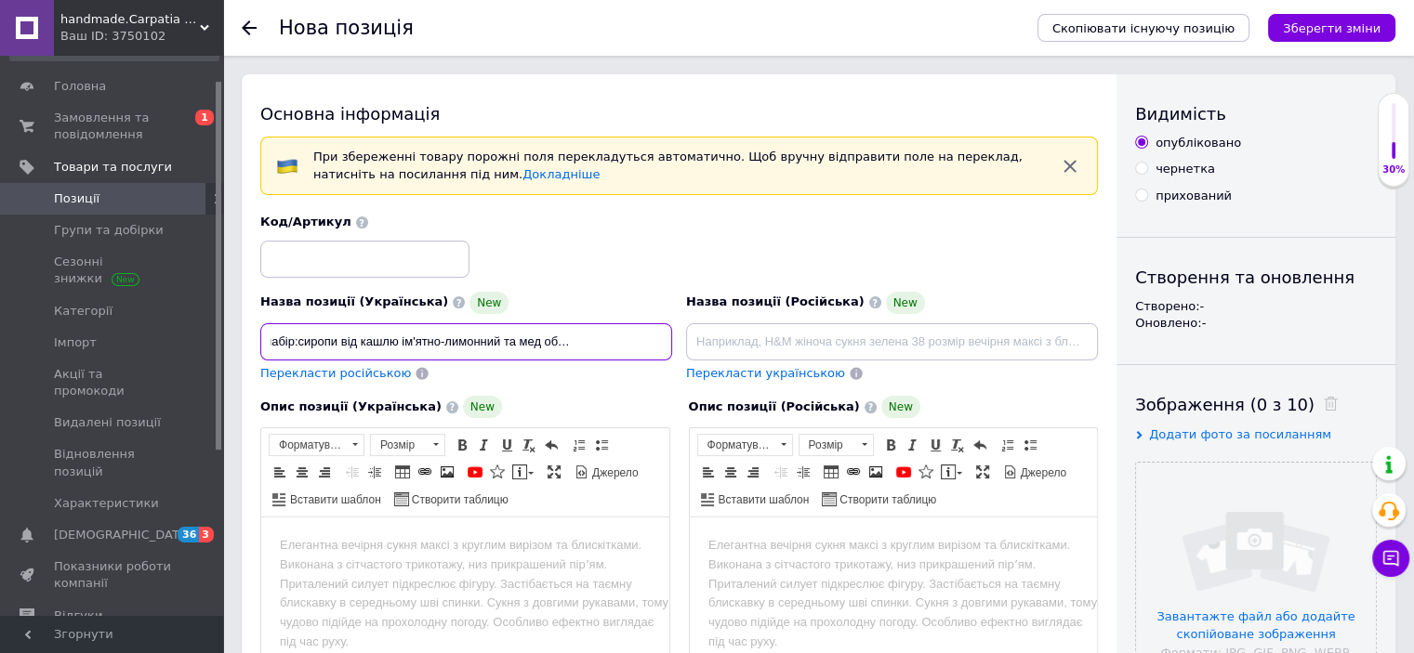
scroll to position [0, 97]
click at [396, 341] on input "Подарунковий набір:сиропи від кашлю ім'ятно-лимонний та мед обліпиховий і хвойн…" at bounding box center [466, 341] width 412 height 37
click at [528, 341] on input "Подарунковий набір:сиропи від кашлю,сироп м'ятно-лимонний та мед обліпиховий і …" at bounding box center [466, 341] width 412 height 37
click at [549, 338] on input "Подарунковий набір:сиропи від кашлю,сироп м'ятно-лимонний, та мед обліпиховий і…" at bounding box center [466, 341] width 412 height 37
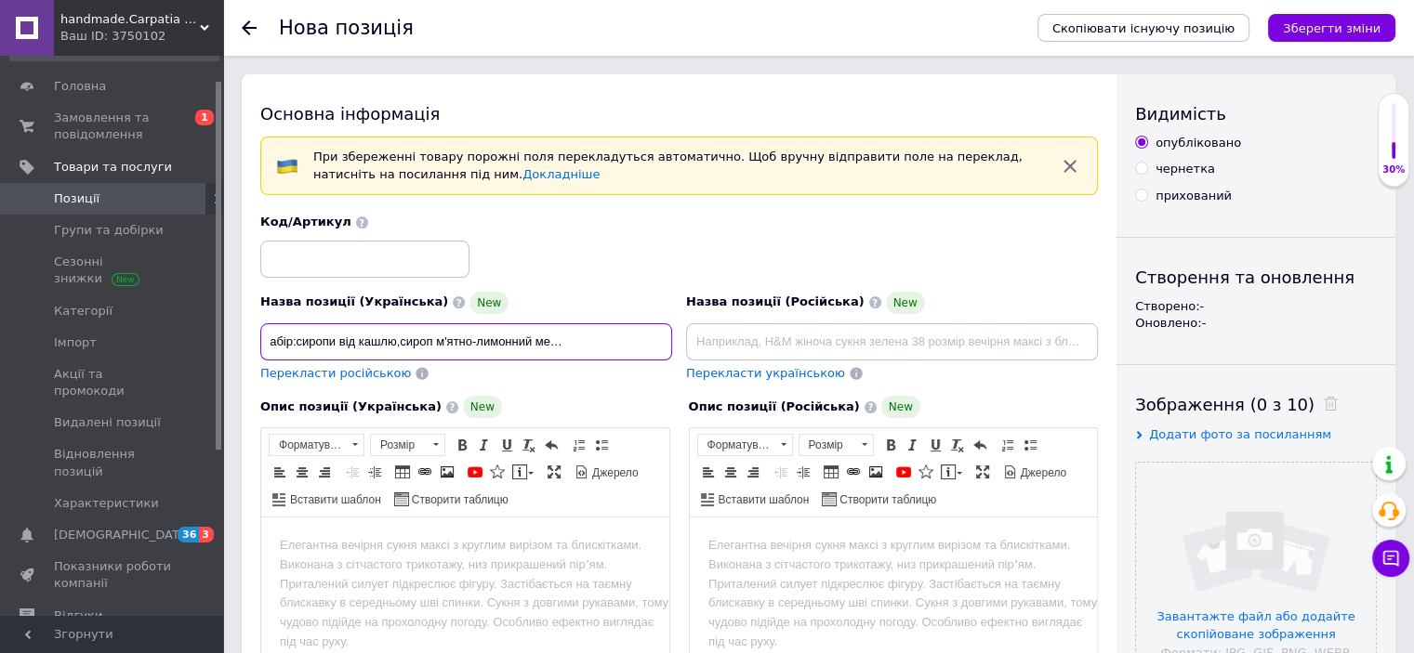
click at [629, 341] on input "Подарунковий набір:сиропи від кашлю,сироп м'ятно-лимонний мед обліпиховий і хво…" at bounding box center [466, 341] width 412 height 37
click at [639, 337] on input "Подарунковий набір:сиропи від кашлю,сироп м'ятно-лимонний мед обліпиховий, і хв…" at bounding box center [466, 341] width 412 height 37
click at [662, 341] on input "Подарунковий набір:сиропи від кашлю,сироп м'ятно-лимонний мед обліпиховий,мед х…" at bounding box center [466, 341] width 412 height 37
drag, startPoint x: 662, startPoint y: 341, endPoint x: 247, endPoint y: 332, distance: 414.7
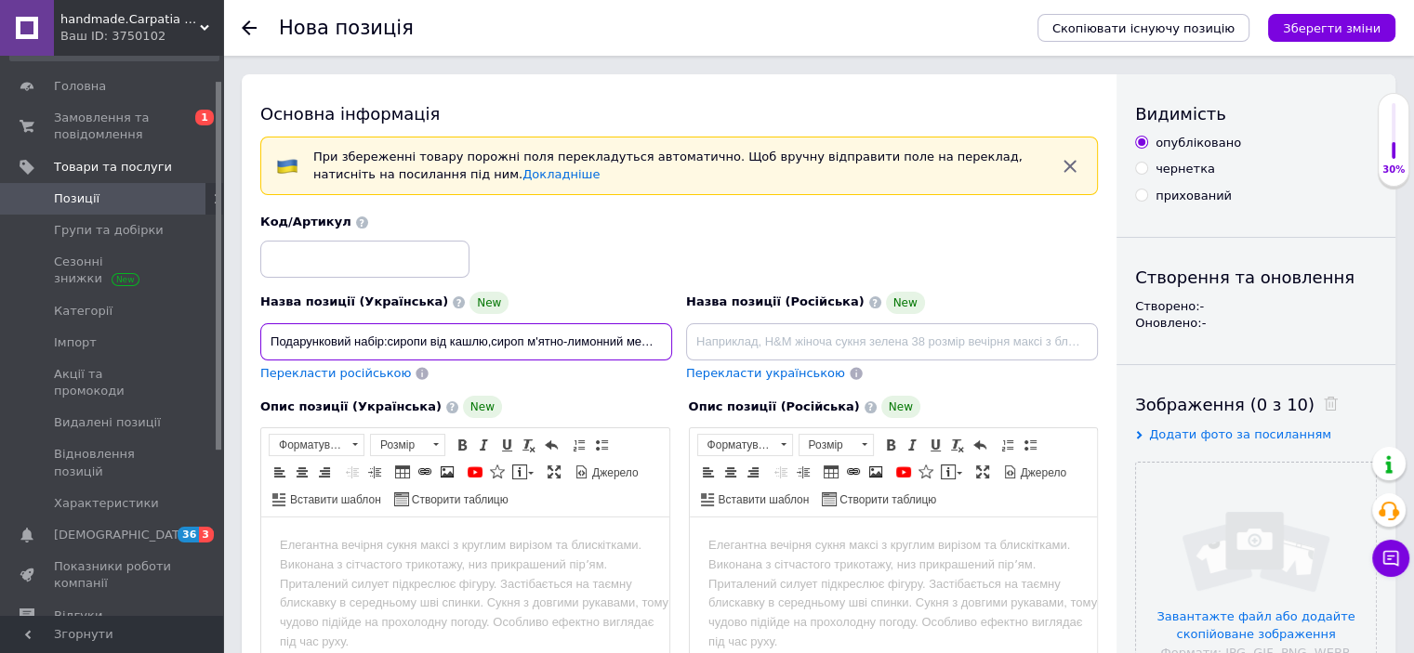
click at [247, 332] on div "Основна інформація При збереженні товару порожні поля перекладуться автоматично…" at bounding box center [679, 637] width 875 height 1127
type input "Подарунковий набір:сиропи від кашлю,сироп м'ятно-лимонний мед обліпиховий,мед х…"
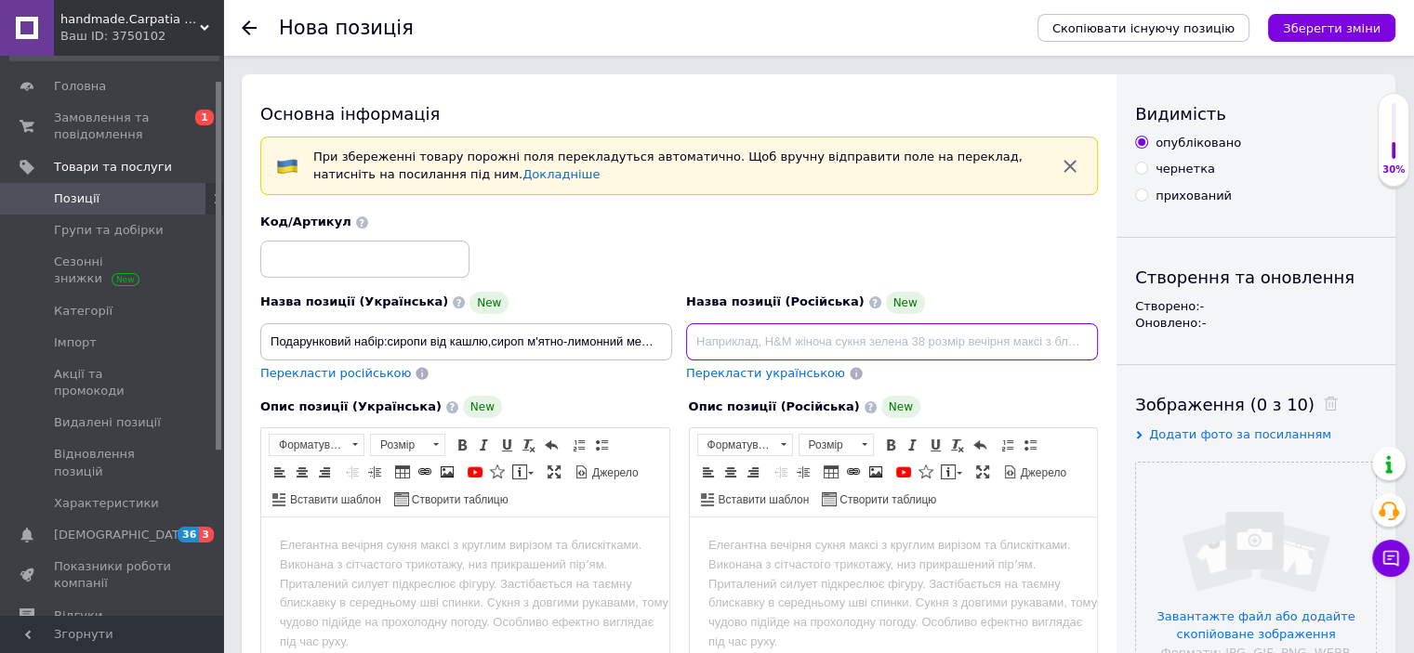
click at [732, 338] on input at bounding box center [892, 341] width 412 height 37
paste input "Подарочный набор: сиропы от кашля, сироп мятно-лимонный облепиховый мед, мед хв…"
click at [709, 341] on input "Подарочный набор: сиропы от кашля, сироп мятно-лимонный облепиховый мед, мед хв…" at bounding box center [892, 341] width 412 height 37
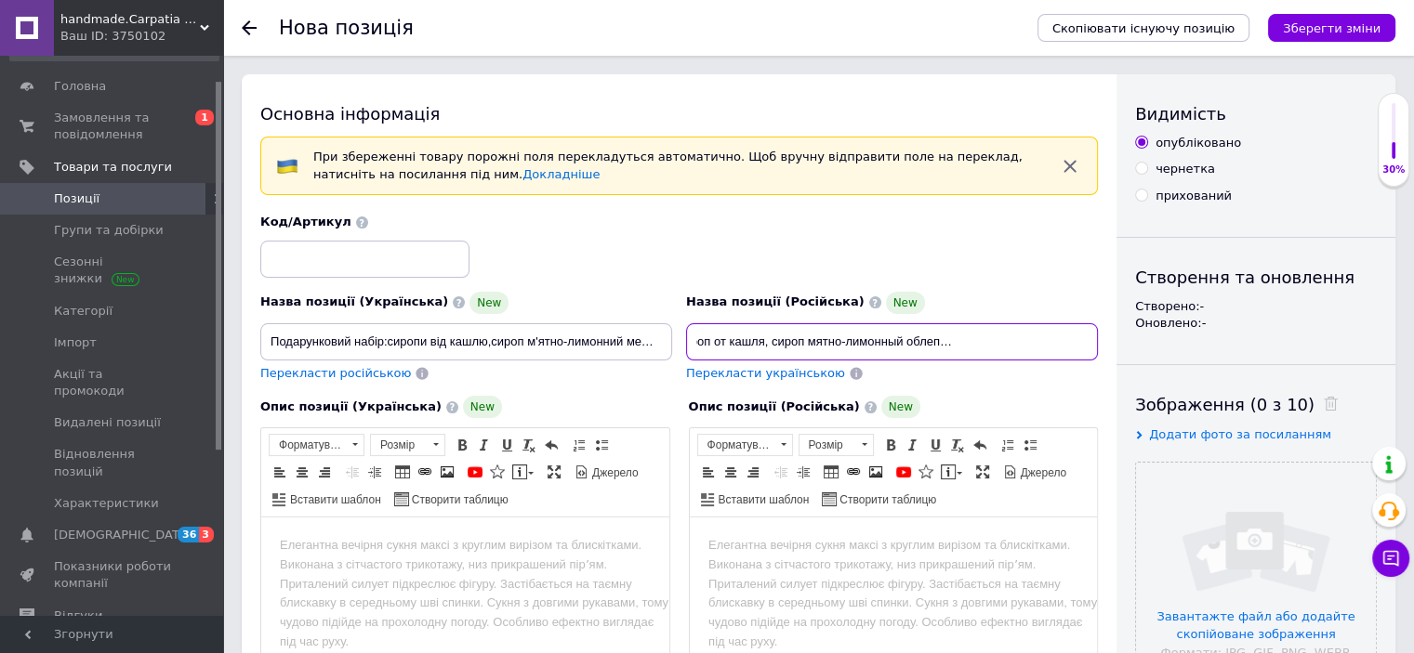
type input "Подарочный набор: сироп от кашля, сироп мятно-лимонный облепиховый мед, мед хво…"
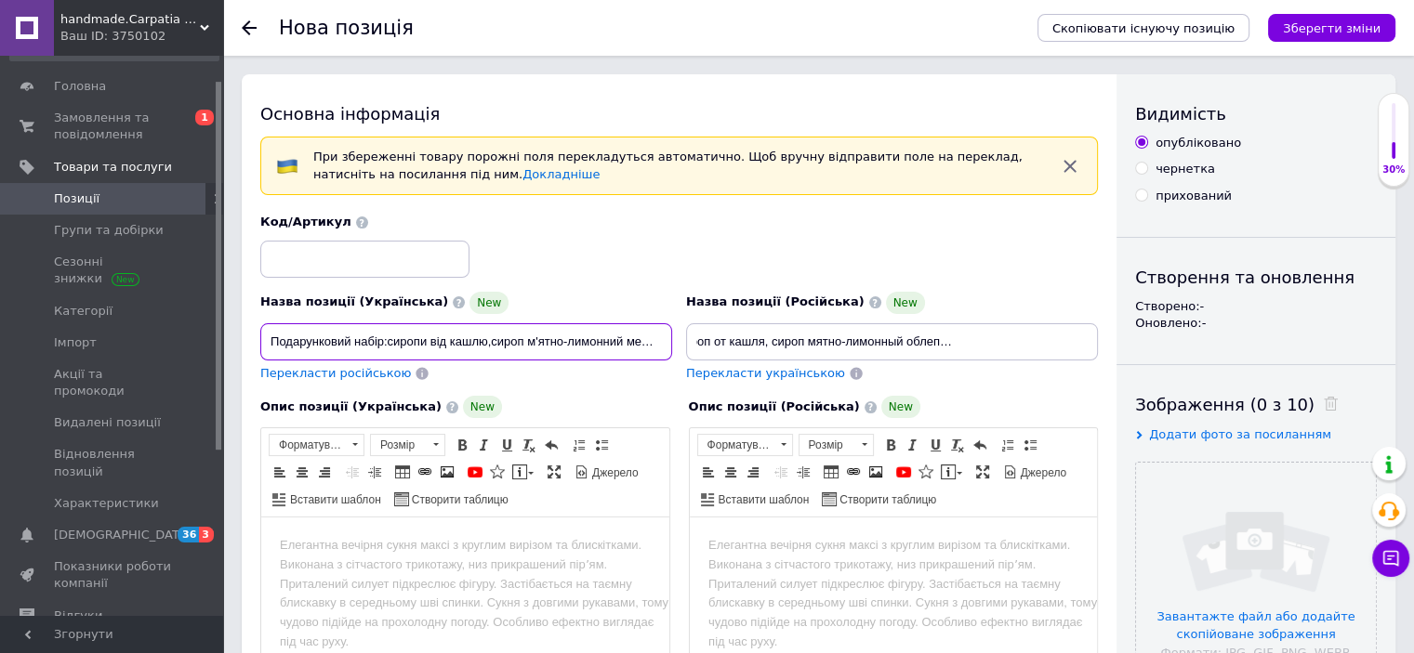
scroll to position [0, 0]
click at [427, 343] on input "Подарунковий набір:сиропи від кашлю,сироп м'ятно-лимонний мед обліпиховий,мед х…" at bounding box center [466, 341] width 412 height 37
click at [618, 341] on input "Подарунковий набір:сироп від кашлю,сироп м'ятно-лимонний мед обліпиховий,мед хв…" at bounding box center [466, 341] width 412 height 37
click at [661, 340] on input "Подарунковий набір:сироп від кашлю,сироп м'ятно-лимонний ,мед обліпиховий,мед х…" at bounding box center [466, 341] width 412 height 37
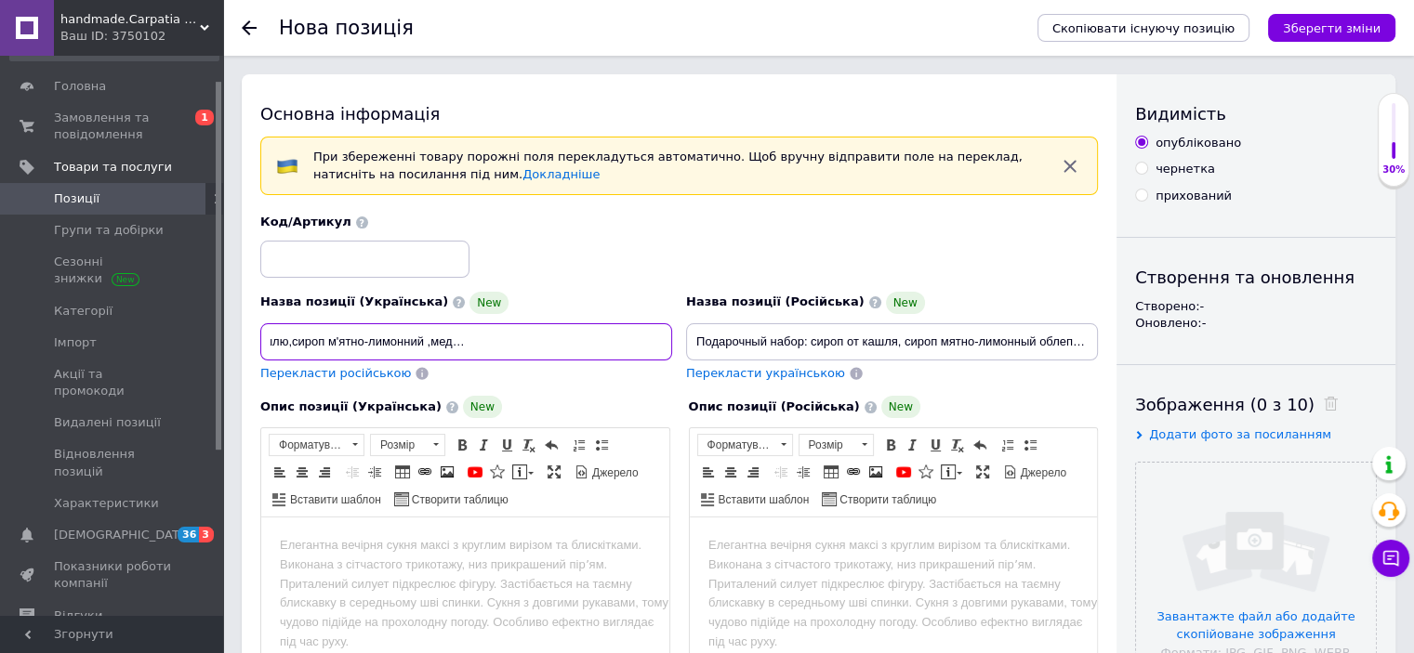
type input "Подарунковий набір:сироп від кашлю,сироп м'ятно-лимонний ,мед обліпиховий,мед х…"
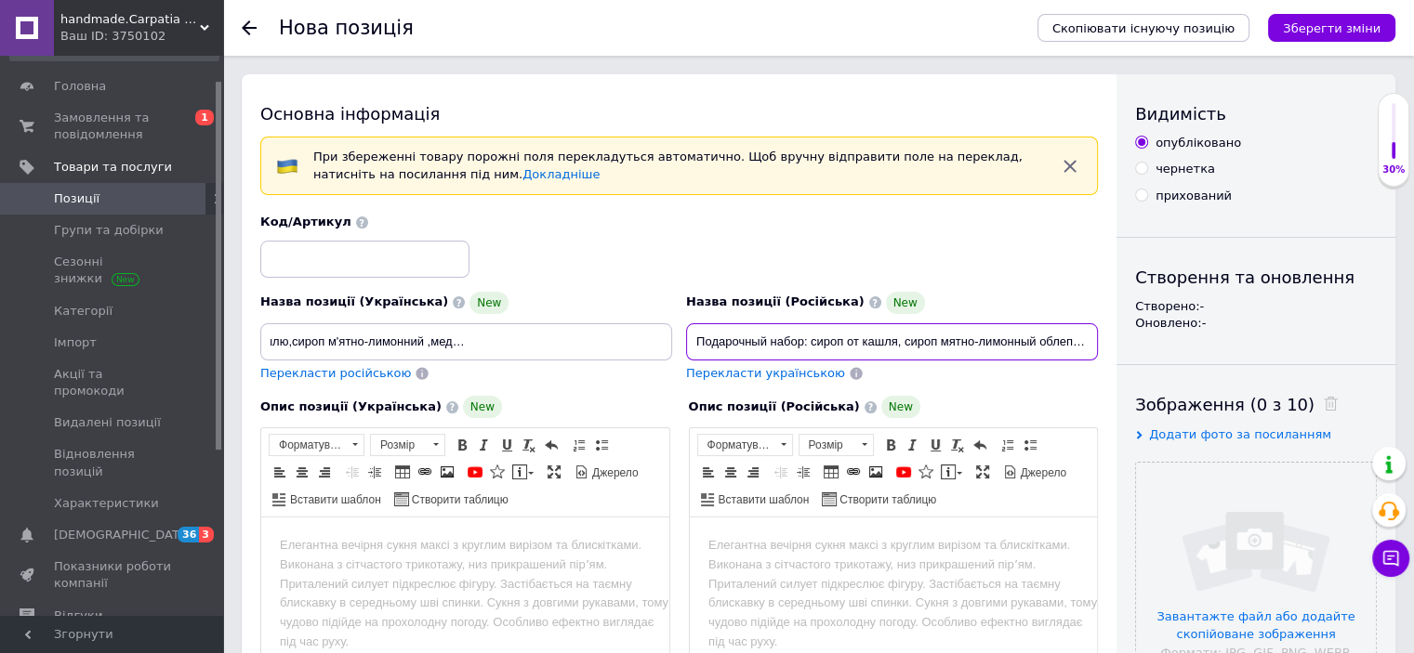
scroll to position [0, 0]
click at [1035, 341] on input "Подарочный набор: сироп от кашля, сироп мятно-лимонный облепиховый мед, мед хво…" at bounding box center [892, 341] width 412 height 37
click at [1082, 340] on input "Подарочный набор: сироп от кашля, сироп мятно-лимонный облепиховый мед, мед хво…" at bounding box center [892, 341] width 412 height 37
click at [844, 336] on input "Подарочный набор: сироп от кашля, сироп мятно-лимонный облепиховый мед, мед хво…" at bounding box center [892, 341] width 412 height 37
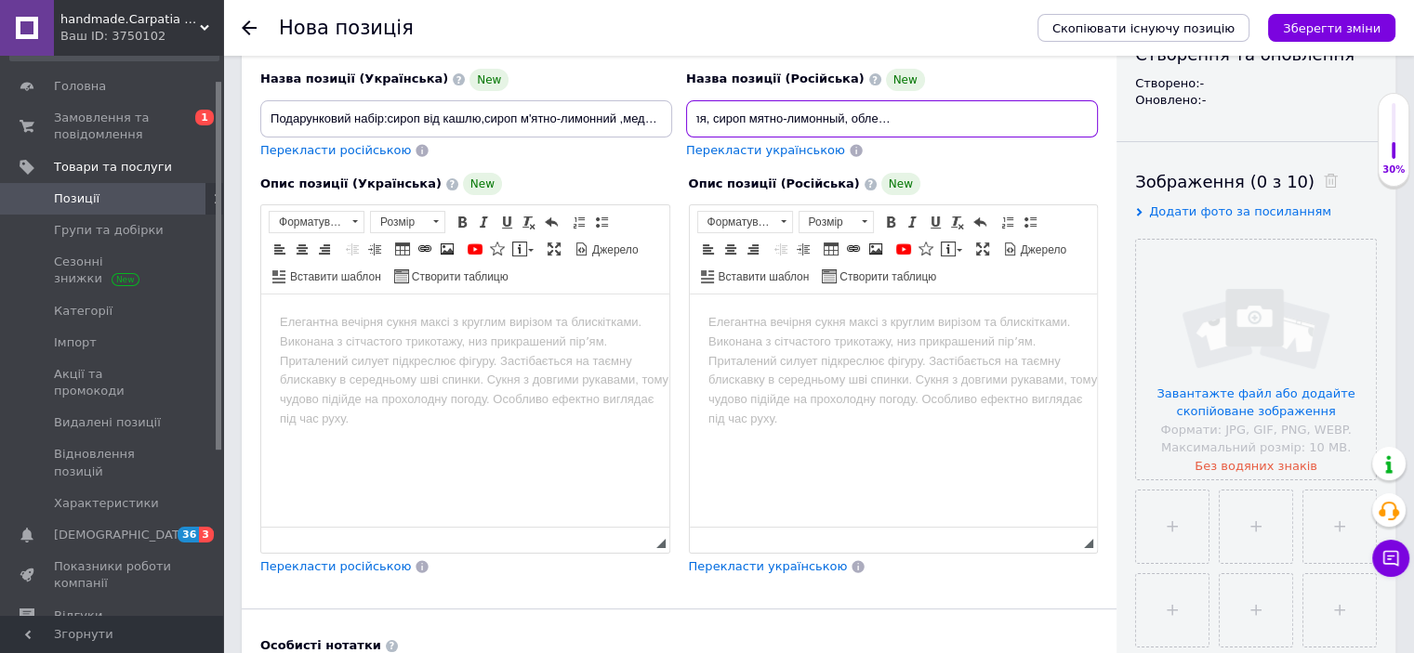
scroll to position [226, 0]
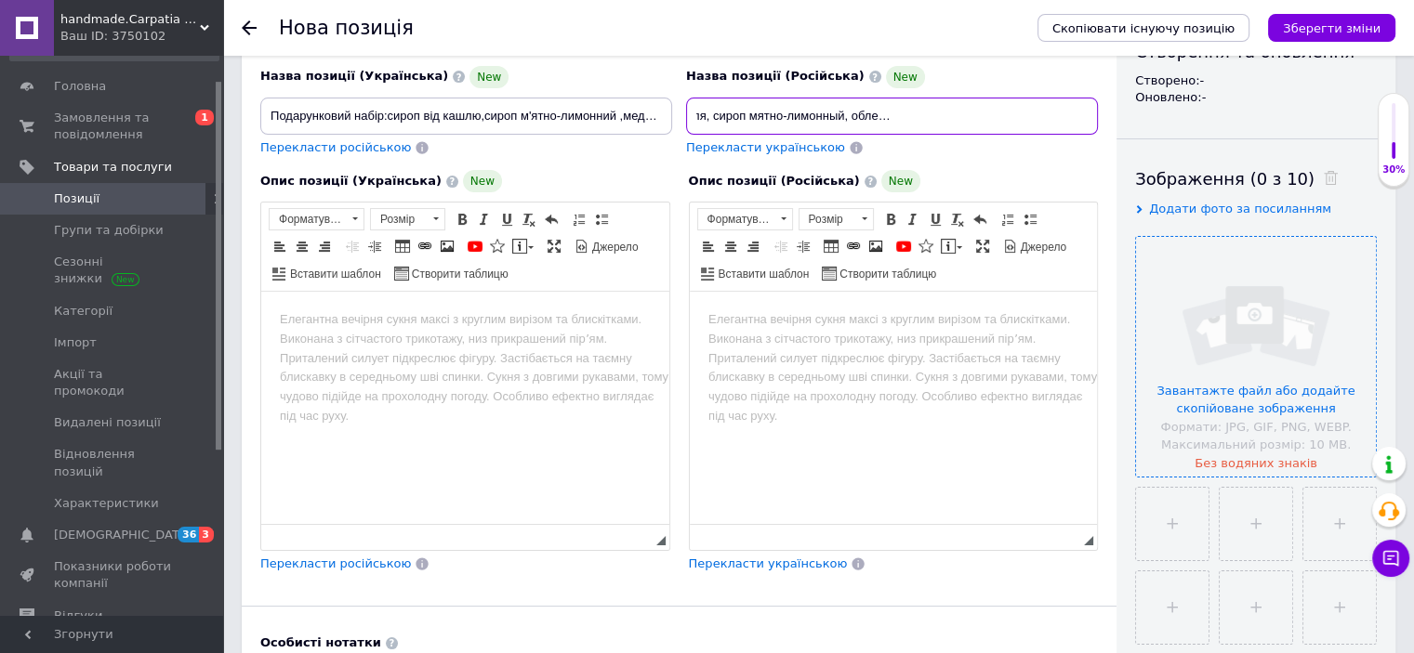
type input "Подарочный набор: сироп от кашля, сироп мятно-лимонный, облепиховый мед, мед хв…"
click at [1213, 401] on input "file" at bounding box center [1256, 357] width 240 height 240
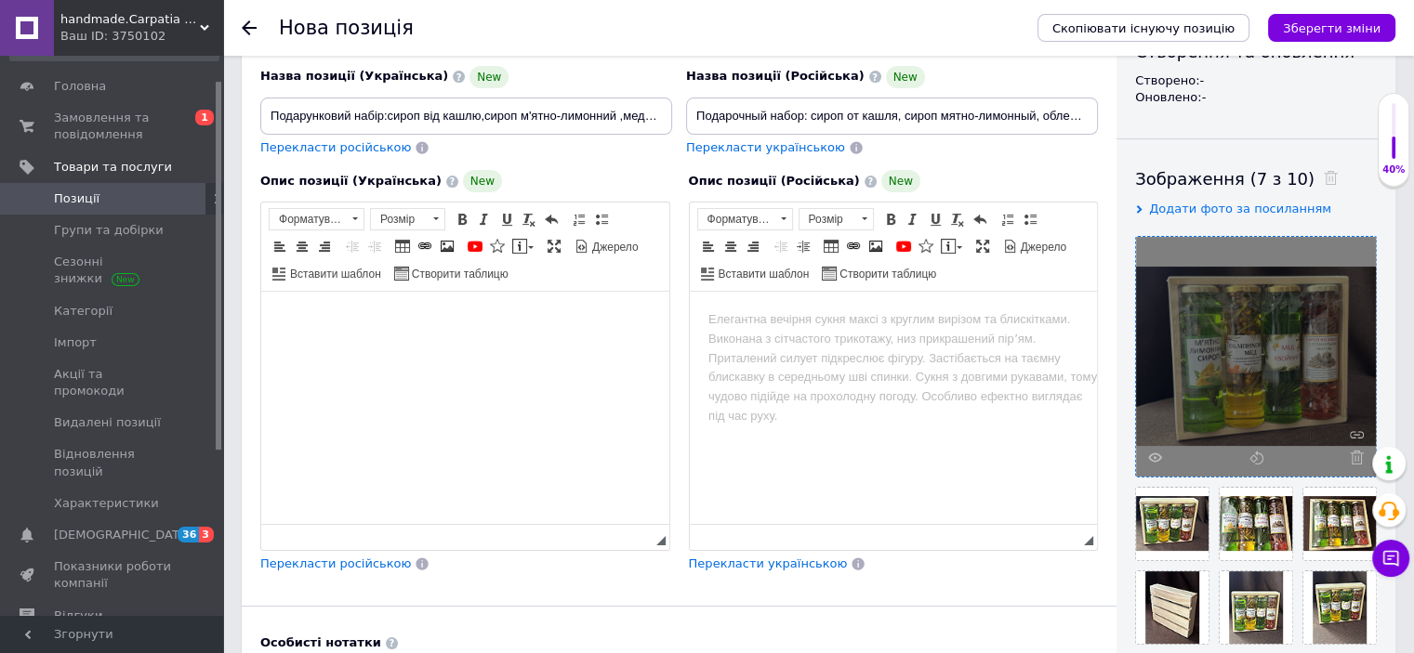
click at [320, 349] on html at bounding box center [465, 320] width 408 height 57
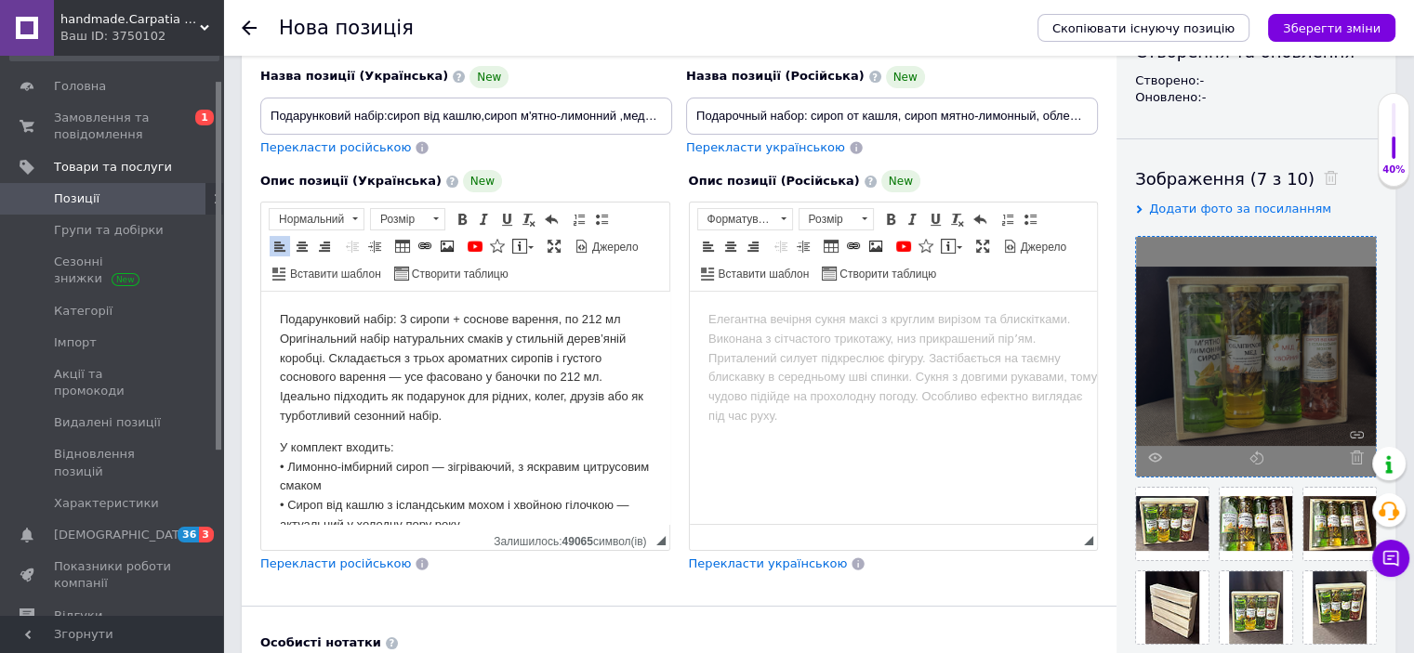
drag, startPoint x: 659, startPoint y: 446, endPoint x: 930, endPoint y: 621, distance: 322.8
click at [556, 322] on p "Подарунковий набір: 3 сиропи + соснове варення, по 212 мл Оригінальний набір на…" at bounding box center [465, 368] width 371 height 116
drag, startPoint x: 269, startPoint y: 111, endPoint x: 598, endPoint y: 111, distance: 329.0
click at [598, 111] on input "Подарунковий набір:сироп від кашлю,сироп м'ятно-лимонний ,мед обліпиховий,мед х…" at bounding box center [466, 116] width 412 height 37
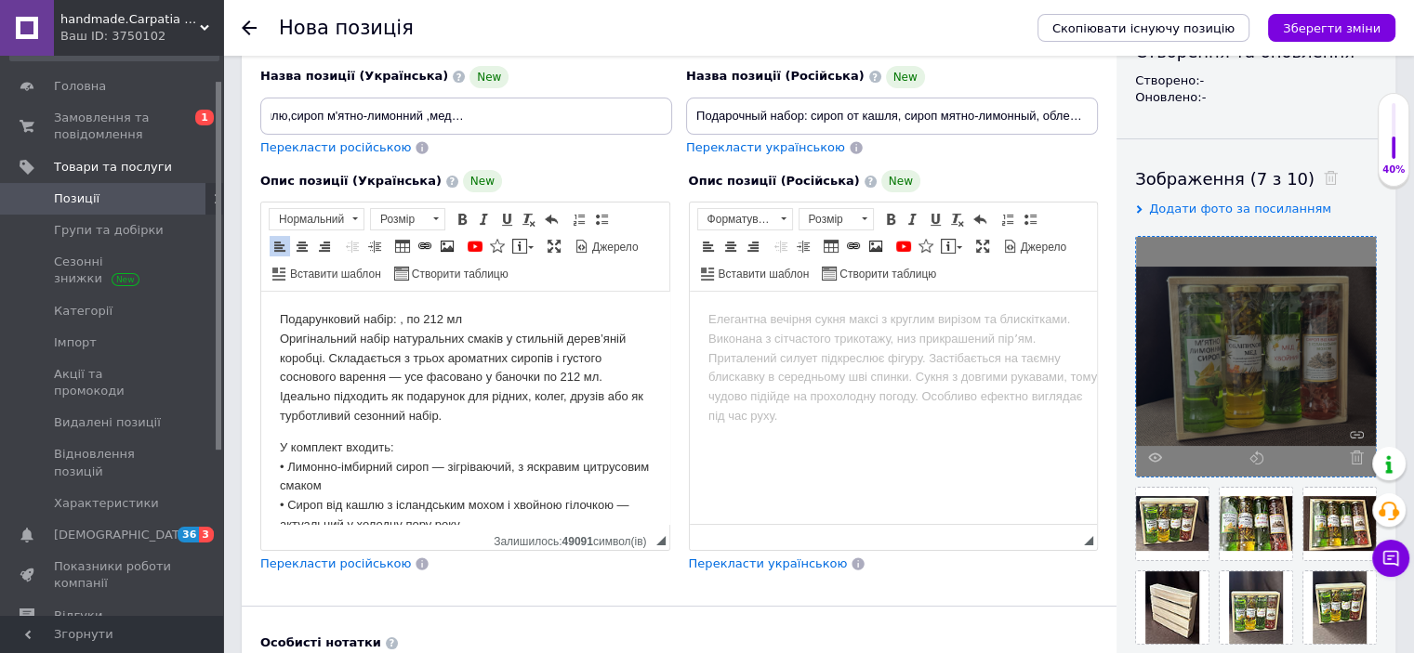
scroll to position [0, 0]
click at [398, 318] on p "Подарунковий набір: , по 212 мл Оригінальний набір натуральних смаків у стильні…" at bounding box center [465, 368] width 371 height 116
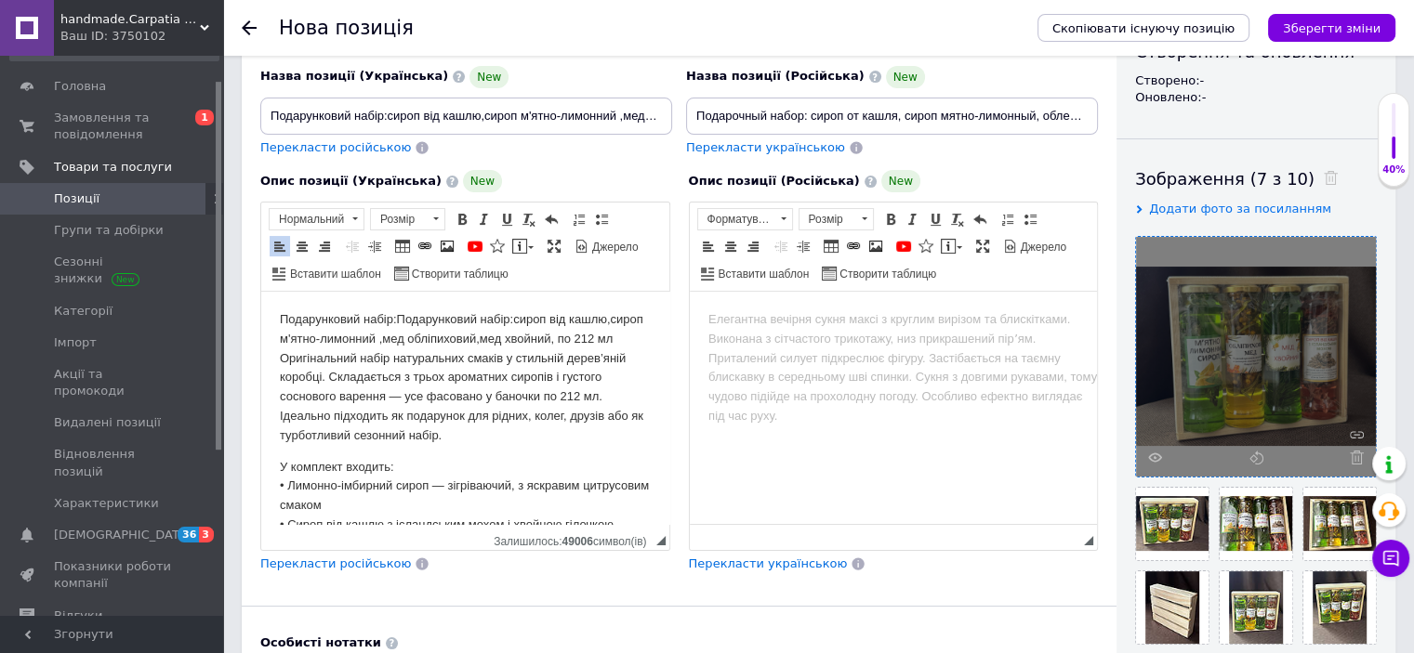
click at [395, 321] on p "Подарунковий набір:Подарунковий набір:сироп від кашлю,сироп м'ятно-лимонний ,ме…" at bounding box center [465, 378] width 371 height 136
click at [442, 379] on p "Подарунковий набір:сироп від кашлю,сироп м'ятно-лимонний ,мед обліпиховий,мед х…" at bounding box center [465, 378] width 371 height 136
click at [384, 399] on p "Подарунковий набір:сироп від кашлю,сироп м'ятно-лимонний ,мед обліпиховий,мед х…" at bounding box center [465, 378] width 371 height 136
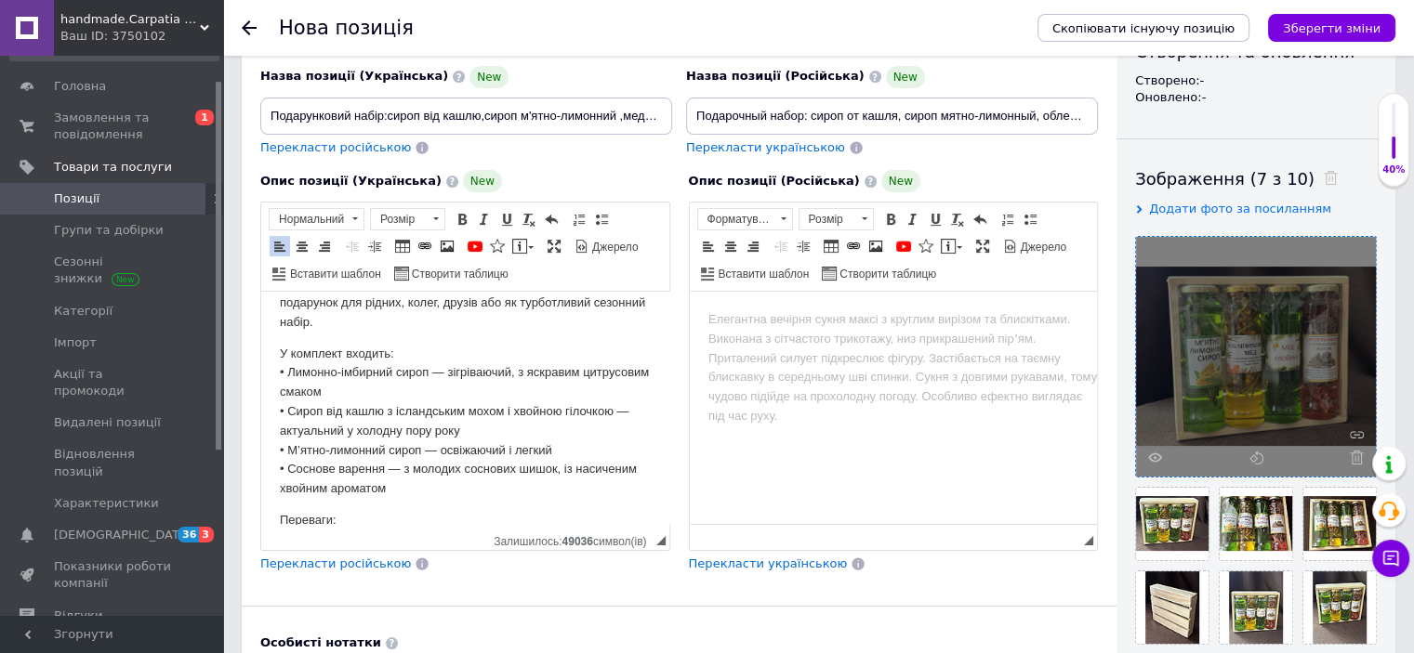
scroll to position [118, 0]
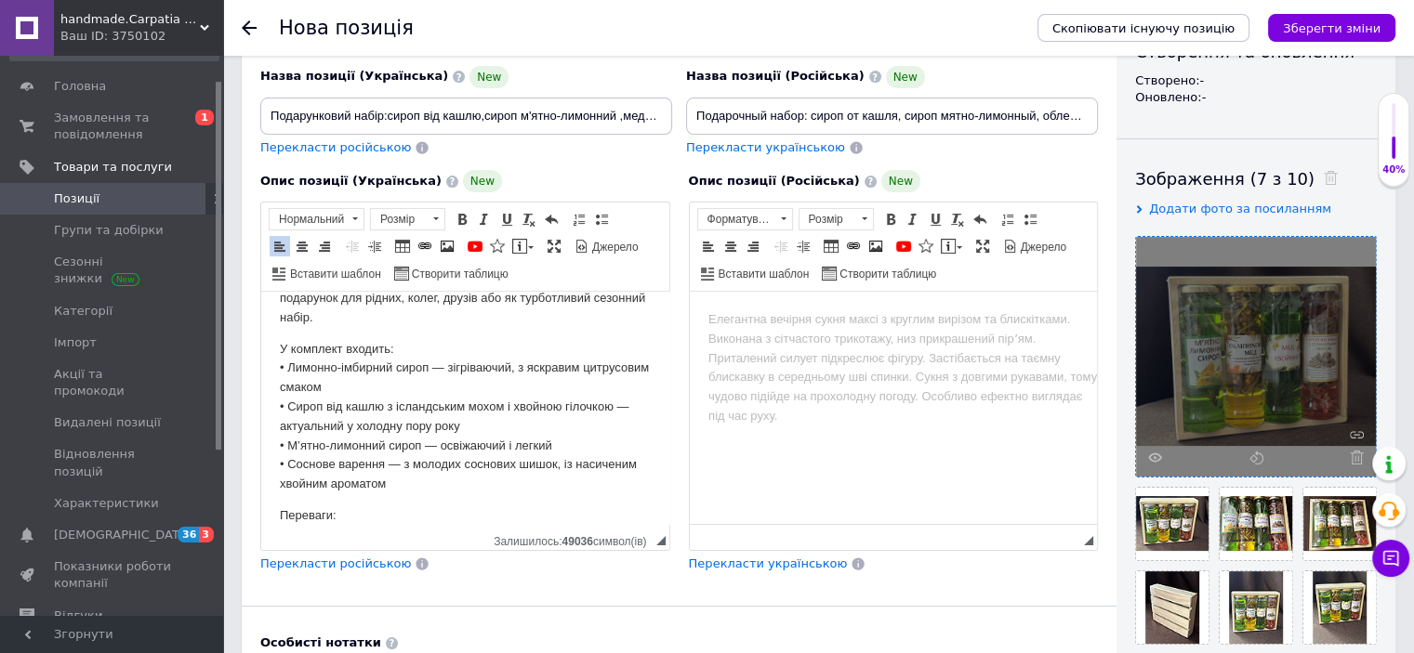
click at [391, 487] on p "У комплект входить: • Лимонно-імбирний сироп — зігріваючий, з яскравим цитрусов…" at bounding box center [465, 417] width 371 height 154
click at [458, 426] on p "У комплект входить: • Лимонно-імбирний сироп — зігріваючий, з яскравим цитрусов…" at bounding box center [465, 408] width 371 height 136
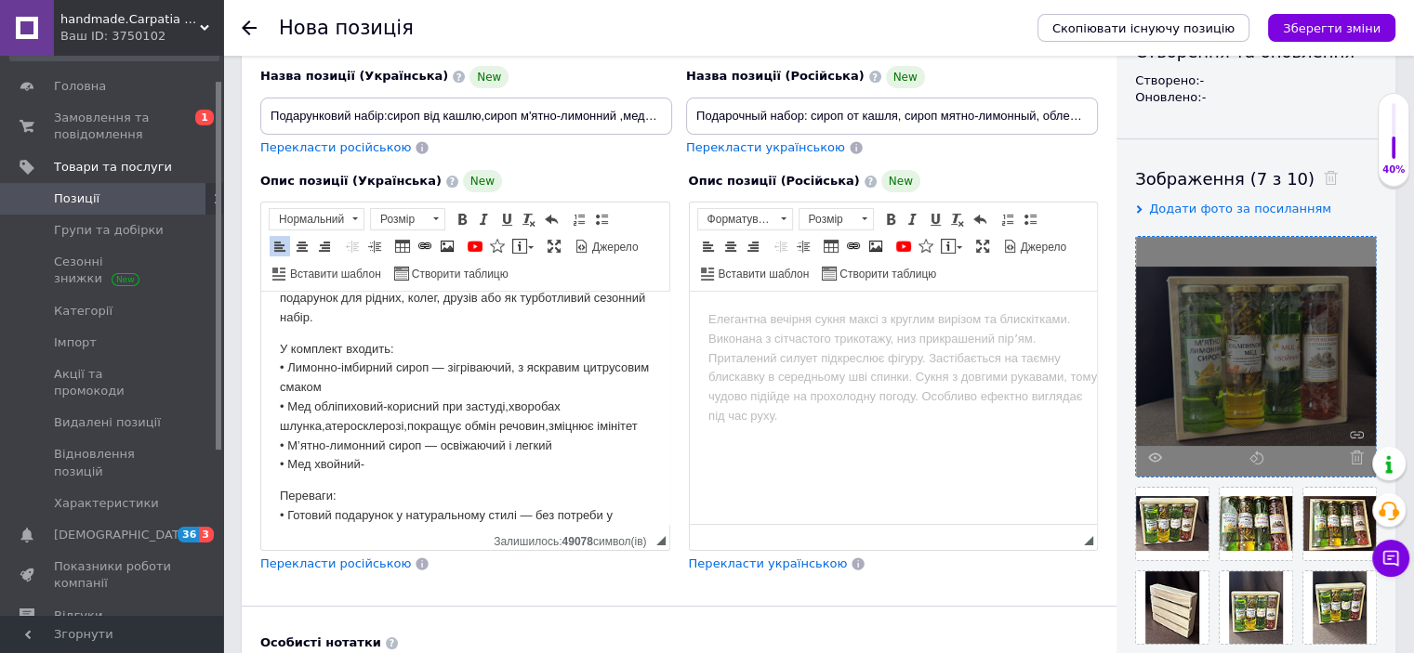
click at [380, 476] on p "У комплект входить: • Лимонно-імбирний сироп — зігріваючий, з яскравим цитрусов…" at bounding box center [465, 408] width 371 height 136
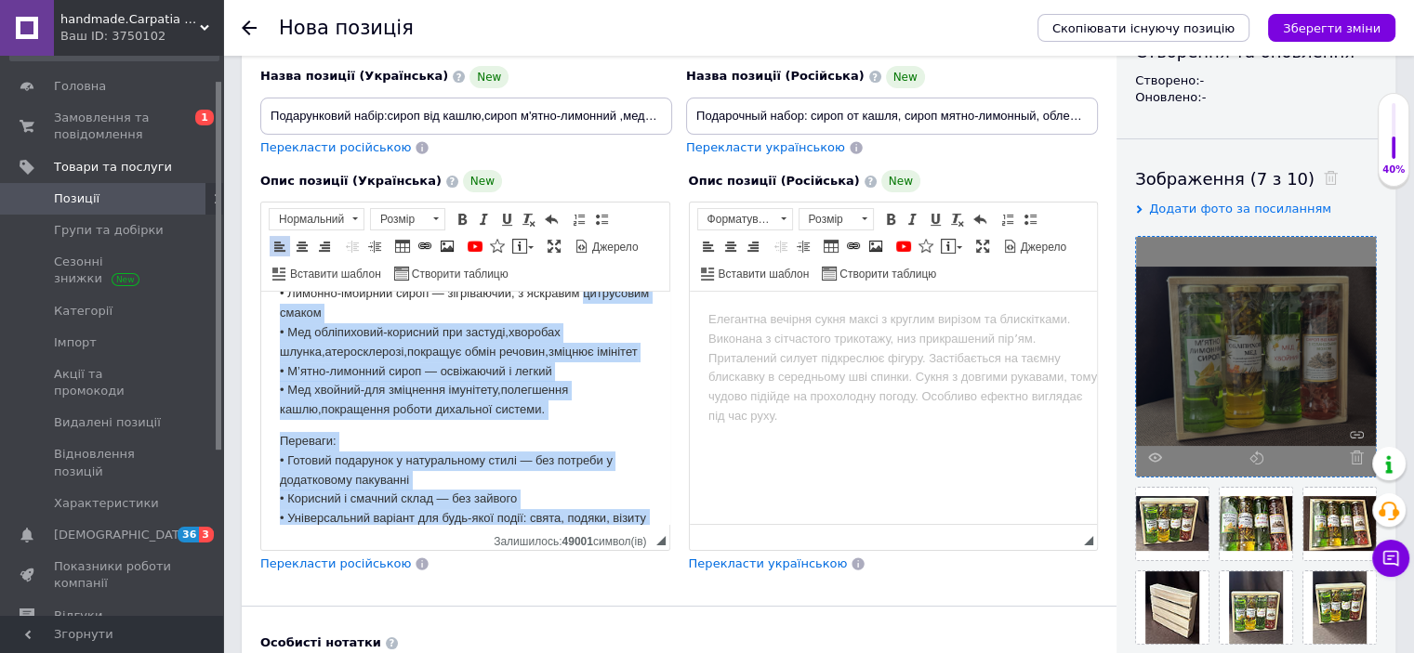
scroll to position [0, 0]
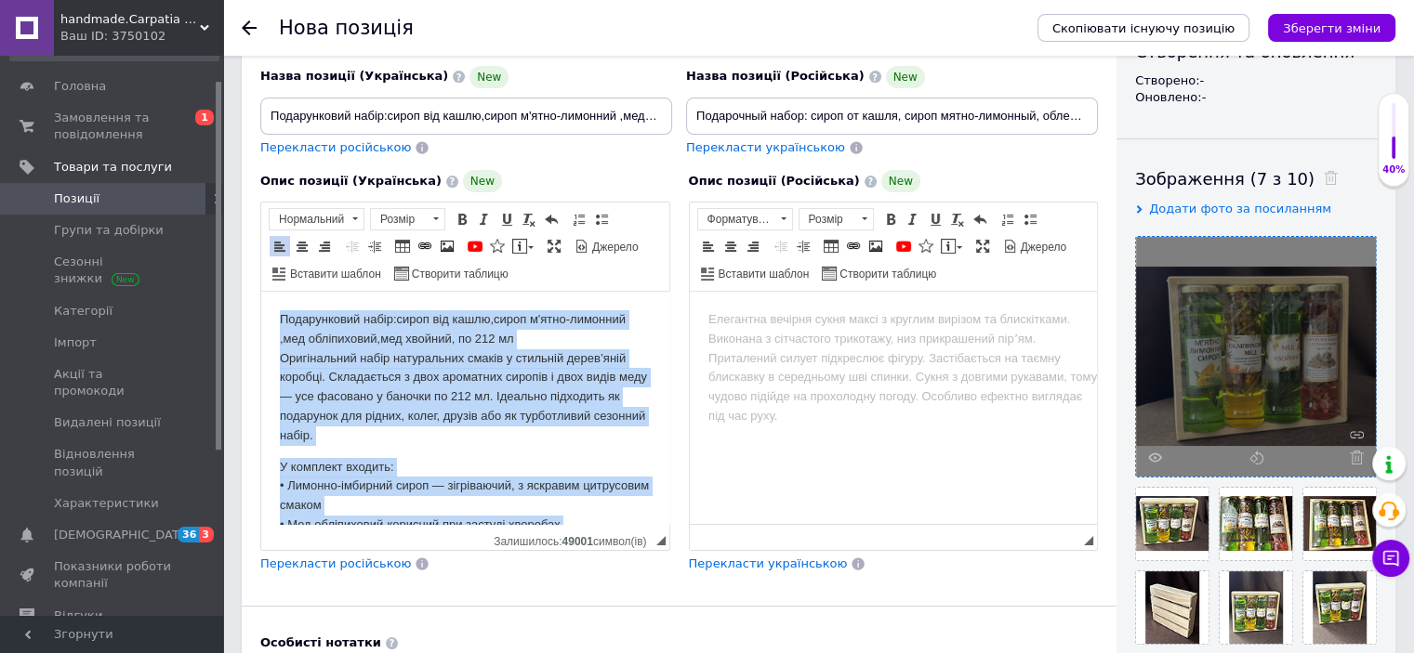
drag, startPoint x: 349, startPoint y: 497, endPoint x: 279, endPoint y: 283, distance: 225.8
click at [279, 292] on html "Подарунковий набір:сироп від кашлю,сироп м'ятно-лимонний ,мед обліпиховий,мед х…" at bounding box center [465, 576] width 408 height 569
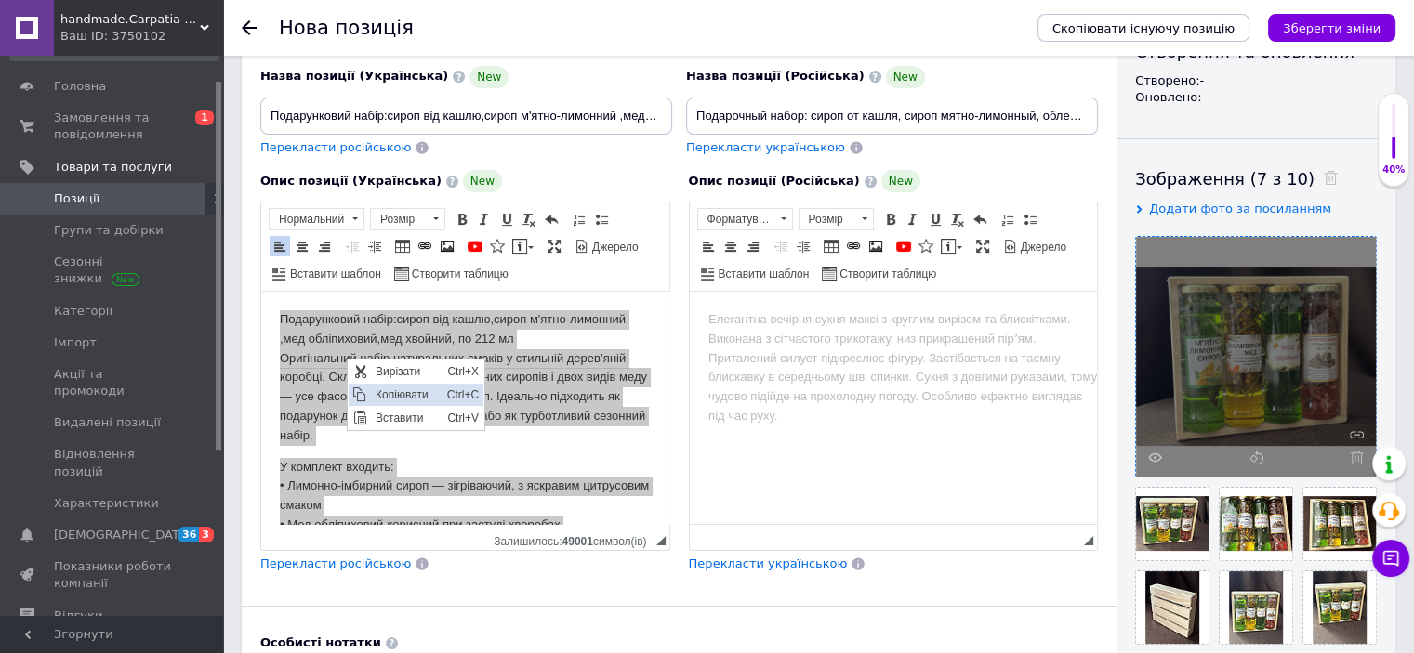
click at [396, 397] on span "Копіювати" at bounding box center [406, 395] width 72 height 22
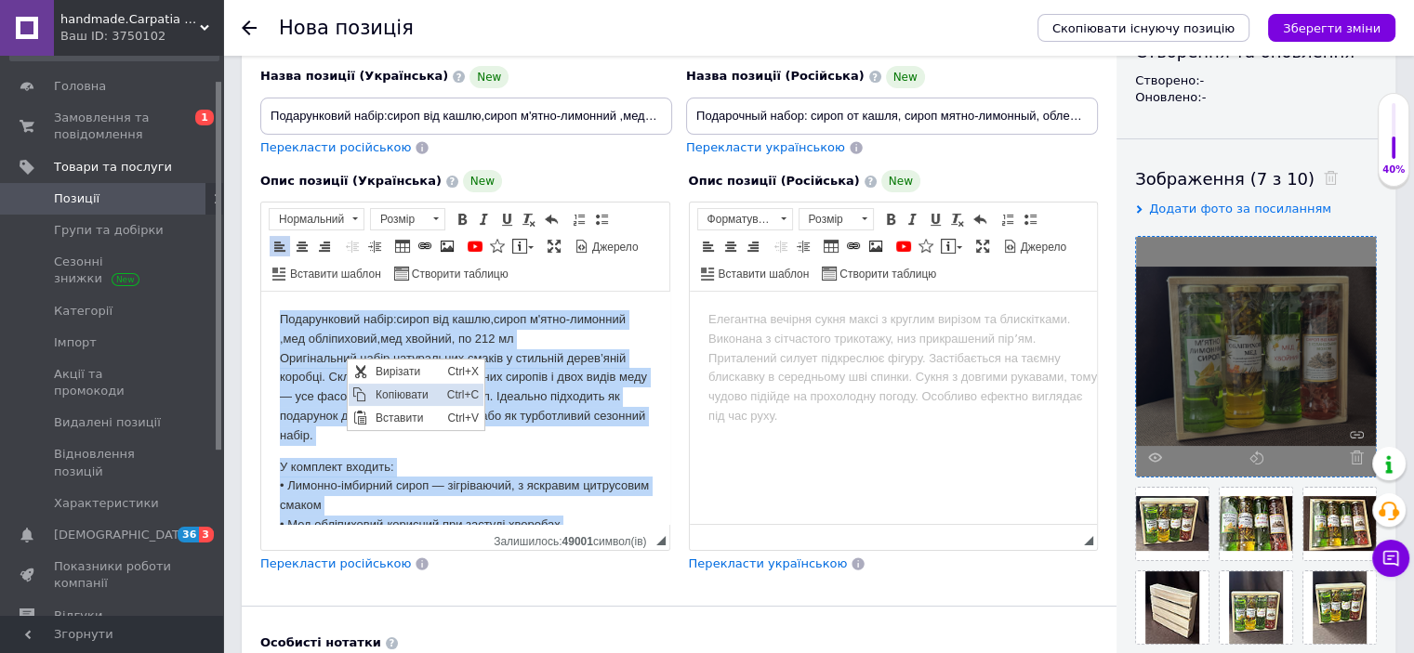
copy body "Loremipsumdo sitam:conse adi elits,doeiu t'inci-utlabore ,etd magnaaliqua,eni a…"
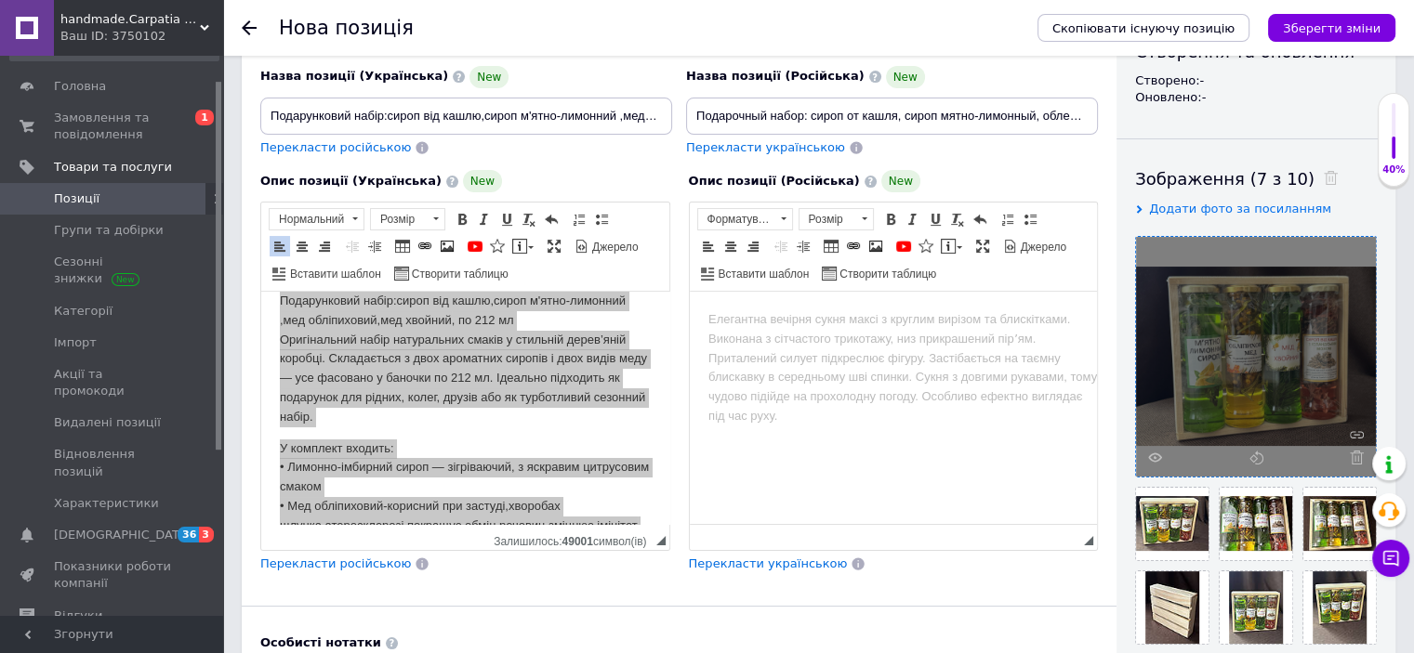
click at [743, 330] on html at bounding box center [893, 320] width 408 height 57
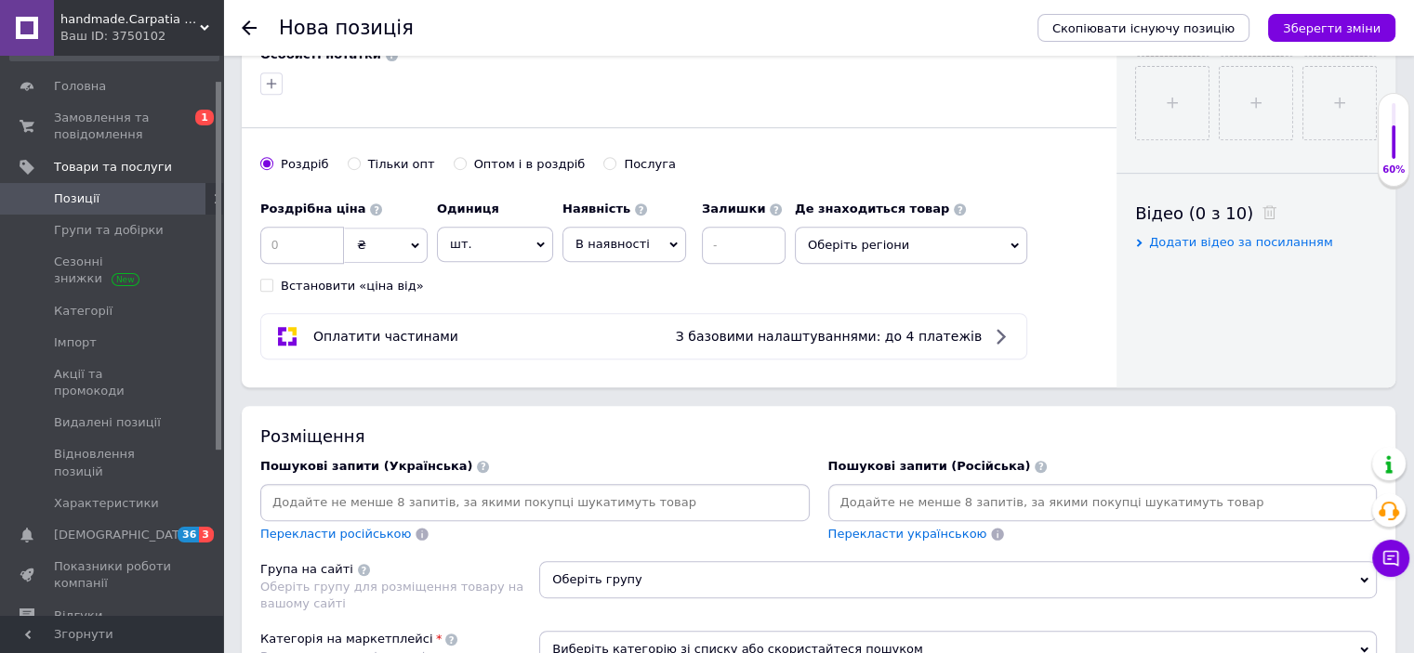
scroll to position [798, 0]
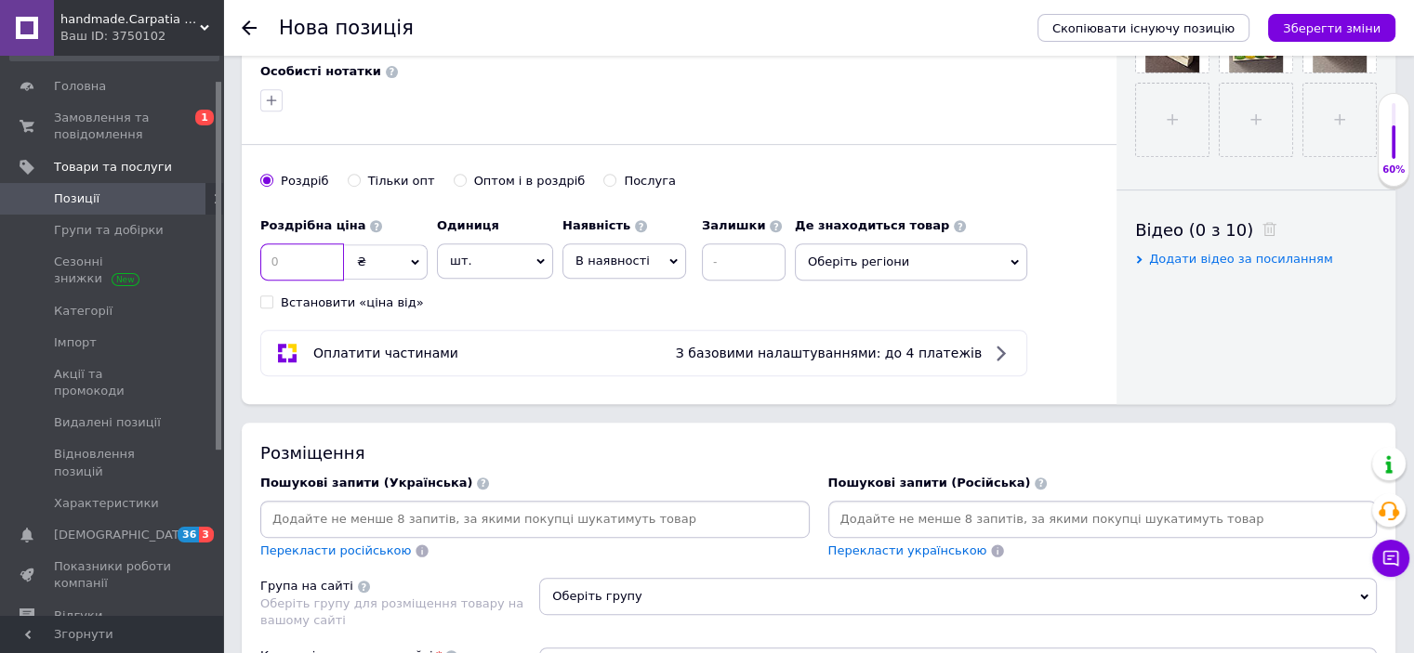
click at [301, 260] on input at bounding box center [302, 262] width 84 height 37
type input "540"
click at [454, 177] on input "Оптом і в роздріб" at bounding box center [460, 180] width 12 height 12
radio input "true"
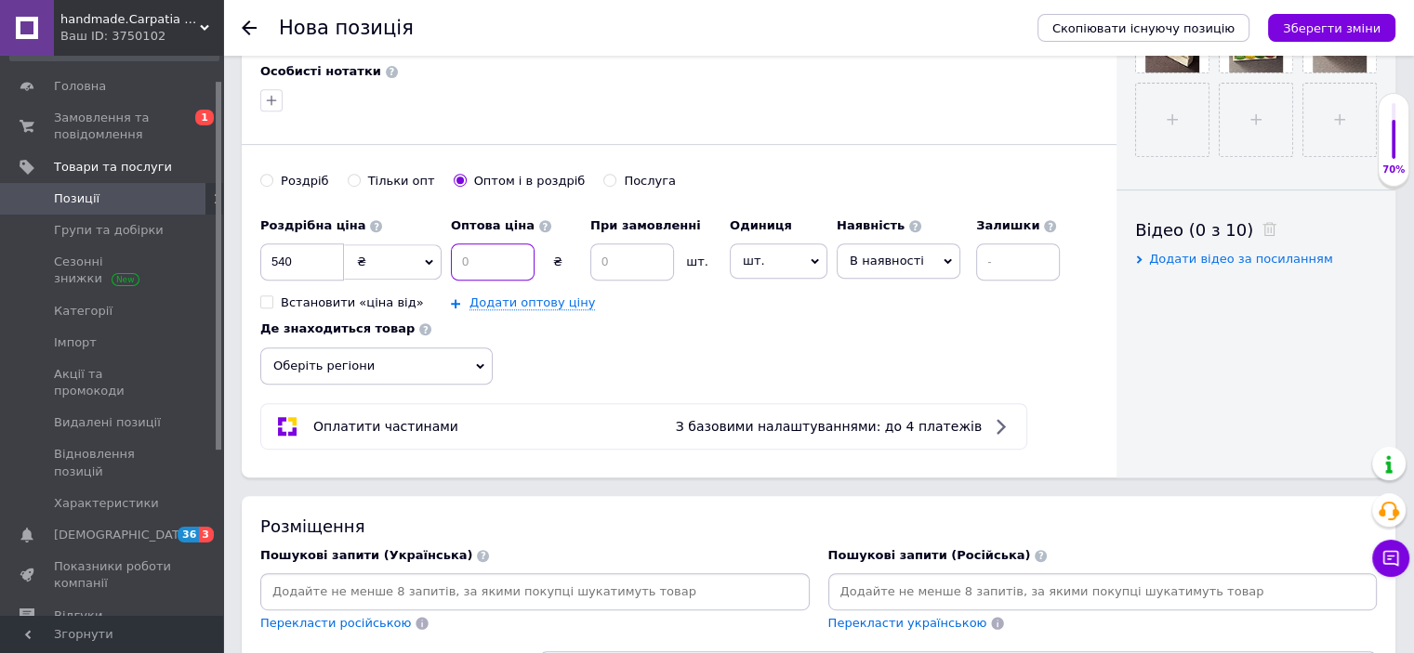
click at [485, 255] on input at bounding box center [493, 262] width 84 height 37
type input "500"
click at [615, 256] on input at bounding box center [632, 262] width 84 height 37
type input "3"
click at [943, 257] on icon at bounding box center [947, 261] width 8 height 8
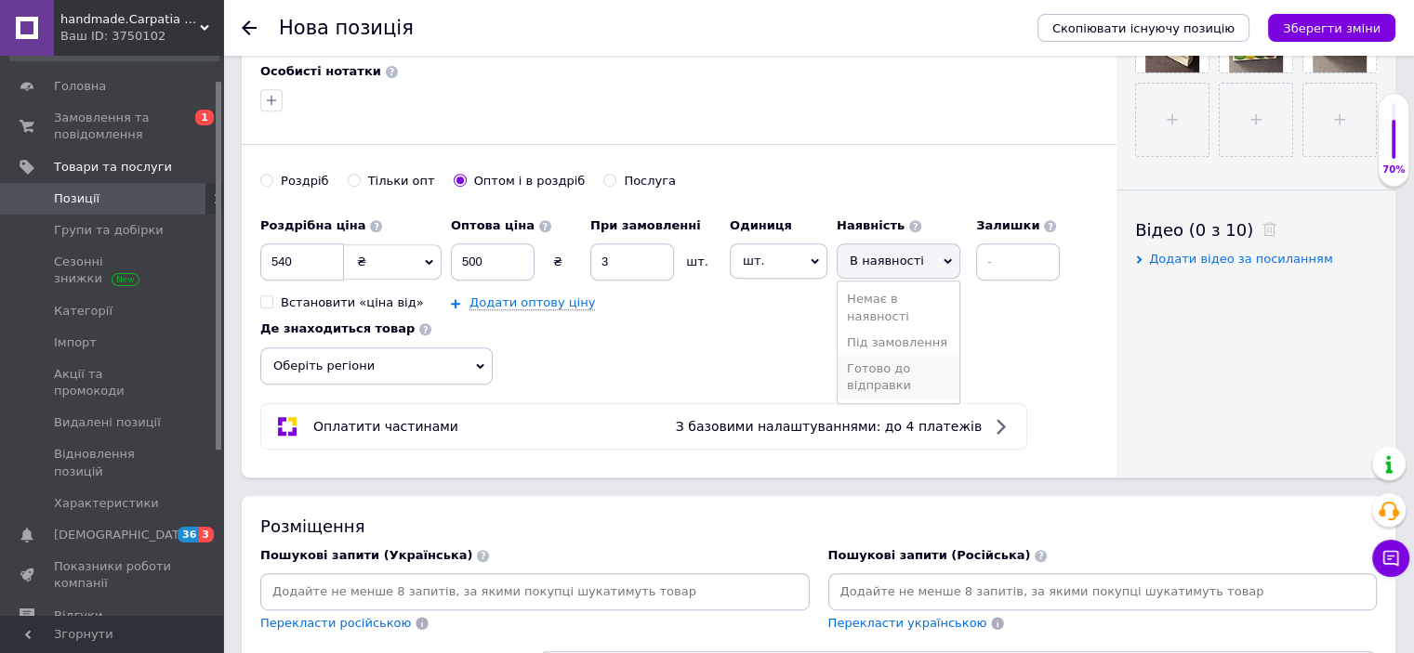
click at [897, 367] on li "Готово до відправки" at bounding box center [898, 377] width 122 height 43
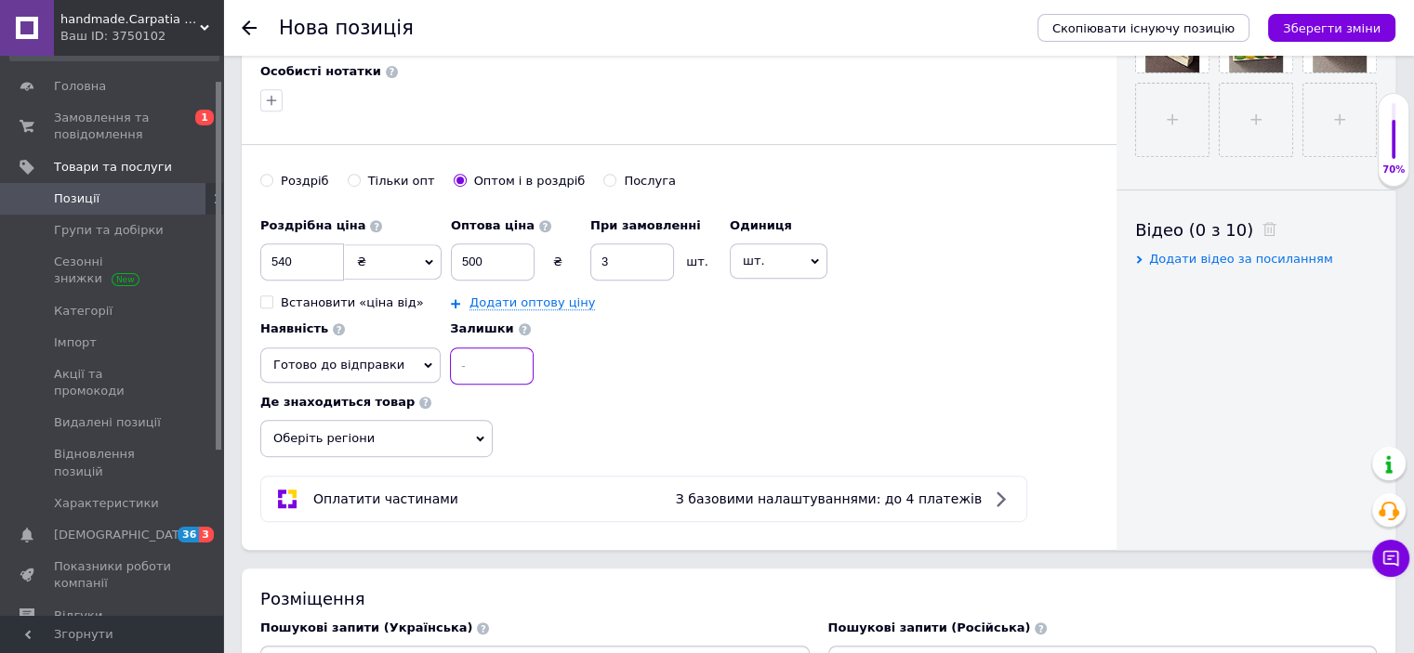
click at [458, 366] on input at bounding box center [492, 366] width 84 height 37
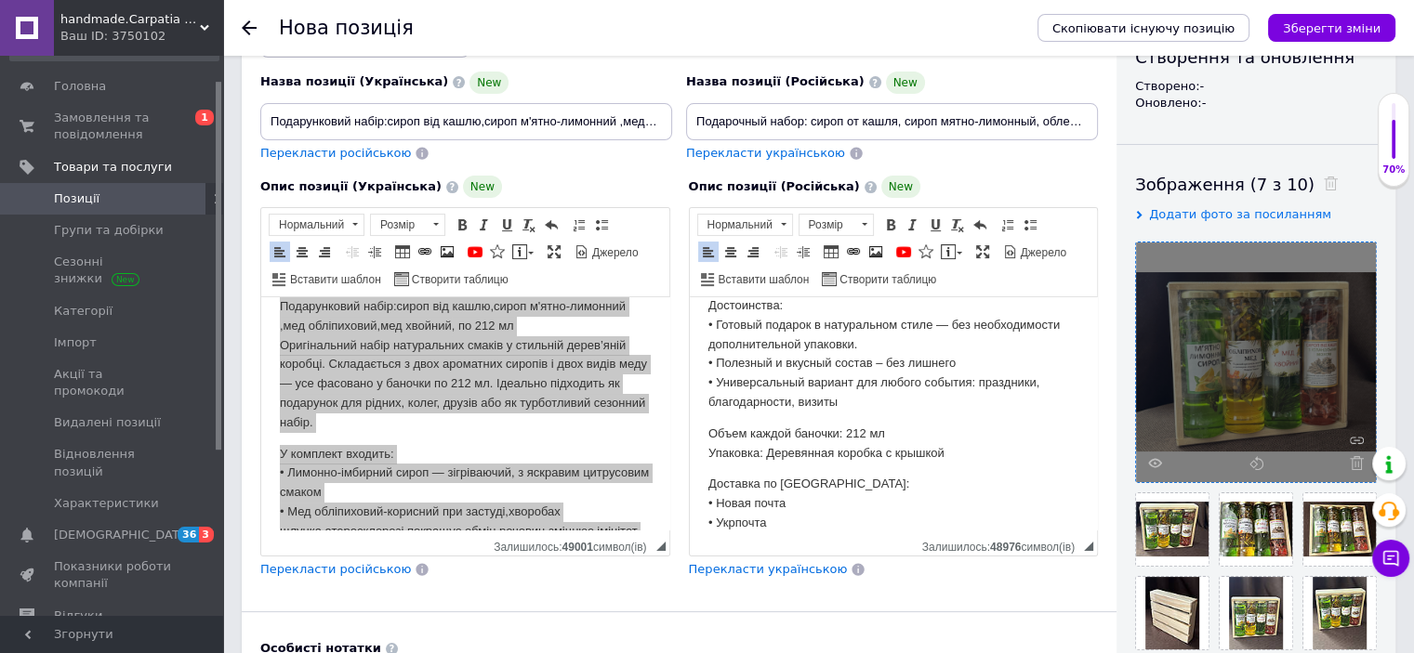
scroll to position [176, 0]
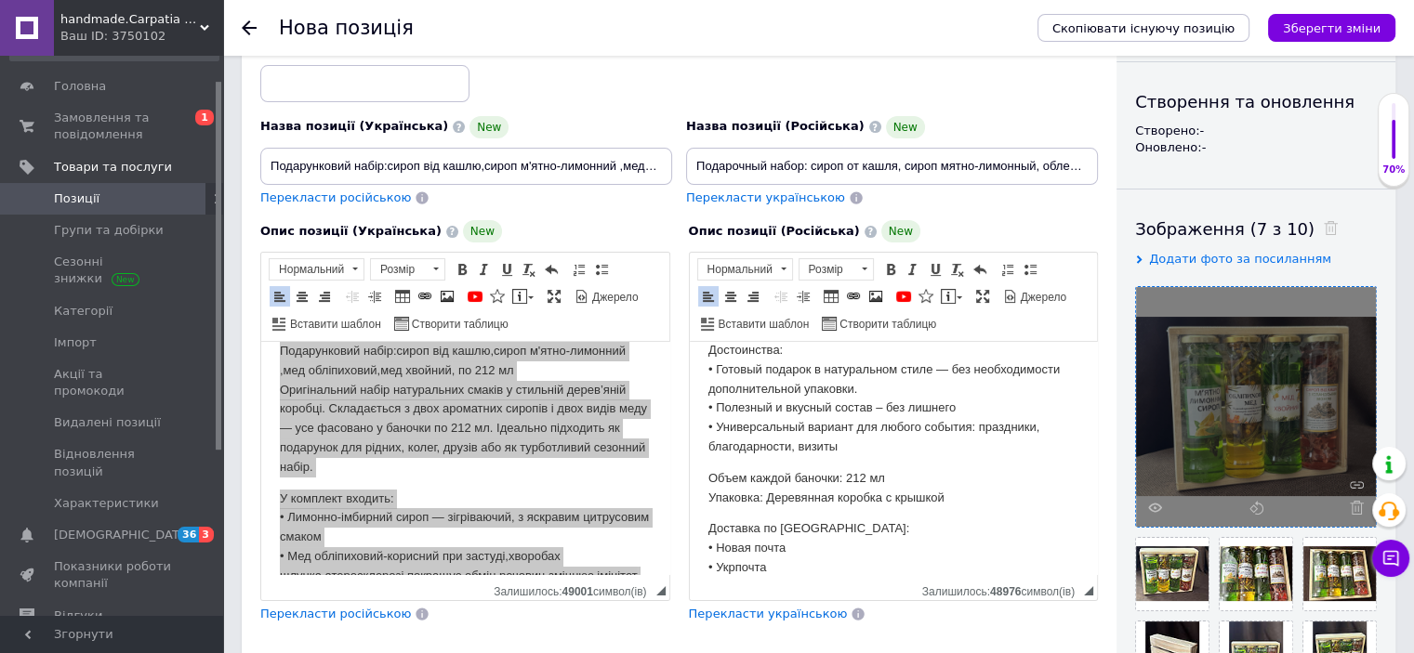
type input "5"
drag, startPoint x: 268, startPoint y: 159, endPoint x: 679, endPoint y: 175, distance: 412.1
click at [679, 175] on div "Назва позиції (Українська) New Подарунковий набір:сироп від кашлю,сироп м'ятно-…" at bounding box center [679, 123] width 851 height 182
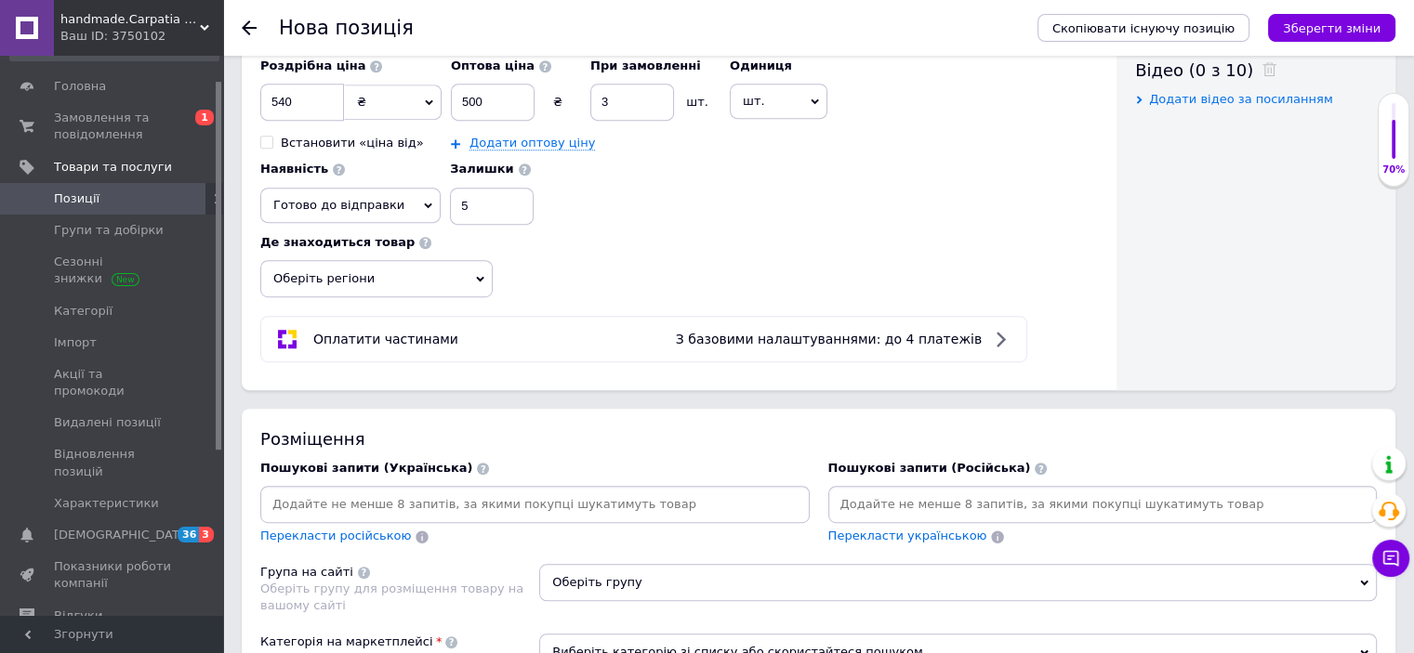
scroll to position [1004, 0]
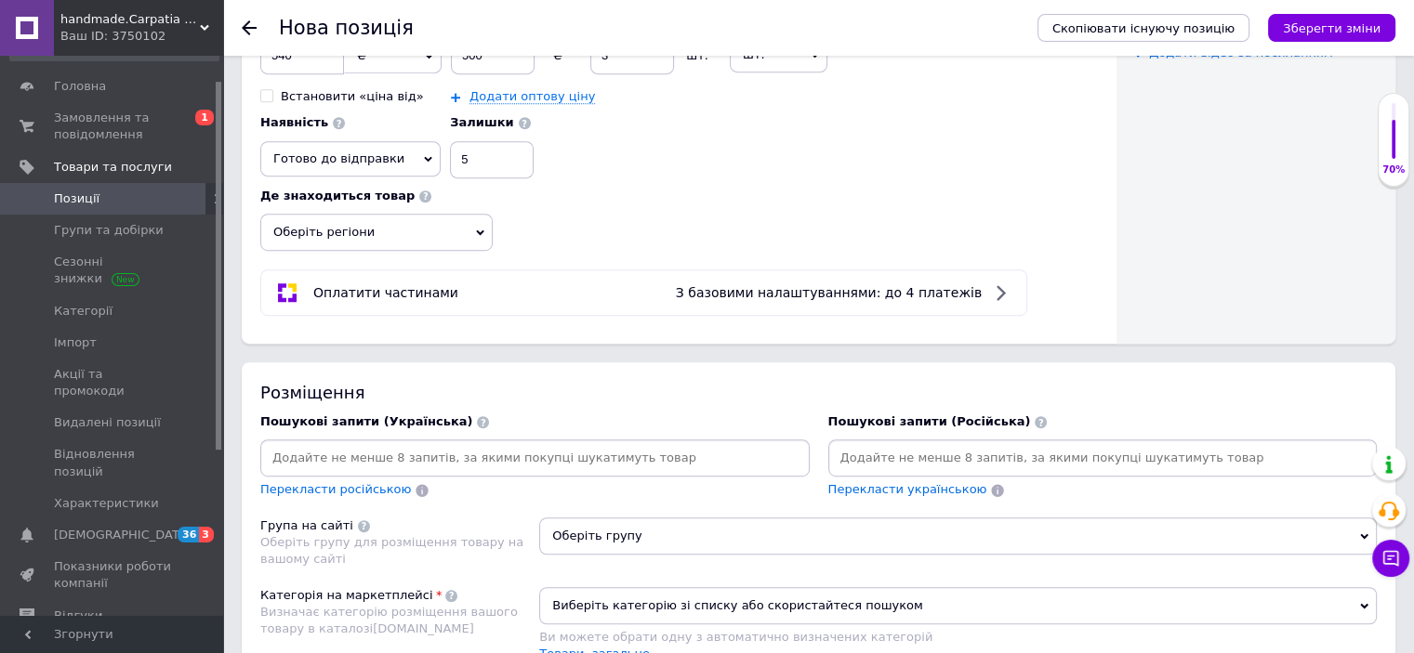
click at [495, 449] on input at bounding box center [535, 458] width 542 height 28
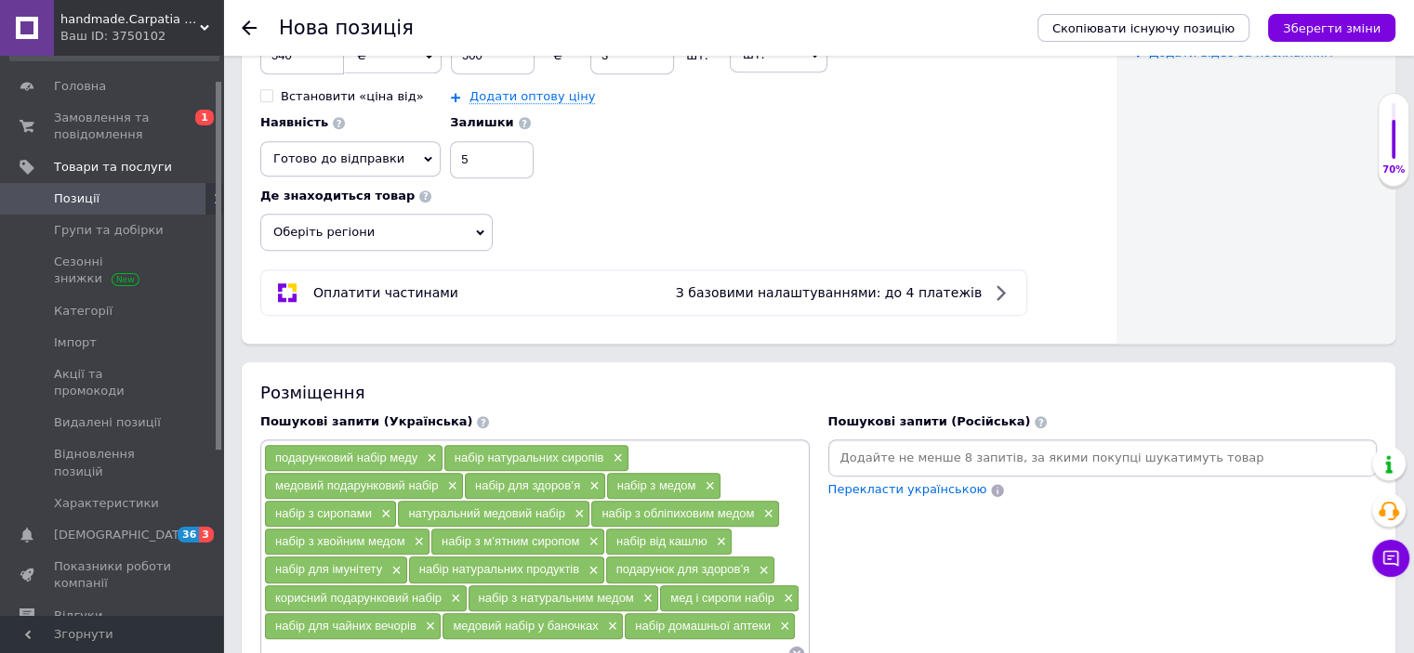
click at [896, 447] on input at bounding box center [1103, 458] width 542 height 28
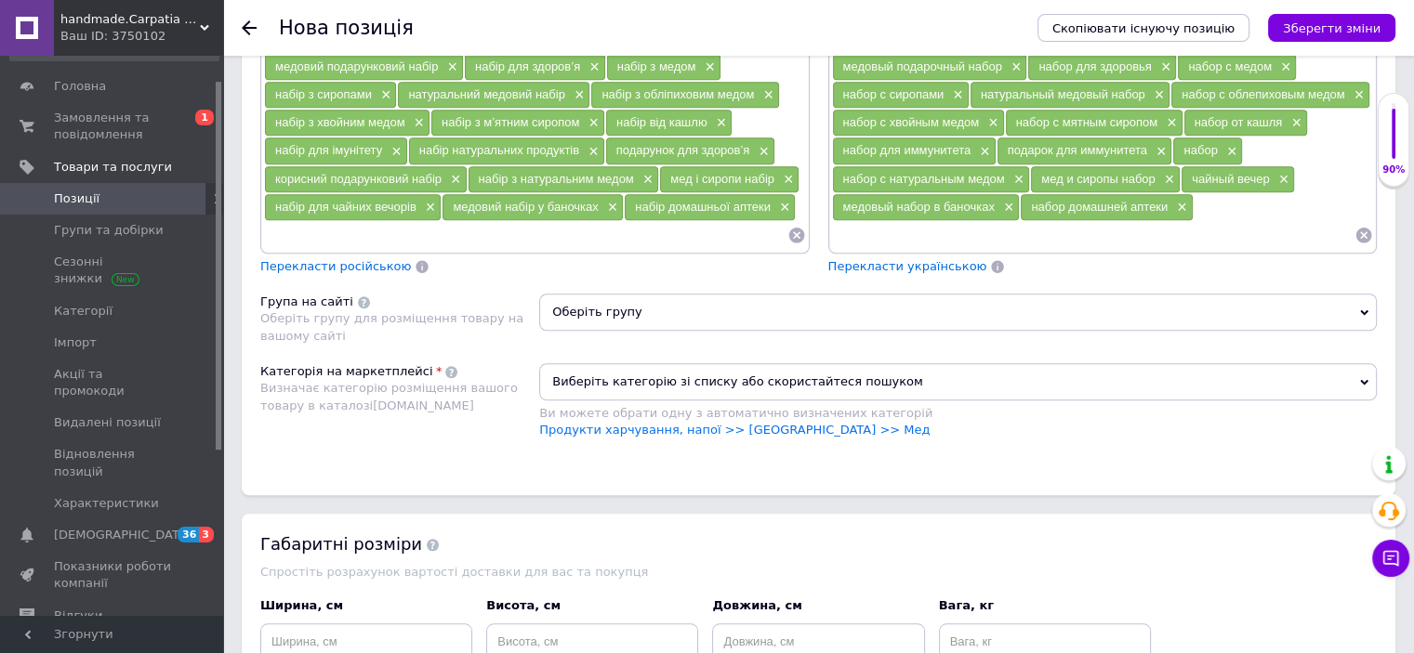
scroll to position [1417, 0]
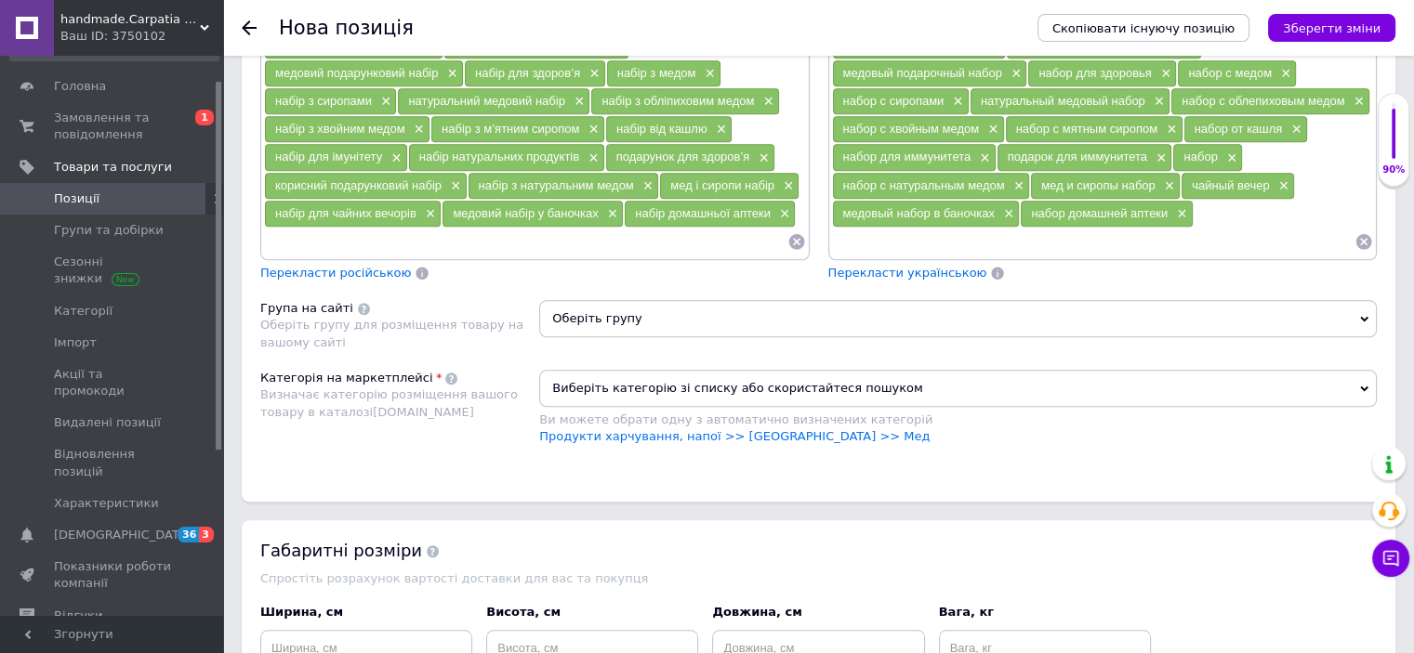
click at [1360, 315] on icon at bounding box center [1364, 319] width 8 height 8
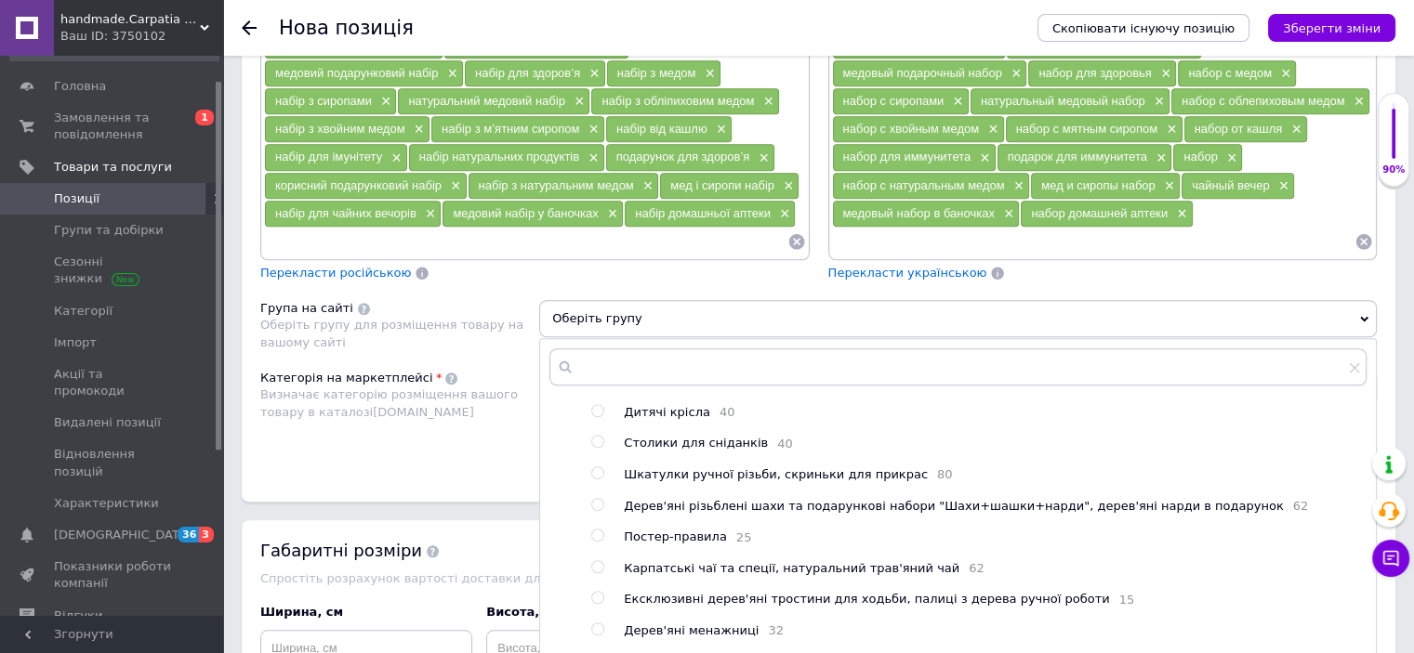
scroll to position [474, 0]
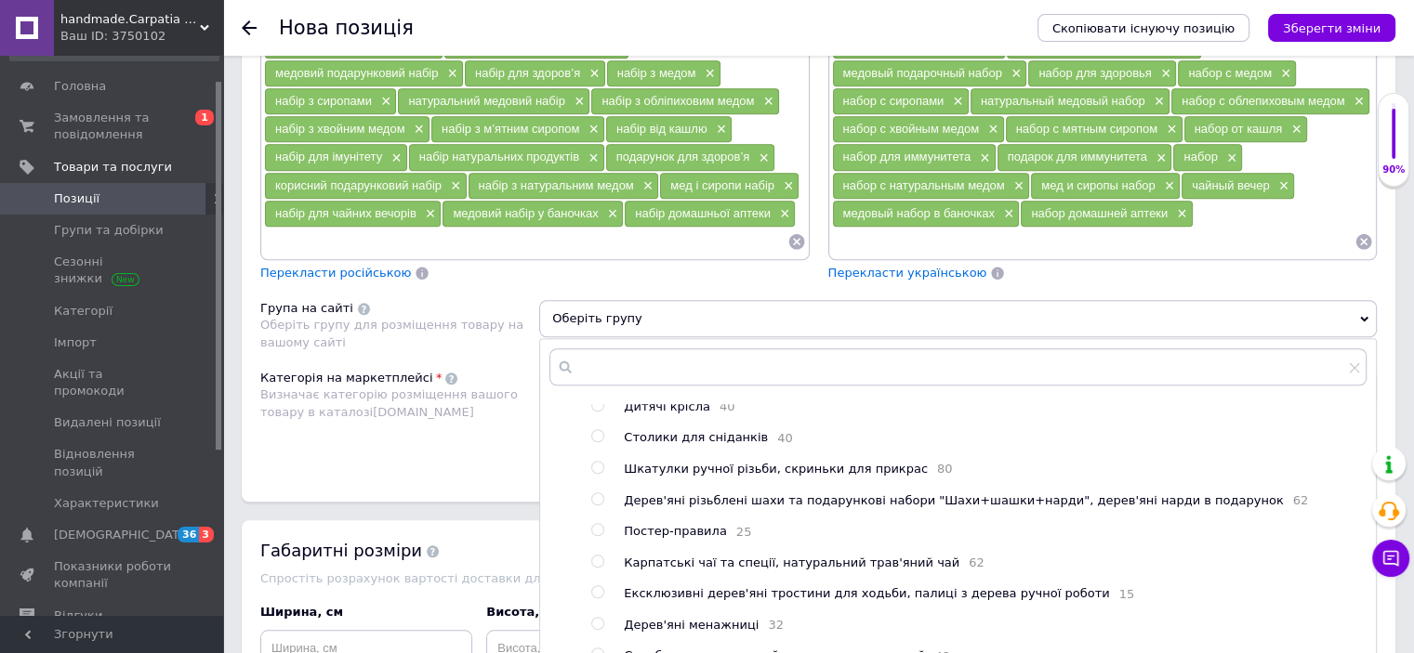
click at [598, 568] on input "radio" at bounding box center [597, 562] width 12 height 12
radio input "true"
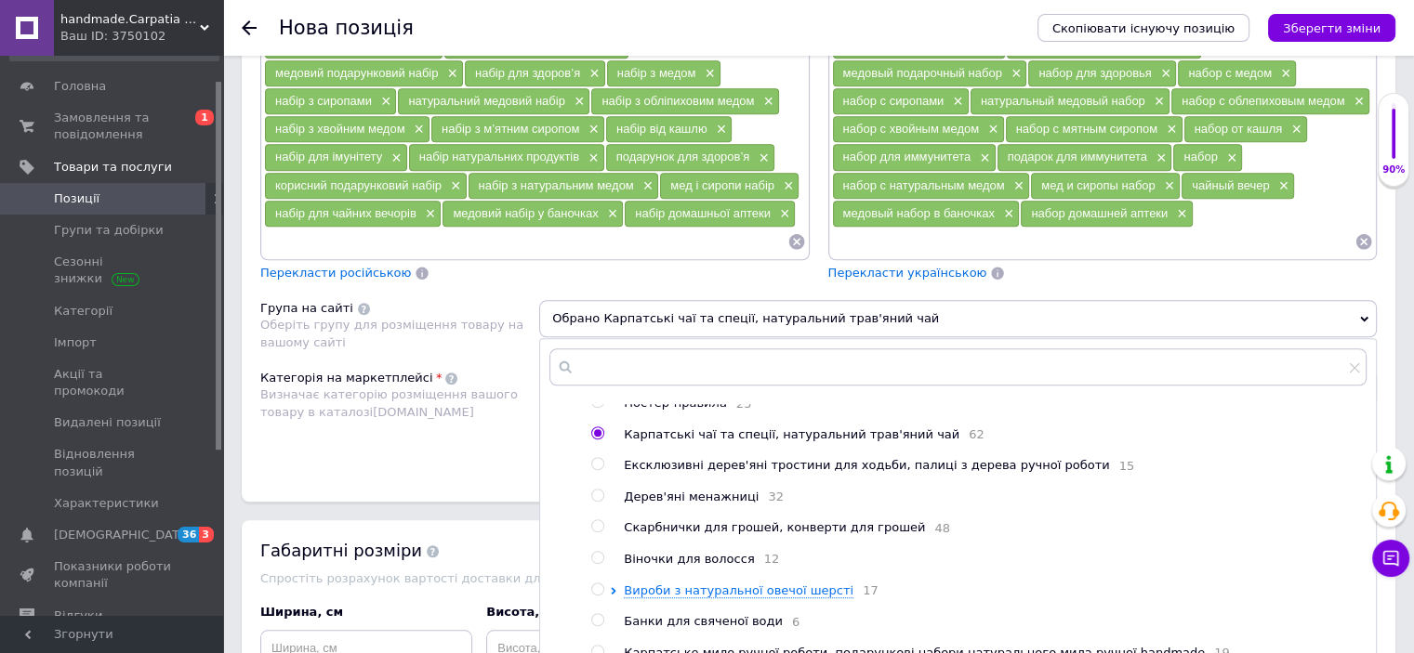
scroll to position [673, 0]
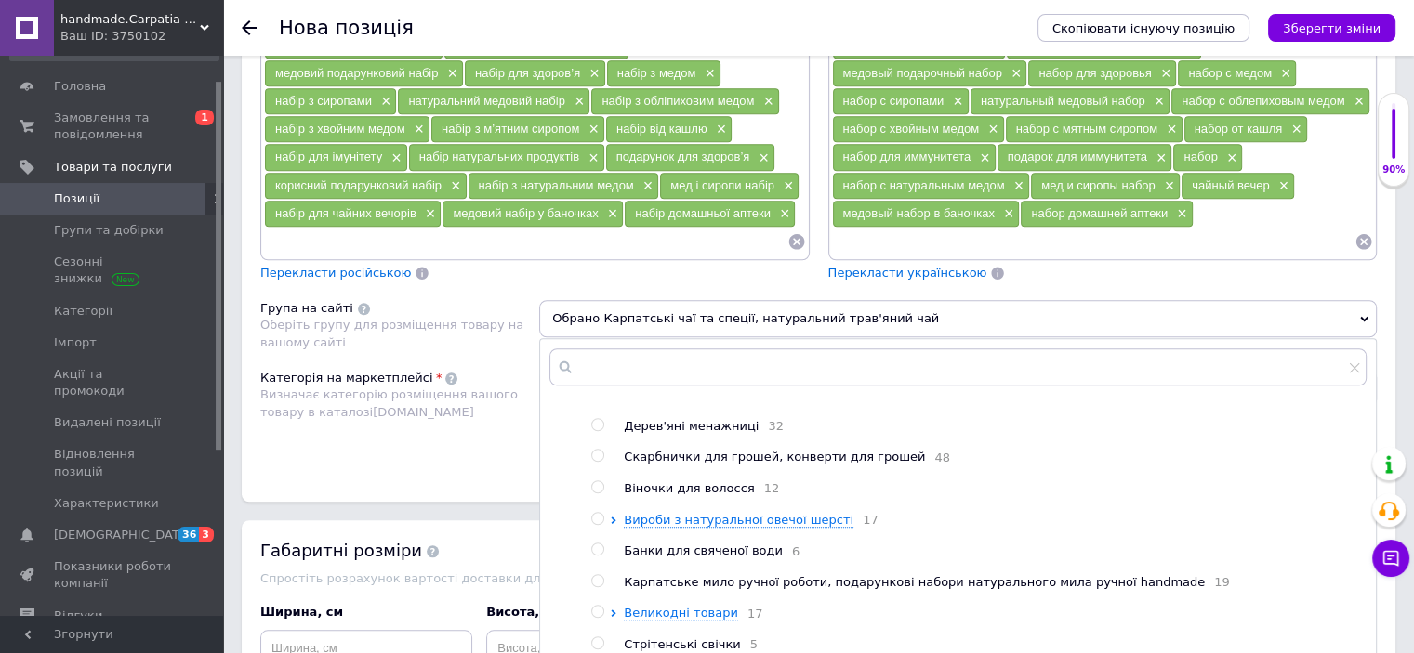
click at [1383, 415] on div "Розміщення Пошукові запити (Українська) подарунковий набір меду × набір натурал…" at bounding box center [819, 226] width 1154 height 552
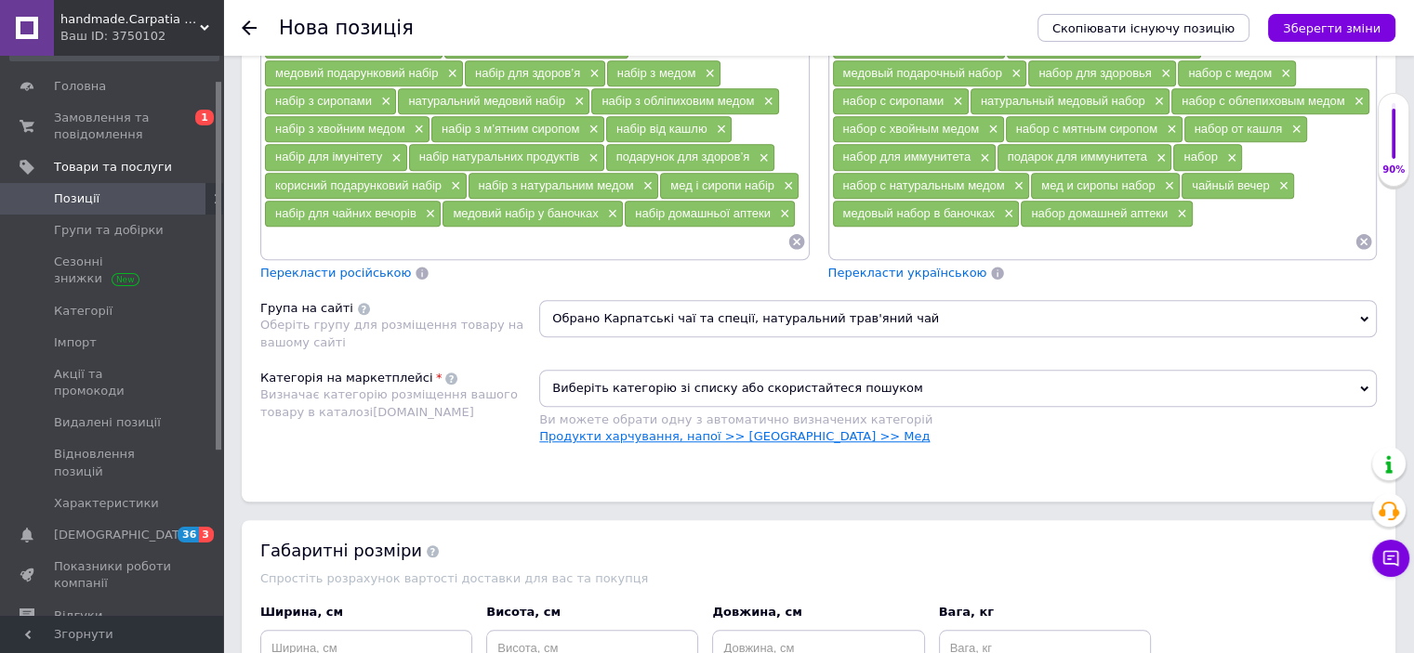
click at [795, 429] on link "Продукти харчування, напої >> [GEOGRAPHIC_DATA] >> Мед" at bounding box center [734, 436] width 390 height 14
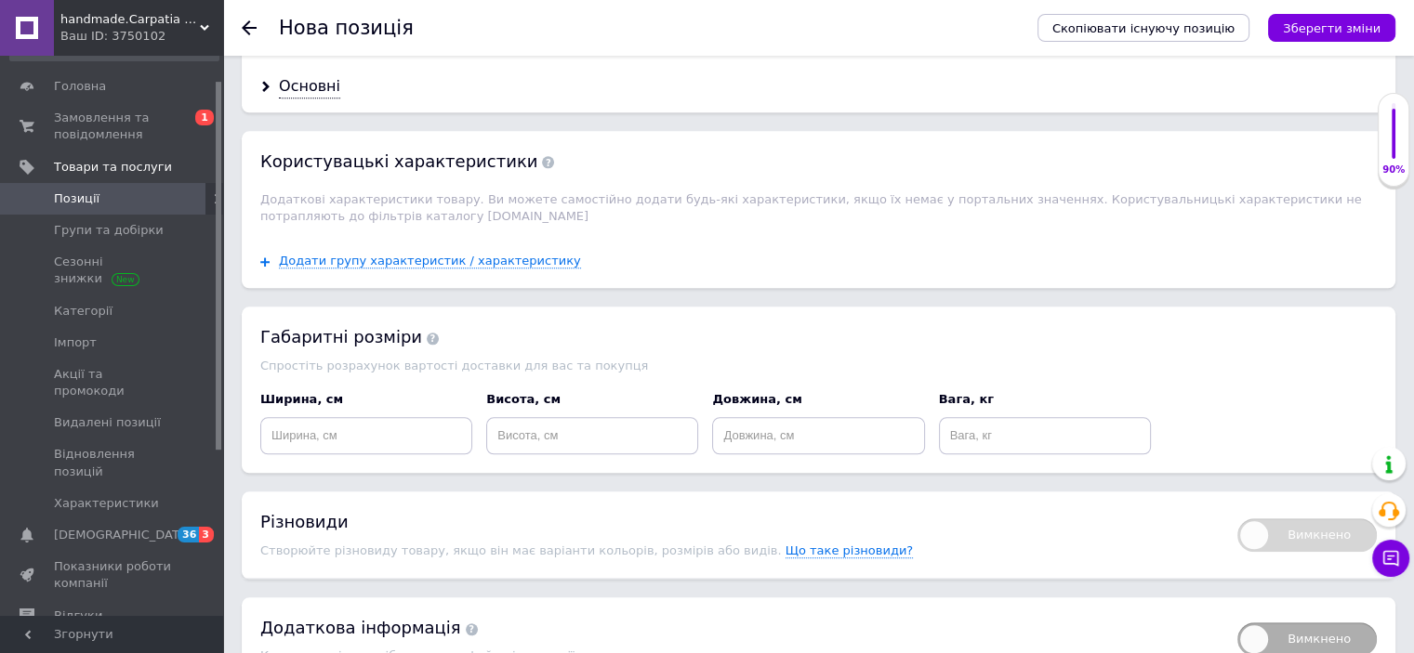
scroll to position [2057, 0]
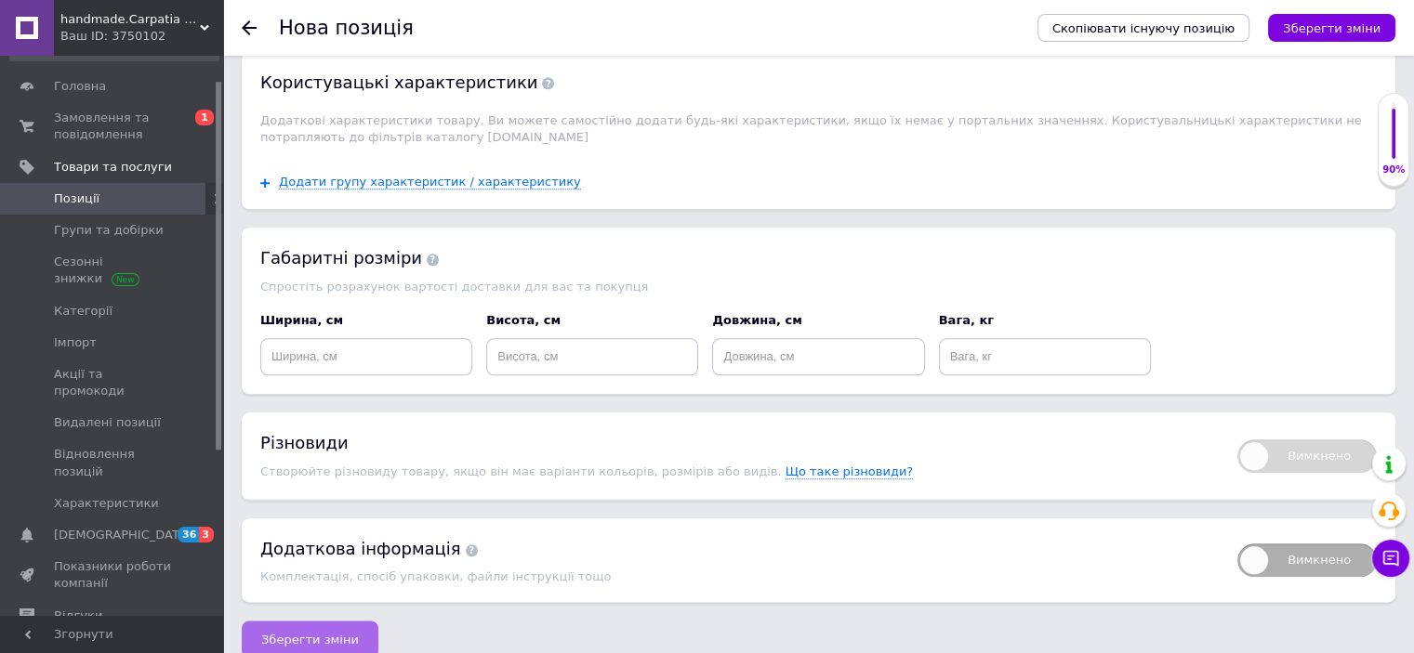
click at [346, 621] on button "Зберегти зміни" at bounding box center [310, 639] width 137 height 37
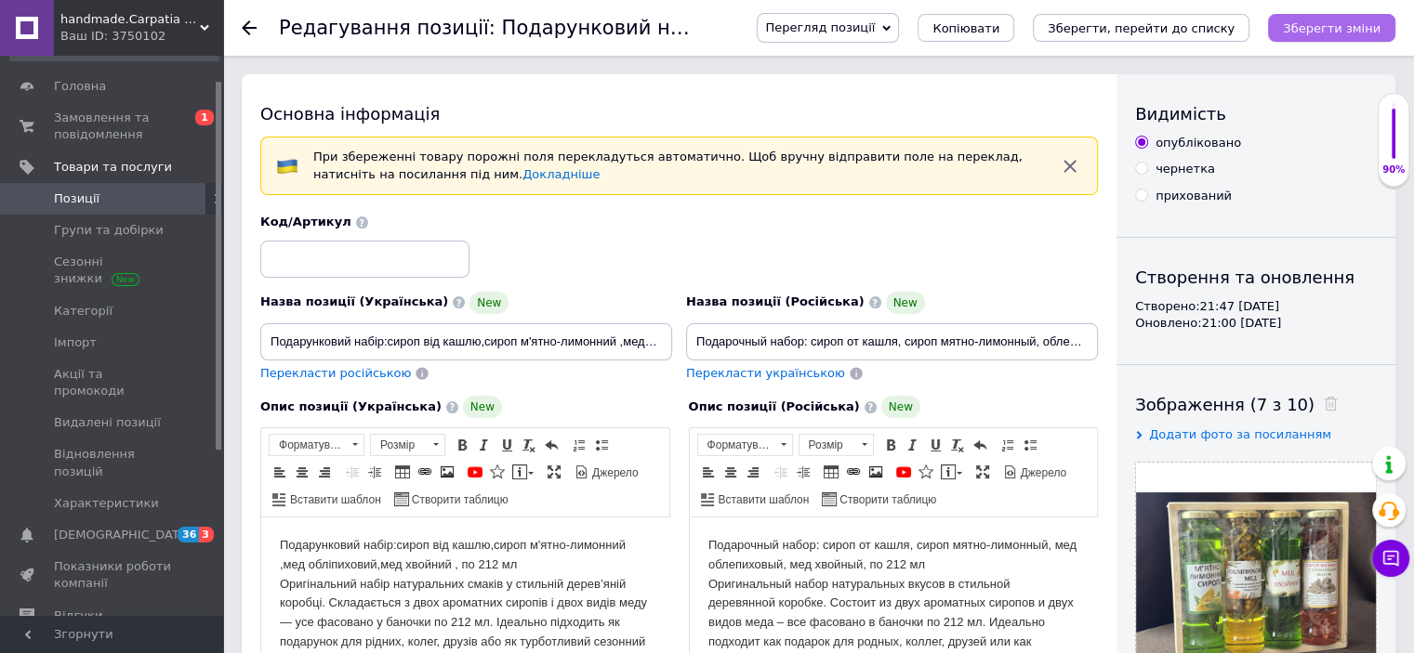
click at [1325, 29] on icon "Зберегти зміни" at bounding box center [1332, 28] width 98 height 14
click at [245, 25] on use at bounding box center [249, 27] width 15 height 15
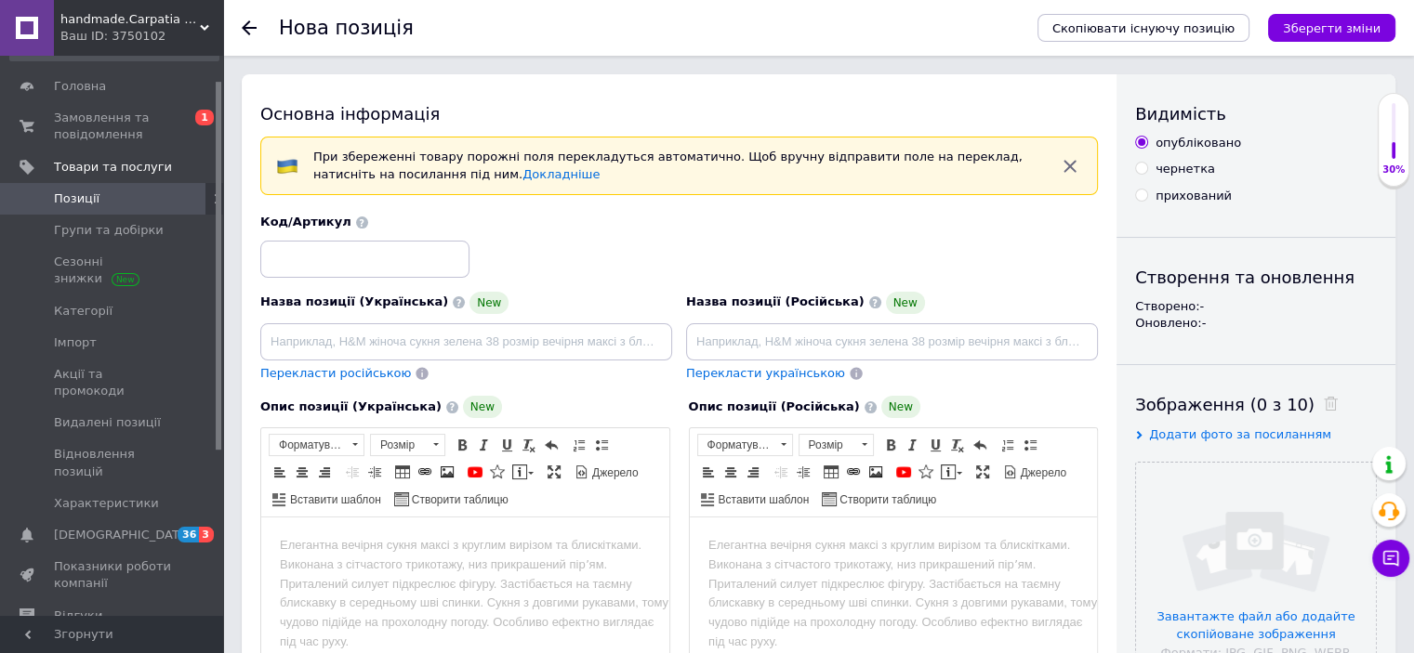
click at [245, 25] on use at bounding box center [249, 27] width 15 height 15
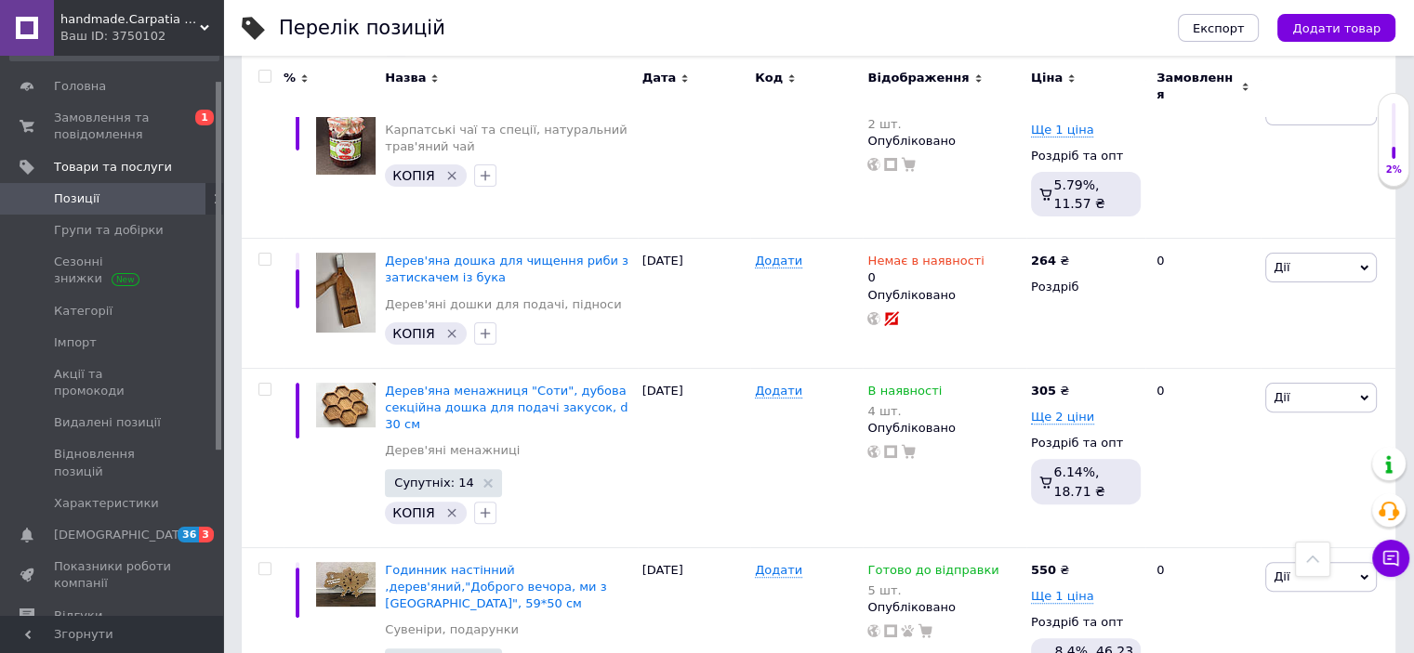
scroll to position [494, 0]
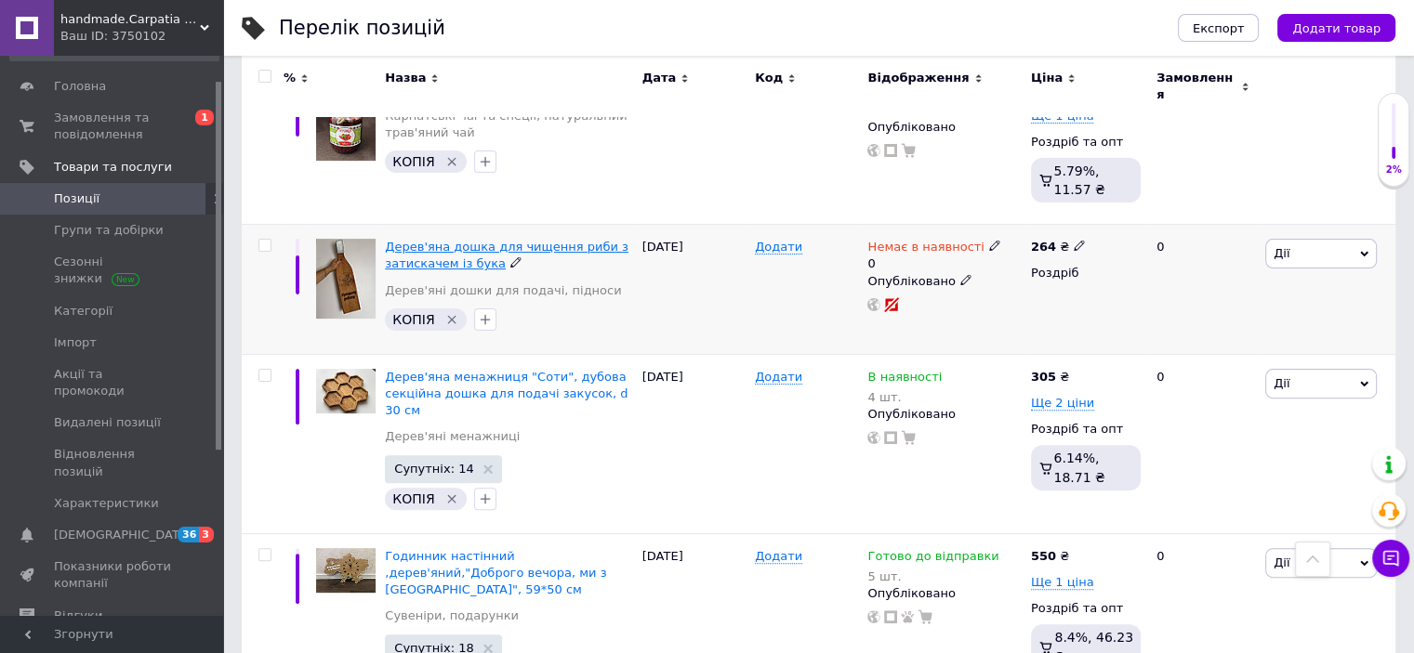
click at [529, 240] on span "Дерев'яна дошка для чищення риби з затискачем із бука" at bounding box center [507, 255] width 244 height 31
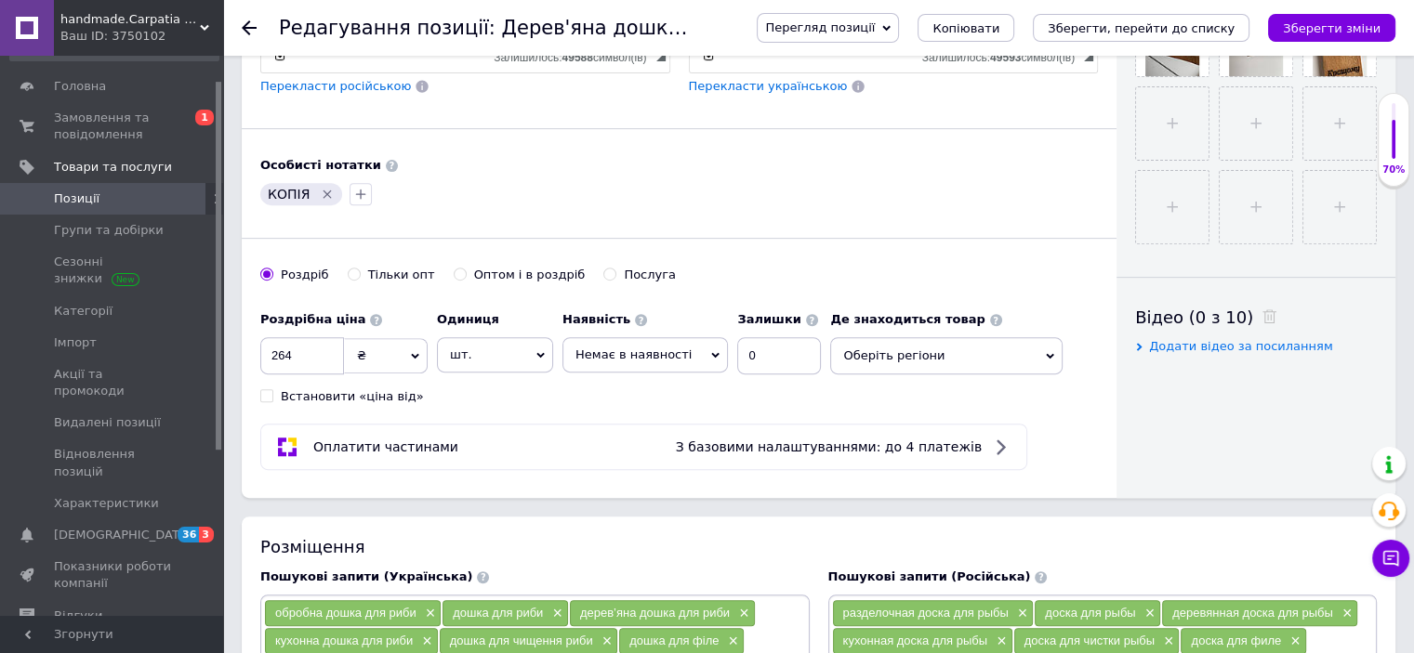
scroll to position [892, 0]
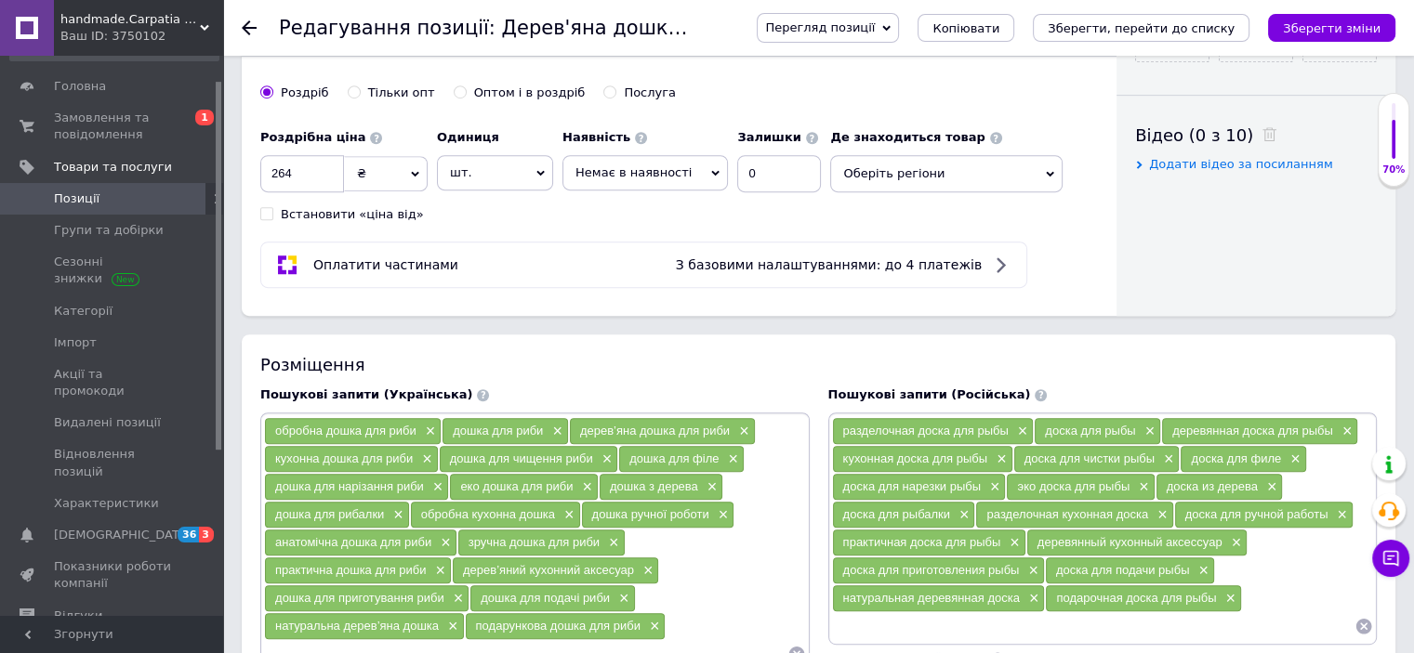
click at [712, 171] on icon at bounding box center [716, 174] width 8 height 6
click at [656, 258] on li "Готово до відправки" at bounding box center [645, 264] width 164 height 26
click at [755, 166] on input "0" at bounding box center [794, 173] width 84 height 37
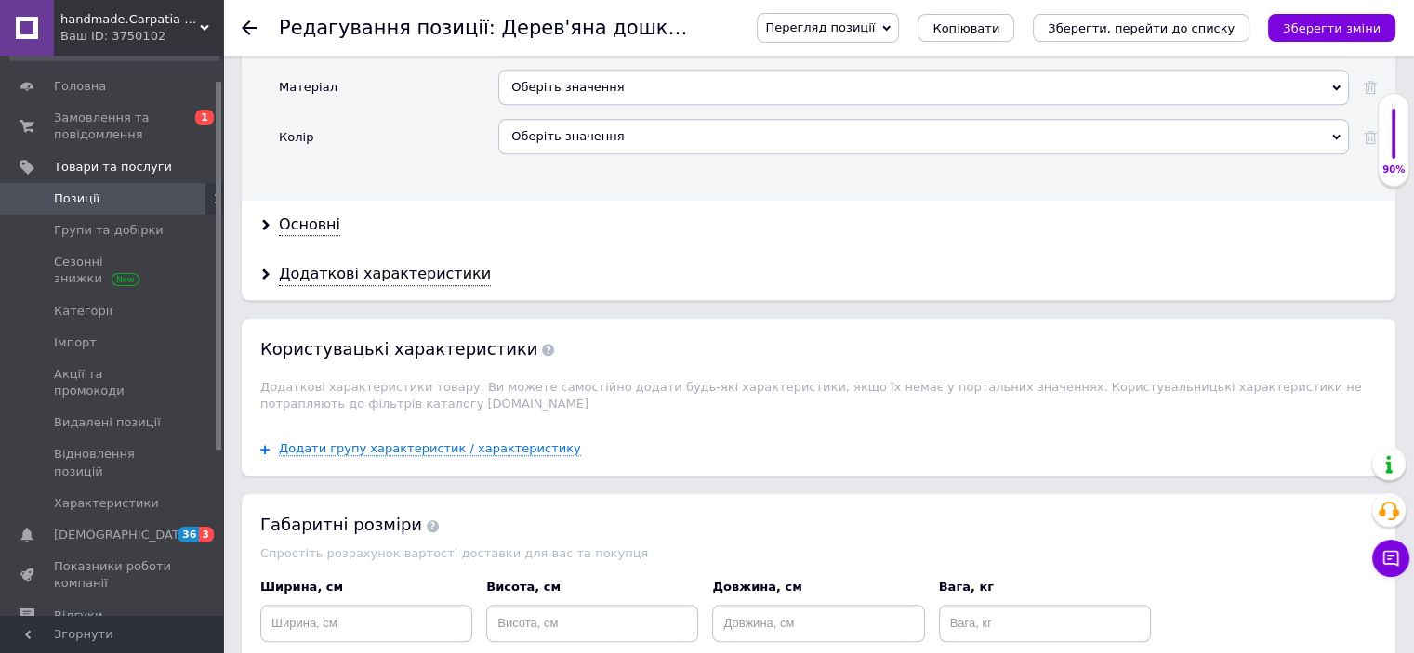
scroll to position [2457, 0]
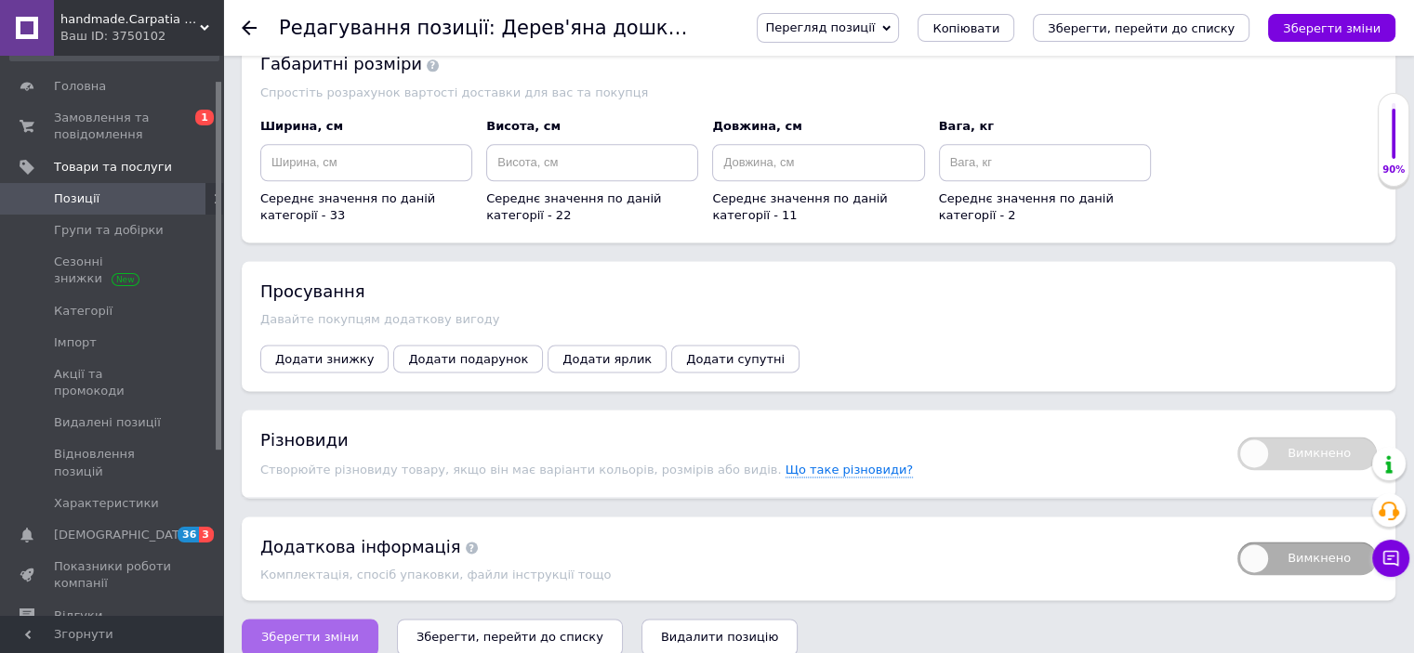
type input "2"
click at [309, 630] on span "Зберегти зміни" at bounding box center [310, 637] width 98 height 14
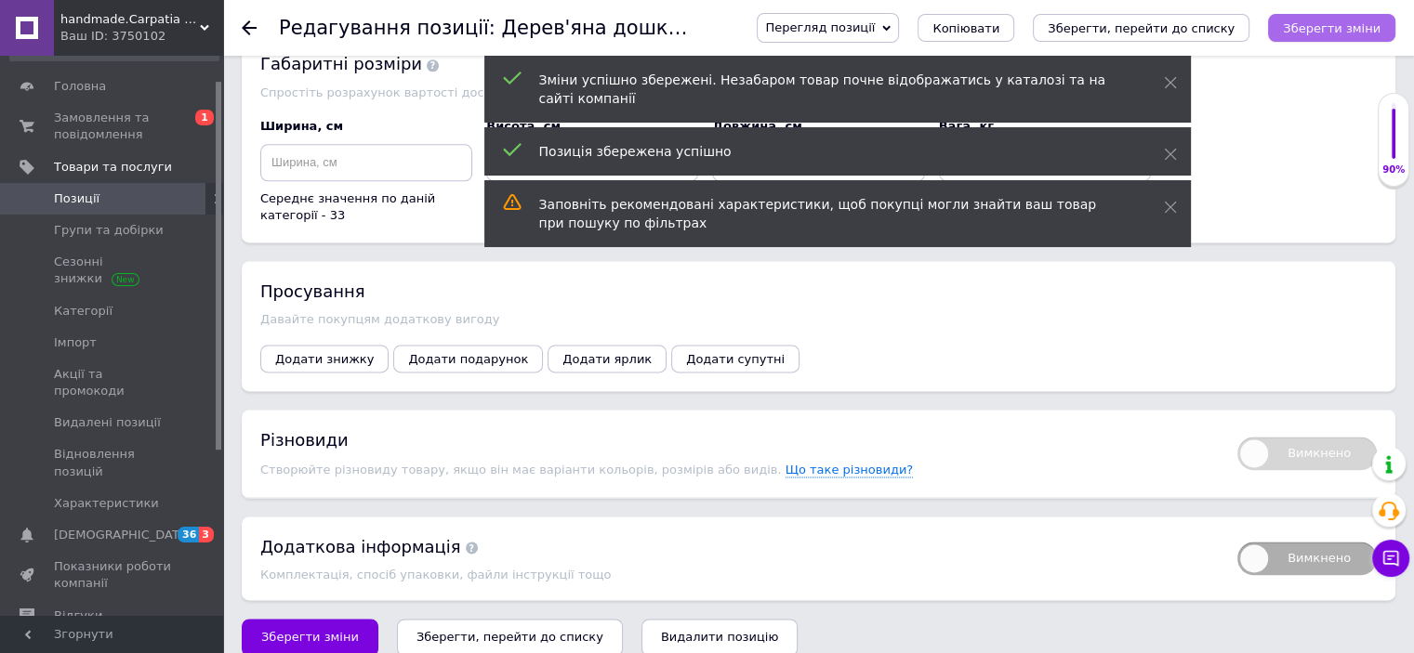
click at [1335, 24] on icon "Зберегти зміни" at bounding box center [1332, 28] width 98 height 14
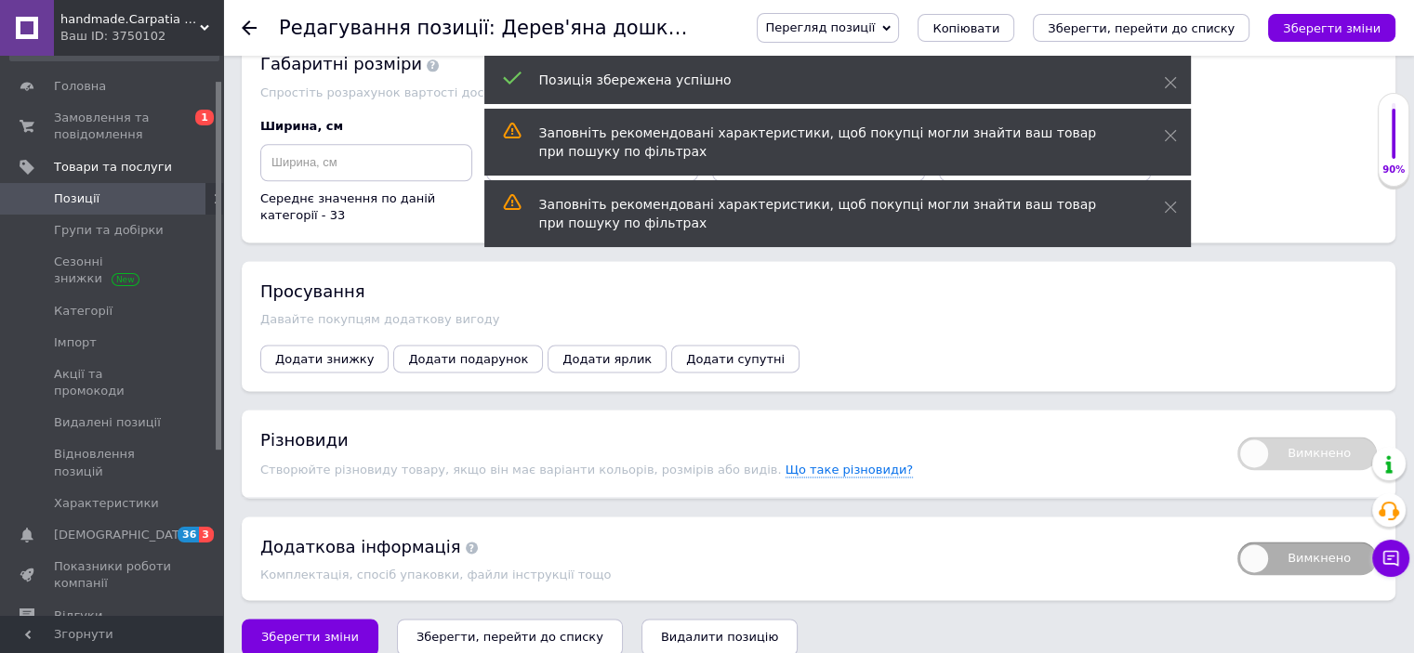
click at [93, 197] on span "Позиції" at bounding box center [77, 199] width 46 height 17
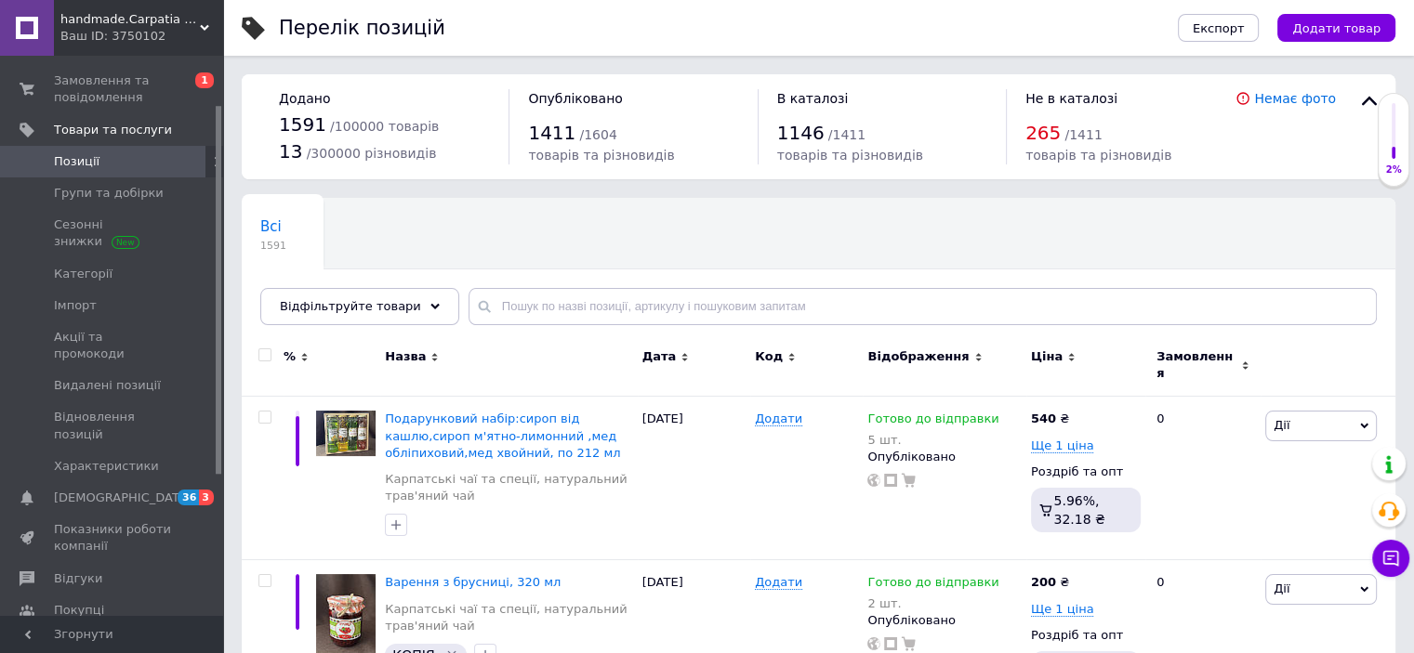
click at [0, 146] on link "Позиції" at bounding box center [114, 162] width 229 height 32
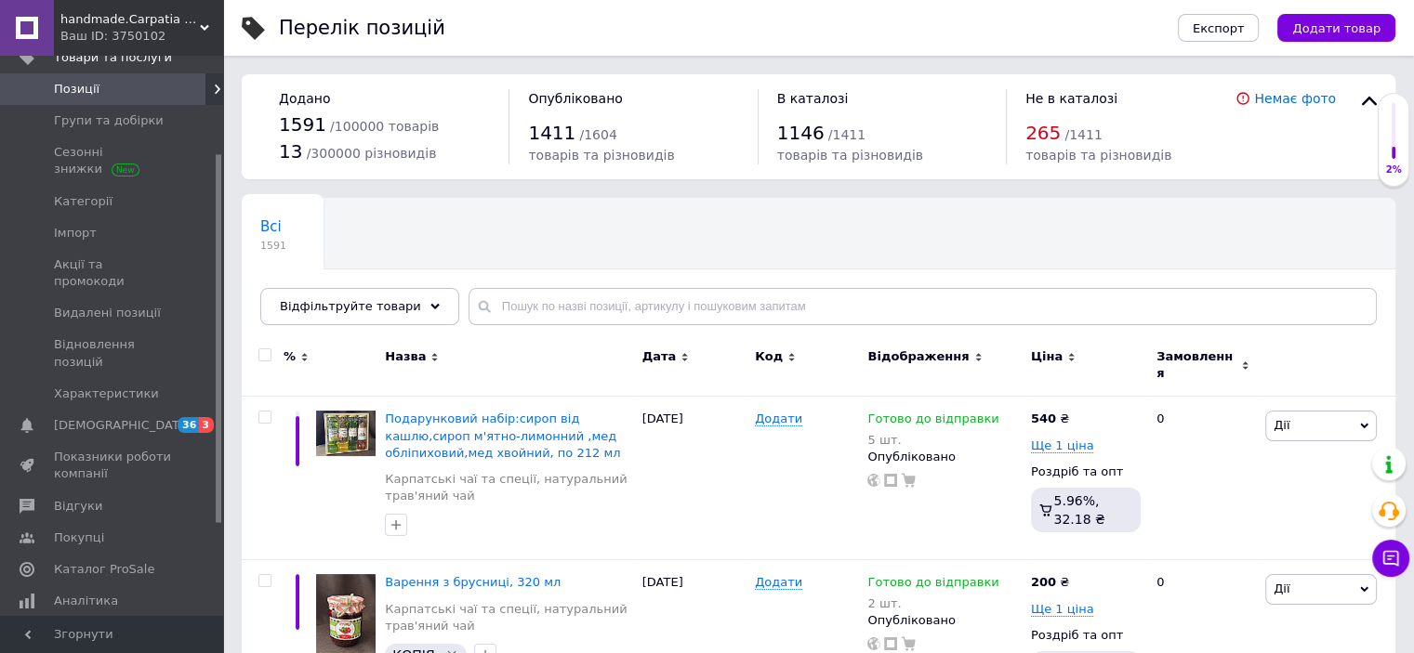
scroll to position [149, 0]
click at [464, 575] on span "Варення з брусниці, 320 мл" at bounding box center [473, 582] width 176 height 14
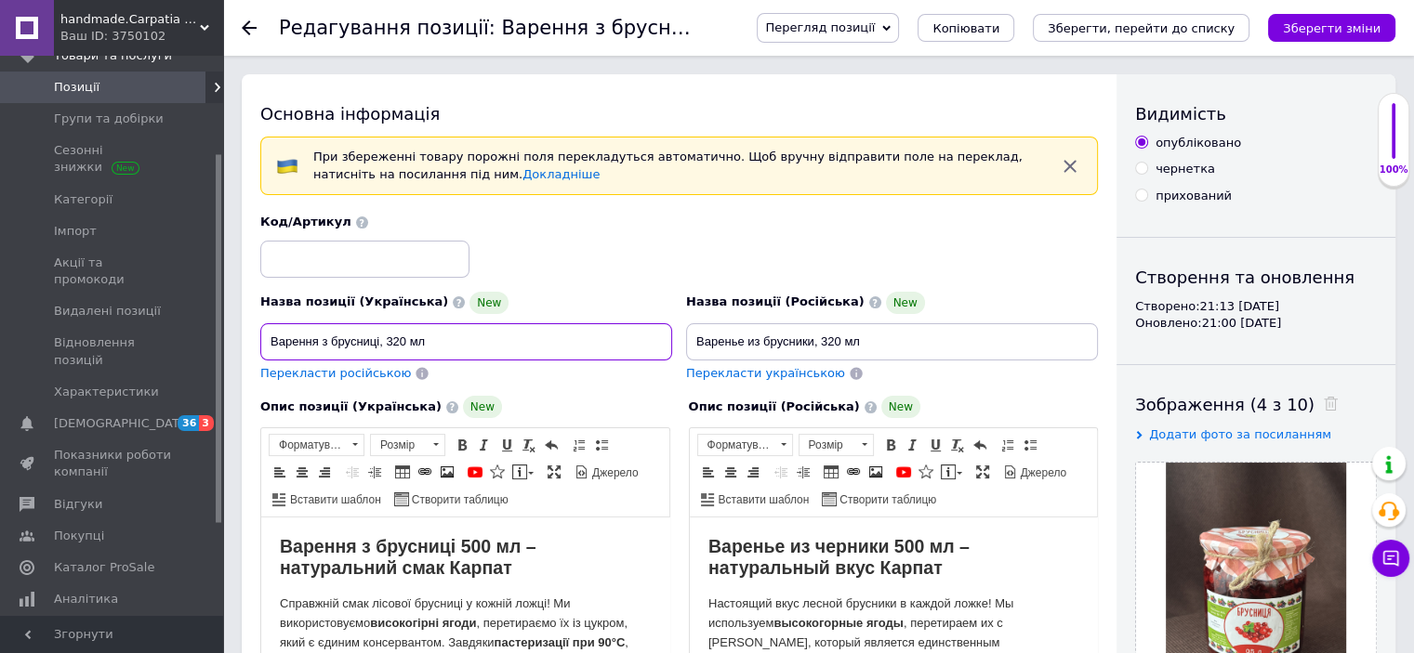
click at [399, 339] on input "Варення з брусниці, 320 мл" at bounding box center [466, 341] width 412 height 37
type input "Варення з брусниці, 500 мл"
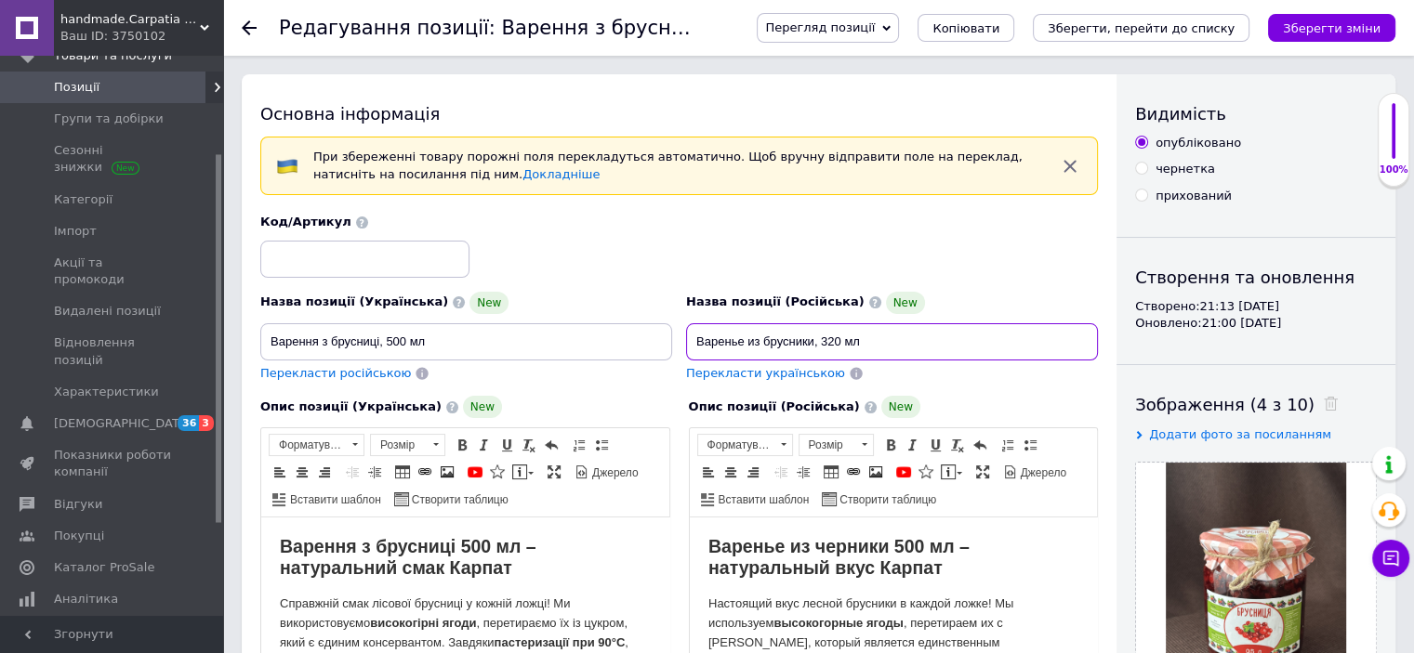
click at [833, 345] on input "Варенье из брусники, 320 мл" at bounding box center [892, 341] width 412 height 37
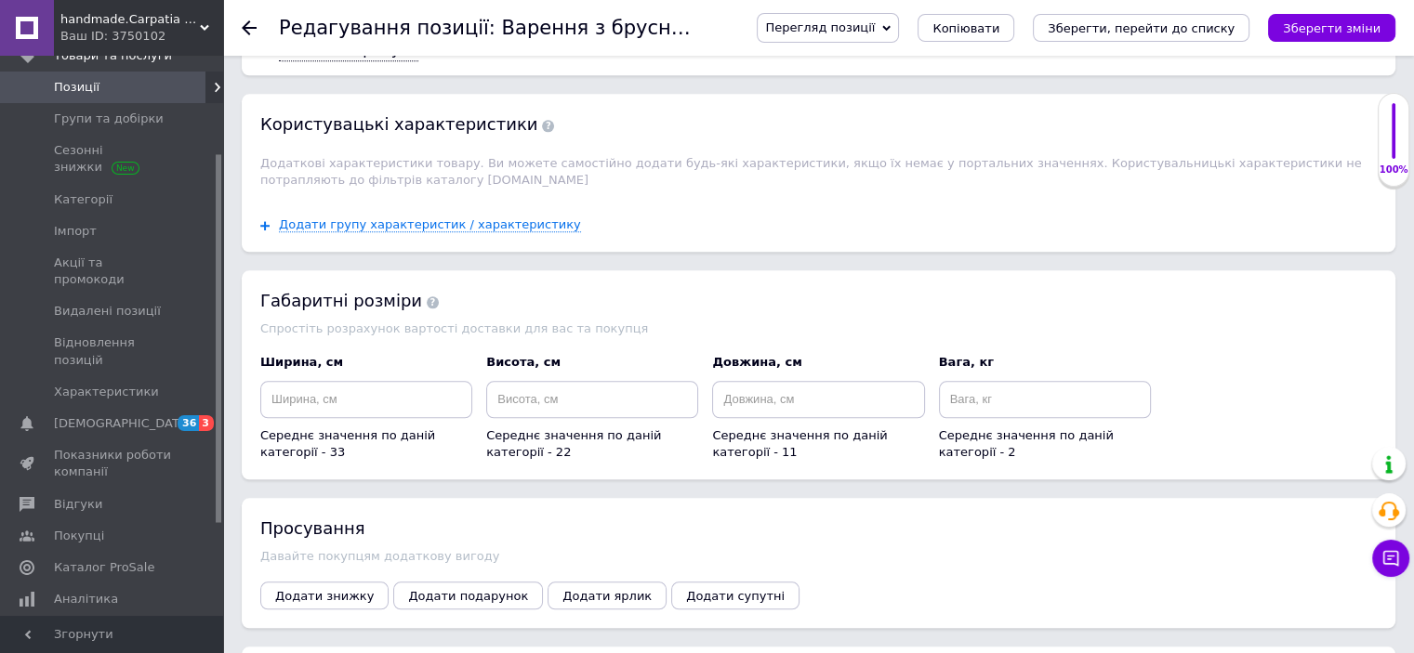
scroll to position [2149, 0]
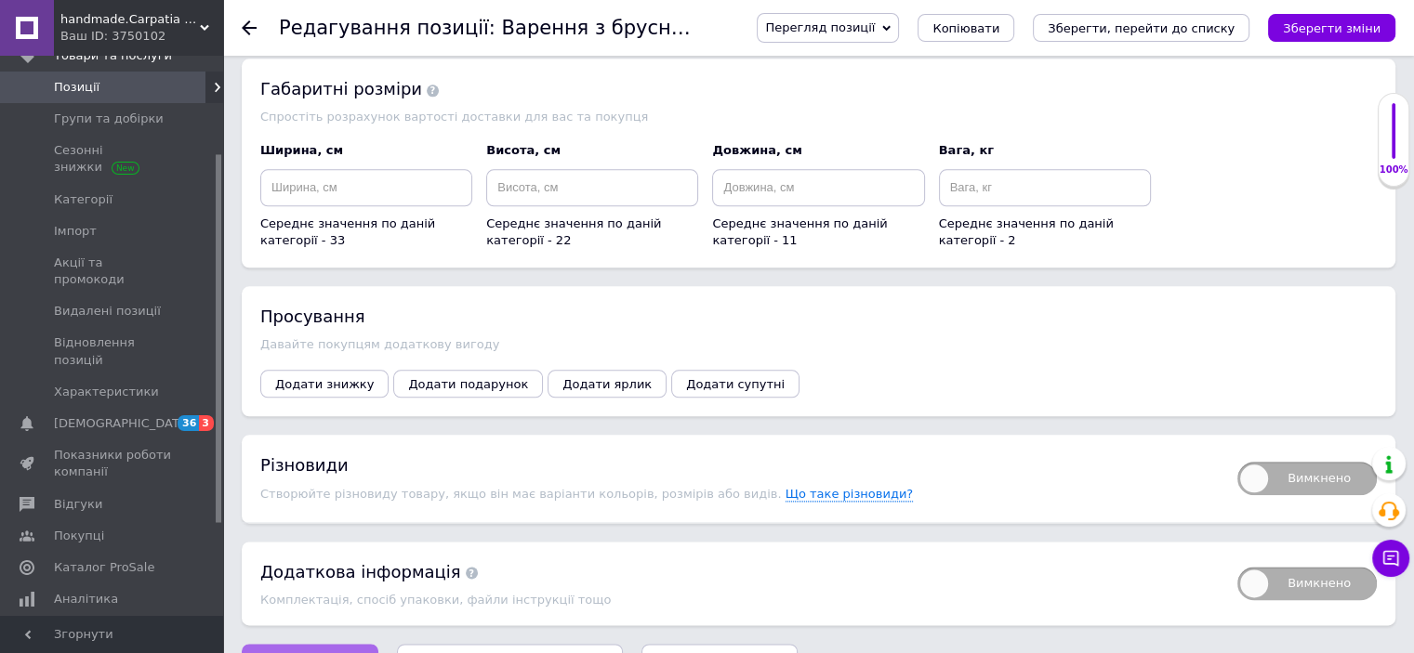
type input "Варенье из брусники, 500 мл"
click at [316, 653] on span "Зберегти зміни" at bounding box center [310, 662] width 98 height 14
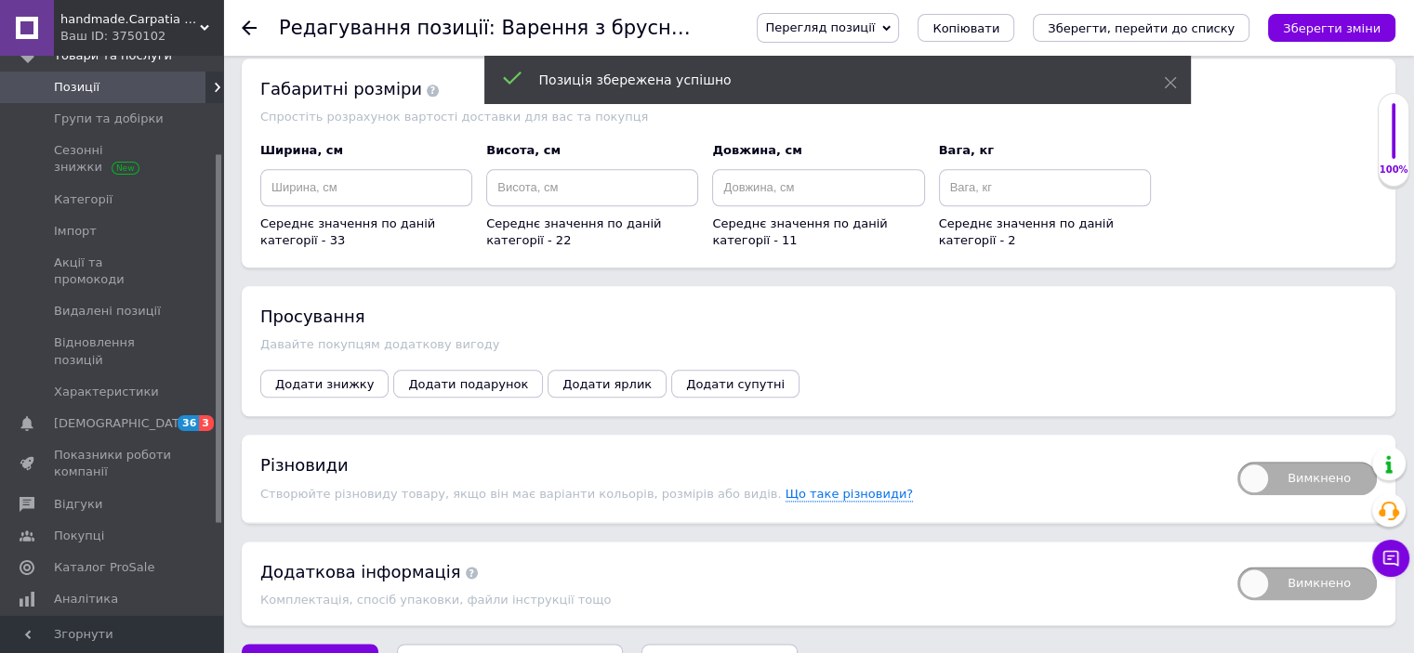
click at [1340, 33] on icon "Зберегти зміни" at bounding box center [1332, 28] width 98 height 14
